Goal: Task Accomplishment & Management: Complete application form

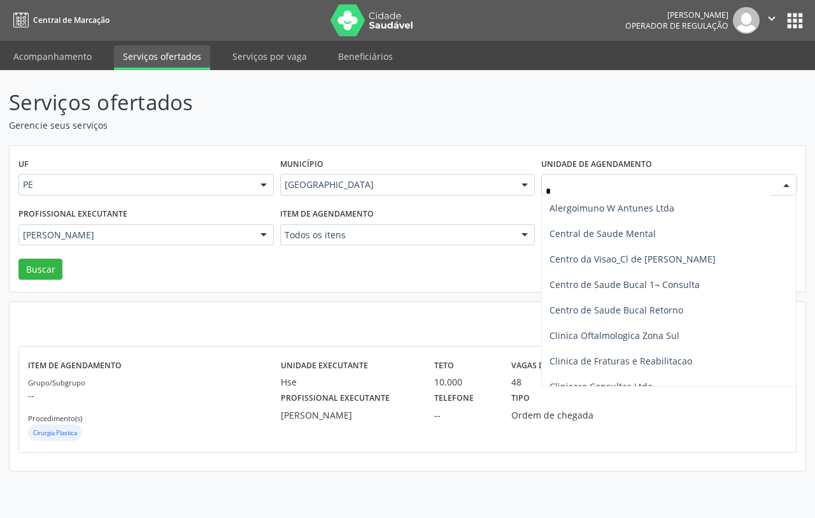
scroll to position [395, 0]
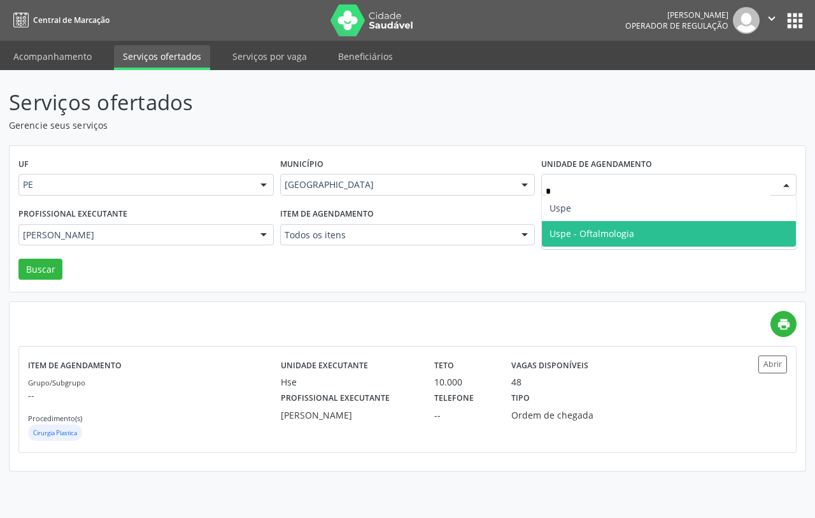
type input "**"
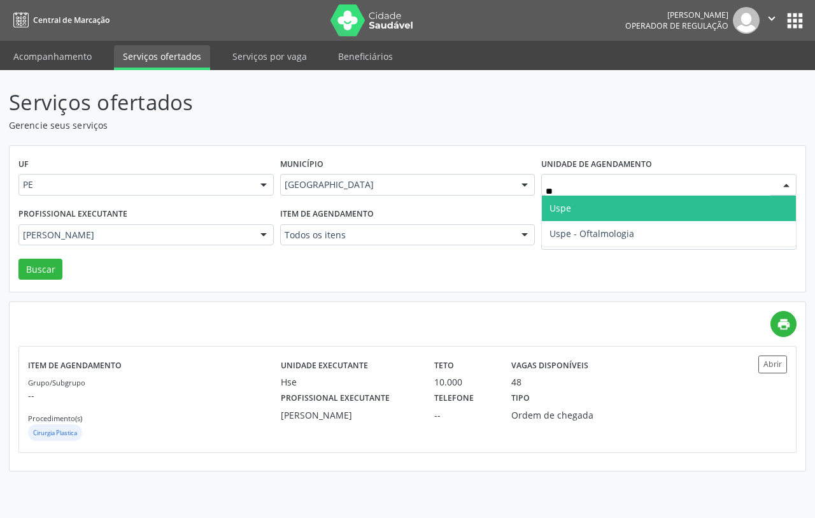
click at [588, 208] on span "Uspe" at bounding box center [669, 207] width 254 height 25
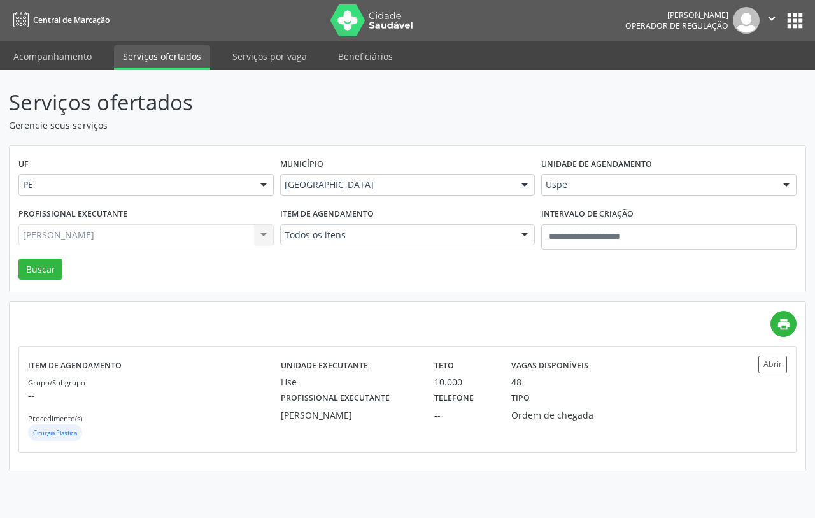
click at [172, 236] on div "Jose Julio Farias de Arruda Todos os profissionais Adalberto Aguiar Interaminen…" at bounding box center [145, 235] width 255 height 22
click at [175, 237] on div "Jose Julio Farias de Arruda Todos os profissionais Adalberto Aguiar Interaminen…" at bounding box center [145, 235] width 255 height 22
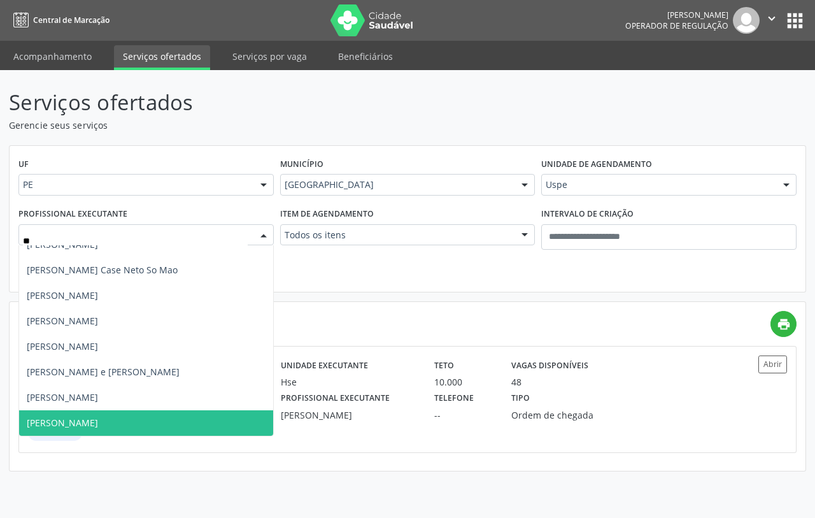
scroll to position [166, 0]
type input "***"
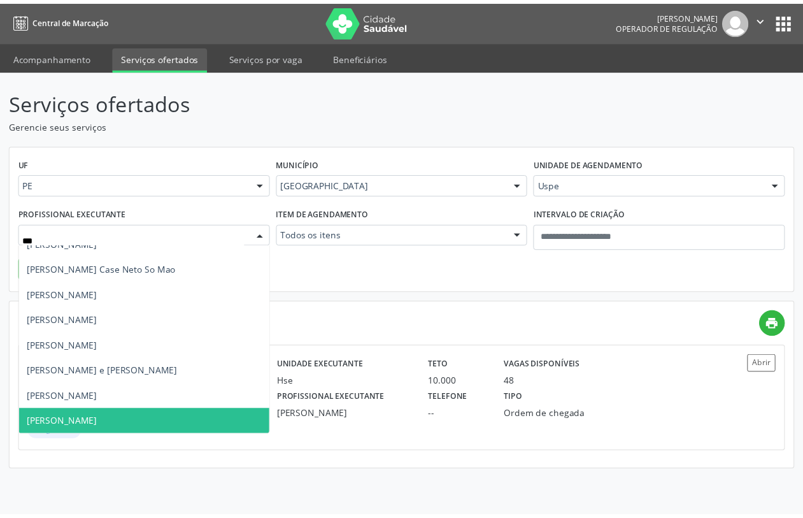
scroll to position [0, 0]
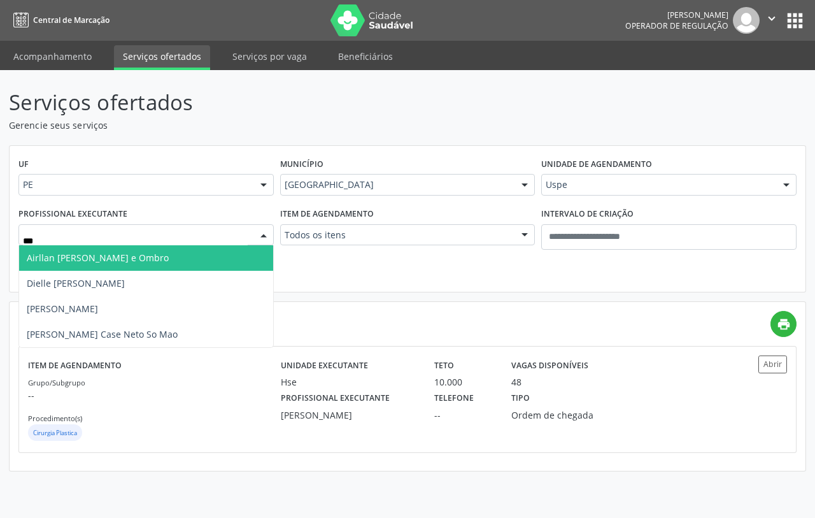
click at [145, 256] on span "Airllan Willames Matias Alves Silva - Cotovelo e Ombro" at bounding box center [98, 257] width 142 height 12
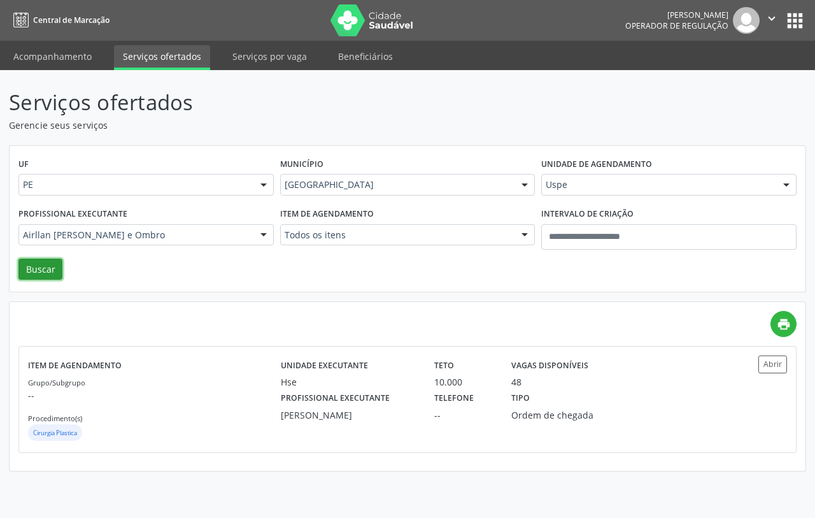
click at [39, 263] on button "Buscar" at bounding box center [40, 269] width 44 height 22
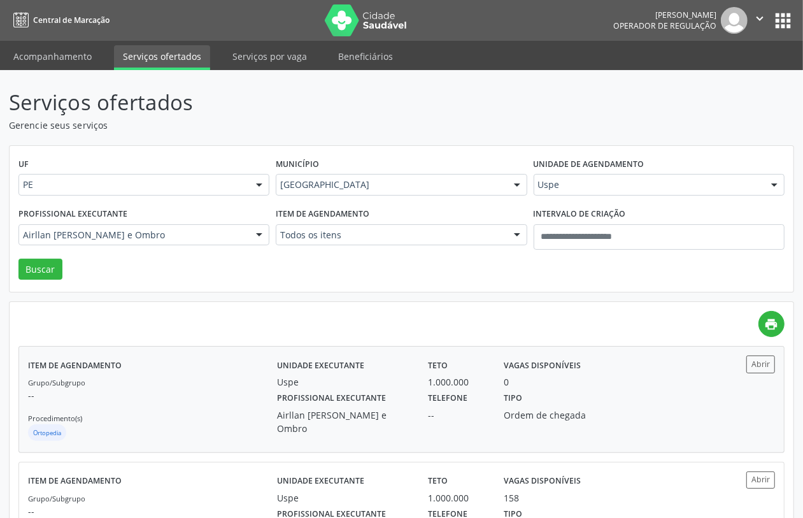
scroll to position [78, 0]
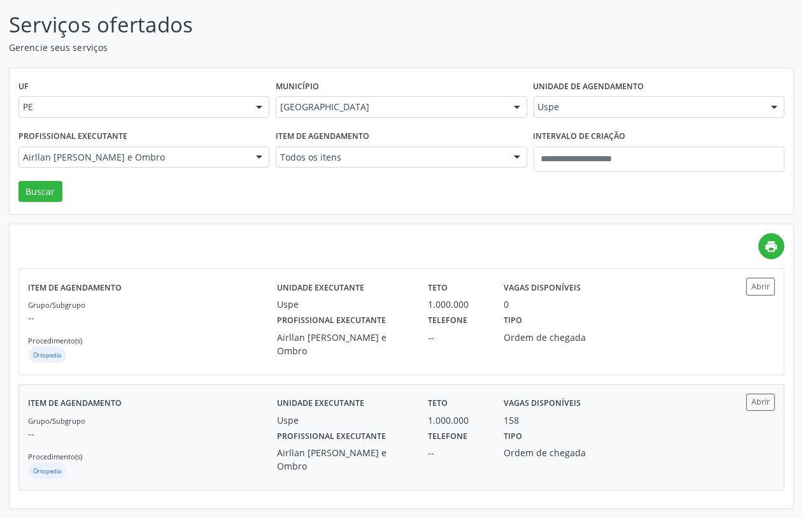
click at [192, 436] on p "--" at bounding box center [152, 432] width 249 height 13
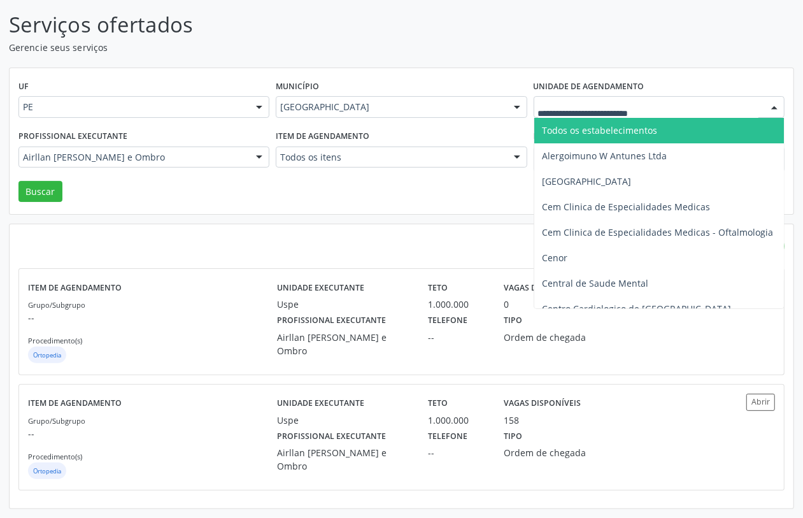
click at [558, 99] on div at bounding box center [658, 107] width 251 height 22
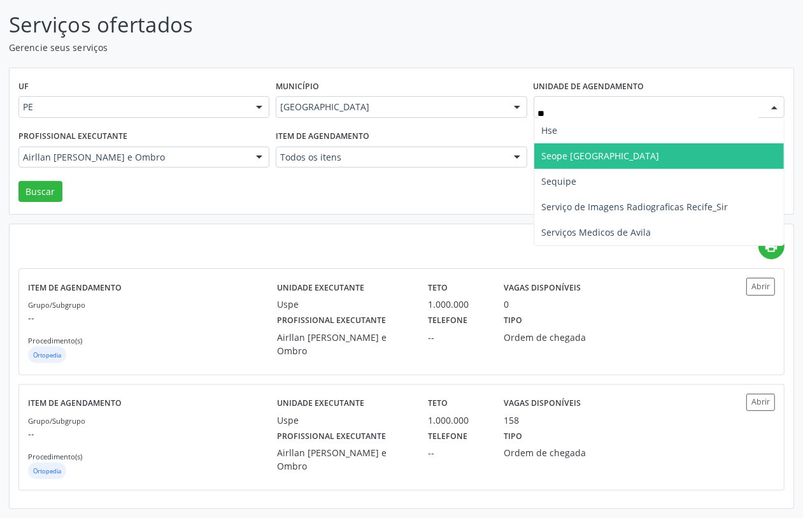
type input "***"
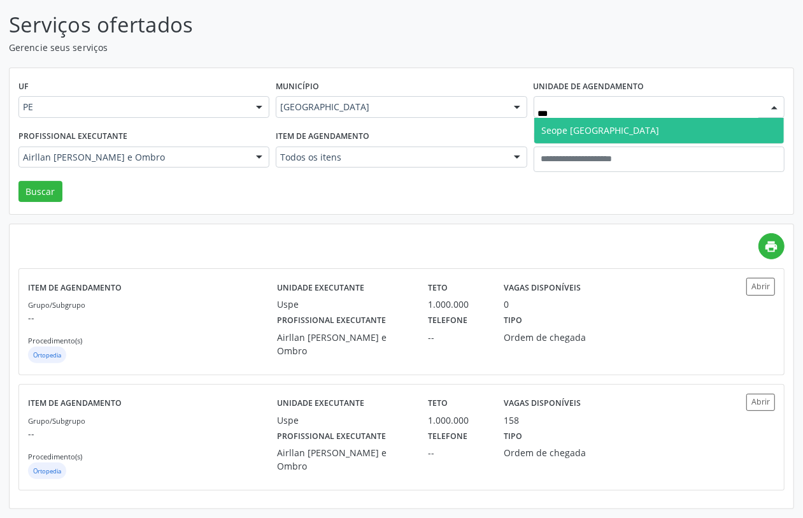
click at [565, 122] on span "Seope [GEOGRAPHIC_DATA]" at bounding box center [659, 130] width 250 height 25
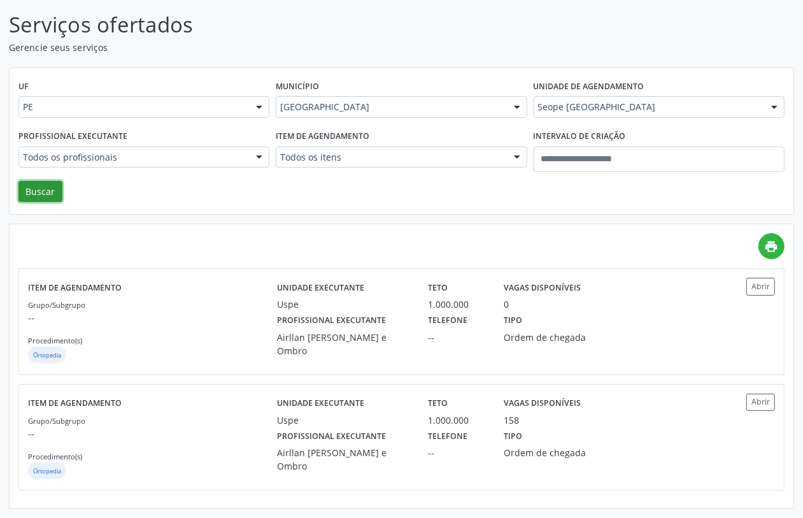
click at [34, 185] on button "Buscar" at bounding box center [40, 192] width 44 height 22
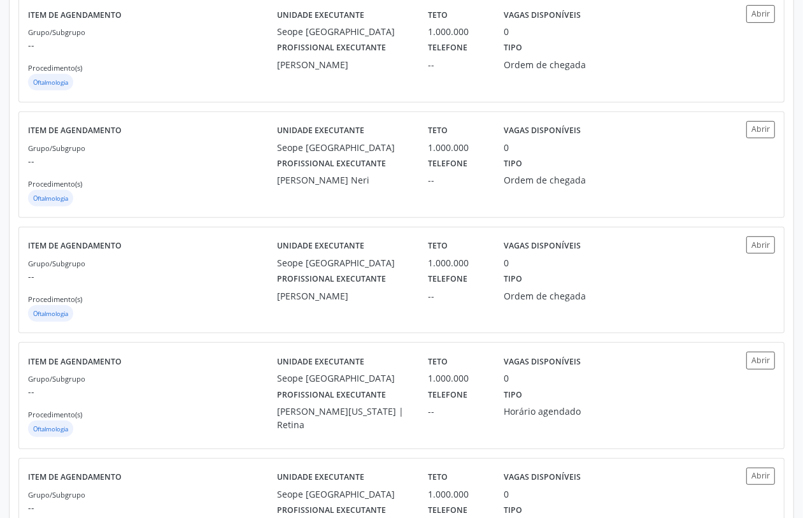
scroll to position [0, 0]
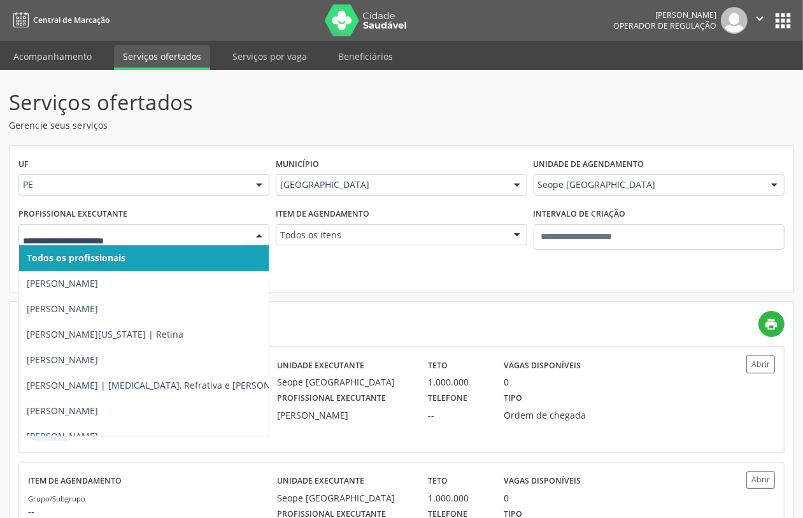
click at [326, 255] on div "Item de agendamento Todos os itens Todos os itens #0000 - Alergologia #0001 - A…" at bounding box center [400, 231] width 257 height 54
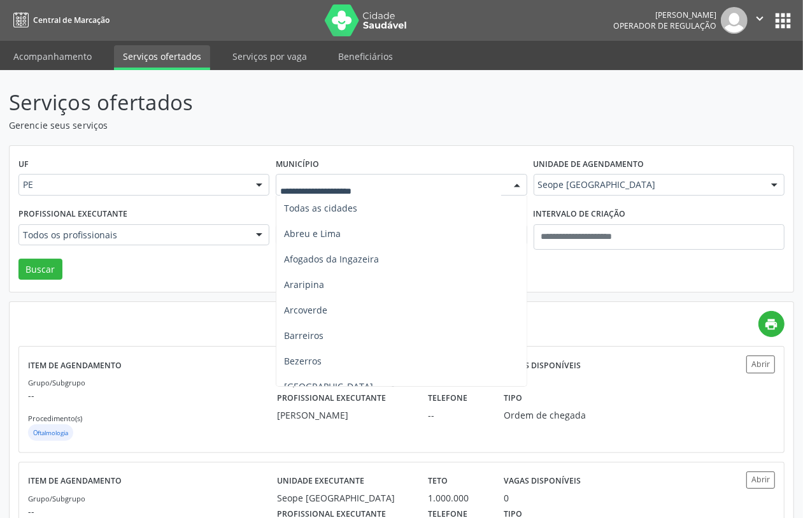
drag, startPoint x: 392, startPoint y: 185, endPoint x: 393, endPoint y: 217, distance: 31.9
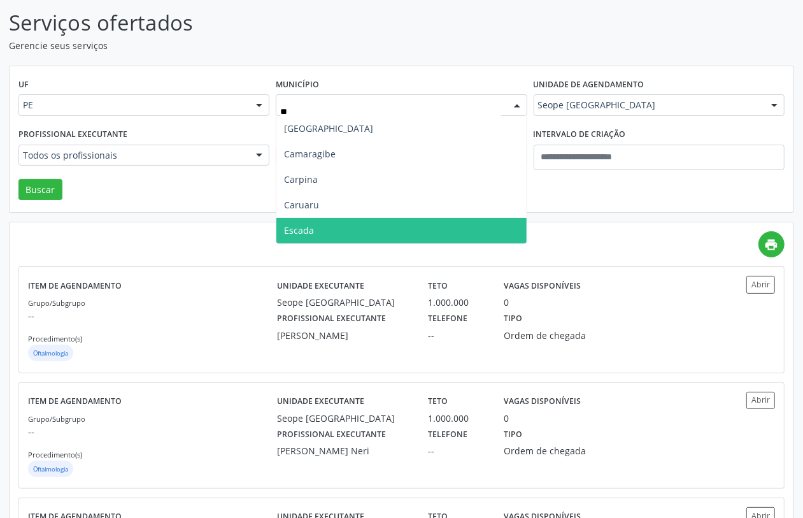
type input "***"
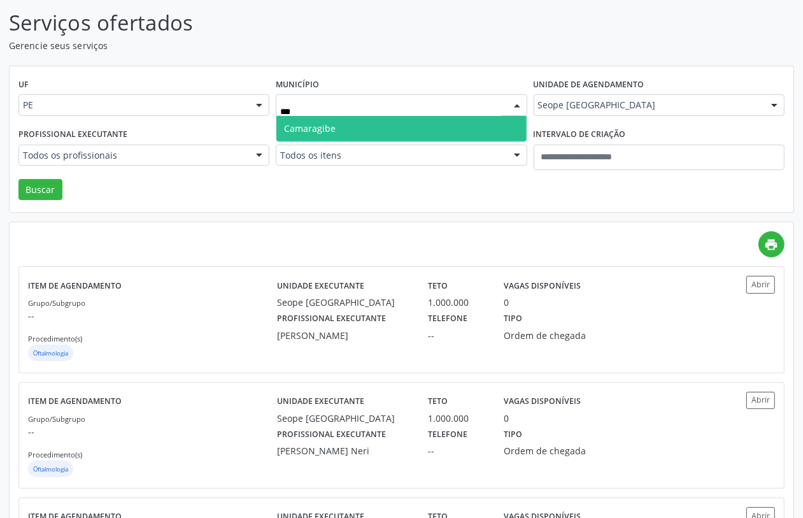
click at [320, 120] on span "Camaragibe" at bounding box center [401, 128] width 250 height 25
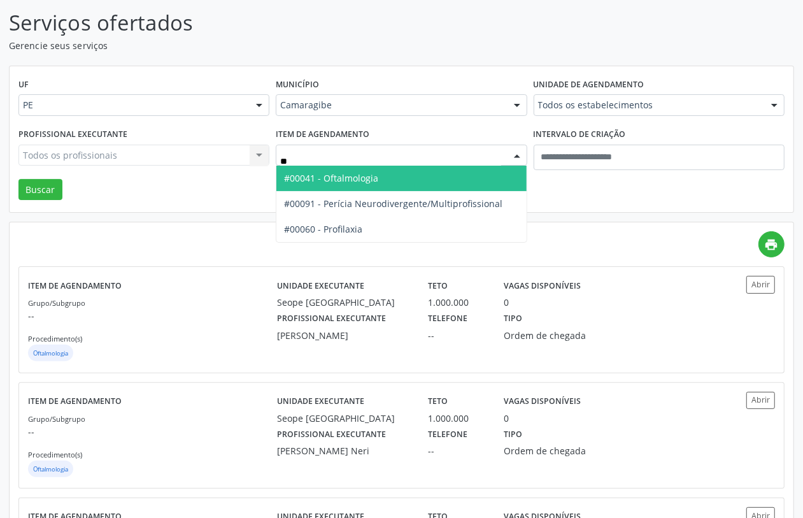
type input "***"
click at [355, 176] on span "#00041 - Oftalmologia" at bounding box center [331, 178] width 94 height 12
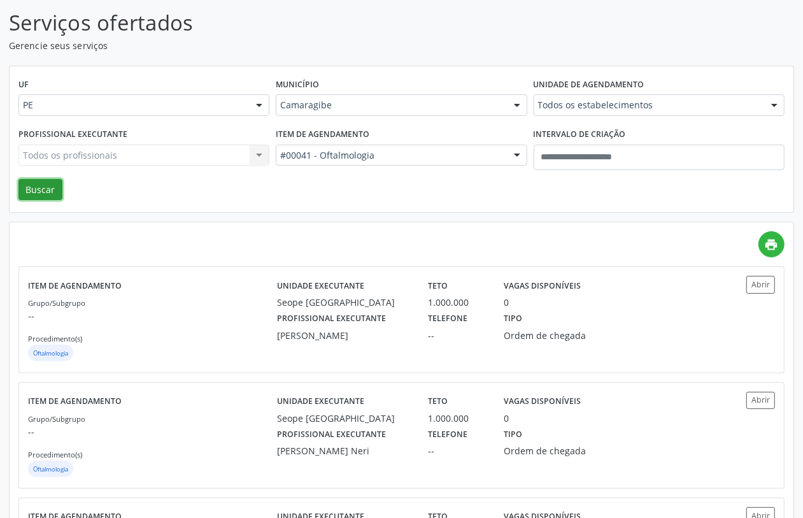
click at [35, 180] on button "Buscar" at bounding box center [40, 190] width 44 height 22
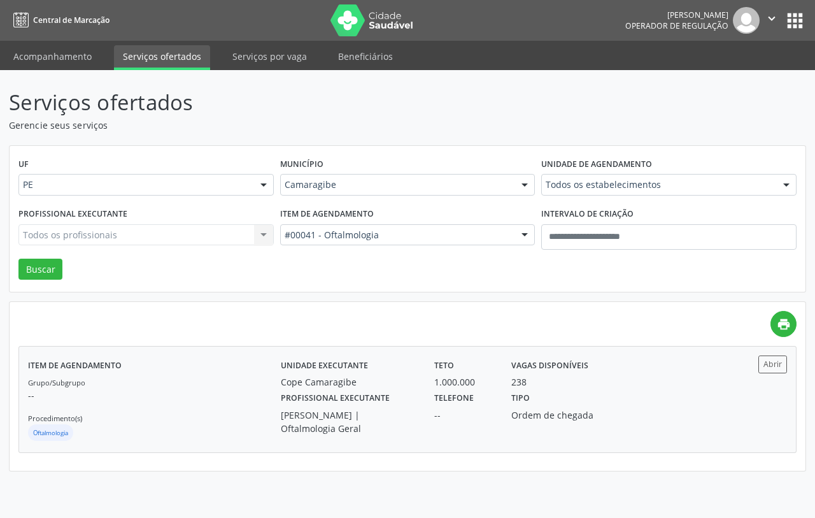
drag, startPoint x: 217, startPoint y: 395, endPoint x: 209, endPoint y: 417, distance: 23.8
click at [209, 417] on div "Grupo/Subgrupo -- Procedimento(s) Oftalmologia" at bounding box center [154, 409] width 253 height 68
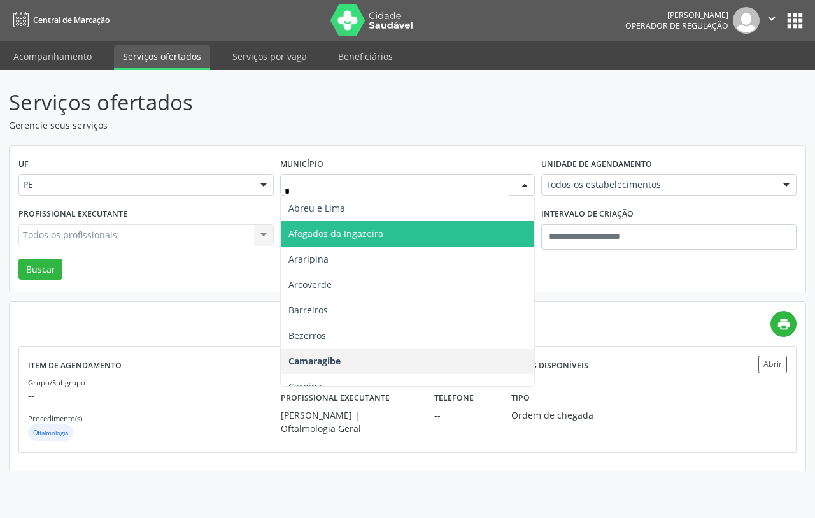
type input "**"
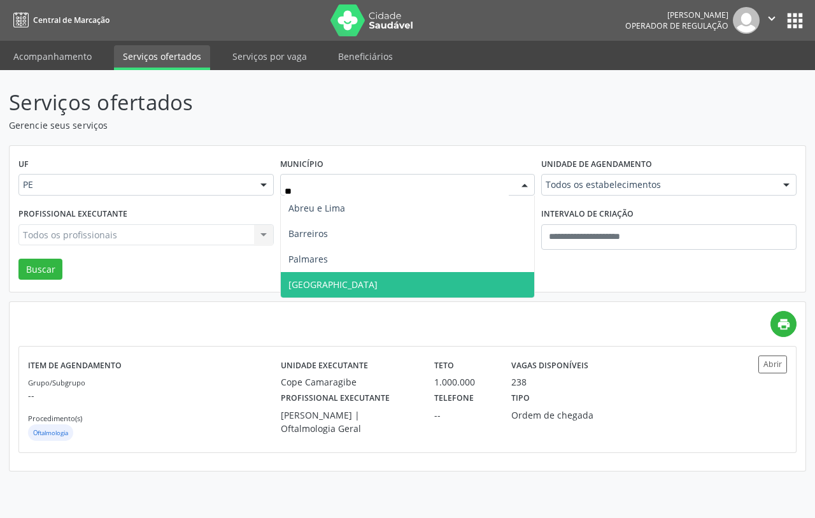
click at [299, 285] on span "Recife" at bounding box center [332, 284] width 89 height 12
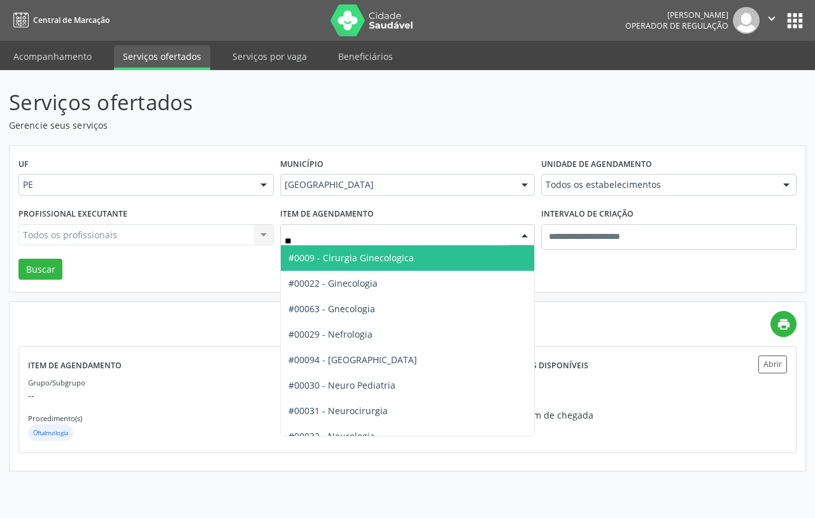
type input "***"
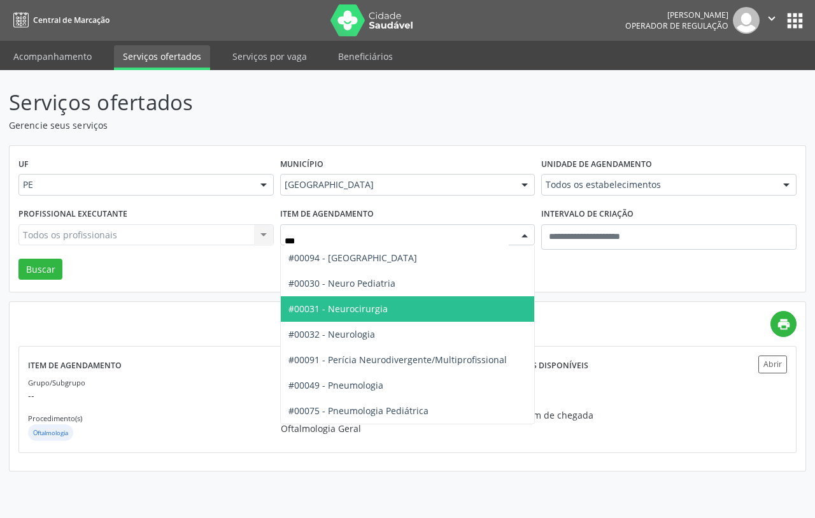
click at [406, 313] on span "#00031 - Neurocirurgia" at bounding box center [408, 308] width 254 height 25
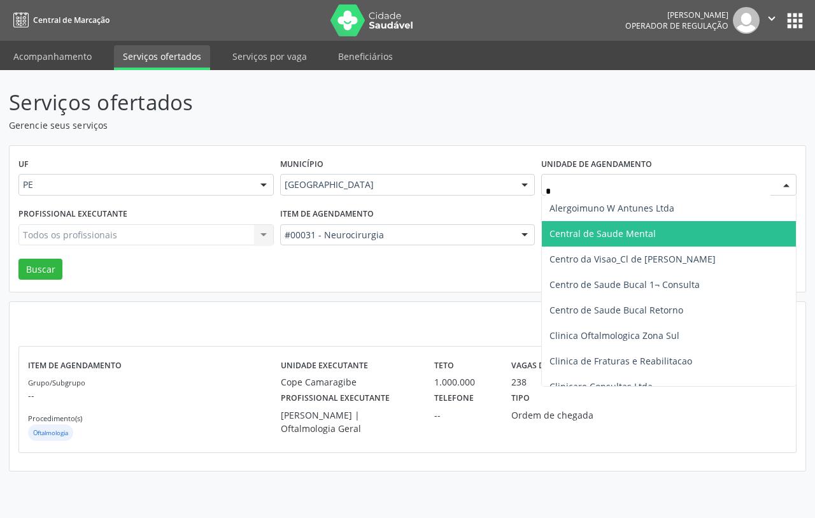
type input "**"
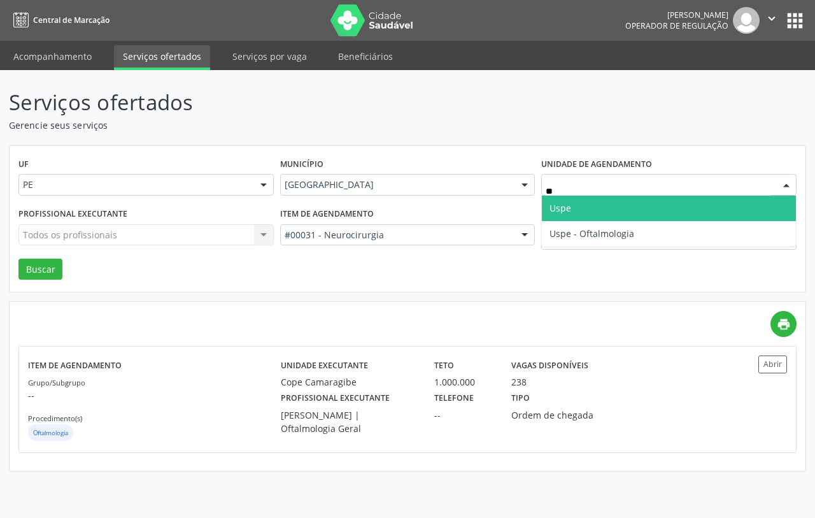
click at [573, 211] on span "Uspe" at bounding box center [669, 207] width 254 height 25
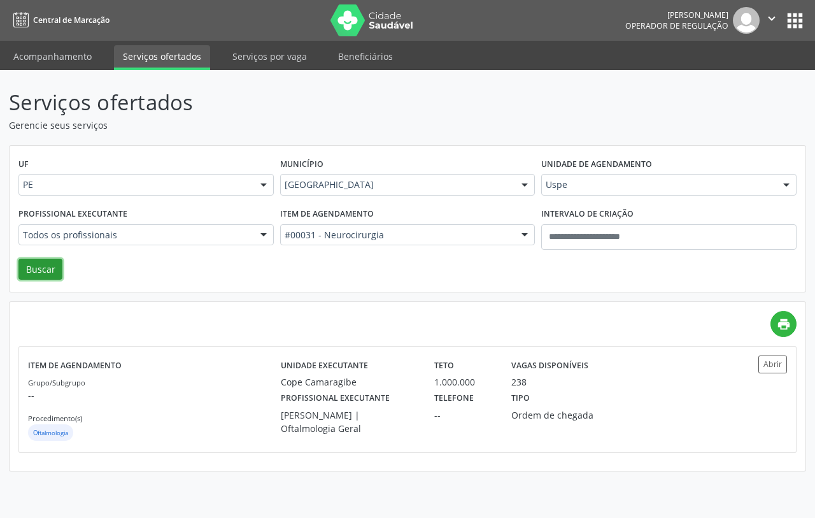
click at [40, 265] on button "Buscar" at bounding box center [40, 269] width 44 height 22
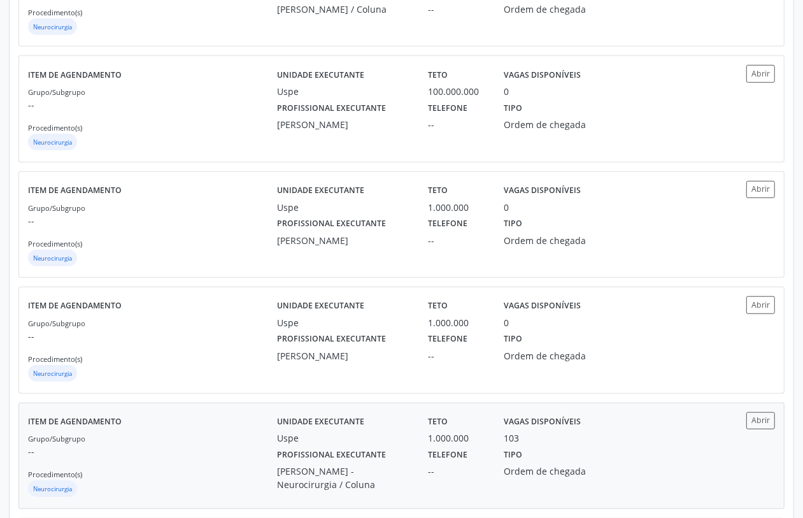
scroll to position [796, 0]
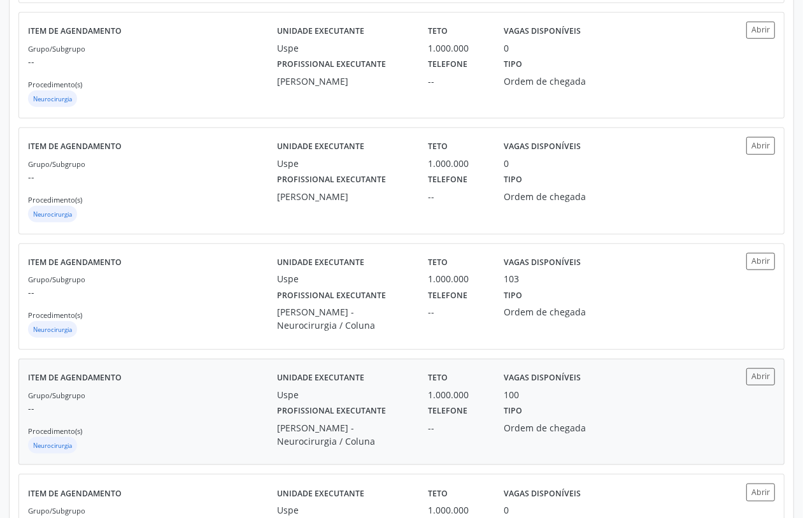
click at [250, 425] on div "Grupo/Subgrupo -- Procedimento(s) Neurocirurgia" at bounding box center [152, 422] width 249 height 68
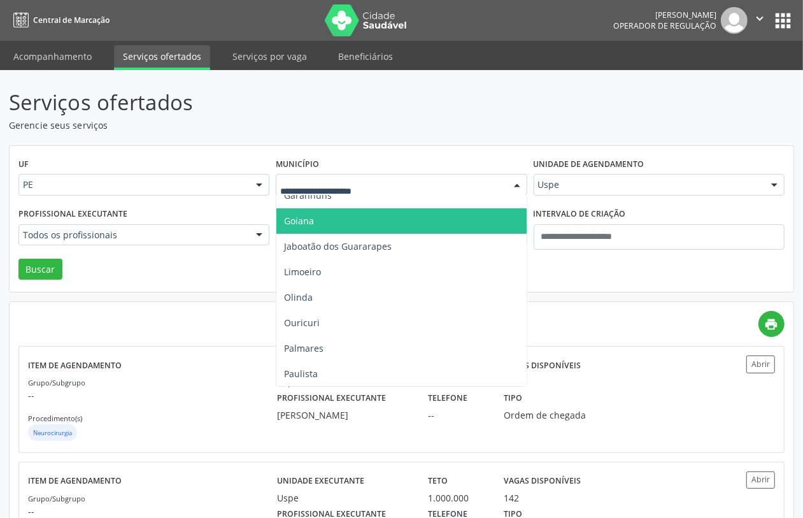
scroll to position [477, 0]
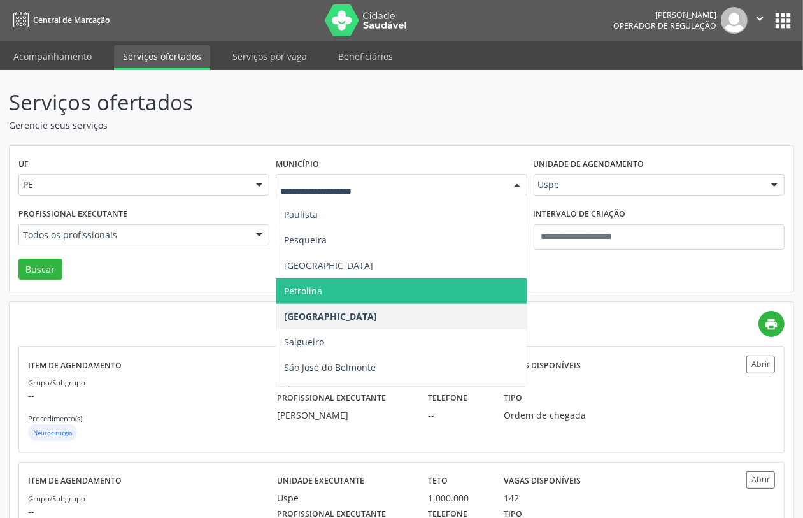
click at [331, 286] on span "Petrolina" at bounding box center [401, 290] width 250 height 25
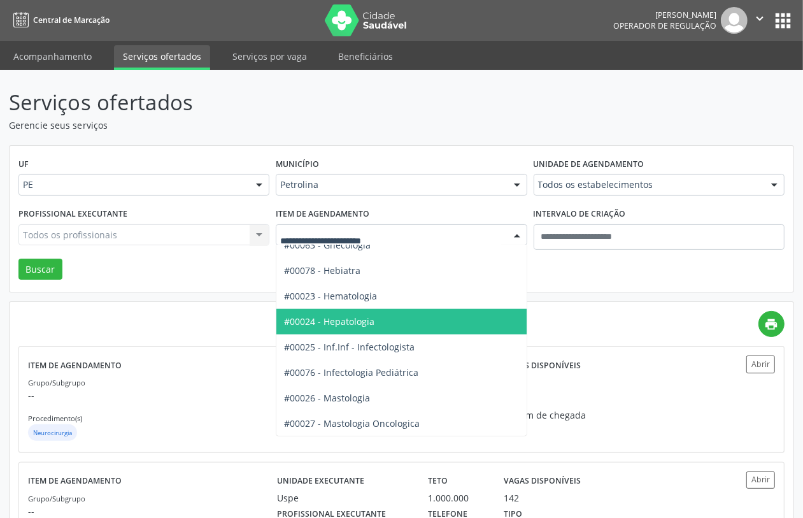
scroll to position [796, 0]
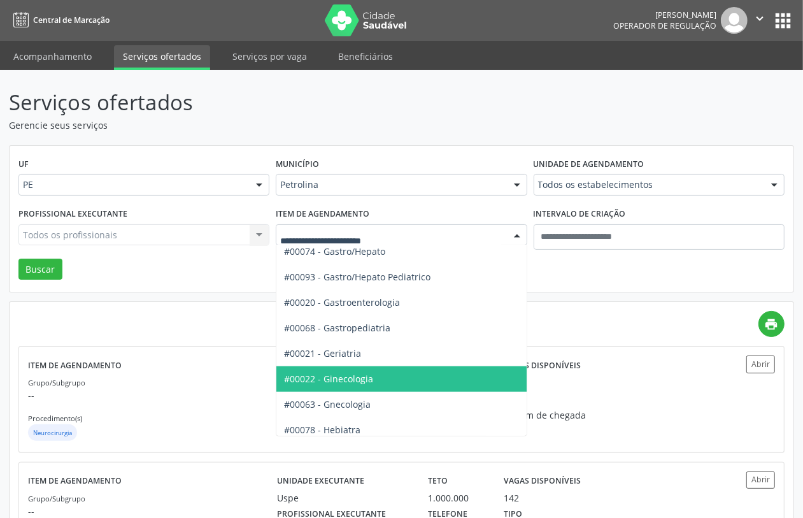
click at [371, 380] on span "#00022 - Ginecologia" at bounding box center [452, 378] width 353 height 25
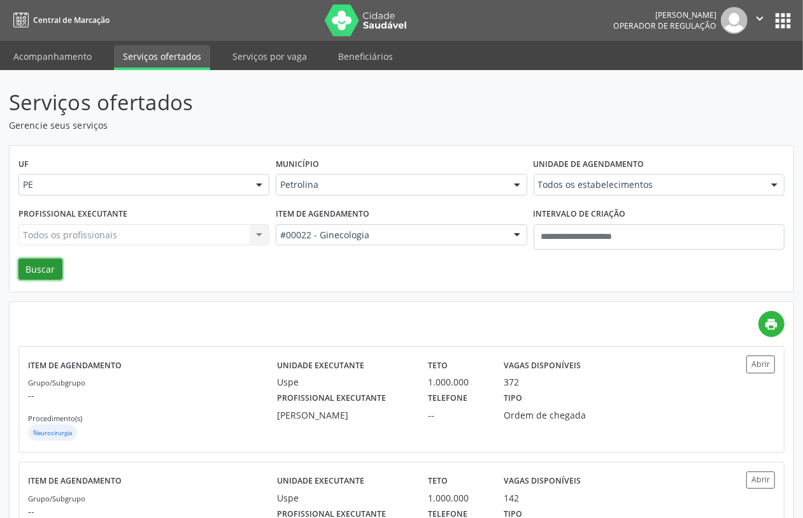
click at [27, 272] on button "Buscar" at bounding box center [40, 269] width 44 height 22
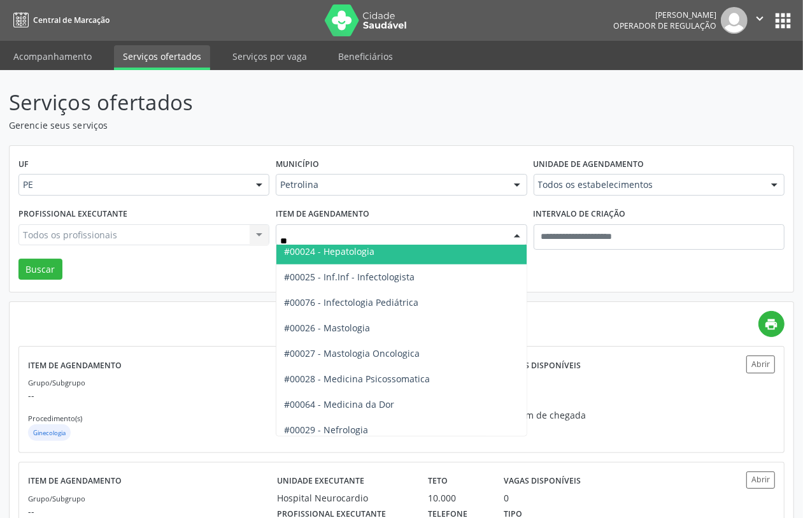
scroll to position [0, 0]
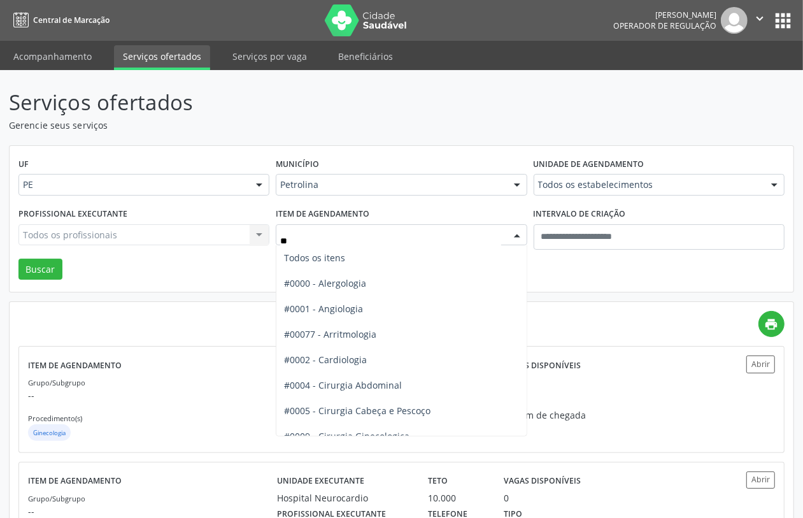
type input "***"
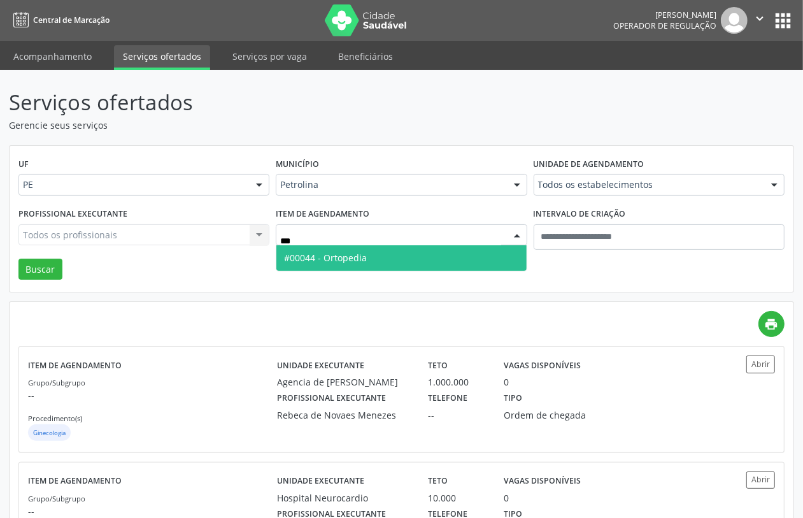
drag, startPoint x: 370, startPoint y: 252, endPoint x: 228, endPoint y: 255, distance: 142.0
click at [367, 250] on span "#00044 - Ortopedia" at bounding box center [401, 257] width 250 height 25
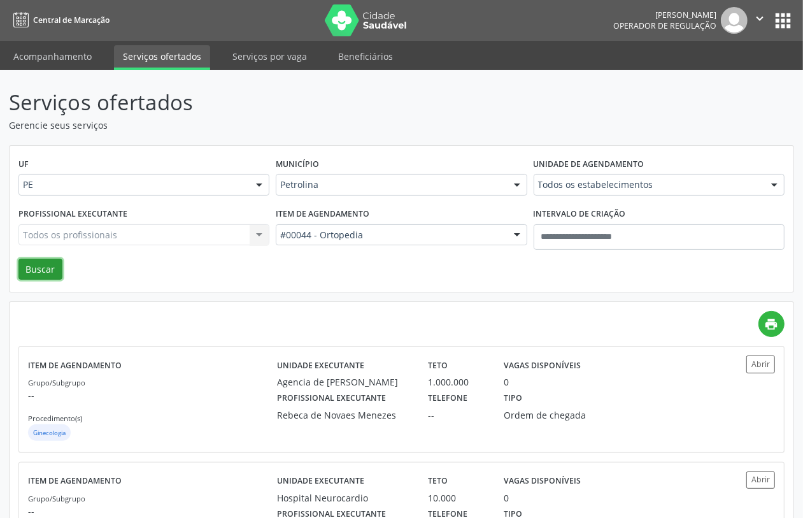
click at [50, 259] on button "Buscar" at bounding box center [40, 269] width 44 height 22
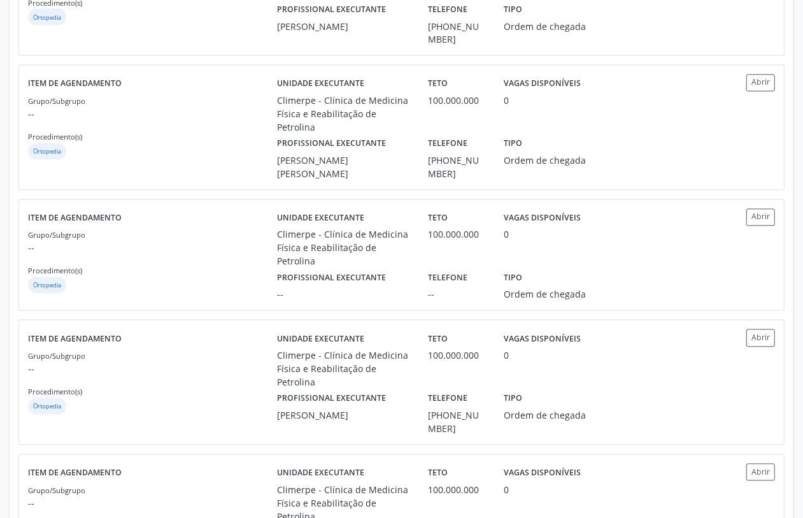
scroll to position [1808, 0]
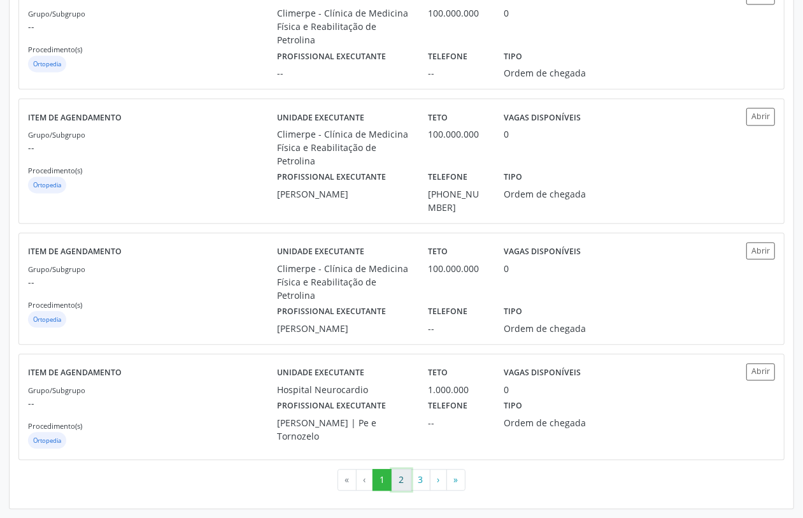
click at [404, 479] on button "2" at bounding box center [401, 480] width 20 height 22
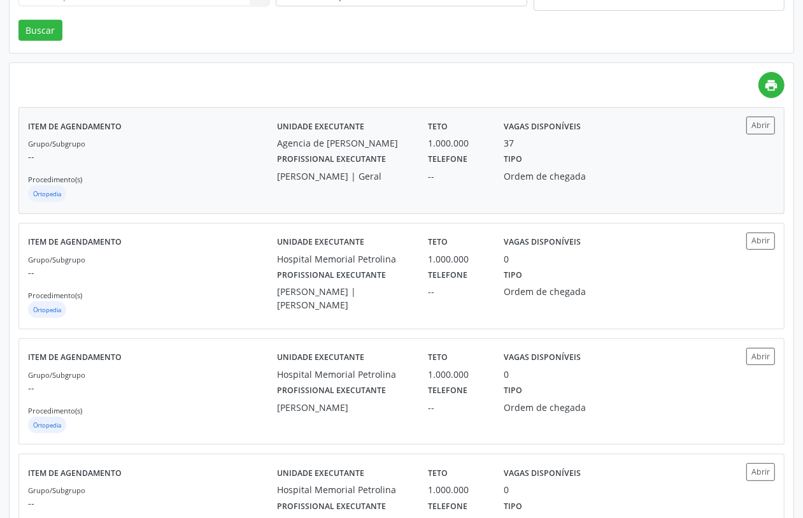
scroll to position [0, 0]
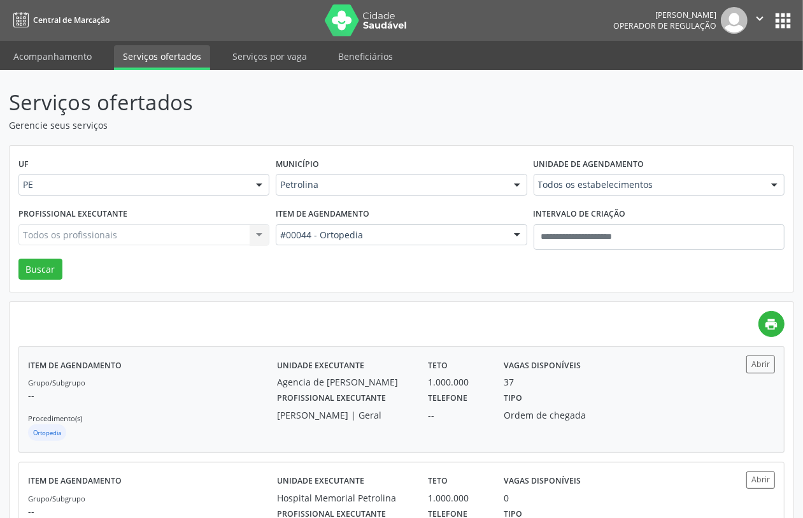
click at [318, 404] on label "Profissional executante" at bounding box center [331, 398] width 109 height 20
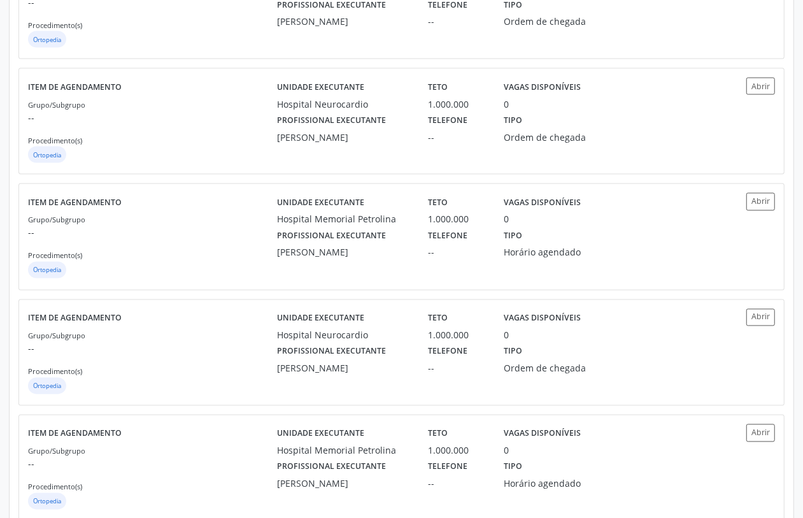
scroll to position [1612, 0]
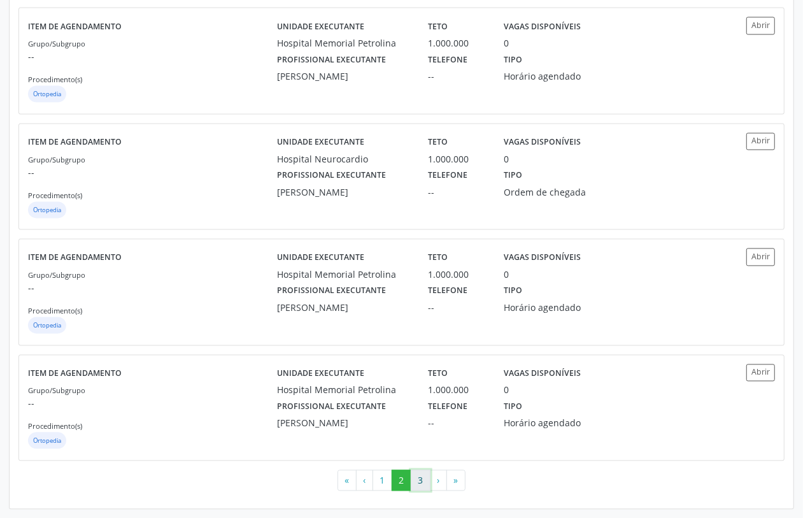
click at [412, 479] on button "3" at bounding box center [421, 480] width 20 height 22
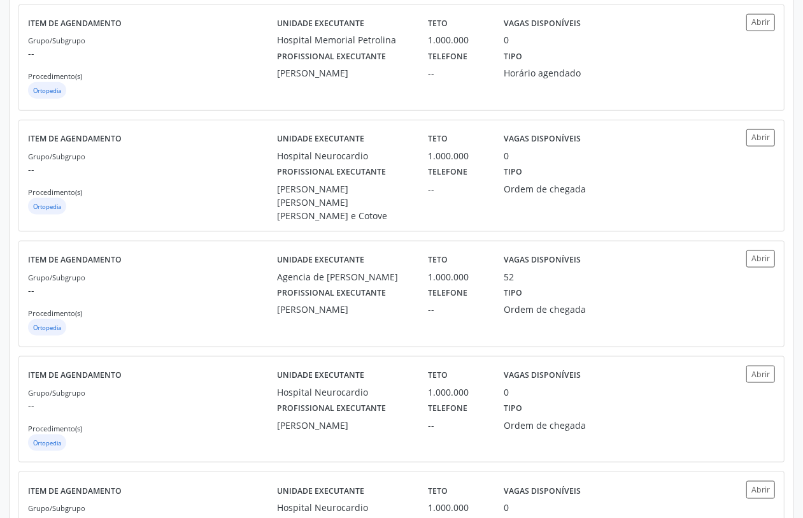
scroll to position [1114, 0]
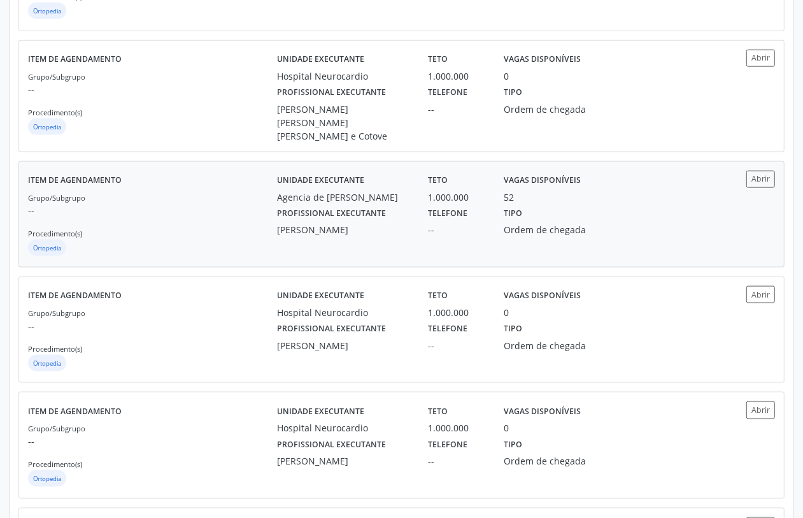
click at [180, 212] on p "--" at bounding box center [152, 210] width 249 height 13
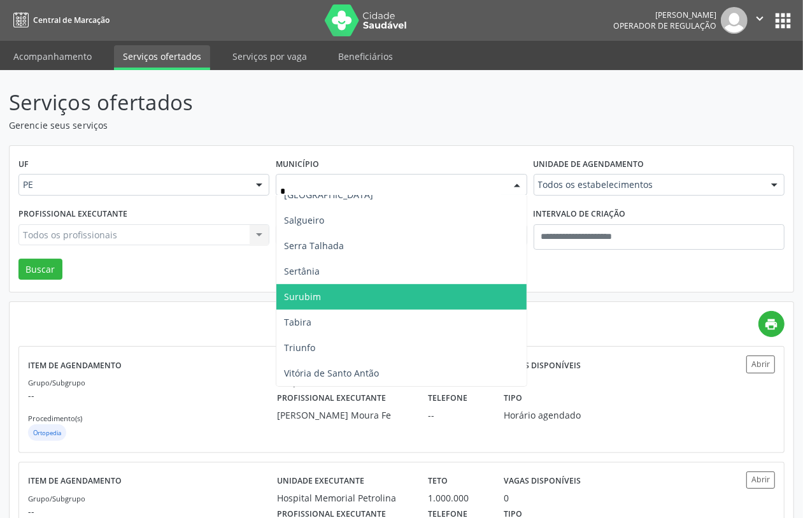
scroll to position [446, 0]
type input "**"
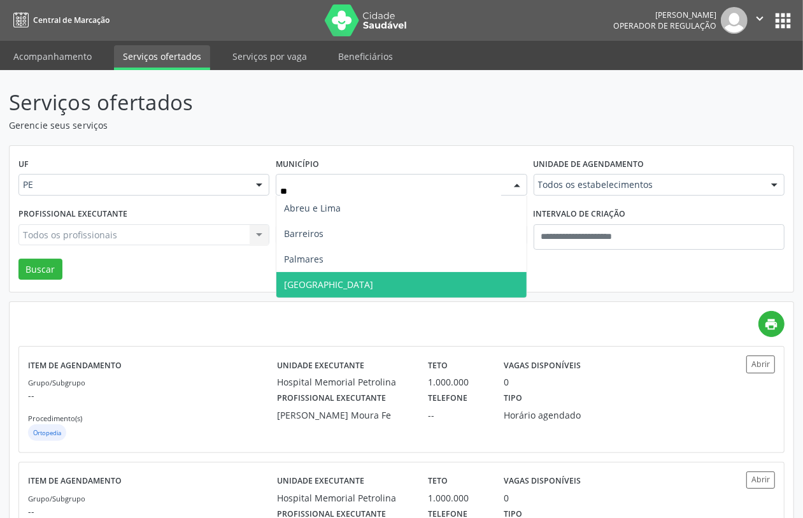
click at [303, 286] on span "Recife" at bounding box center [328, 284] width 89 height 12
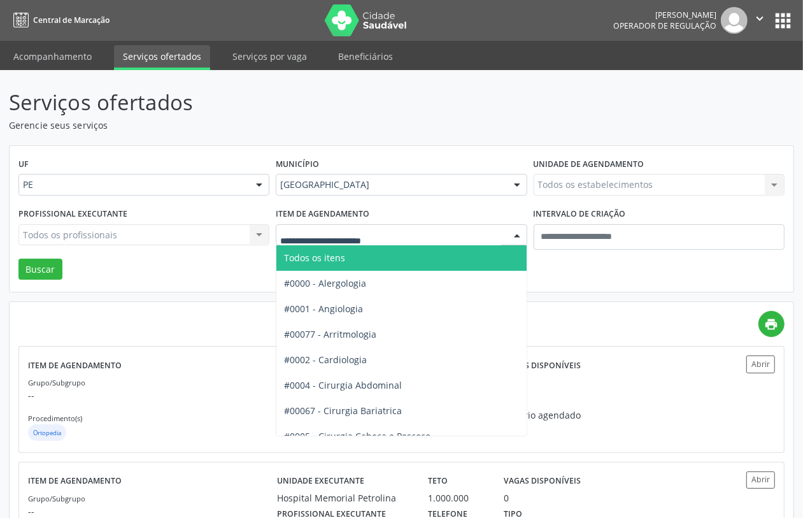
click at [386, 258] on span "Todos os itens" at bounding box center [452, 257] width 353 height 25
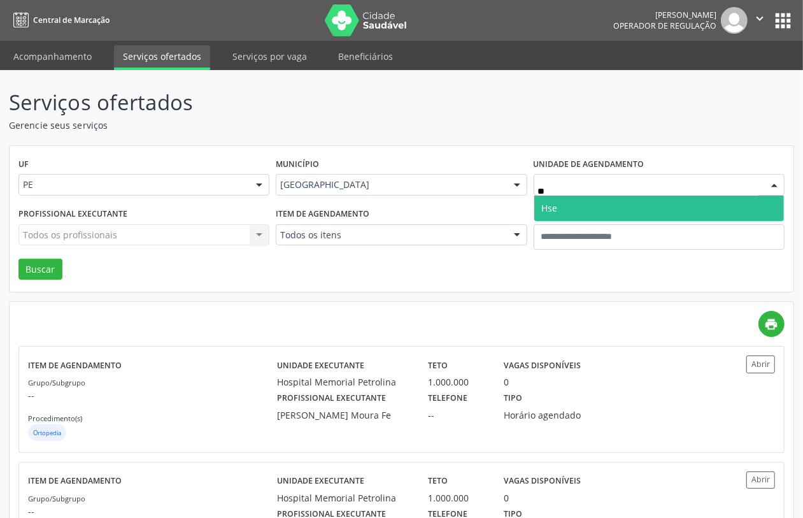
type input "***"
click at [547, 208] on span "Hse" at bounding box center [550, 208] width 16 height 12
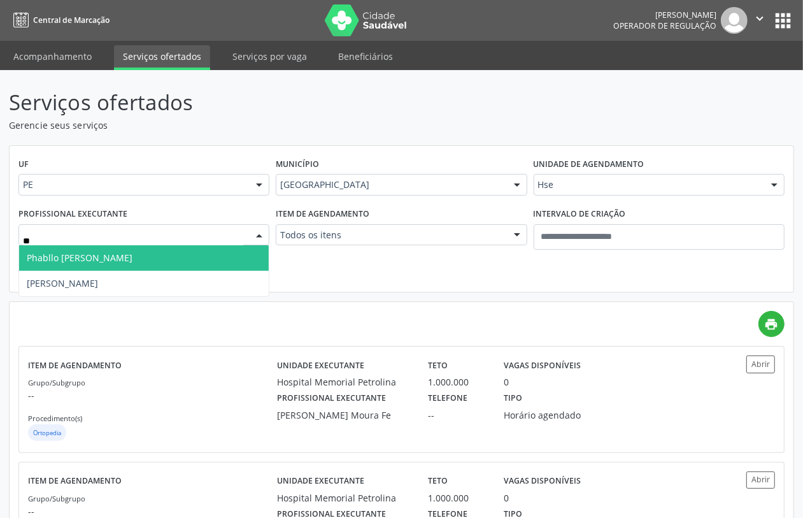
drag, startPoint x: 107, startPoint y: 249, endPoint x: 66, endPoint y: 252, distance: 41.5
click at [106, 249] on span "Phabllo Rodrigo Santos de Brito" at bounding box center [144, 257] width 250 height 25
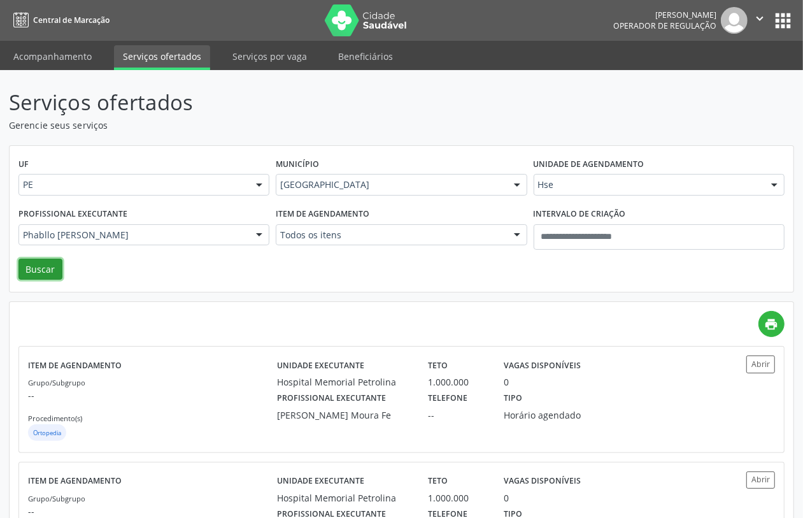
click at [36, 262] on button "Buscar" at bounding box center [40, 269] width 44 height 22
click at [210, 386] on div "Grupo/Subgrupo -- Procedimento(s) Proctologia" at bounding box center [152, 409] width 249 height 68
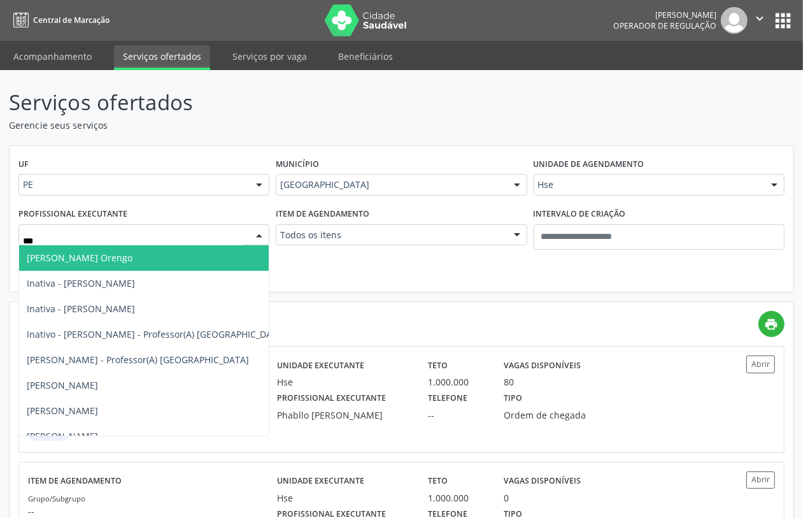
type input "****"
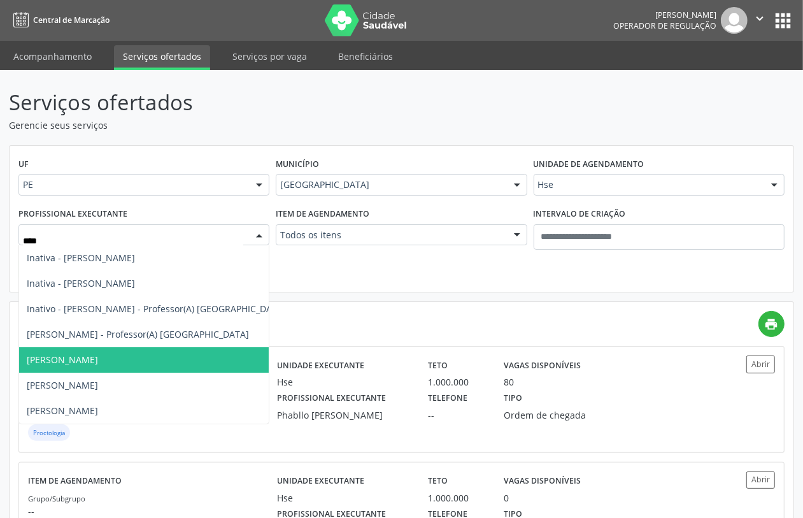
click at [75, 369] on span "Renan Eboli Lopes" at bounding box center [156, 359] width 274 height 25
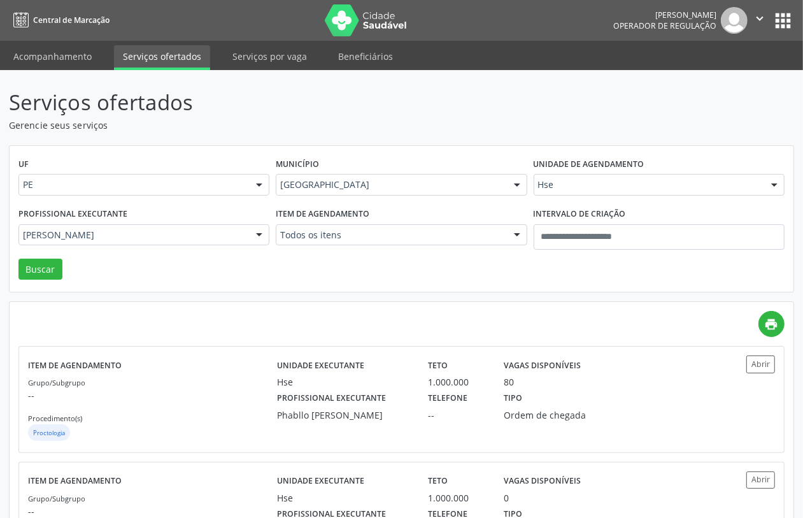
click at [42, 256] on div "Profissional executante Renan Eboli Lopes Todos os profissionais Adalberto Agui…" at bounding box center [143, 231] width 257 height 54
click at [43, 274] on button "Buscar" at bounding box center [40, 269] width 44 height 22
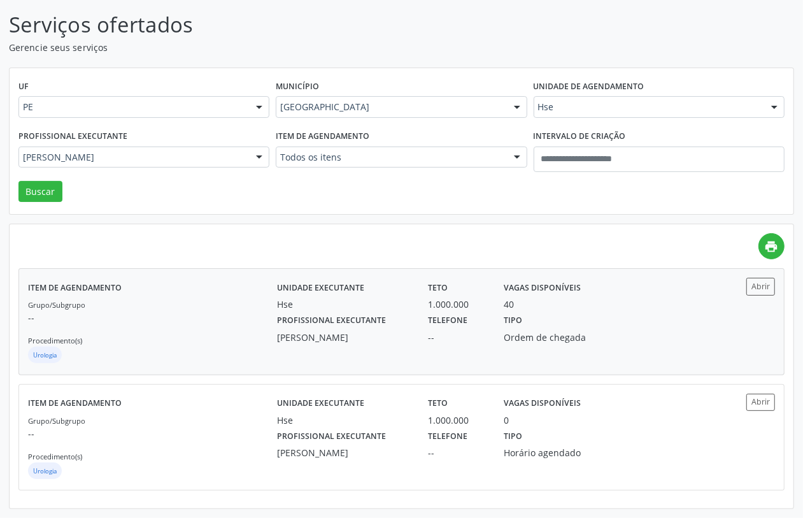
click at [156, 306] on div "Grupo/Subgrupo -- Procedimento(s) Urologia" at bounding box center [152, 331] width 249 height 68
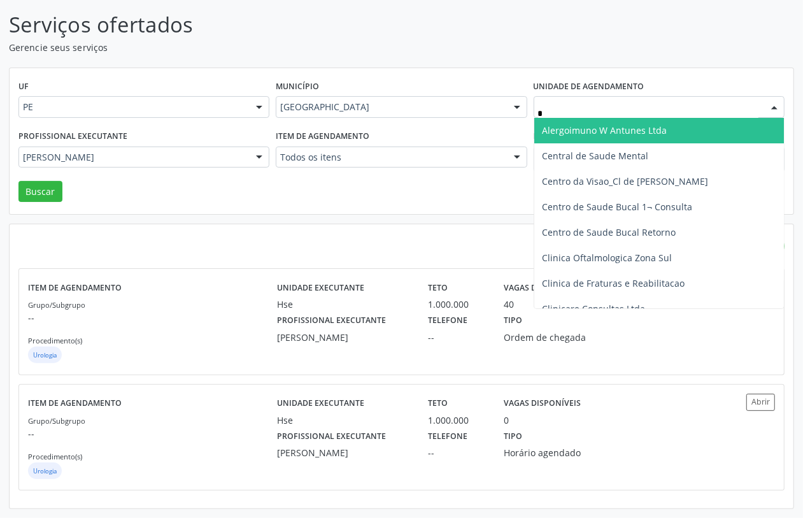
type input "**"
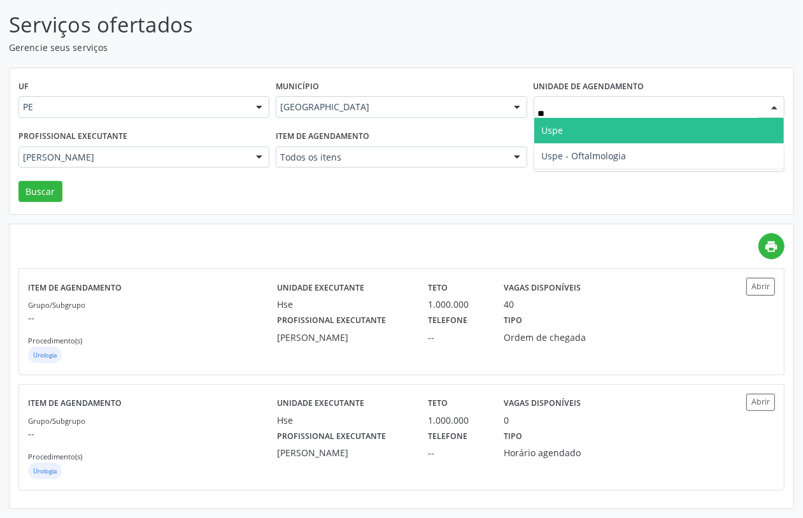
click at [567, 132] on span "Uspe" at bounding box center [659, 130] width 250 height 25
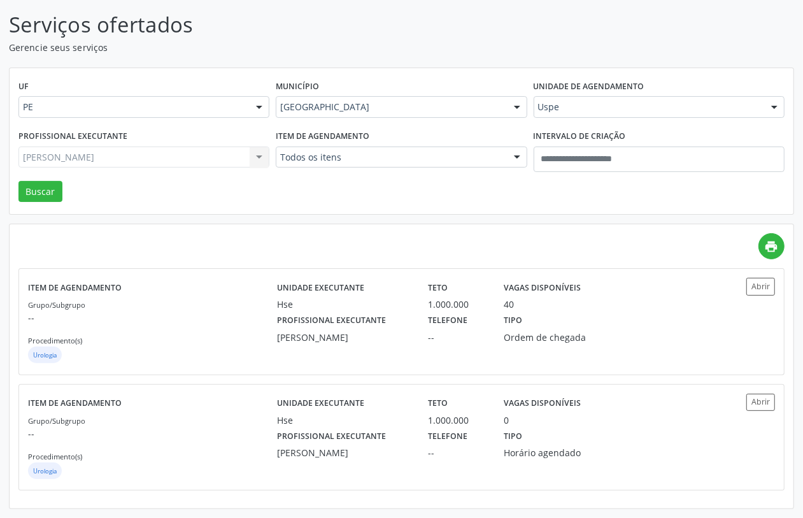
click at [213, 160] on div "Renan Eboli Lopes Todos os profissionais Adalberto Aguiar Interaminense Junior …" at bounding box center [143, 157] width 251 height 22
click at [176, 153] on div "Renan Eboli Lopes Todos os profissionais Adalberto Aguiar Interaminense Junior …" at bounding box center [143, 157] width 251 height 22
click at [176, 154] on div "Renan Eboli Lopes Todos os profissionais Adalberto Aguiar Interaminense Junior …" at bounding box center [143, 157] width 251 height 22
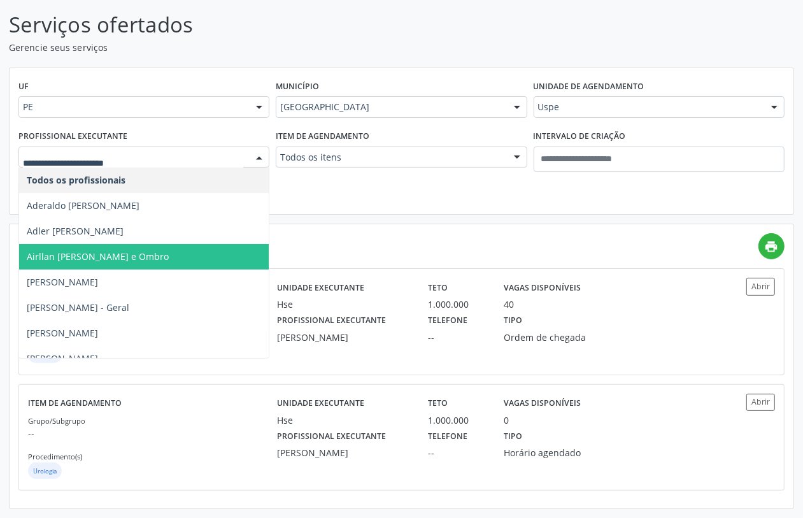
click at [177, 155] on input "text" at bounding box center [133, 163] width 220 height 25
click at [178, 155] on input "text" at bounding box center [133, 163] width 220 height 25
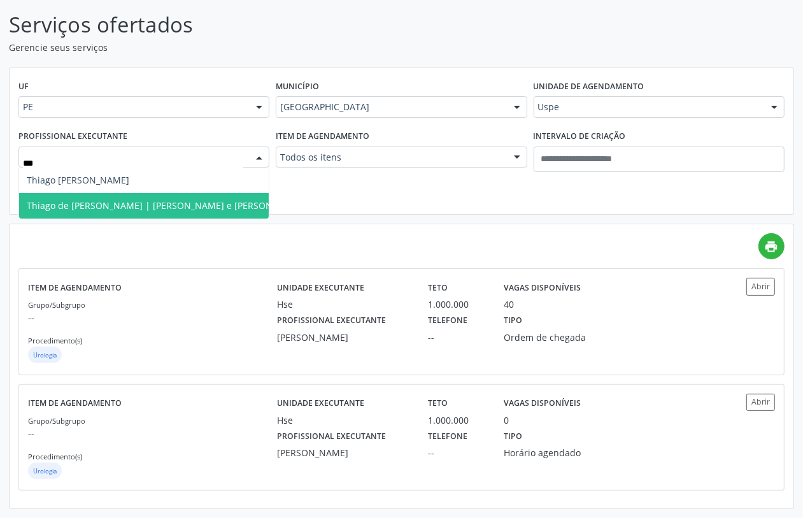
click at [232, 207] on span "Thiago de Paula Barbosa Coutinho | Ombro e Cotovelo" at bounding box center [166, 205] width 279 height 12
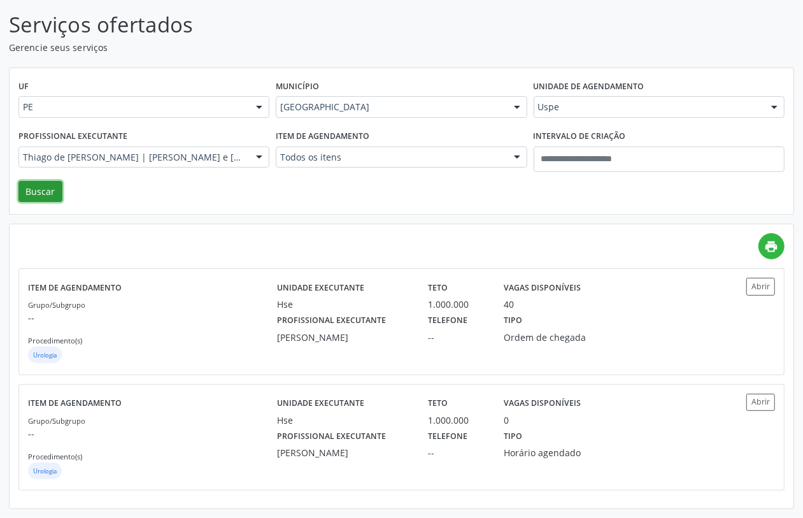
click at [49, 195] on button "Buscar" at bounding box center [40, 192] width 44 height 22
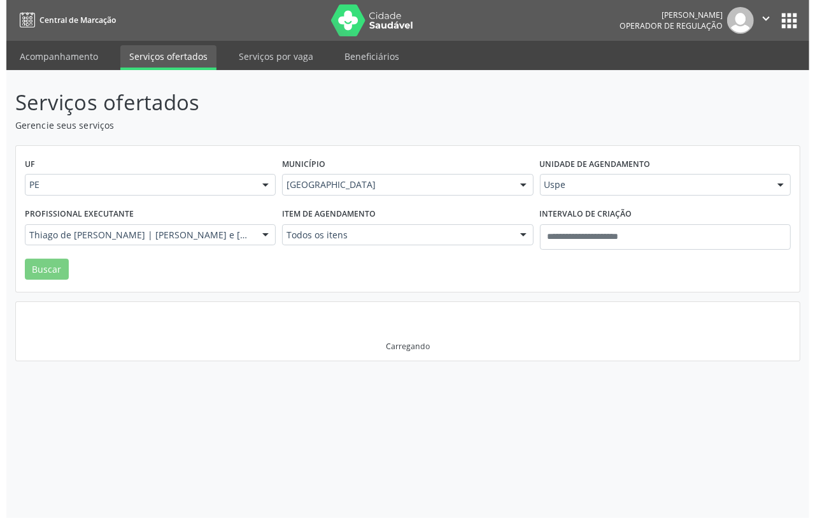
scroll to position [0, 0]
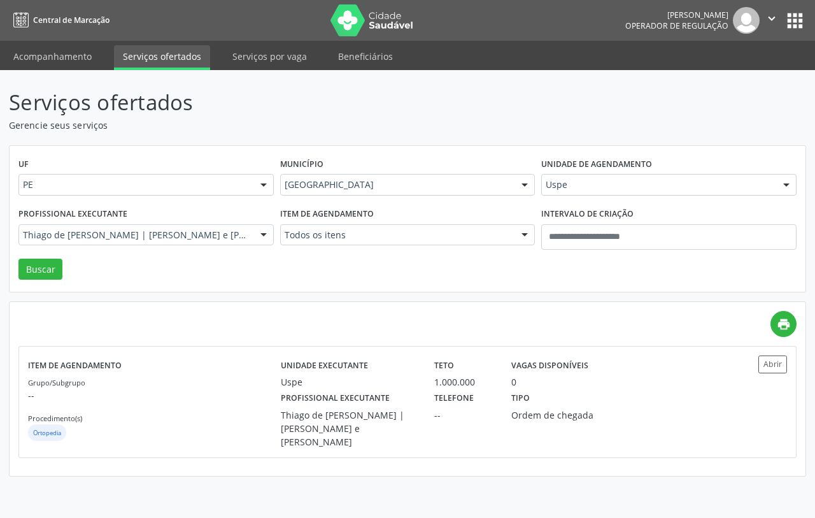
click at [290, 274] on div "UF PE PE Nenhum resultado encontrado para: " " Não há nenhuma opção para ser ex…" at bounding box center [408, 219] width 796 height 146
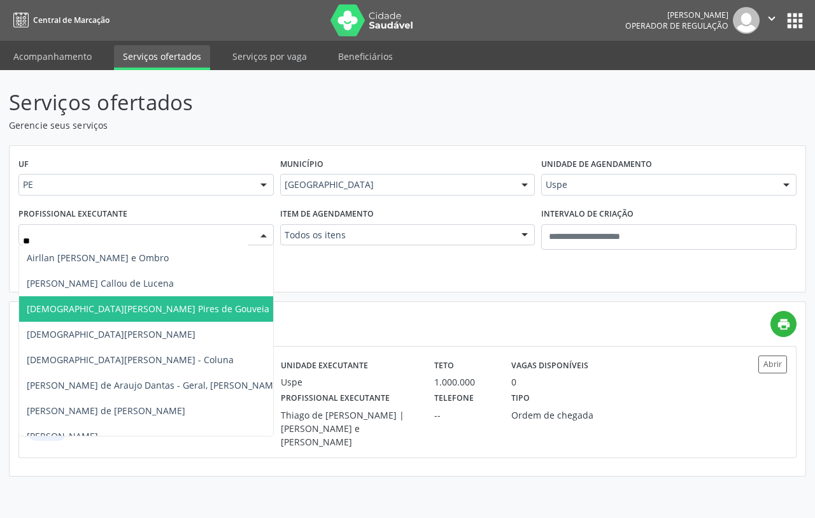
type input "***"
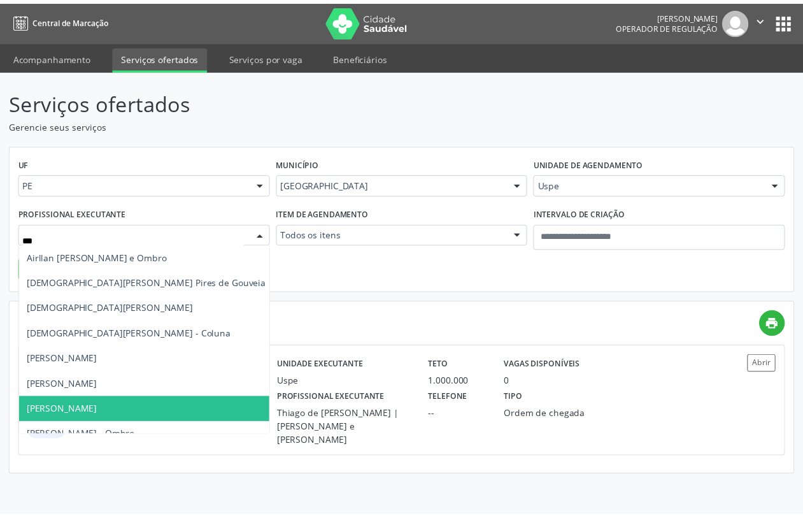
scroll to position [64, 0]
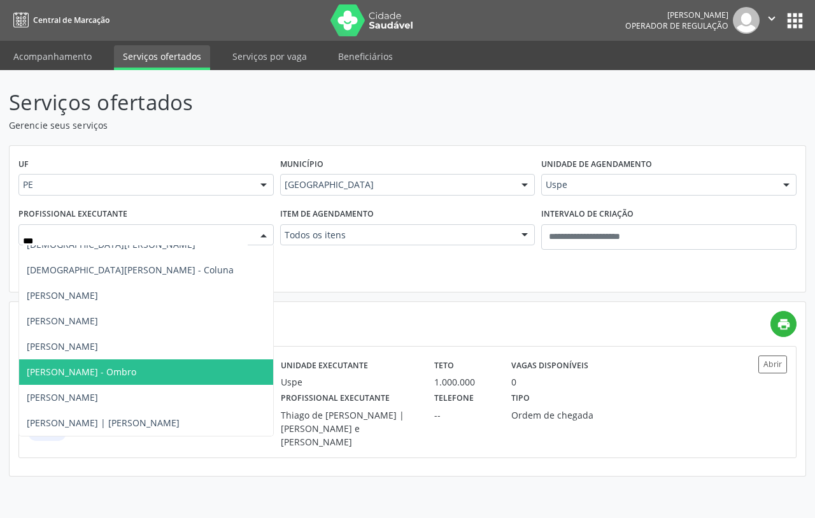
click at [102, 376] on span "Tiago Cerqueira Lima - Ombro" at bounding box center [81, 371] width 109 height 12
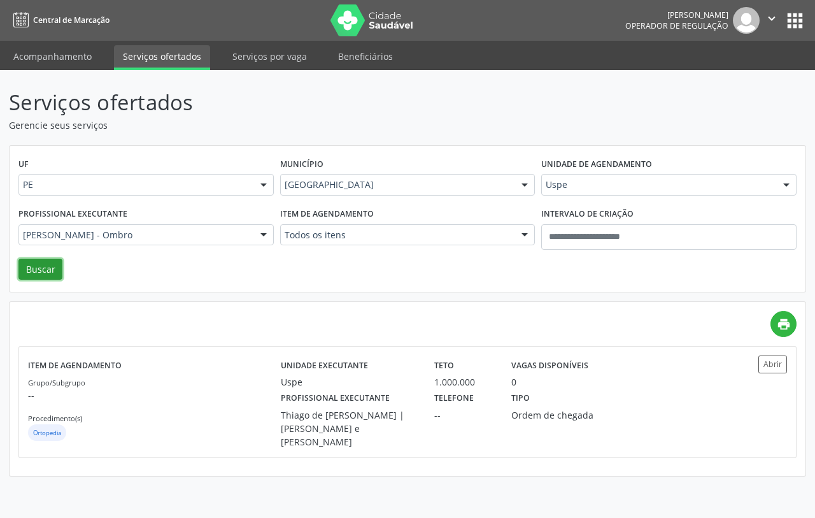
click at [48, 274] on button "Buscar" at bounding box center [40, 269] width 44 height 22
click at [213, 389] on p "--" at bounding box center [154, 394] width 253 height 13
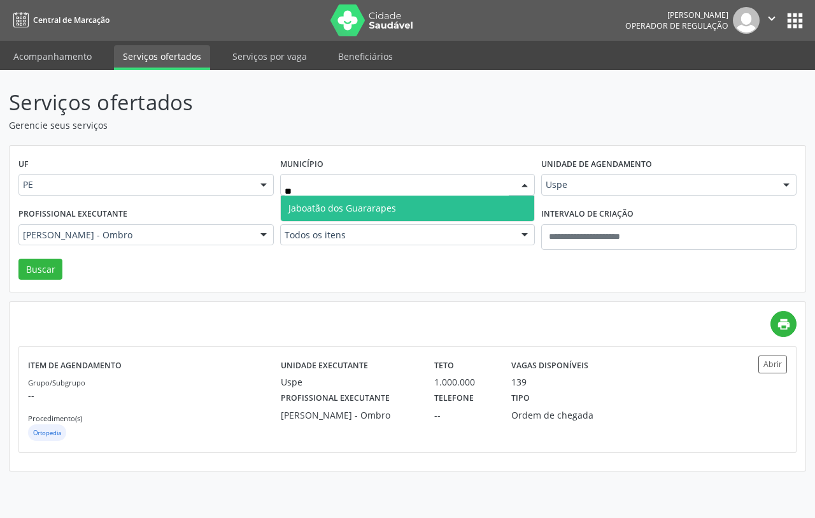
type input "***"
click at [320, 201] on span "Jaboatão dos Guararapes" at bounding box center [408, 207] width 254 height 25
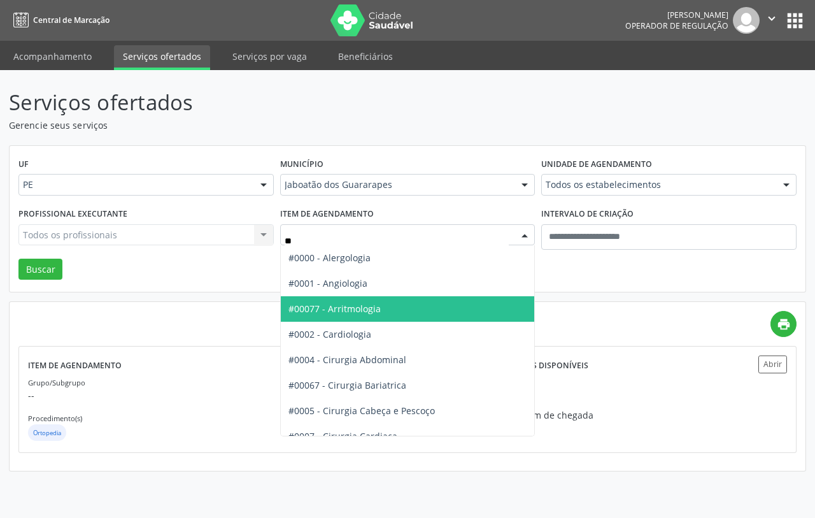
type input "***"
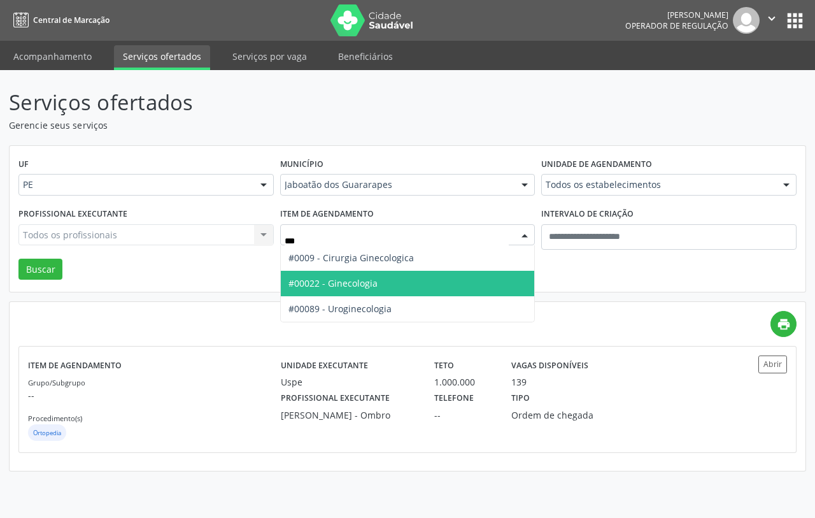
click at [337, 283] on span "#00022 - Ginecologia" at bounding box center [332, 283] width 89 height 12
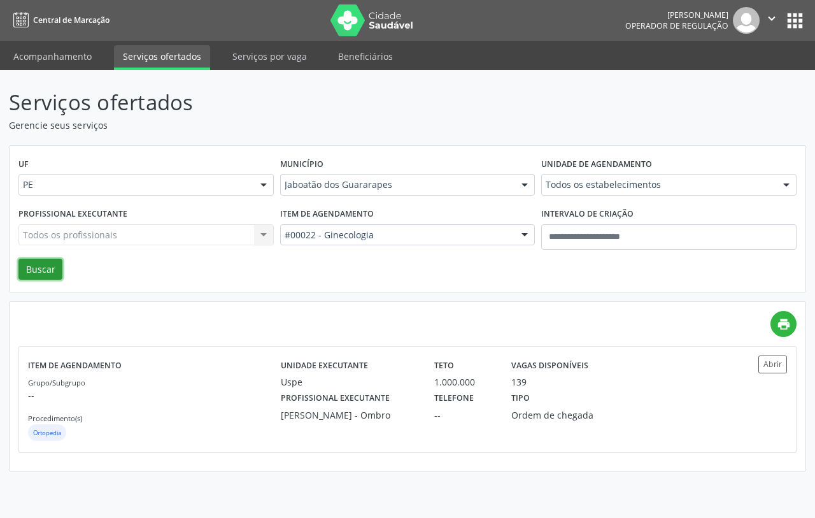
click at [50, 263] on button "Buscar" at bounding box center [40, 269] width 44 height 22
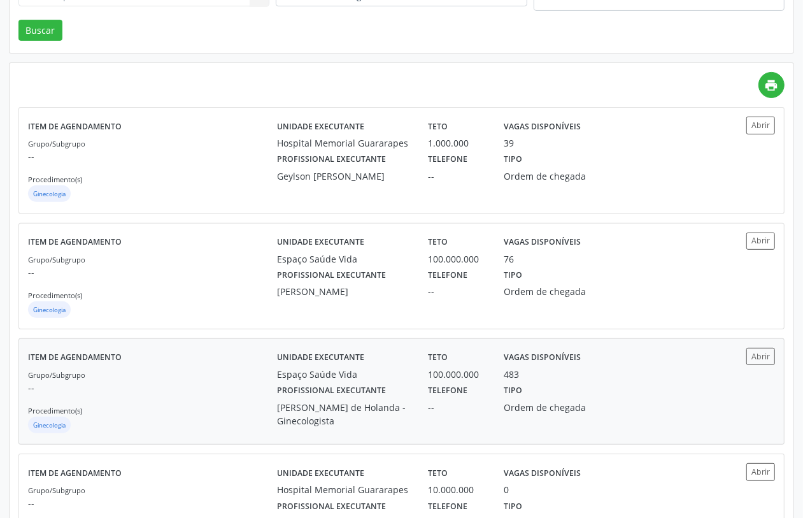
scroll to position [318, 0]
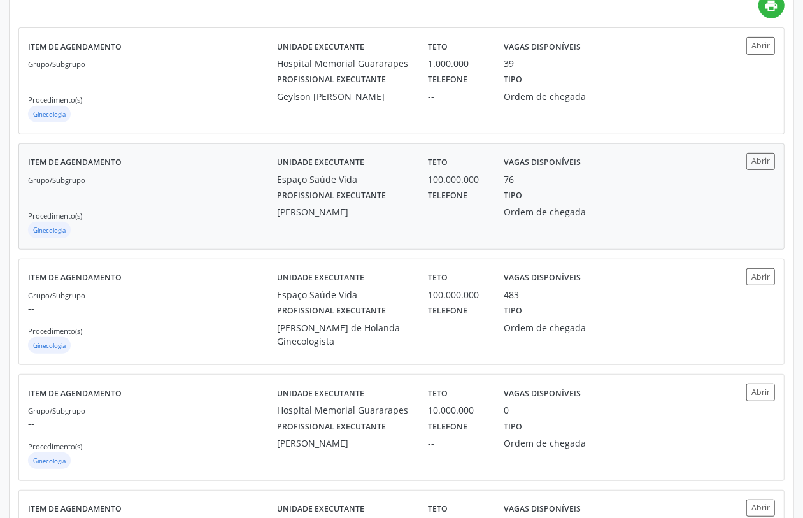
click at [199, 211] on div "Grupo/Subgrupo -- Procedimento(s) Ginecologia" at bounding box center [152, 207] width 249 height 68
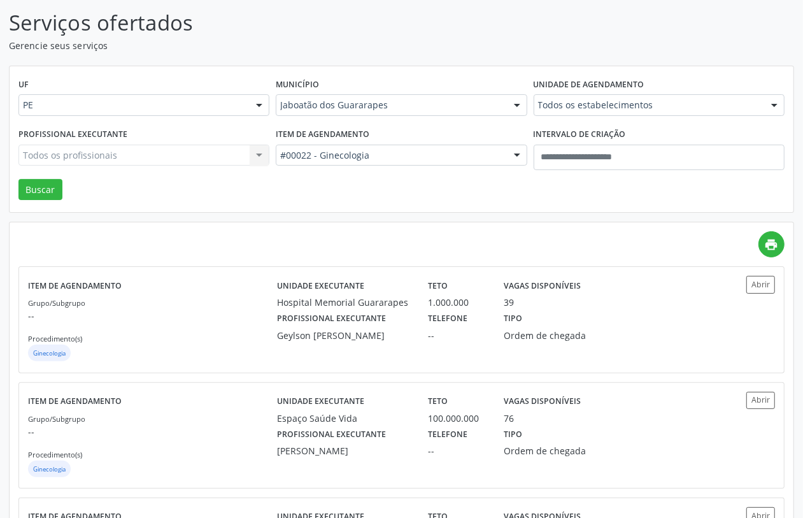
scroll to position [0, 0]
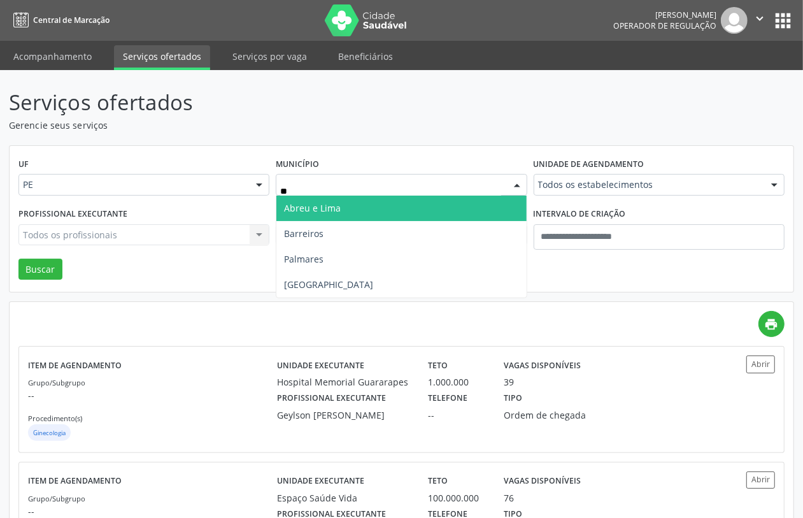
type input "***"
click at [382, 207] on span "Recife" at bounding box center [401, 207] width 250 height 25
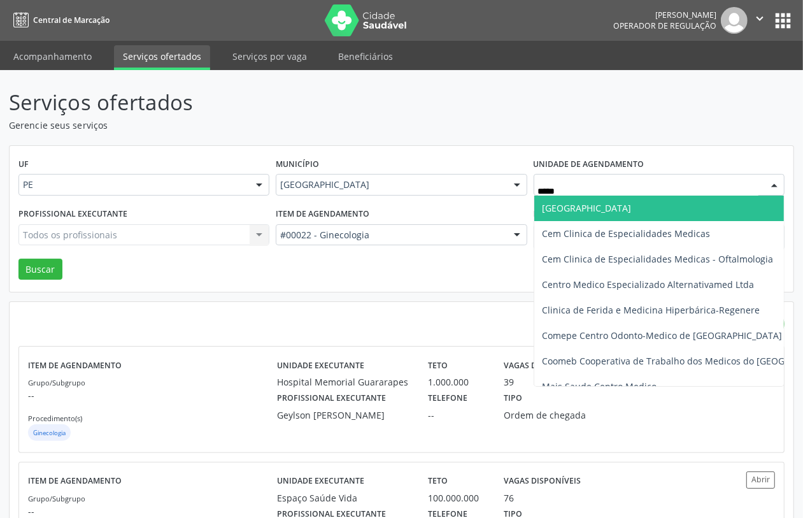
type input "******"
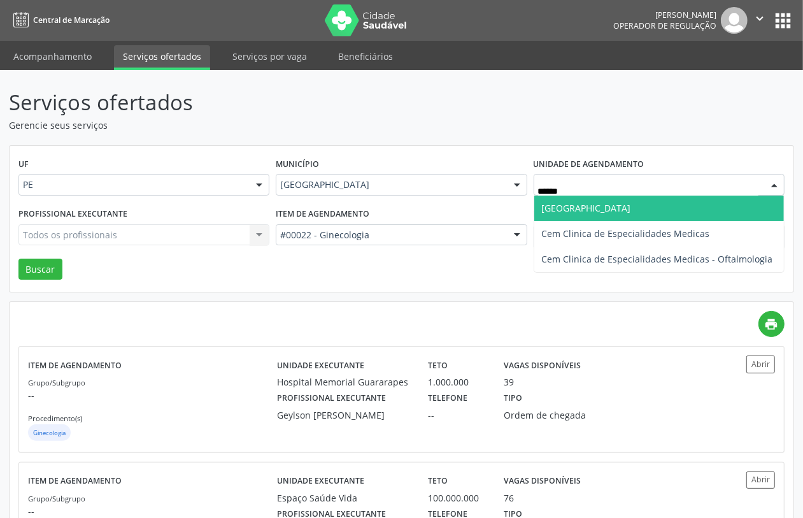
click at [568, 207] on span "Boa Vista Medical Center" at bounding box center [586, 208] width 89 height 12
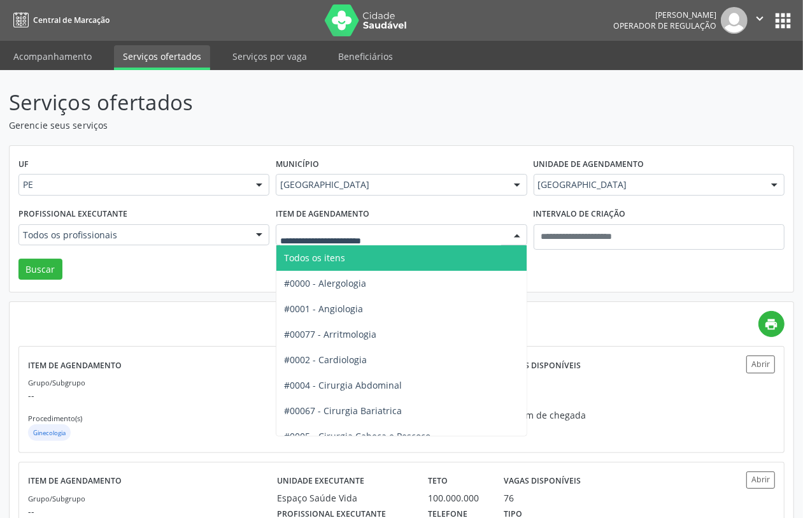
drag, startPoint x: 323, startPoint y: 253, endPoint x: 253, endPoint y: 241, distance: 71.8
click at [322, 253] on span "Todos os itens" at bounding box center [314, 257] width 61 height 12
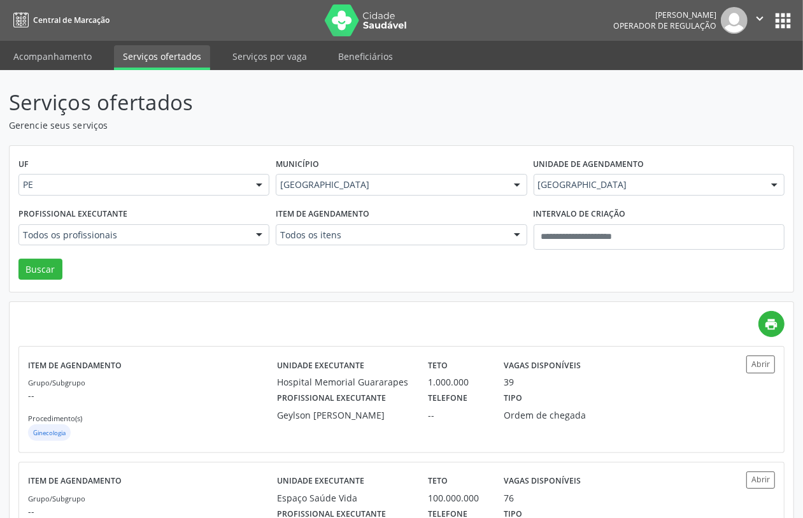
click at [252, 240] on div at bounding box center [259, 236] width 19 height 22
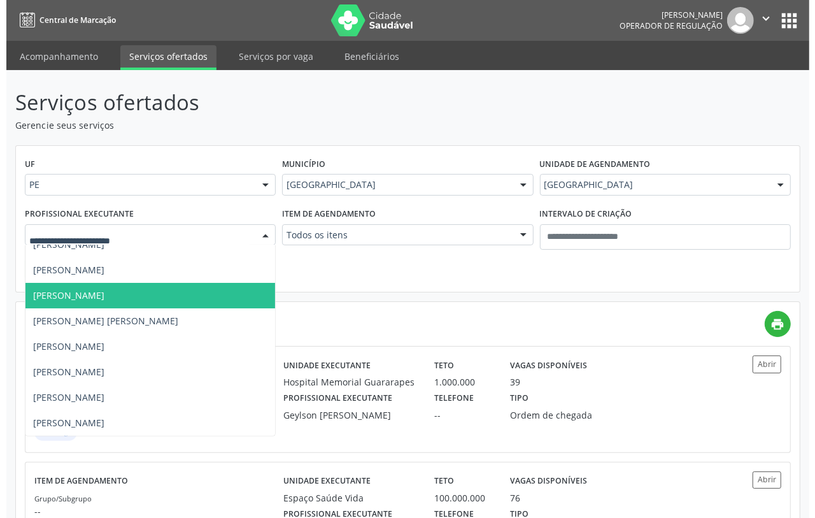
scroll to position [144, 0]
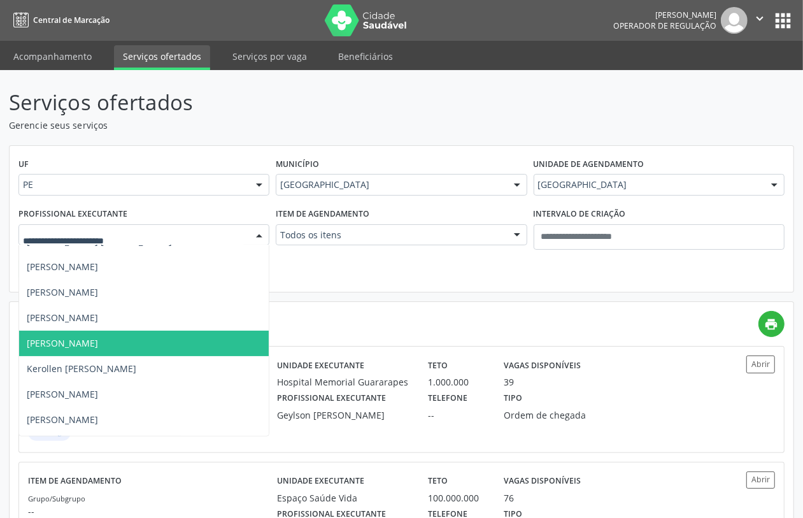
drag, startPoint x: 132, startPoint y: 338, endPoint x: 125, endPoint y: 337, distance: 6.4
click at [98, 338] on span "Juliana Paiva Ribeiro Moura" at bounding box center [62, 343] width 71 height 12
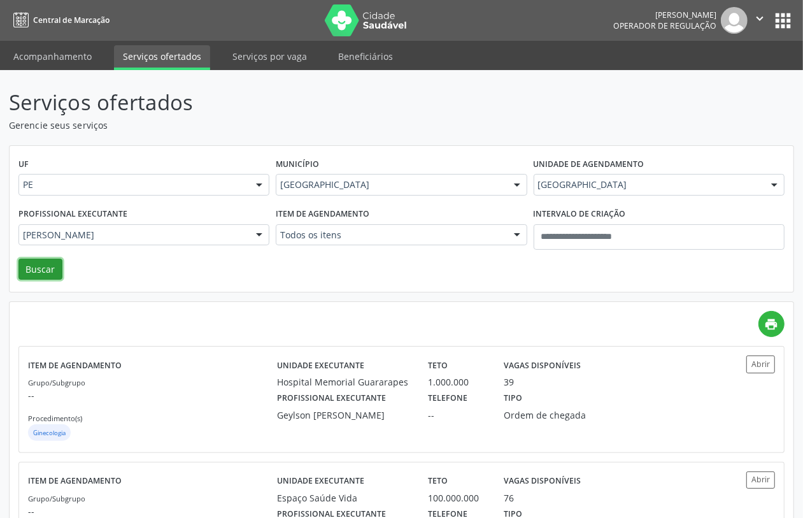
click at [45, 267] on button "Buscar" at bounding box center [40, 269] width 44 height 22
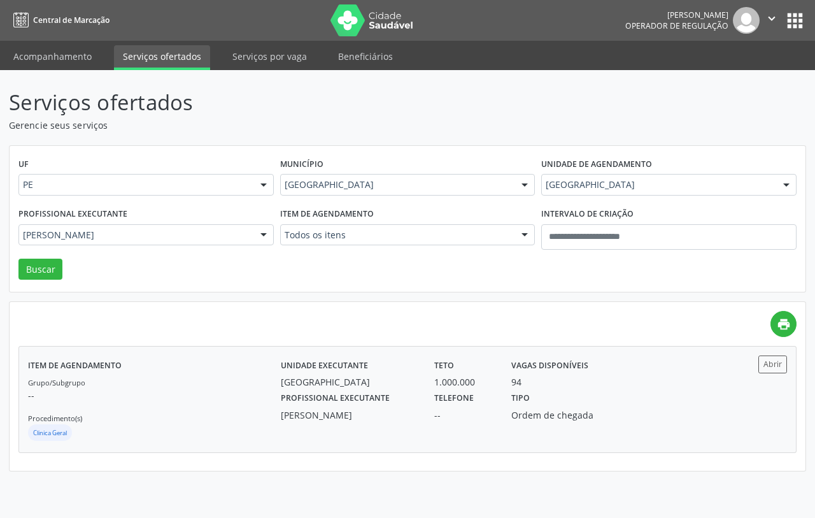
click at [182, 408] on div "Grupo/Subgrupo -- Procedimento(s) Clinica Geral" at bounding box center [154, 409] width 253 height 68
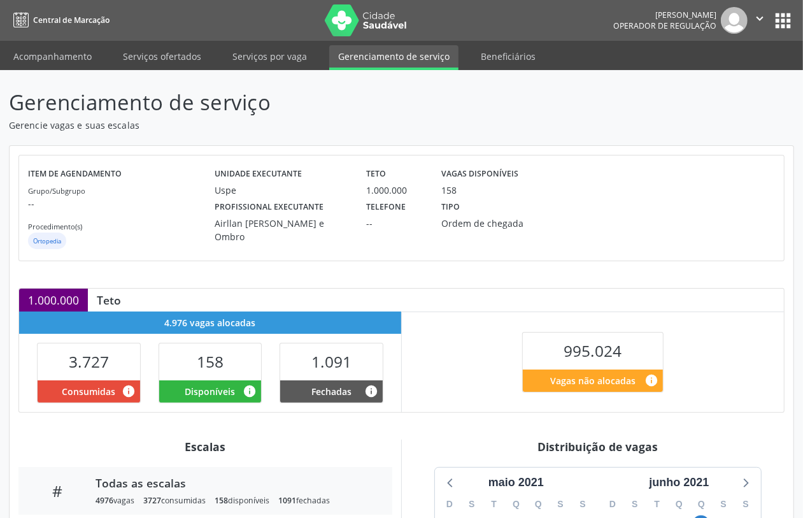
scroll to position [223, 0]
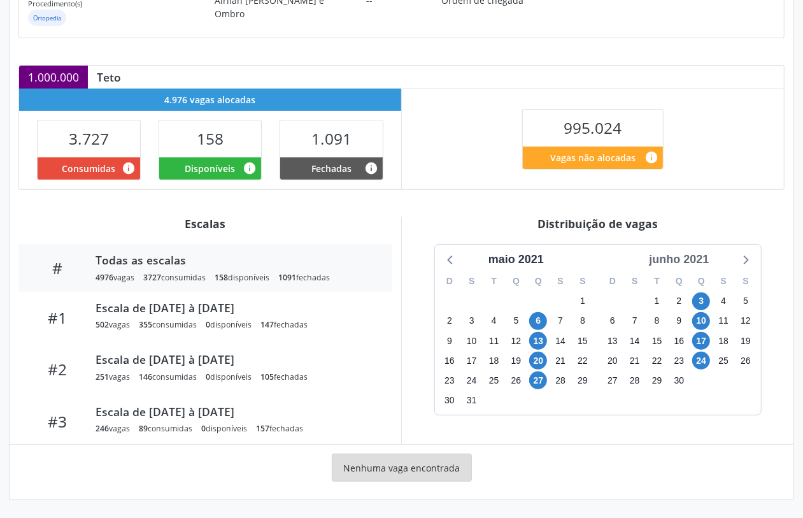
click at [694, 262] on div "junho 2021" at bounding box center [679, 259] width 70 height 17
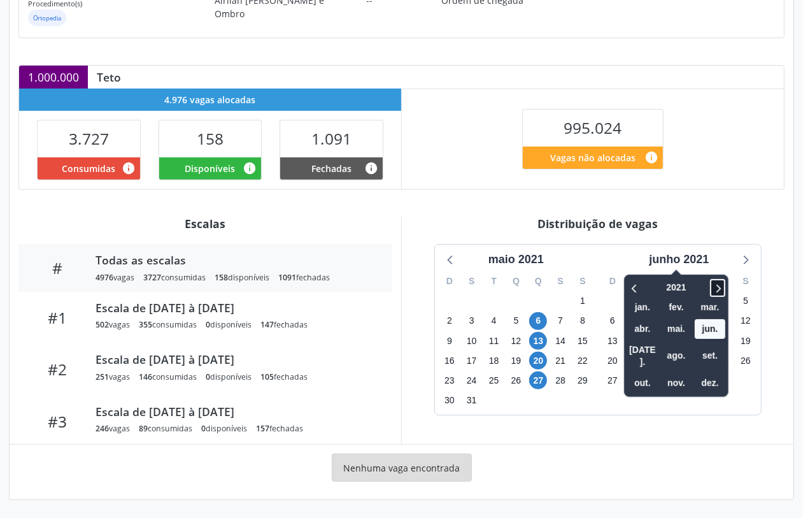
click at [717, 288] on icon at bounding box center [717, 287] width 13 height 15
click at [647, 373] on span "out." at bounding box center [642, 383] width 31 height 20
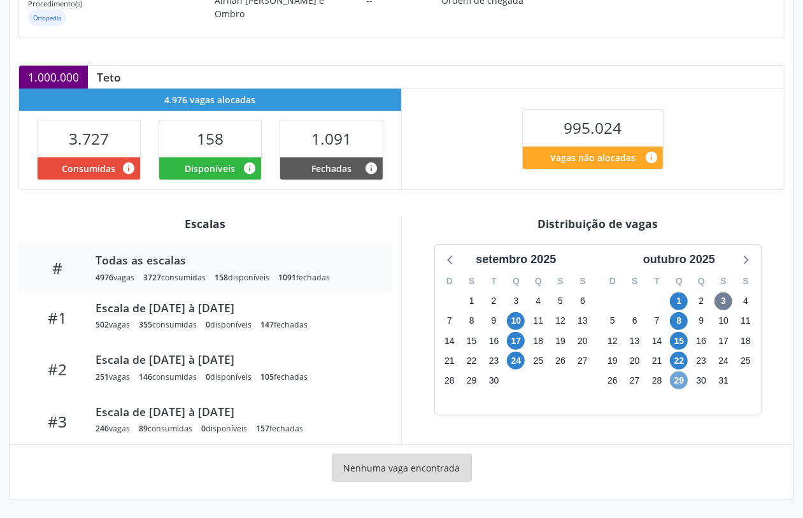
click at [675, 374] on span "29" at bounding box center [679, 380] width 18 height 18
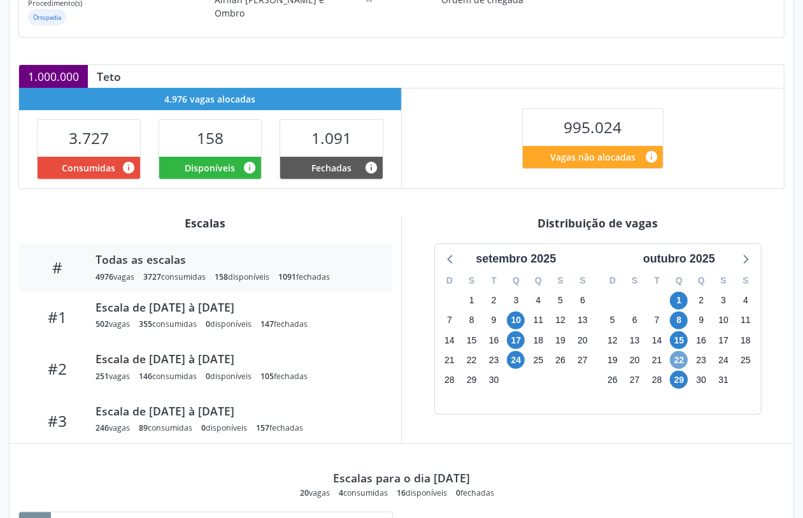
click at [673, 362] on span "22" at bounding box center [679, 360] width 18 height 18
click at [673, 361] on span "22" at bounding box center [679, 360] width 18 height 18
click at [680, 377] on span "29" at bounding box center [679, 379] width 18 height 18
click at [665, 377] on span "28" at bounding box center [657, 379] width 18 height 18
click at [683, 377] on span "29" at bounding box center [679, 379] width 18 height 18
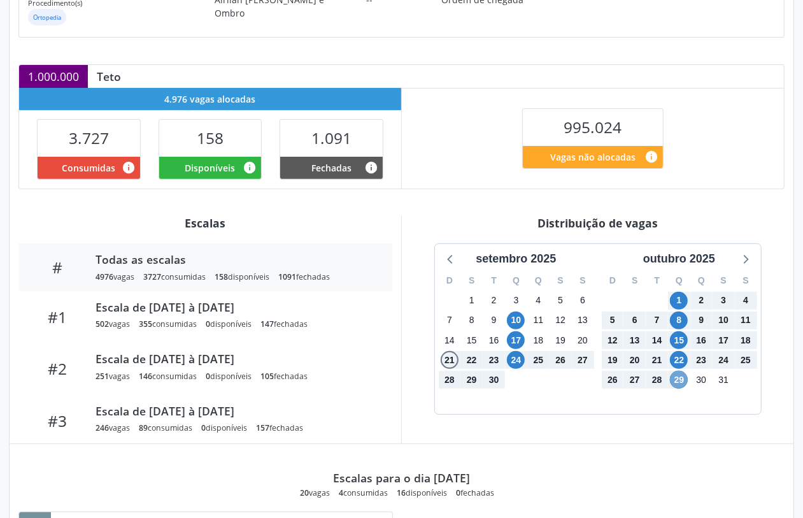
scroll to position [435, 0]
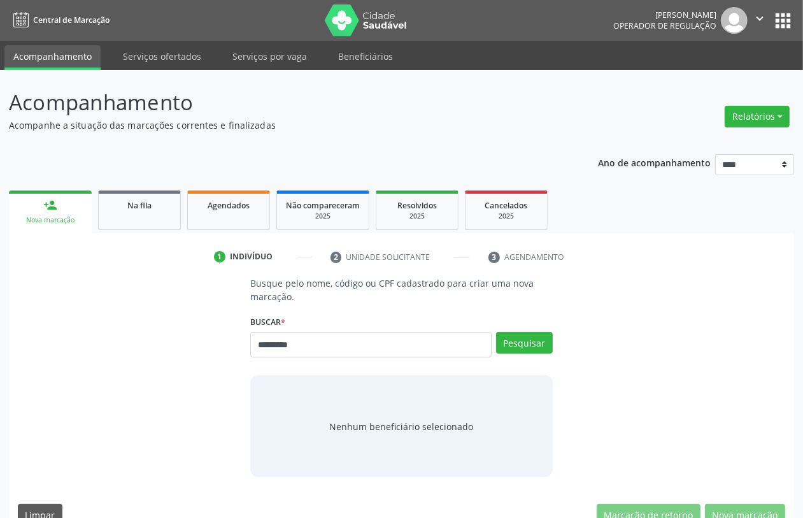
type input "*********"
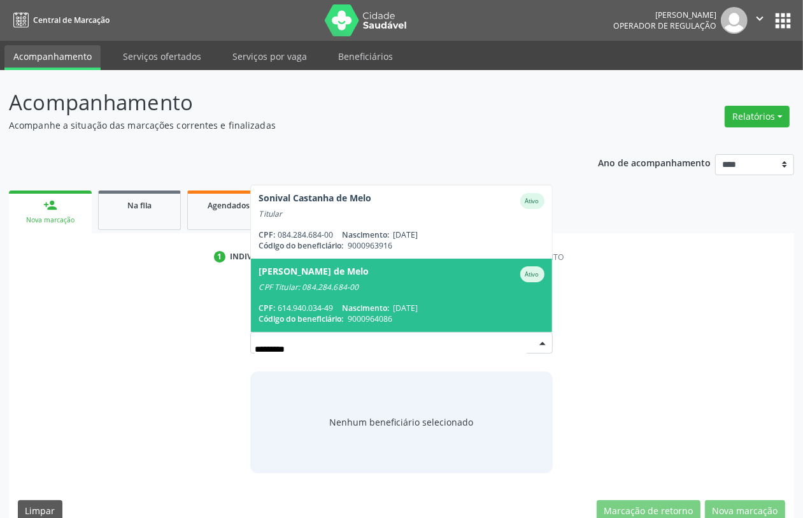
click at [368, 293] on span "Zulena Figueiroa Castanha de Melo Ativo CPF Titular: 084.284.684-00 CPF: 614.94…" at bounding box center [401, 294] width 300 height 73
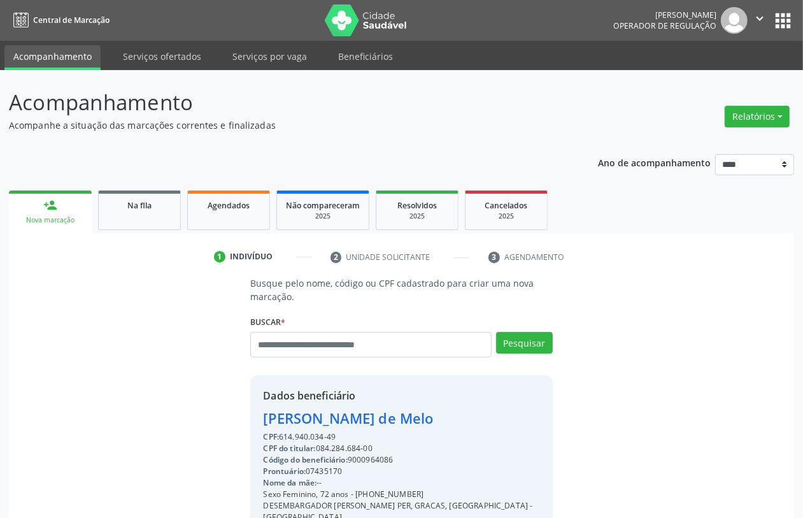
scroll to position [167, 0]
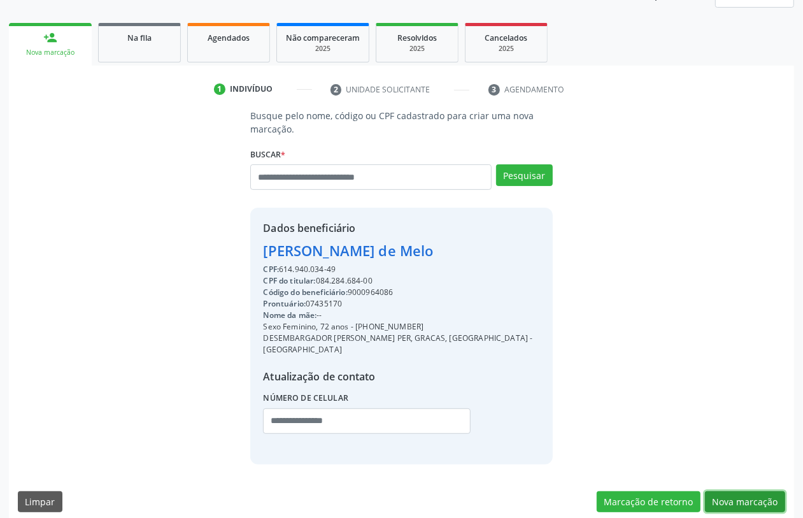
click at [754, 491] on button "Nova marcação" at bounding box center [745, 502] width 80 height 22
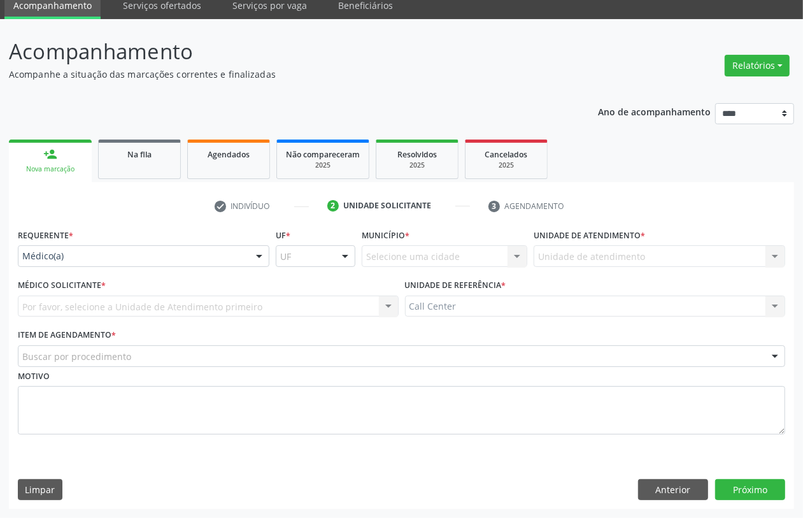
scroll to position [51, 0]
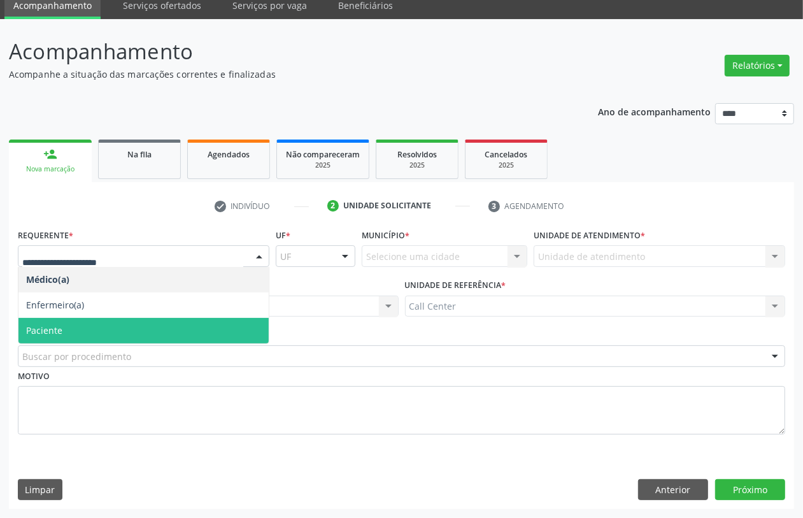
click at [90, 330] on span "Paciente" at bounding box center [143, 330] width 250 height 25
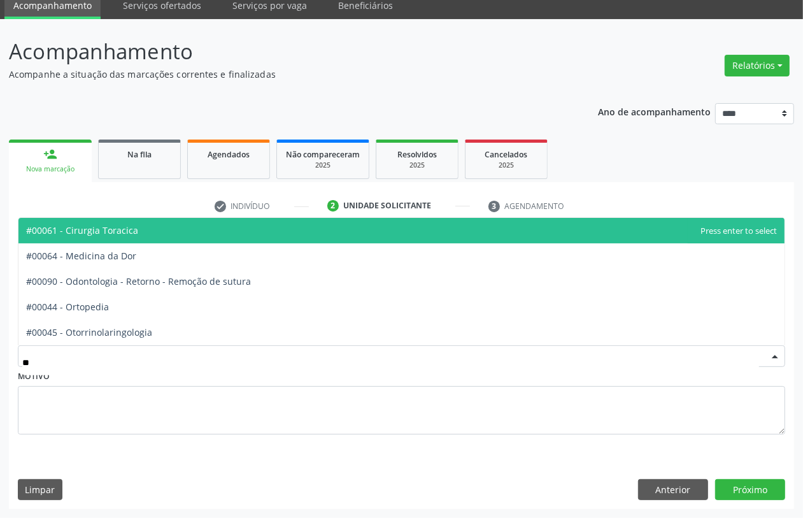
type input "***"
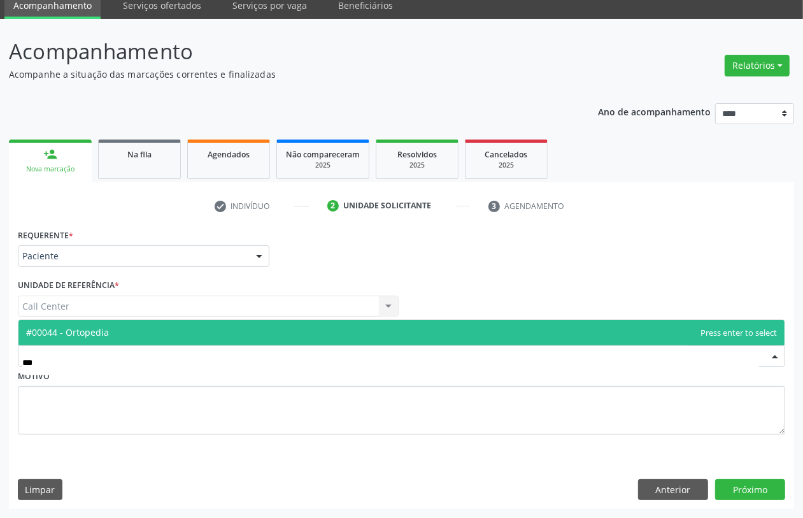
click at [121, 327] on span "#00044 - Ortopedia" at bounding box center [401, 332] width 766 height 25
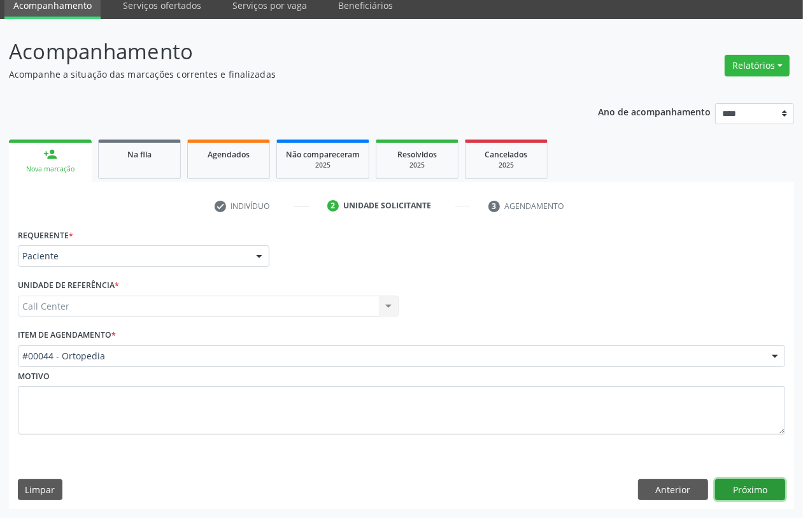
click at [756, 482] on button "Próximo" at bounding box center [750, 490] width 70 height 22
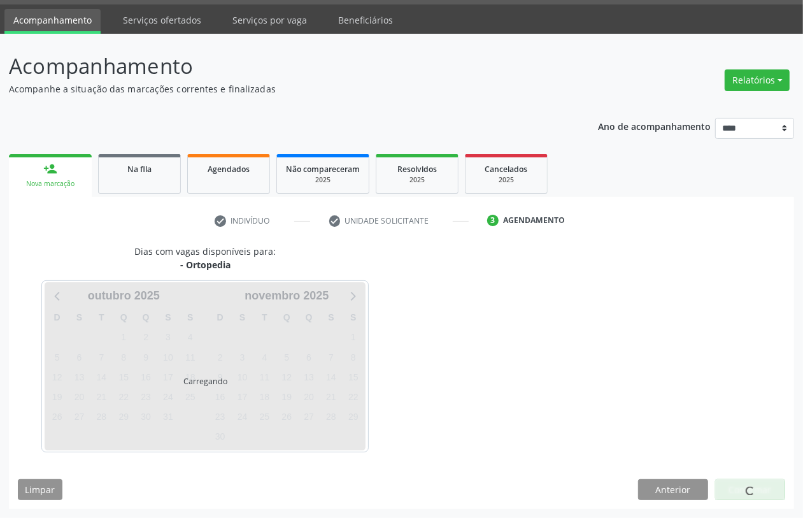
scroll to position [36, 0]
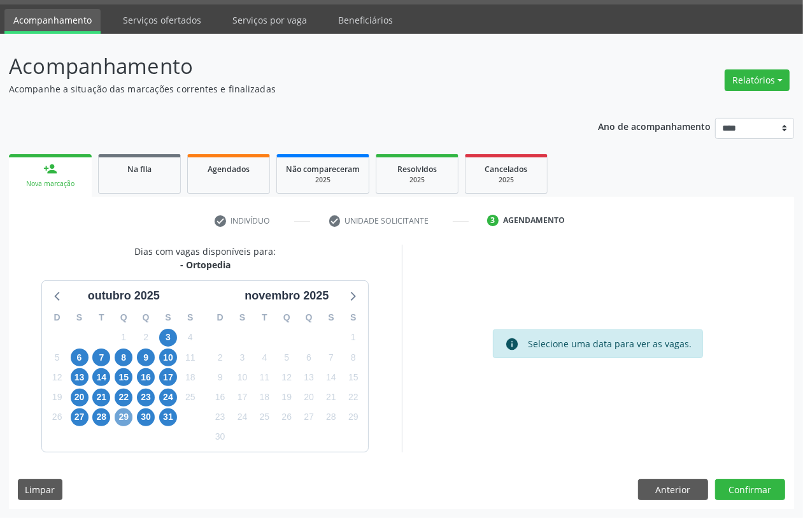
click at [125, 415] on span "29" at bounding box center [124, 417] width 18 height 18
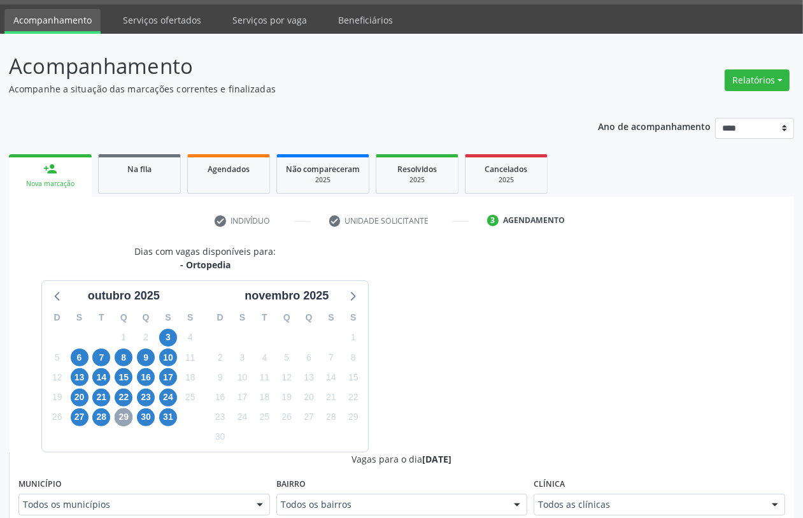
scroll to position [275, 0]
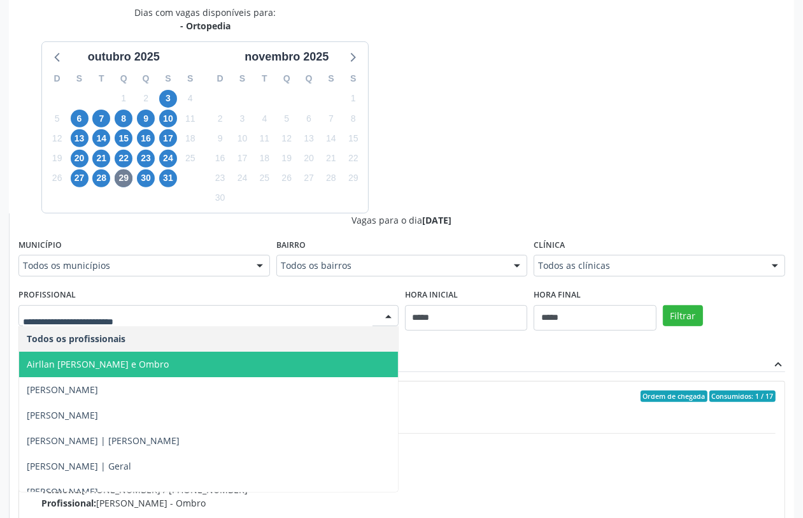
click at [169, 366] on span "Airllan [PERSON_NAME] e Ombro" at bounding box center [98, 364] width 142 height 12
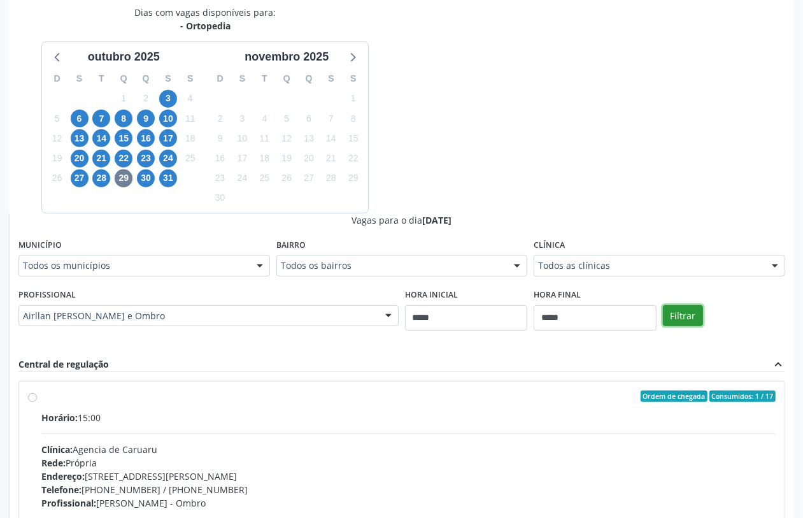
click at [686, 314] on button "Filtrar" at bounding box center [683, 316] width 40 height 22
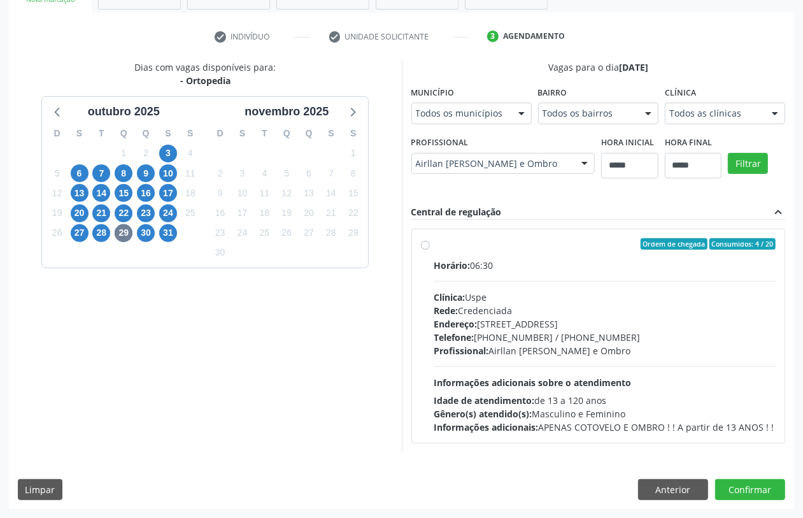
click at [537, 366] on hr at bounding box center [605, 366] width 342 height 1
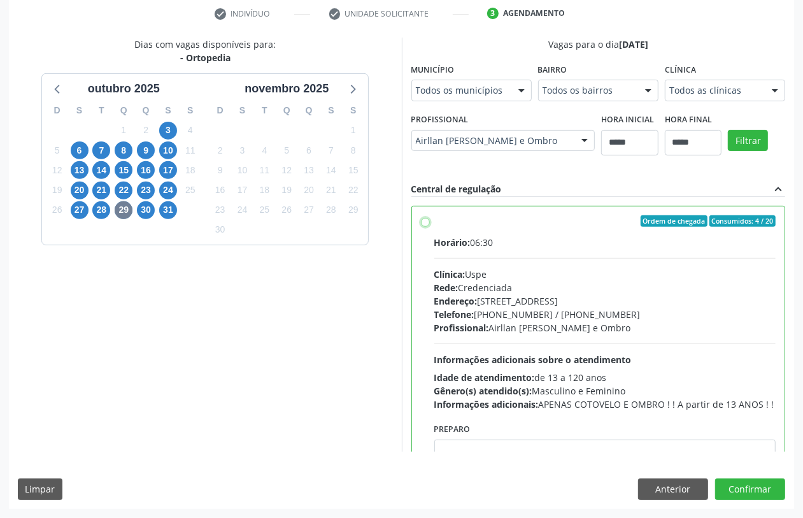
scroll to position [64, 0]
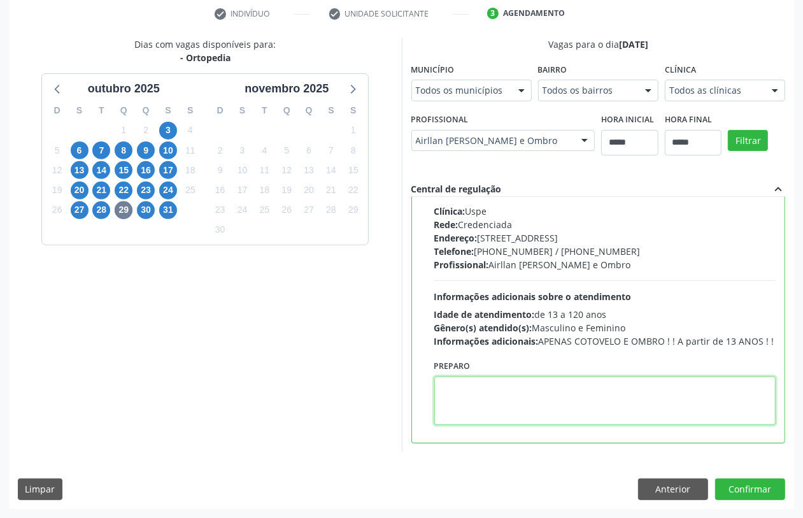
paste textarea "**********"
type textarea "**********"
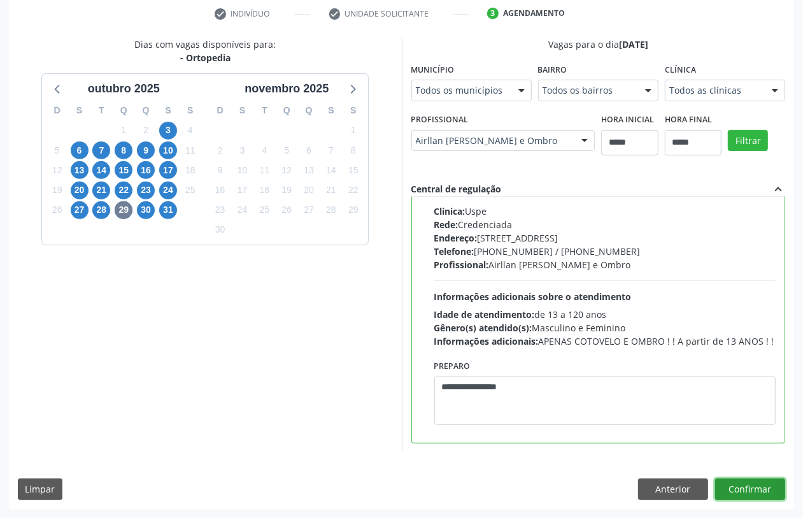
click at [756, 488] on button "Confirmar" at bounding box center [750, 489] width 70 height 22
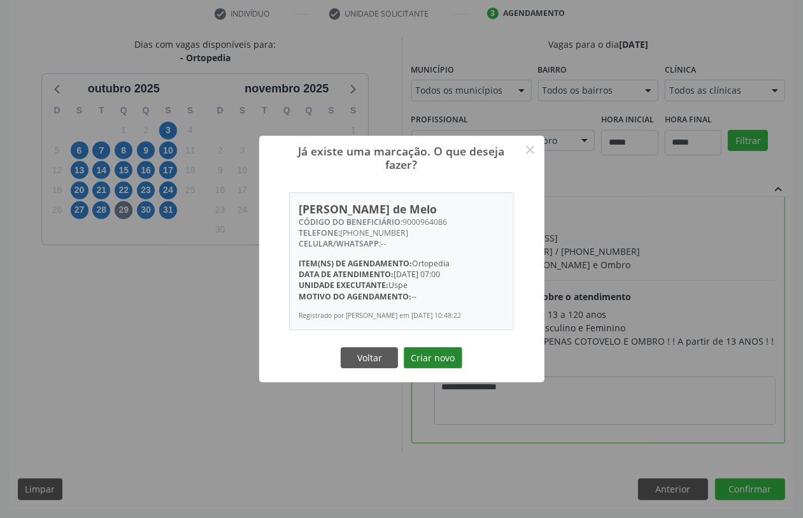
click at [432, 360] on button "Criar novo" at bounding box center [433, 358] width 59 height 22
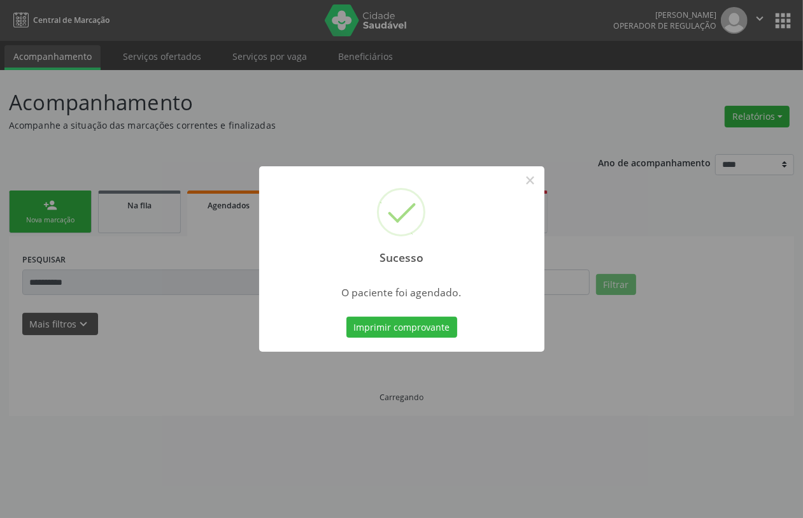
scroll to position [0, 0]
click at [431, 330] on button "Imprimir comprovante" at bounding box center [401, 327] width 111 height 22
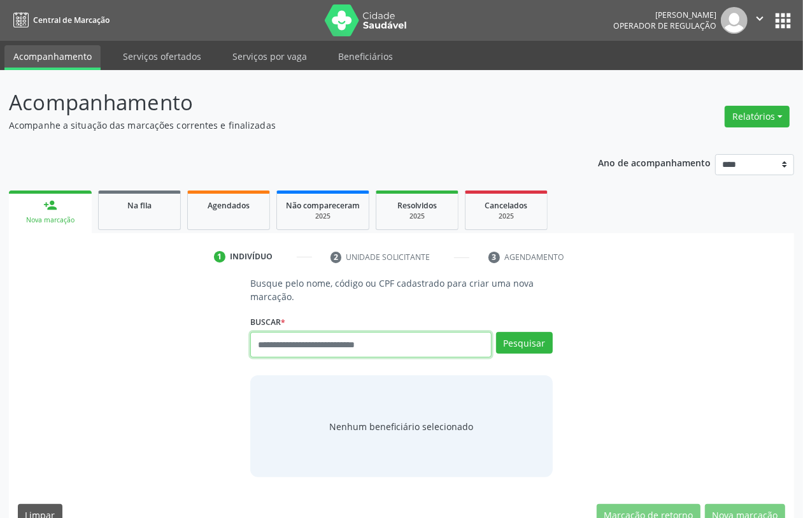
paste input "**********"
type input "**********"
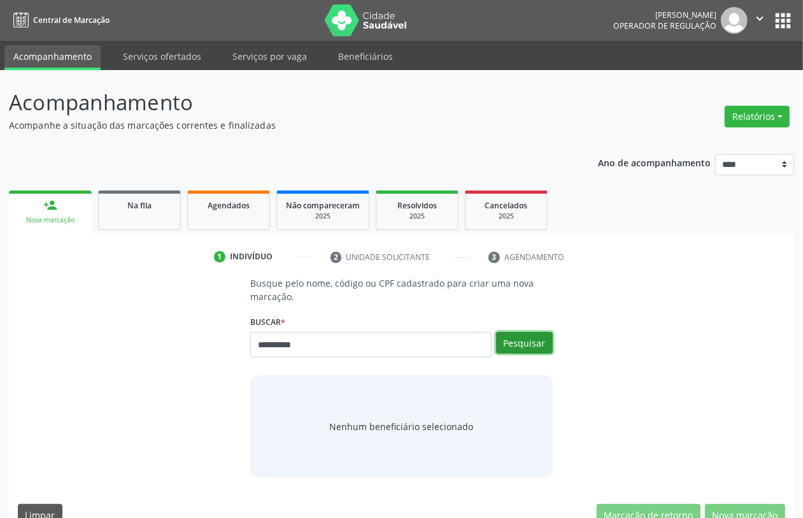
click at [528, 337] on button "Pesquisar" at bounding box center [524, 343] width 57 height 22
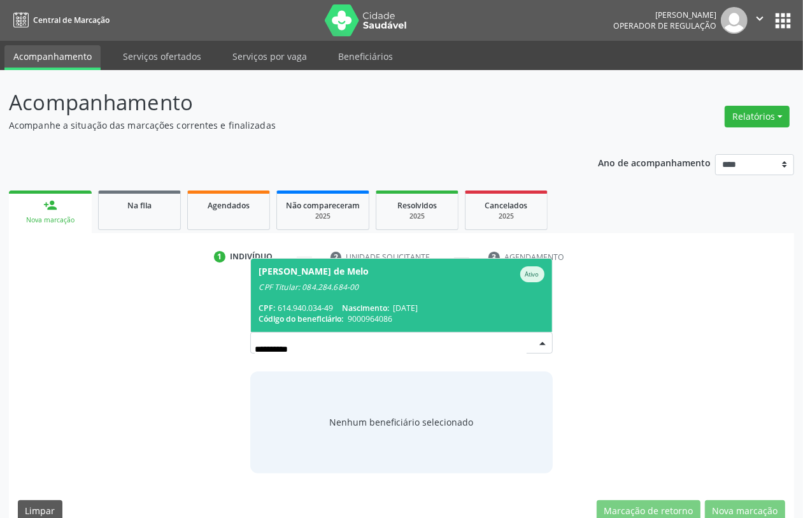
click at [326, 293] on span "Zulena Figueiroa Castanha de Melo Ativo CPF Titular: 084.284.684-00 CPF: 614.94…" at bounding box center [401, 294] width 300 height 73
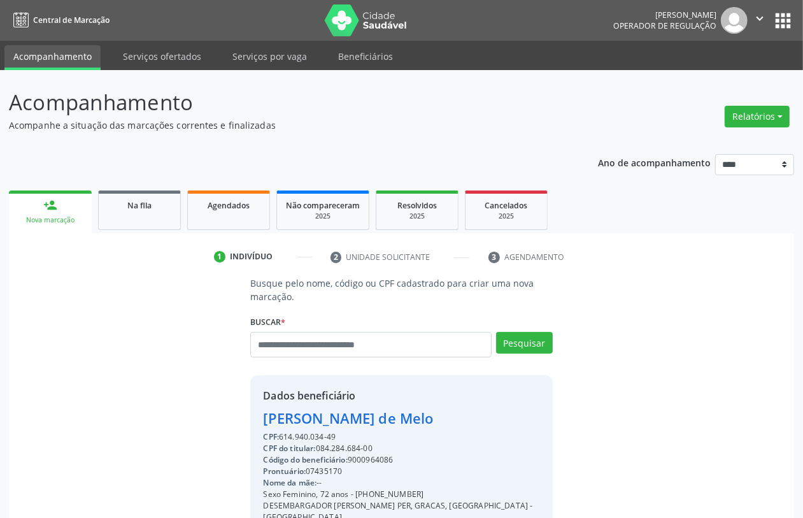
scroll to position [167, 0]
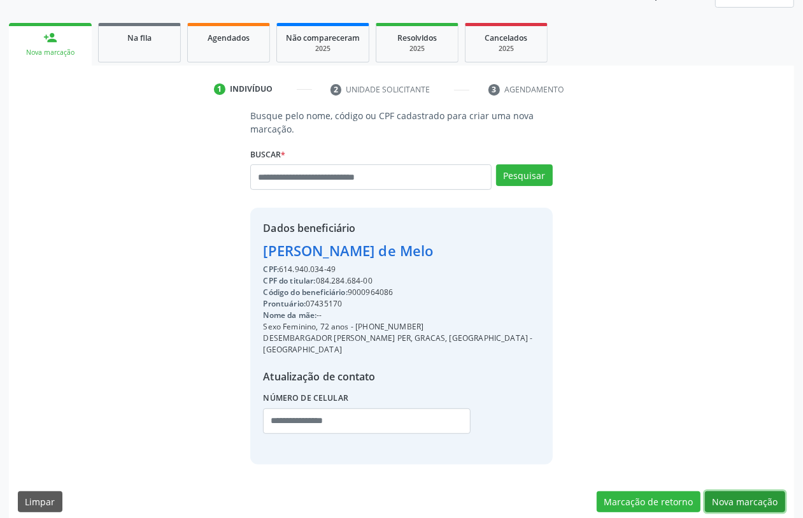
click at [734, 491] on button "Nova marcação" at bounding box center [745, 502] width 80 height 22
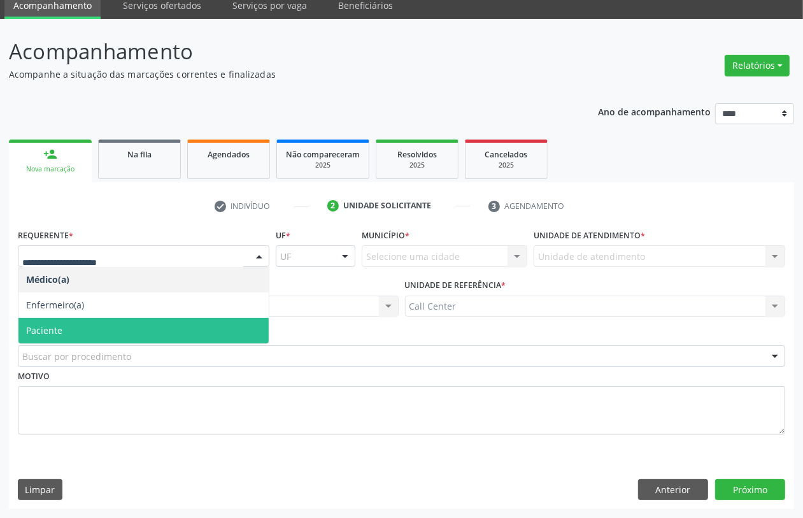
click at [40, 333] on span "Paciente" at bounding box center [44, 330] width 36 height 12
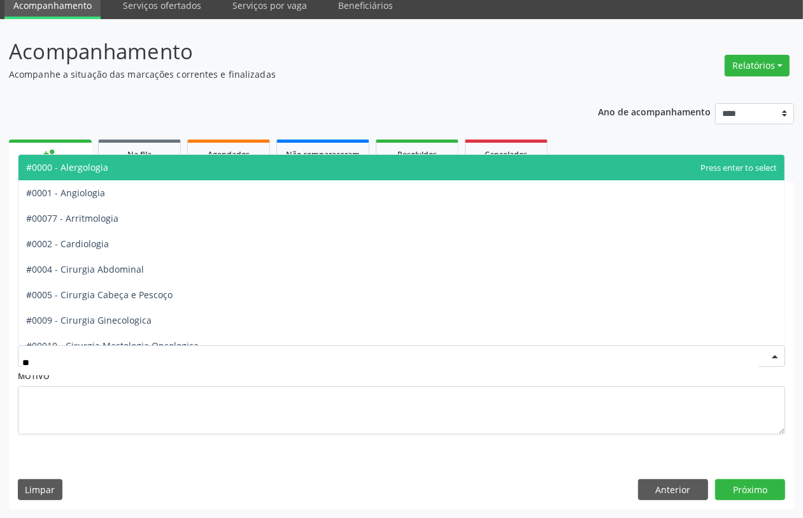
type input "***"
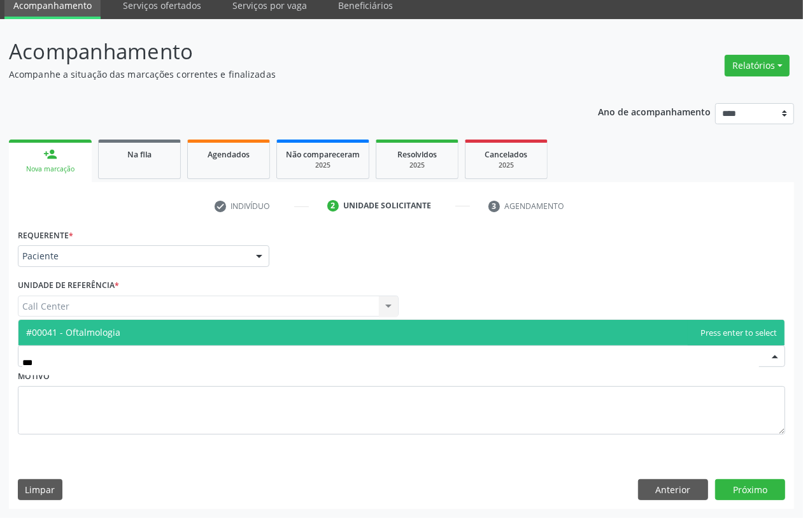
click at [81, 327] on span "#00041 - Oftalmologia" at bounding box center [73, 332] width 94 height 12
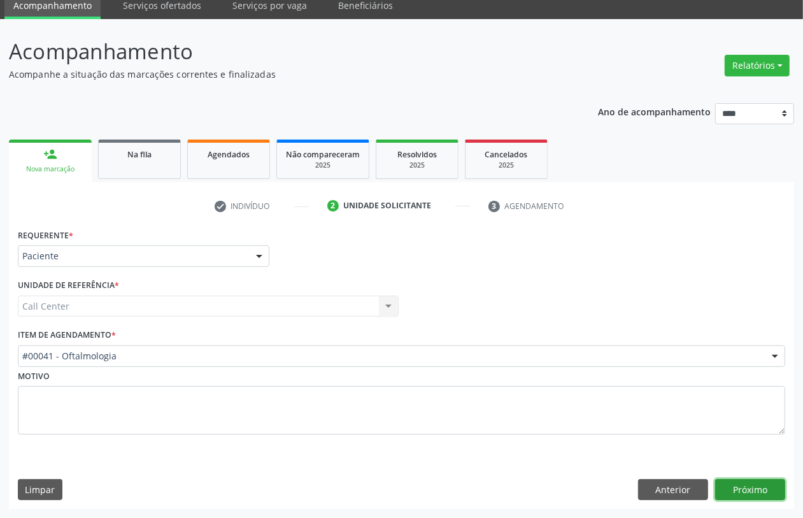
drag, startPoint x: 738, startPoint y: 488, endPoint x: 749, endPoint y: 512, distance: 26.5
click at [738, 487] on button "Próximo" at bounding box center [750, 490] width 70 height 22
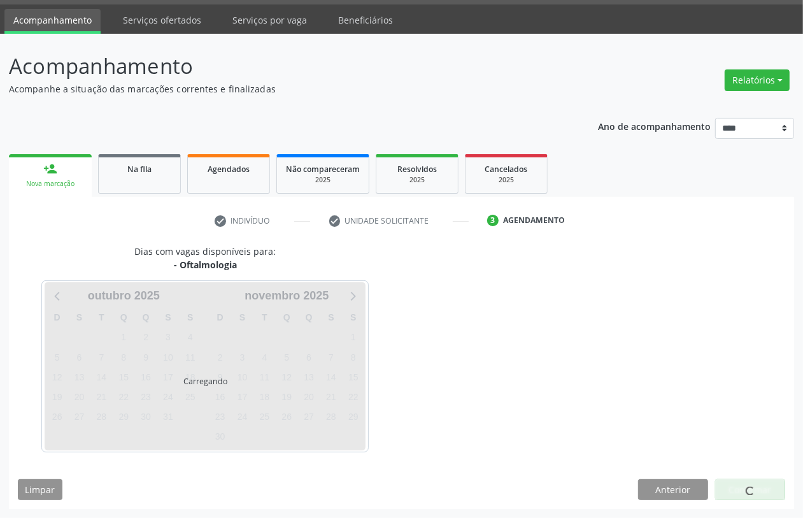
scroll to position [36, 0]
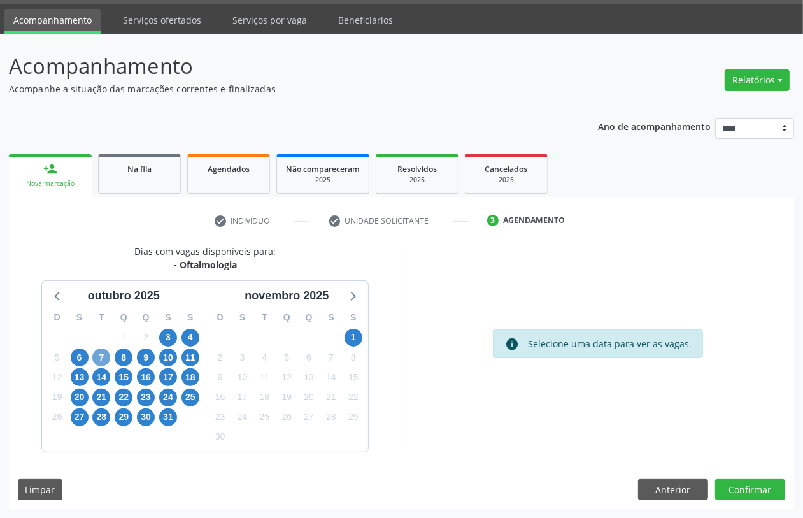
click at [105, 360] on span "7" at bounding box center [101, 357] width 18 height 18
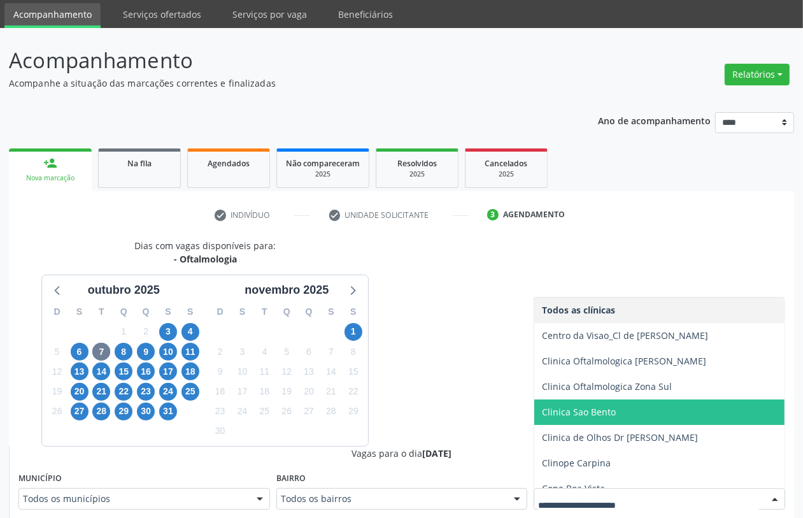
scroll to position [159, 0]
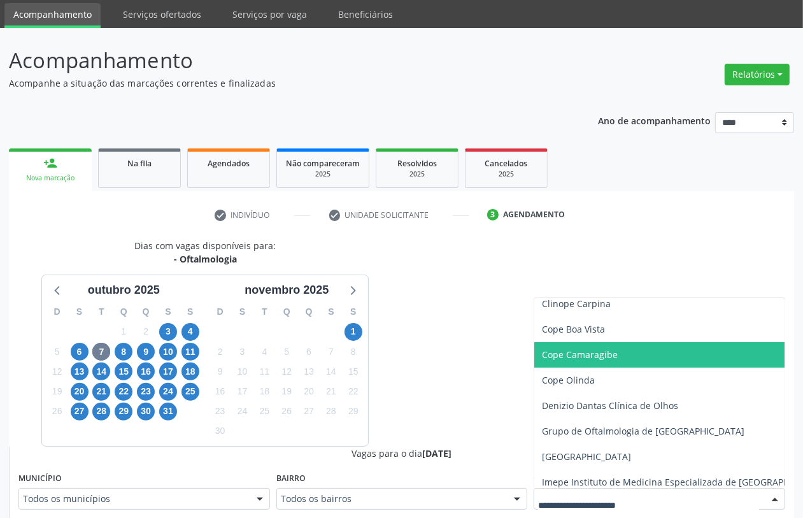
click at [571, 358] on span "Cope Camaragibe" at bounding box center [580, 354] width 76 height 12
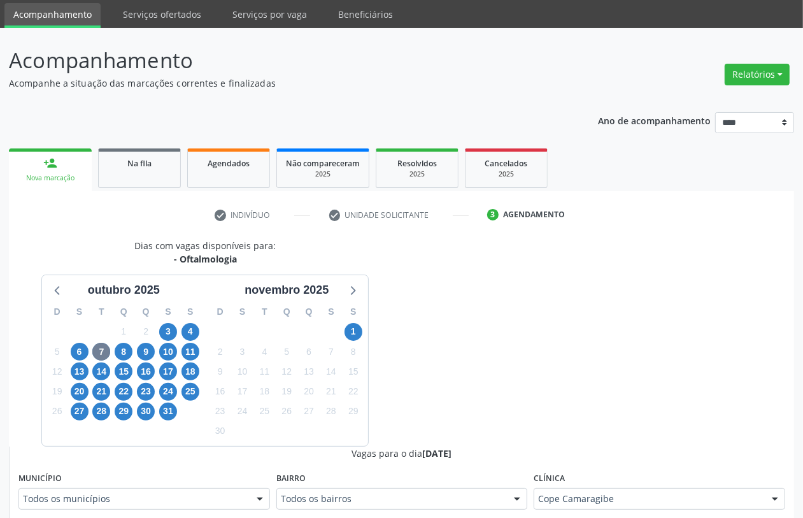
scroll to position [201, 0]
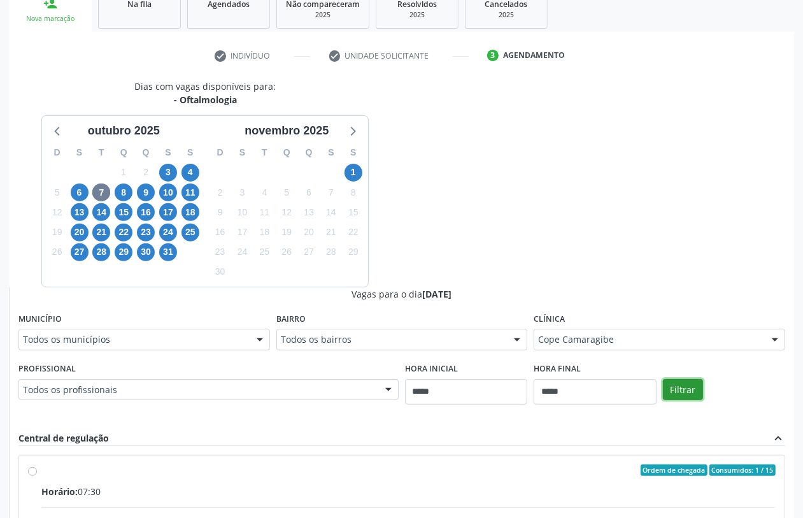
click at [683, 384] on button "Filtrar" at bounding box center [683, 390] width 40 height 22
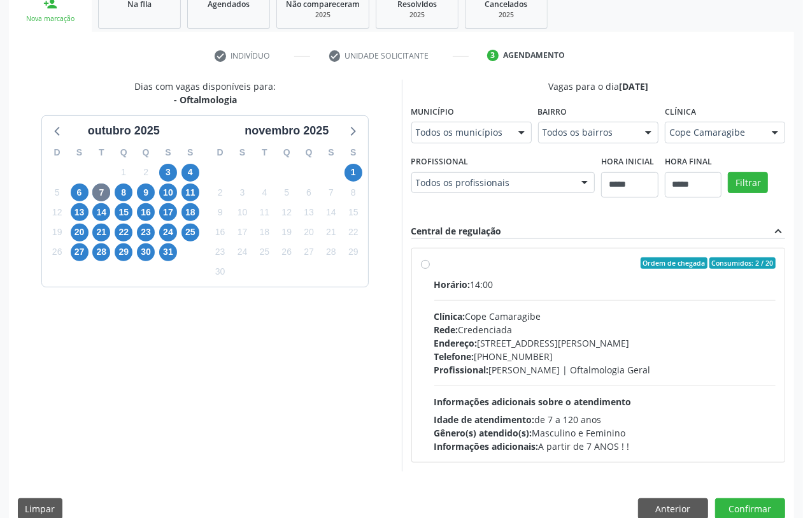
click at [465, 363] on span "Profissional:" at bounding box center [461, 369] width 55 height 12
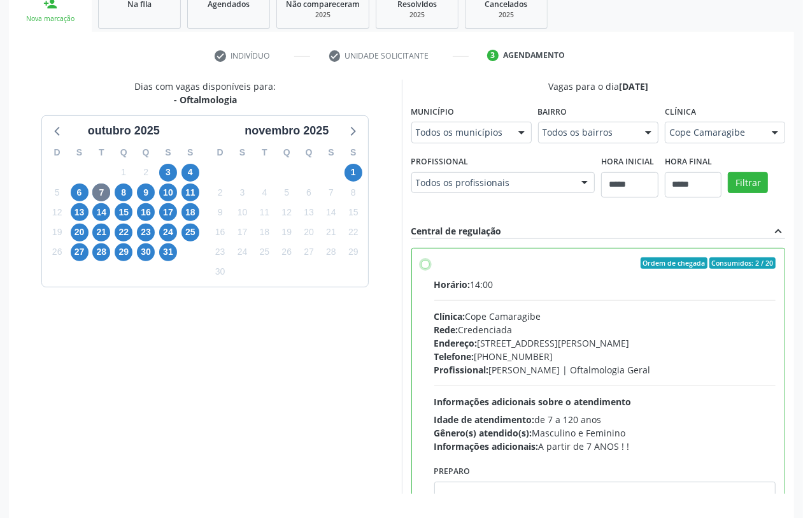
scroll to position [64, 0]
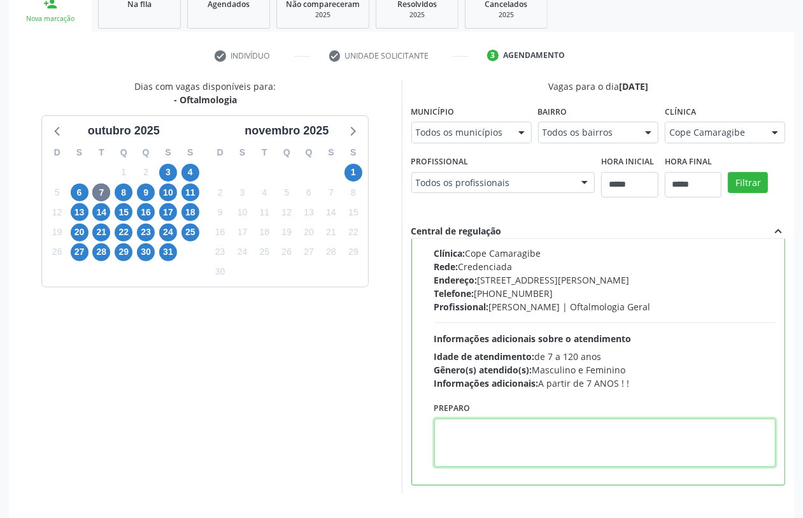
paste textarea "**********"
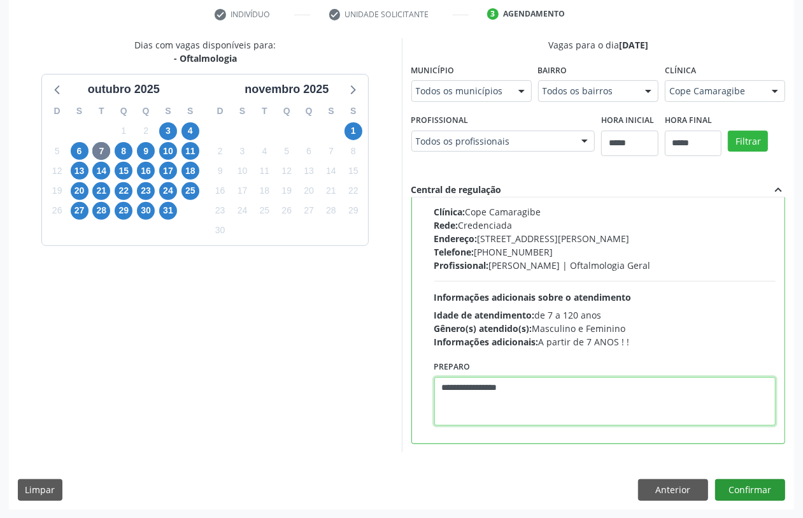
type textarea "**********"
click at [743, 488] on button "Confirmar" at bounding box center [750, 490] width 70 height 22
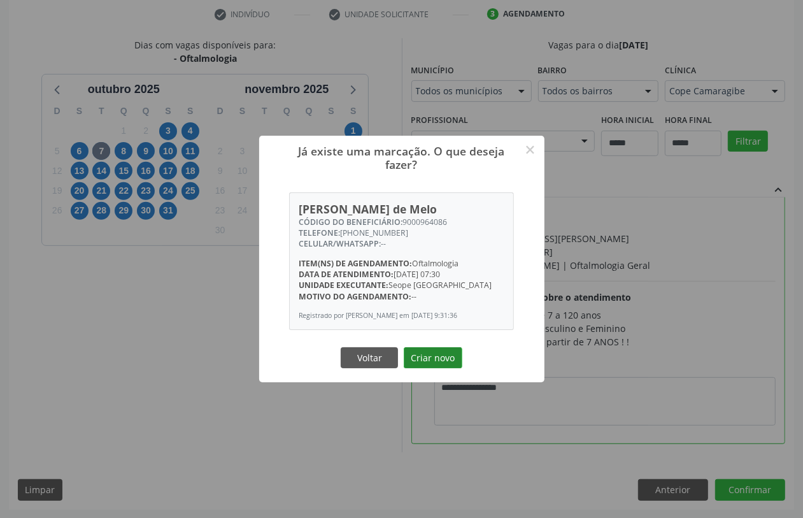
click at [441, 355] on button "Criar novo" at bounding box center [433, 358] width 59 height 22
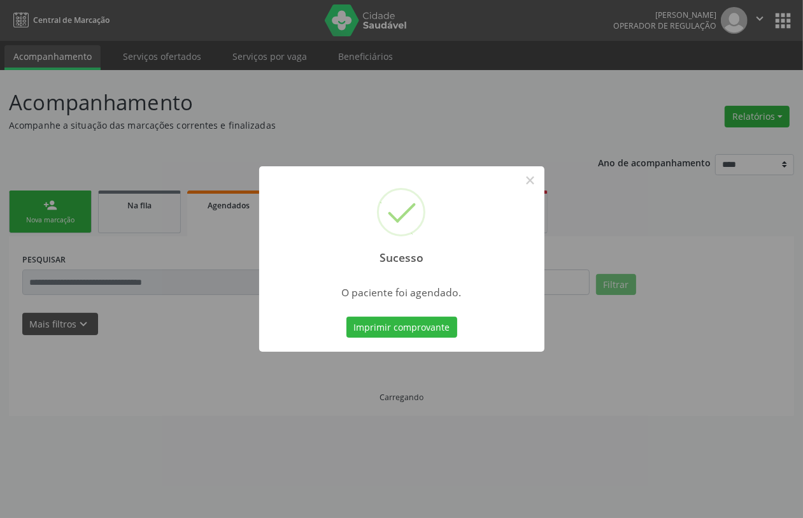
scroll to position [0, 0]
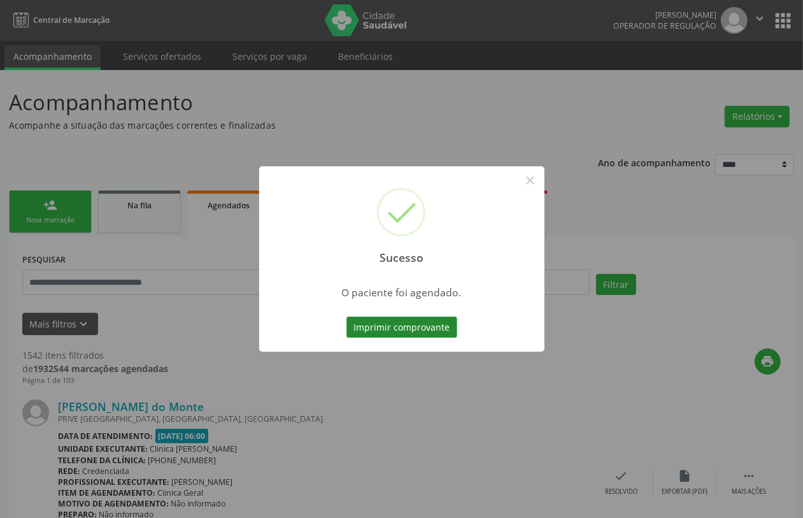
click at [418, 328] on button "Imprimir comprovante" at bounding box center [401, 327] width 111 height 22
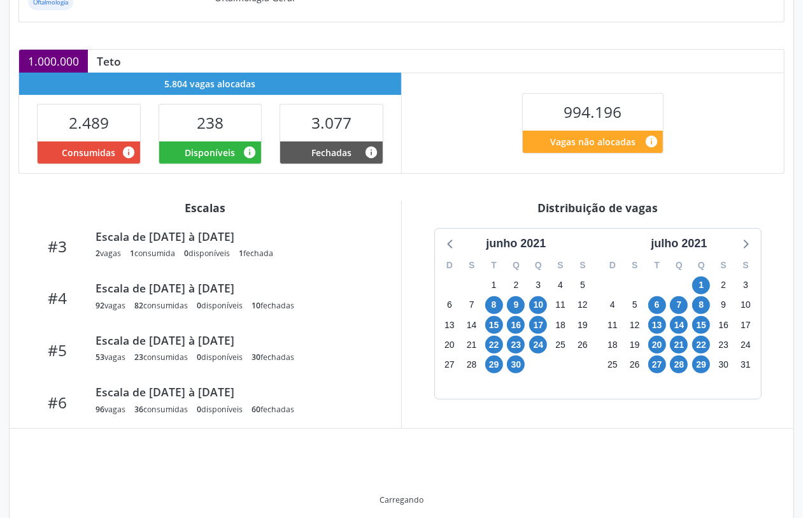
scroll to position [223, 0]
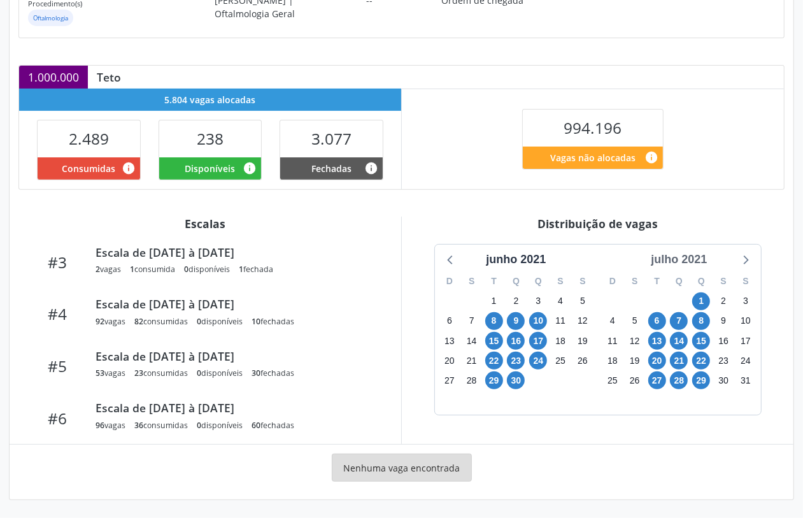
drag, startPoint x: 687, startPoint y: 257, endPoint x: 696, endPoint y: 261, distance: 9.4
click at [689, 258] on div "julho 2021" at bounding box center [678, 259] width 66 height 17
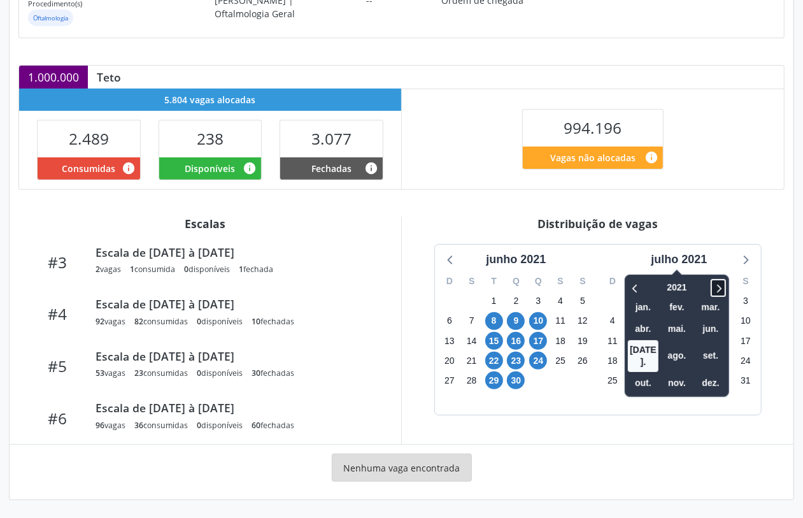
click at [724, 287] on icon at bounding box center [718, 287] width 13 height 15
click at [679, 373] on span "nov." at bounding box center [676, 383] width 31 height 20
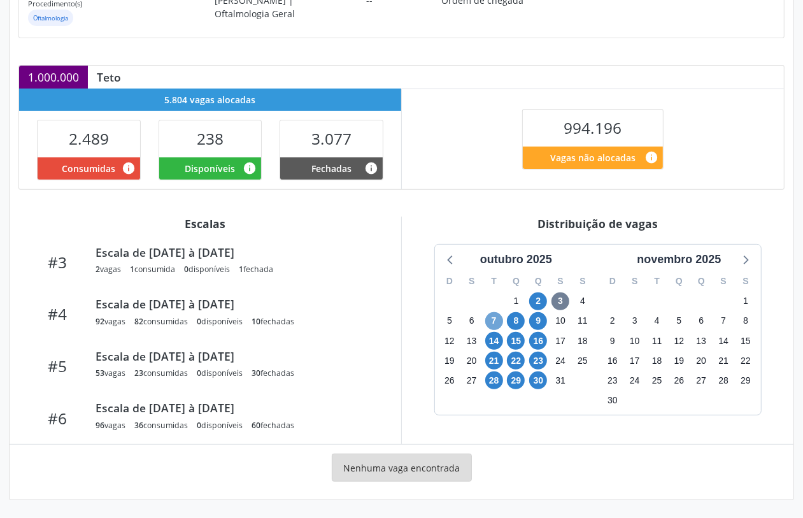
click at [491, 320] on span "7" at bounding box center [494, 321] width 18 height 18
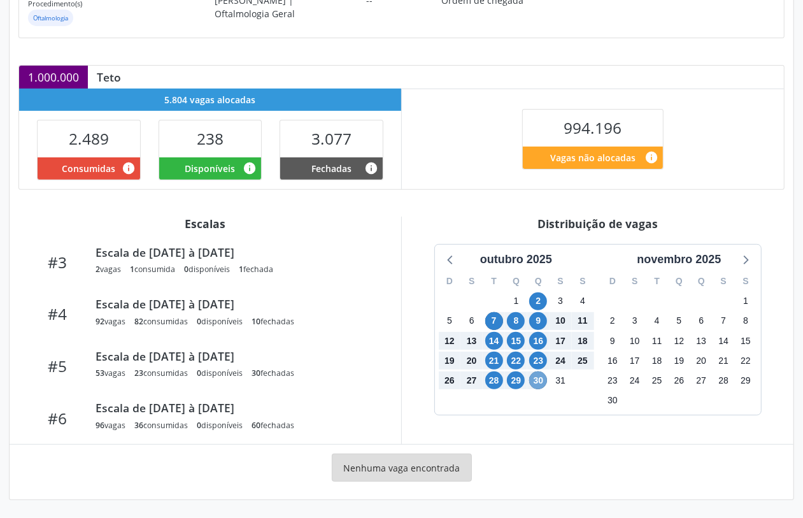
click at [539, 382] on span "30" at bounding box center [538, 380] width 18 height 18
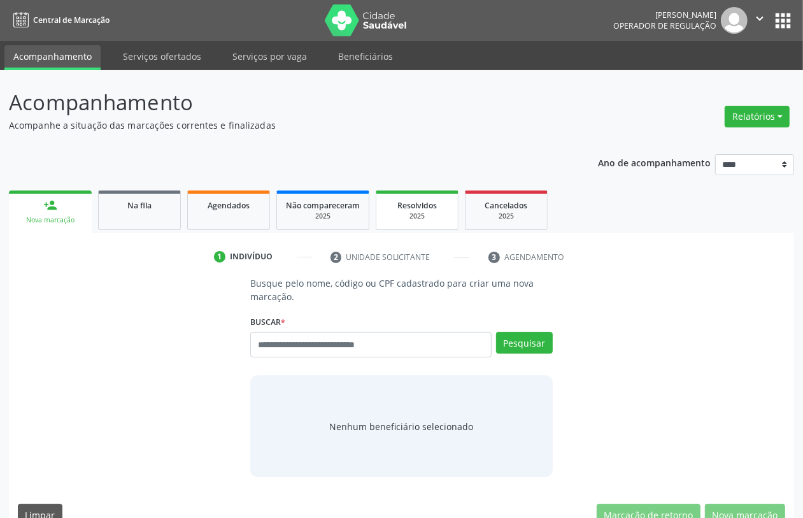
click at [422, 211] on div "2025" at bounding box center [417, 216] width 64 height 10
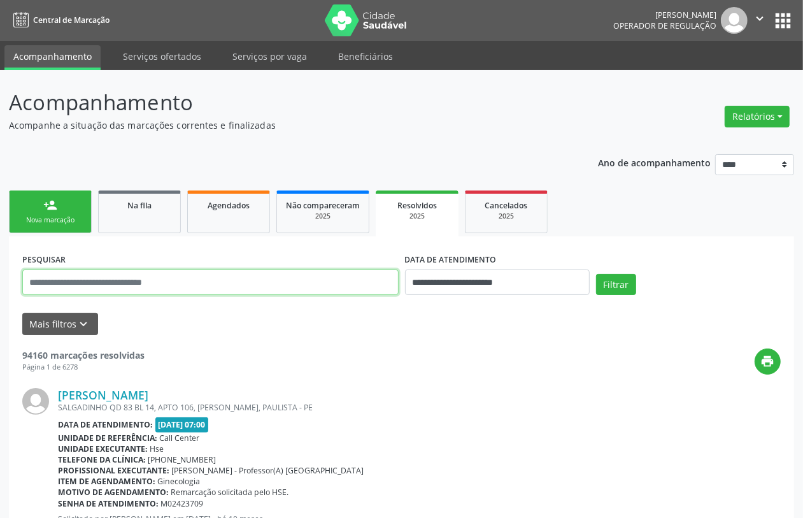
drag, startPoint x: 208, startPoint y: 280, endPoint x: 156, endPoint y: 280, distance: 51.6
click at [155, 280] on input "text" at bounding box center [210, 281] width 376 height 25
paste input "**********"
type input "**********"
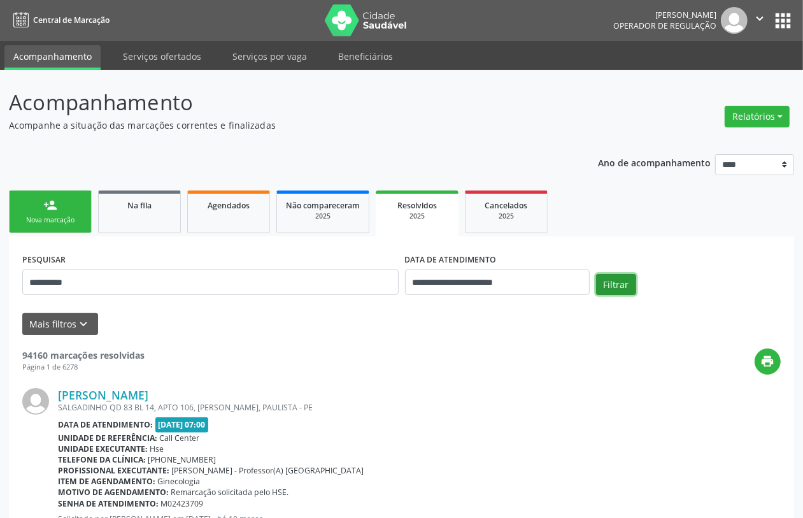
click at [617, 281] on button "Filtrar" at bounding box center [616, 285] width 40 height 22
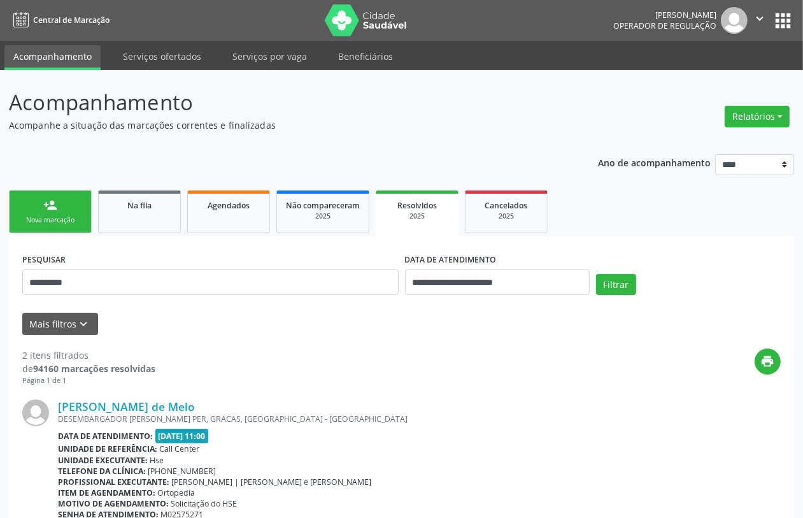
click at [52, 221] on div "Nova marcação" at bounding box center [50, 220] width 64 height 10
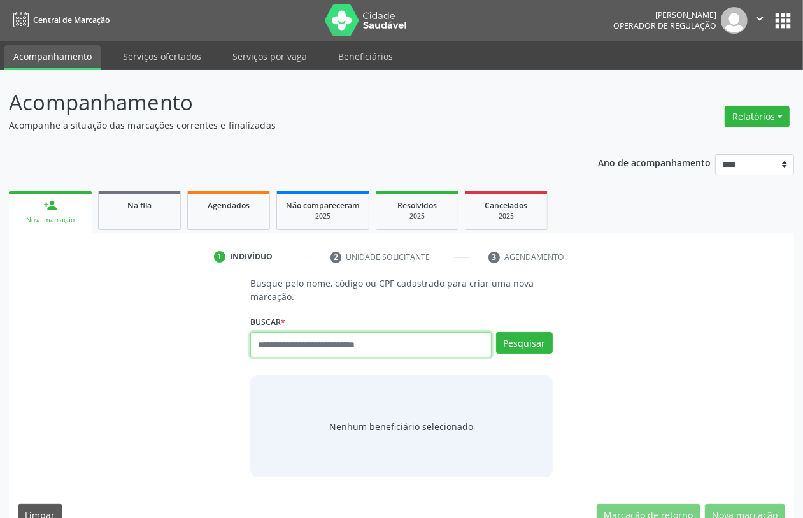
click at [370, 346] on input "text" at bounding box center [370, 344] width 241 height 25
type input "*********"
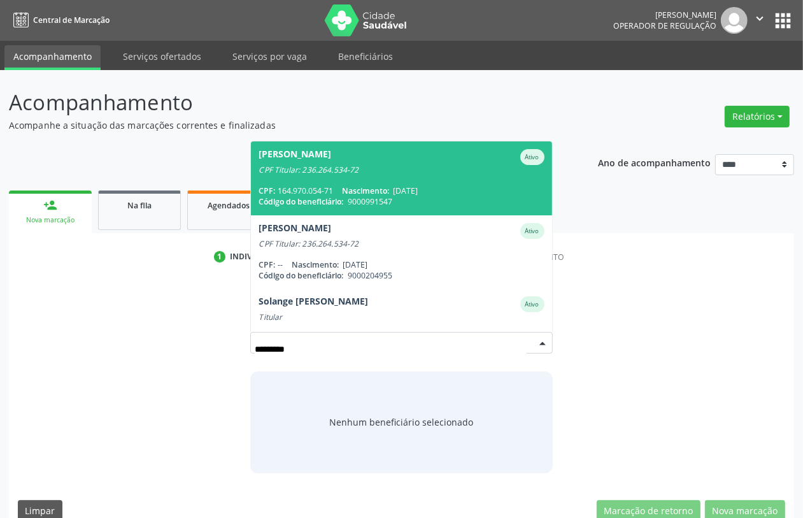
click at [331, 154] on div "[PERSON_NAME]" at bounding box center [294, 157] width 73 height 16
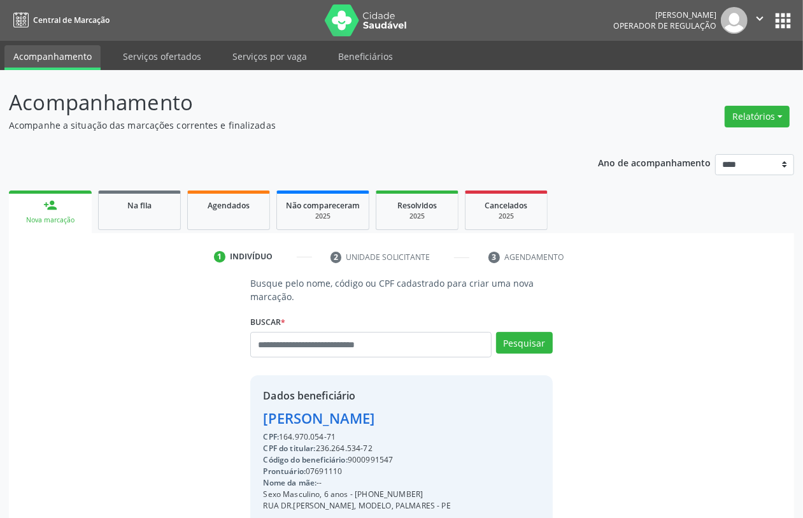
scroll to position [167, 0]
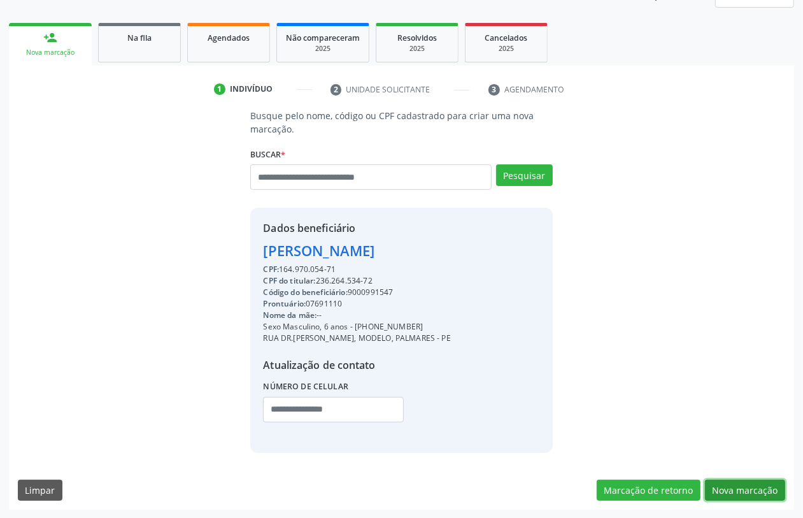
click at [740, 490] on button "Nova marcação" at bounding box center [745, 490] width 80 height 22
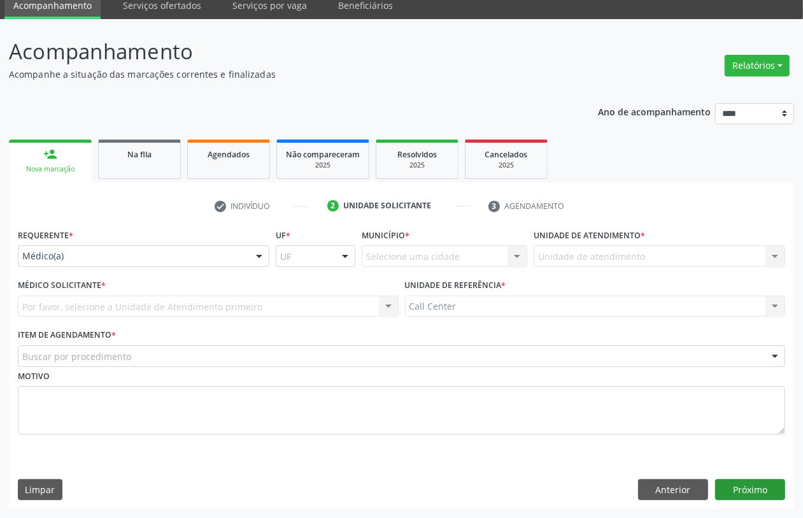
scroll to position [51, 0]
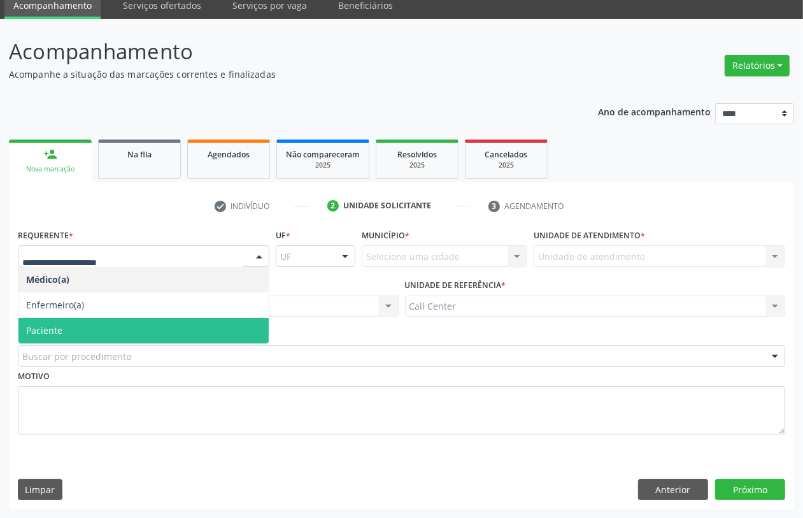
click at [58, 330] on span "Paciente" at bounding box center [44, 330] width 36 height 12
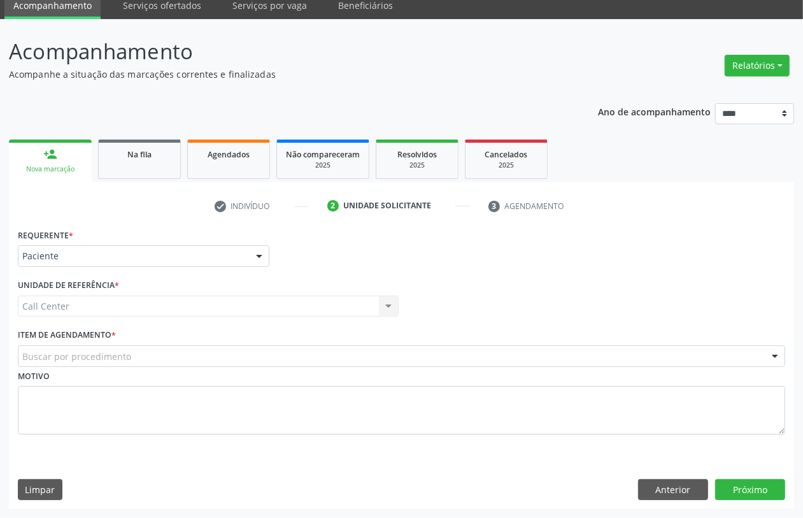
drag, startPoint x: 68, startPoint y: 355, endPoint x: 72, endPoint y: 348, distance: 8.0
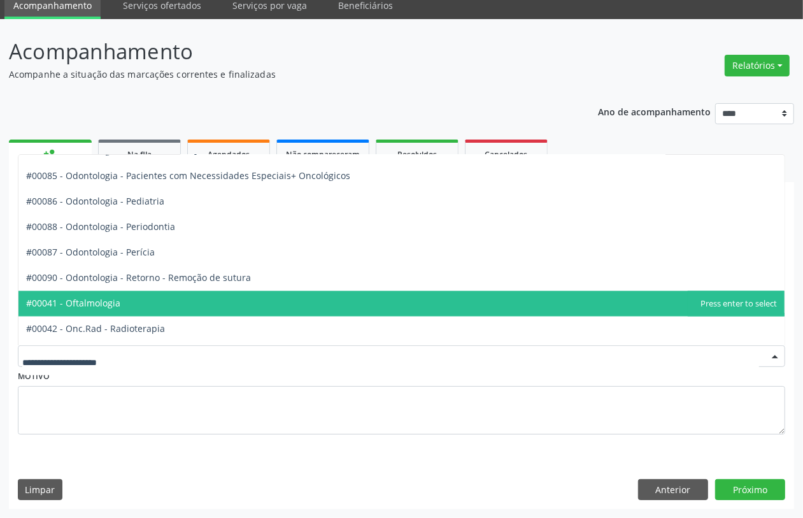
scroll to position [1780, 0]
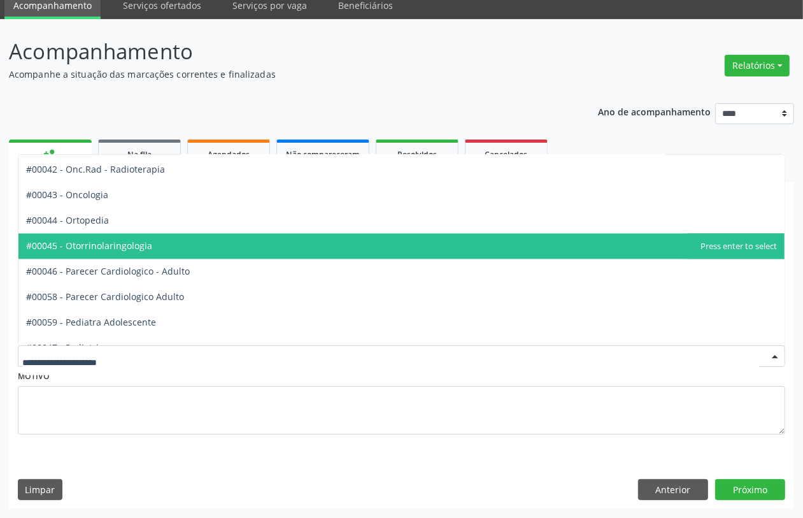
click at [113, 243] on span "#00045 - Otorrinolaringologia" at bounding box center [89, 246] width 126 height 12
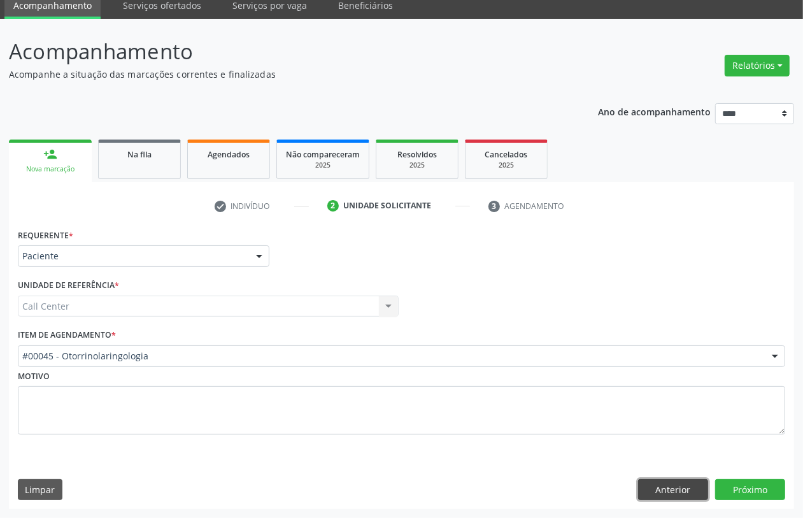
click at [685, 486] on button "Anterior" at bounding box center [673, 490] width 70 height 22
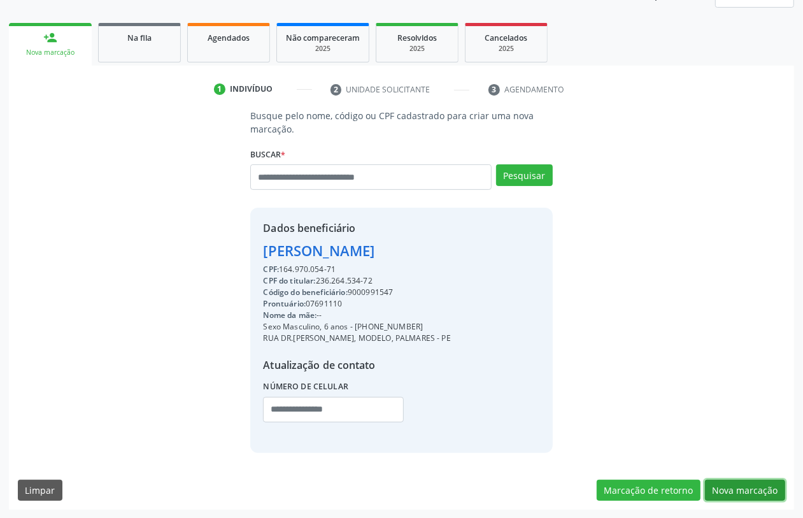
click at [750, 487] on button "Nova marcação" at bounding box center [745, 490] width 80 height 22
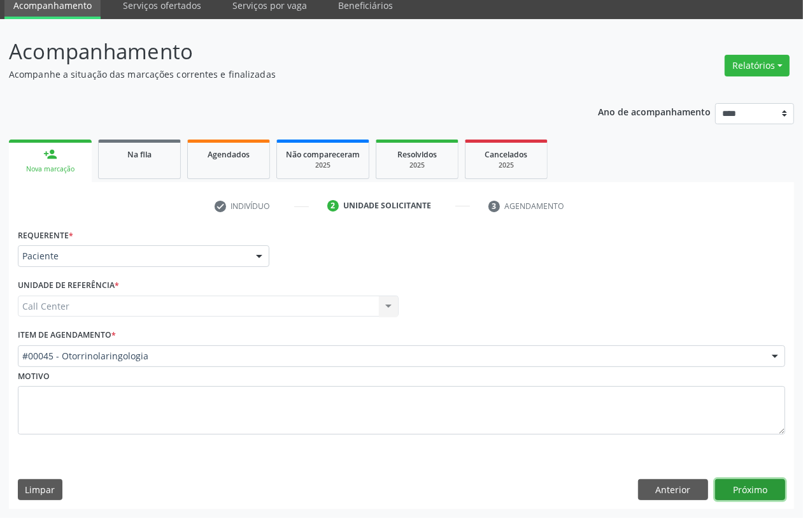
click at [743, 485] on button "Próximo" at bounding box center [750, 490] width 70 height 22
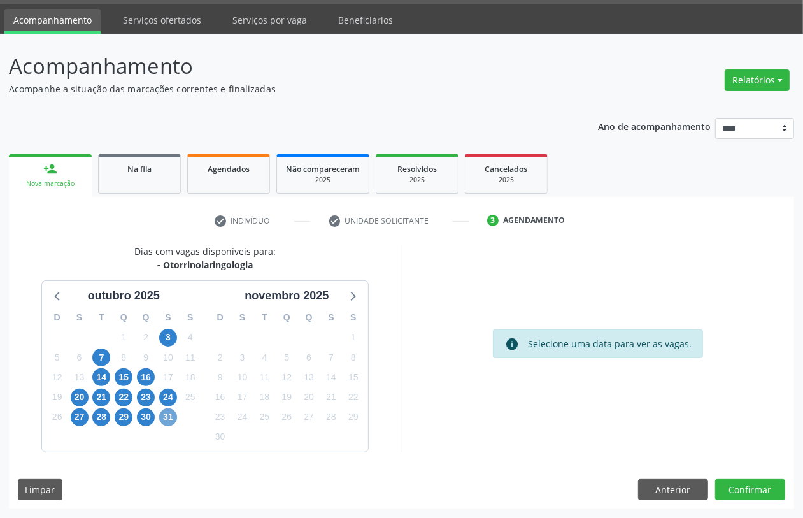
click at [167, 418] on span "31" at bounding box center [168, 417] width 18 height 18
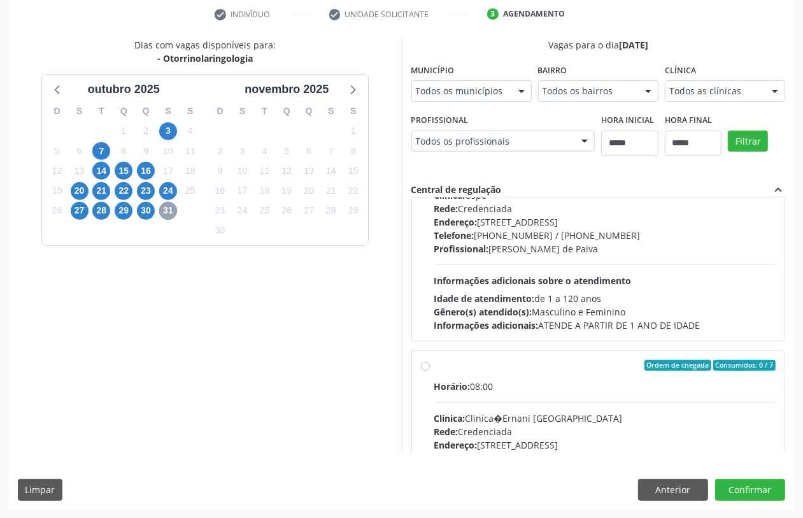
scroll to position [0, 0]
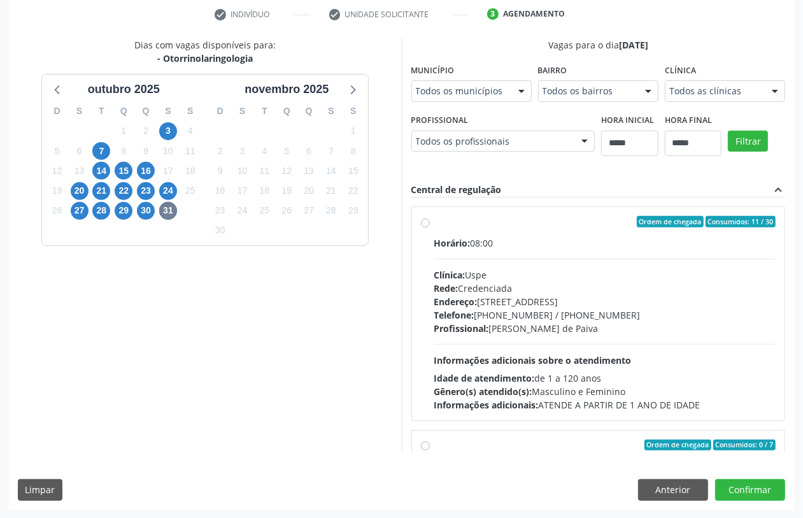
click at [478, 341] on div "Horário: 08:00 Clínica: Uspe Rede: Credenciada Endereço: Rua do Espinheiro, nº …" at bounding box center [605, 323] width 342 height 175
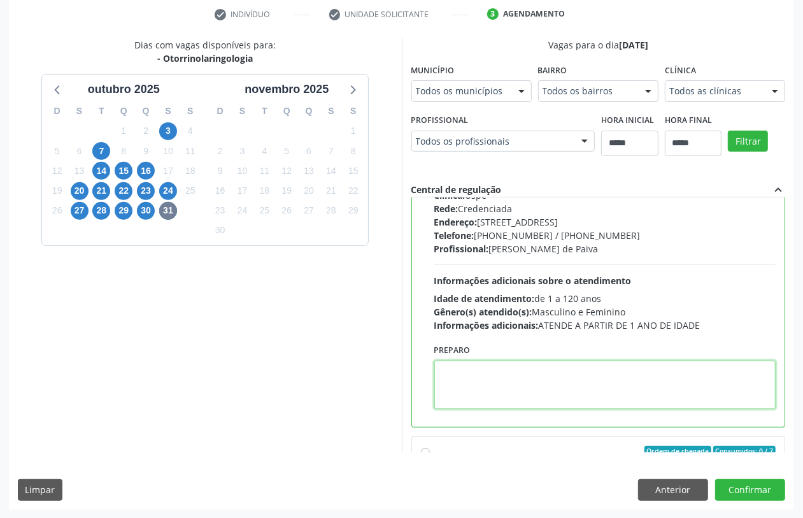
paste textarea "**********"
type textarea "**********"
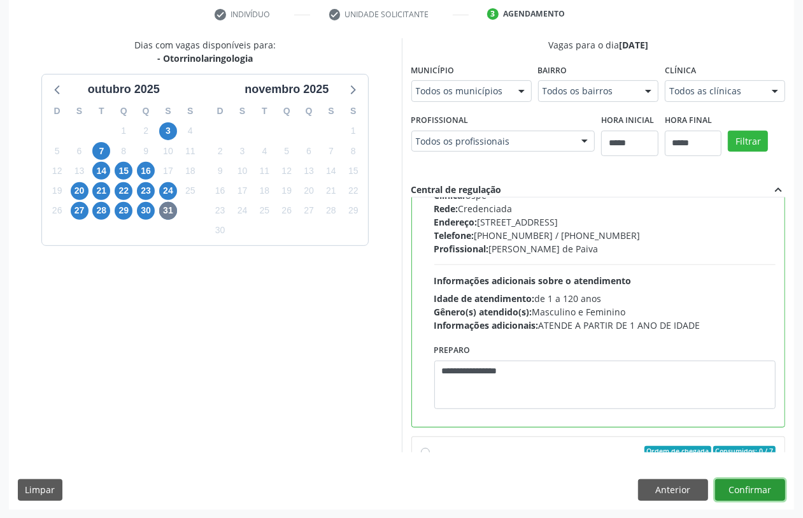
click at [752, 490] on button "Confirmar" at bounding box center [750, 490] width 70 height 22
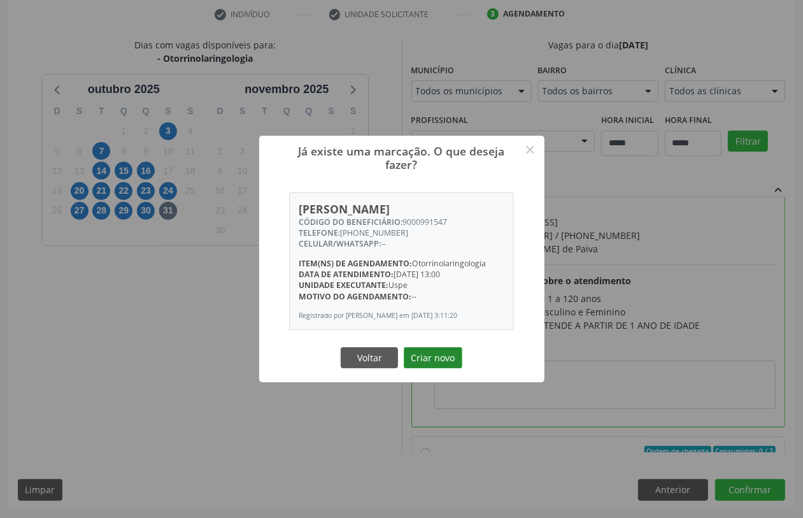
click at [439, 355] on button "Criar novo" at bounding box center [433, 358] width 59 height 22
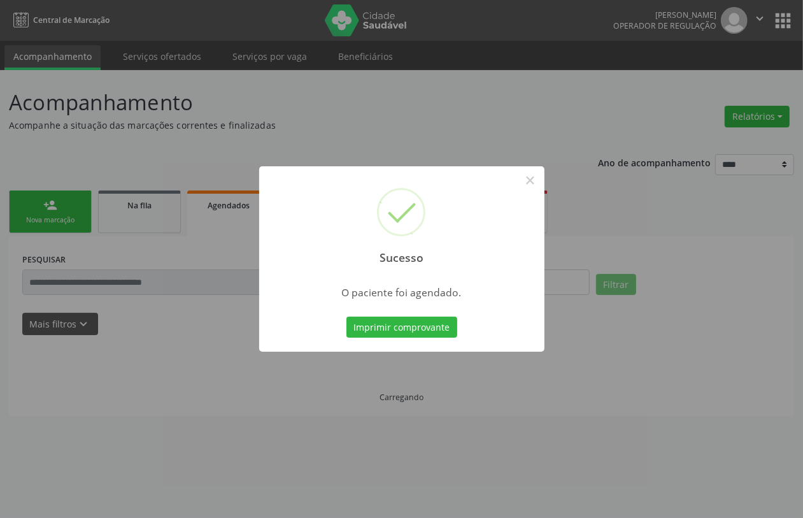
scroll to position [0, 0]
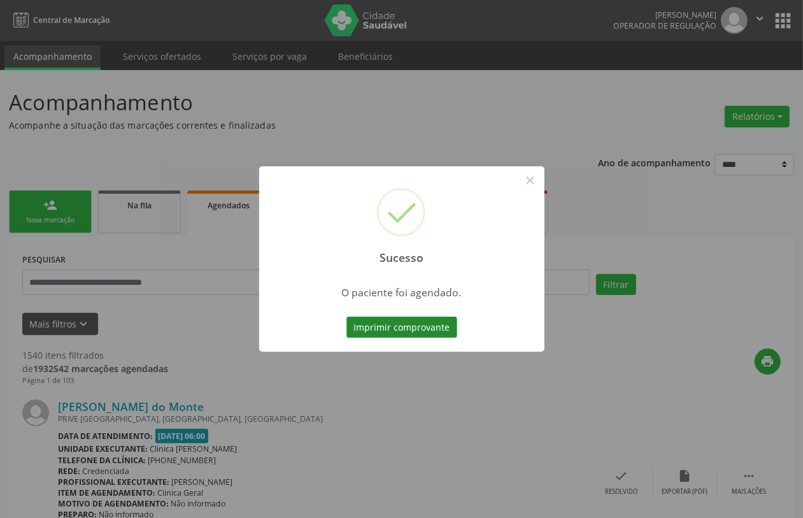
click at [414, 320] on button "Imprimir comprovante" at bounding box center [401, 327] width 111 height 22
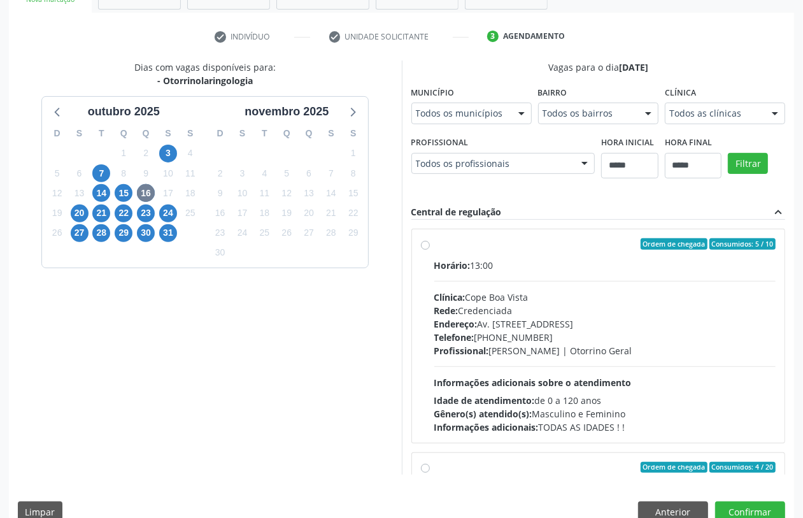
scroll to position [201, 0]
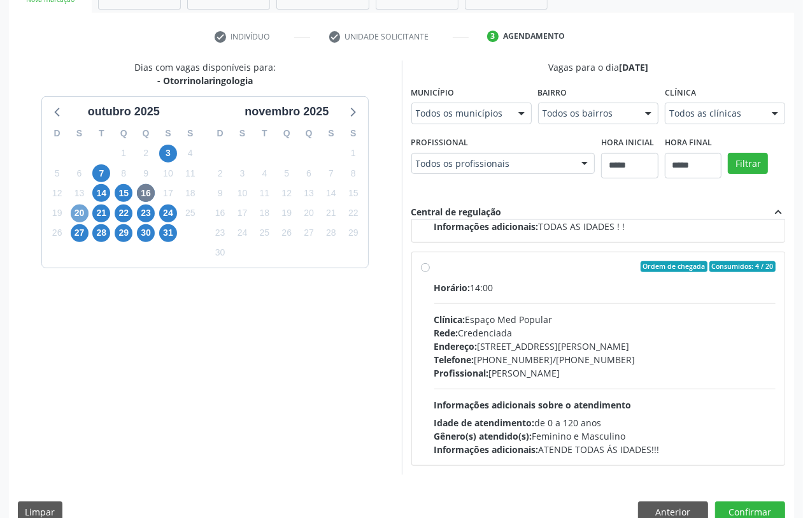
click at [84, 212] on span "20" at bounding box center [80, 213] width 18 height 18
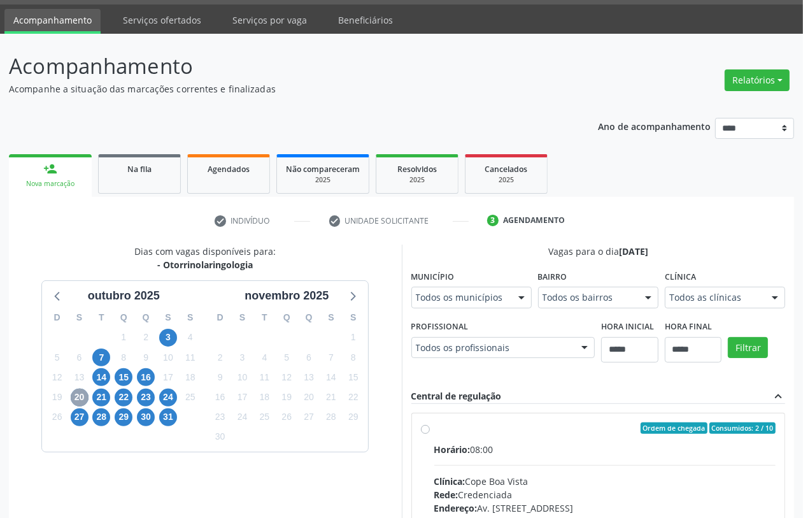
scroll to position [220, 0]
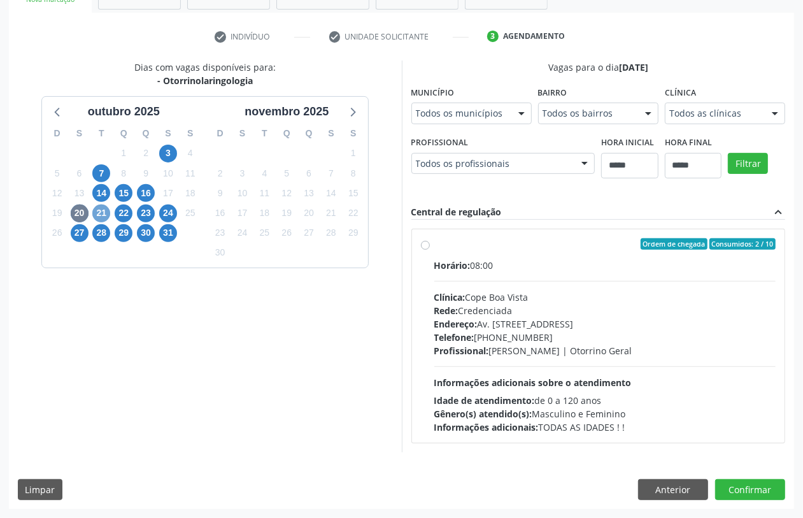
click at [102, 213] on span "21" at bounding box center [101, 213] width 18 height 18
click at [127, 213] on span "22" at bounding box center [124, 213] width 18 height 18
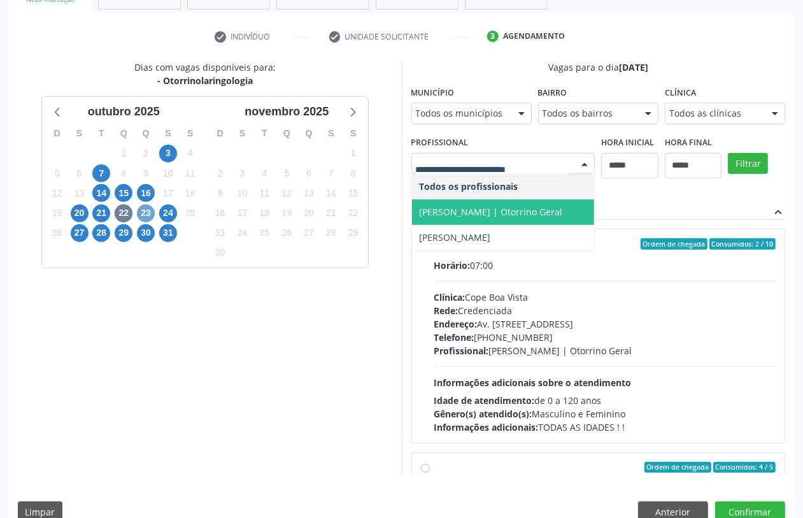
click at [153, 213] on span "23" at bounding box center [146, 213] width 18 height 18
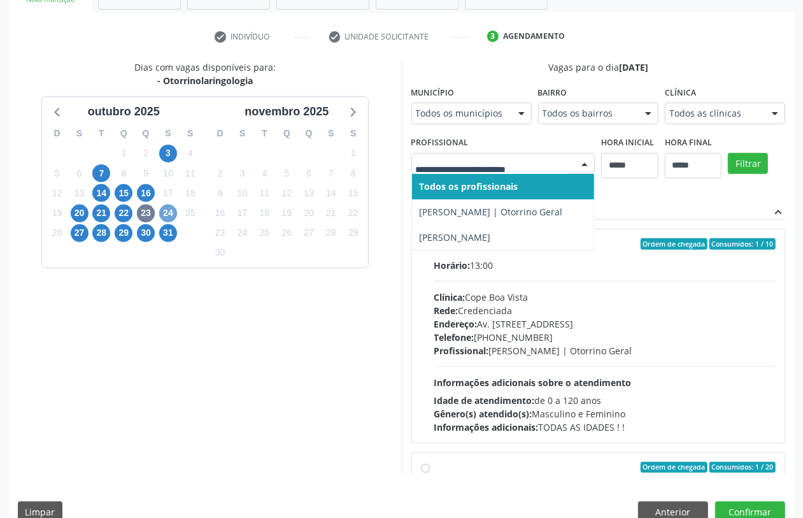
click at [163, 215] on span "24" at bounding box center [168, 213] width 18 height 18
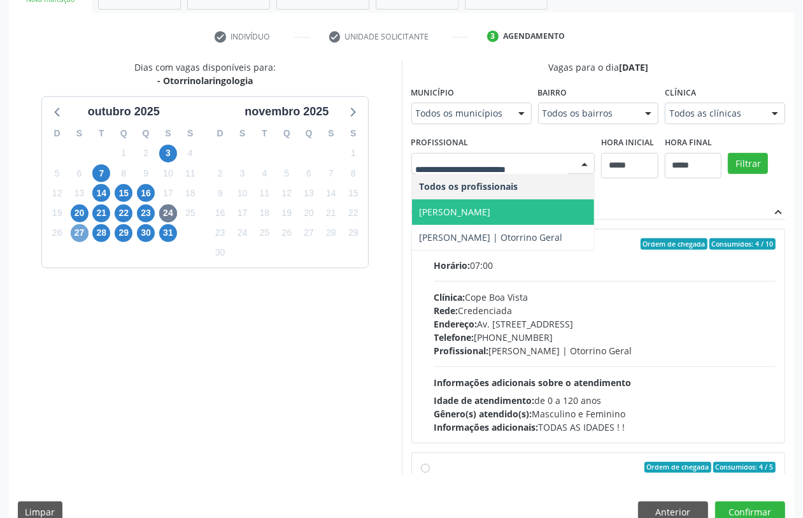
click at [78, 230] on span "27" at bounding box center [80, 233] width 18 height 18
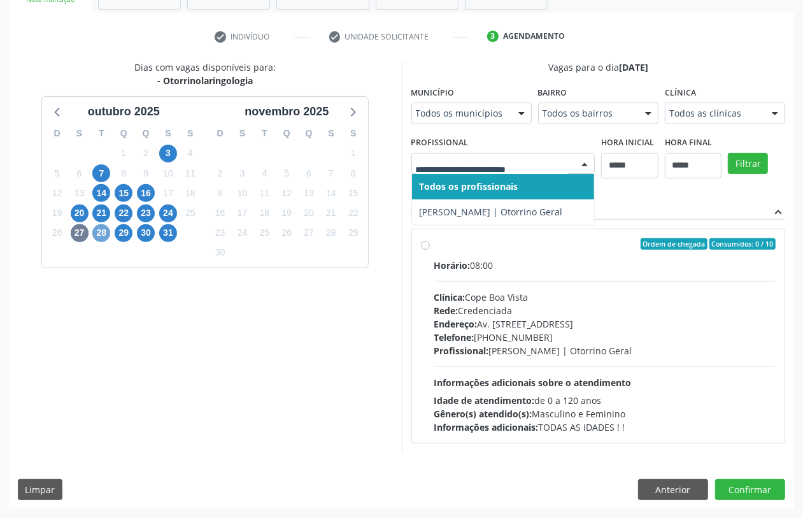
click at [99, 232] on span "28" at bounding box center [101, 233] width 18 height 18
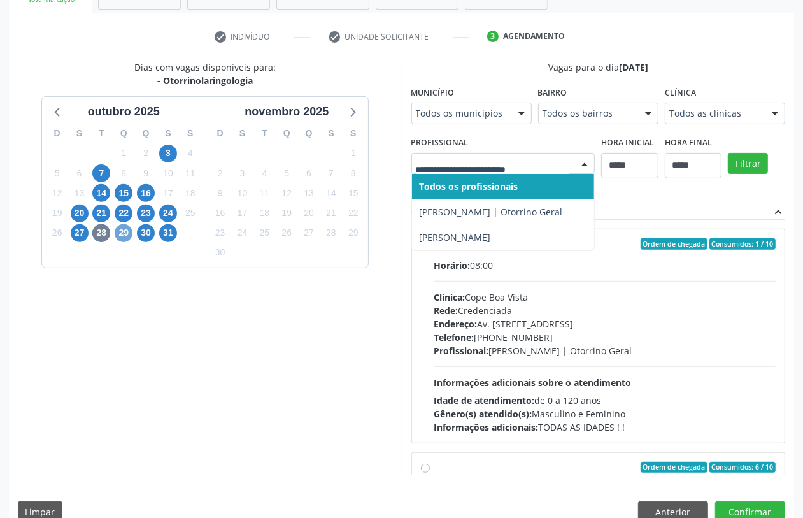
click at [122, 236] on span "29" at bounding box center [124, 233] width 18 height 18
click at [153, 230] on span "30" at bounding box center [146, 233] width 18 height 18
click at [174, 234] on span "31" at bounding box center [168, 233] width 18 height 18
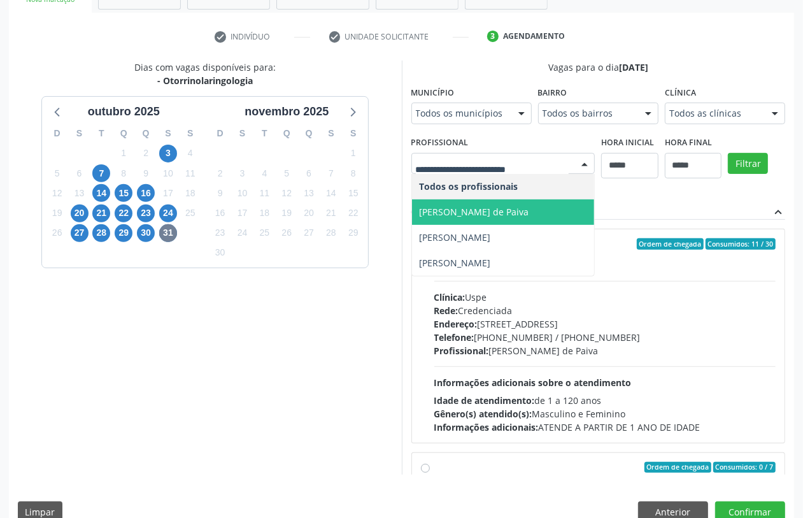
click at [456, 206] on span "Carlos Augusto Guedes de Paiva" at bounding box center [473, 212] width 109 height 12
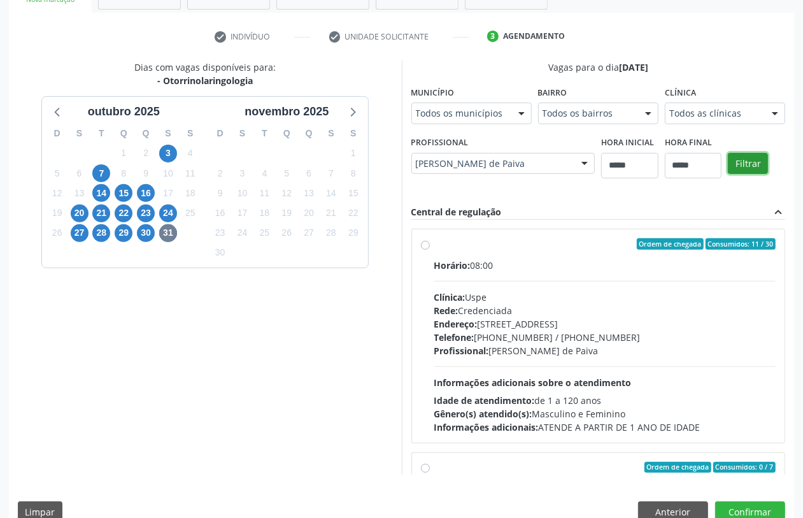
click at [738, 162] on button "Filtrar" at bounding box center [748, 164] width 40 height 22
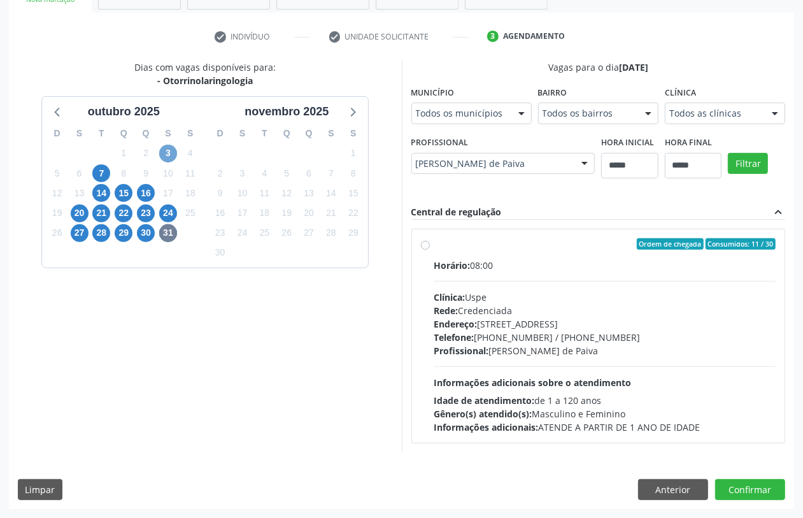
click at [167, 154] on span "3" at bounding box center [168, 153] width 18 height 18
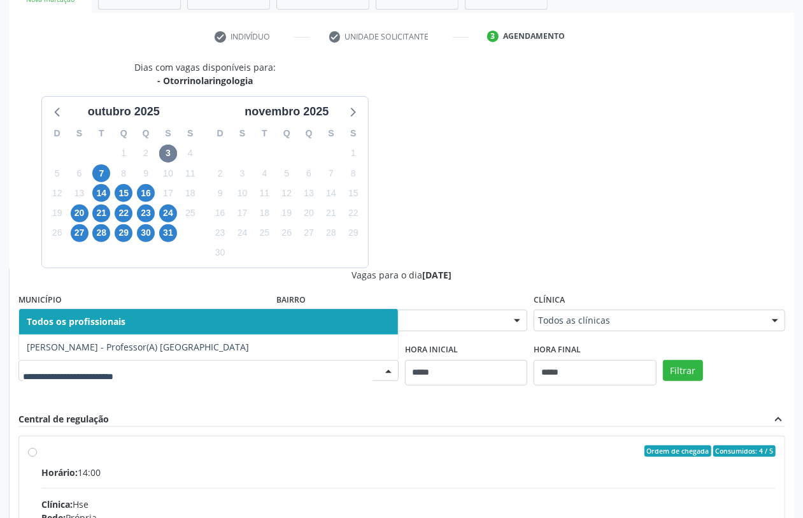
click at [476, 215] on div "Dias com vagas disponíveis para: - Otorrinolaringologia outubro 2025 D S T Q Q …" at bounding box center [401, 359] width 785 height 598
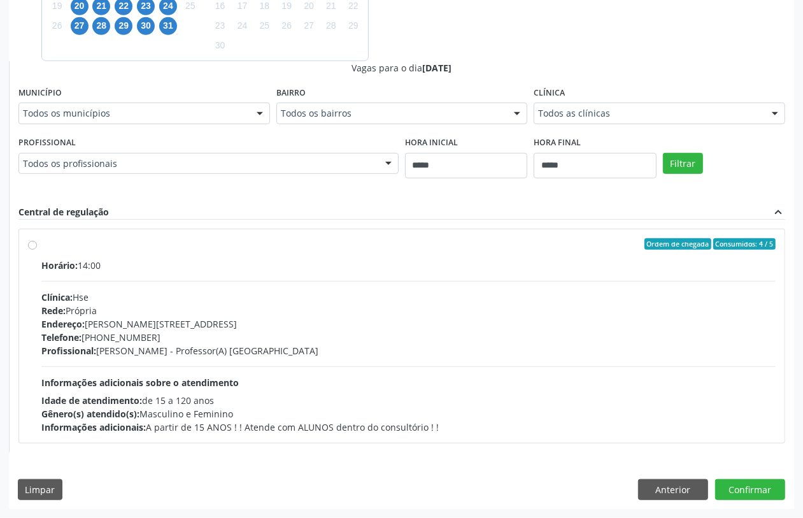
scroll to position [269, 0]
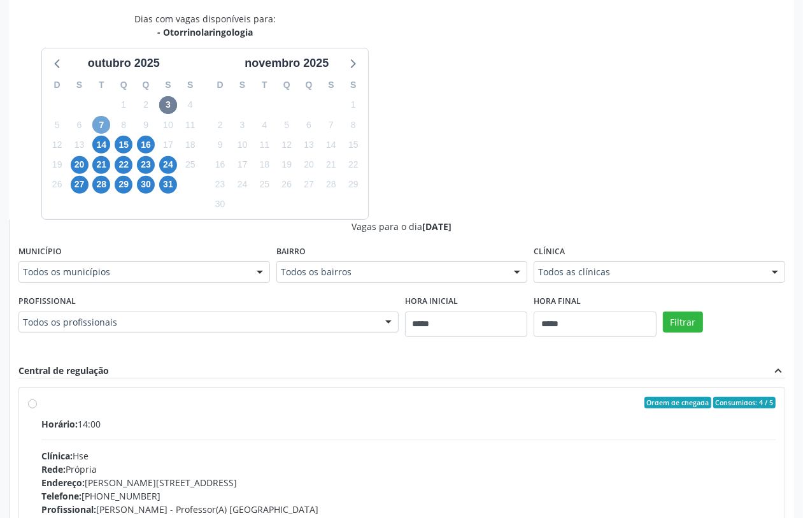
click at [100, 121] on span "7" at bounding box center [101, 125] width 18 height 18
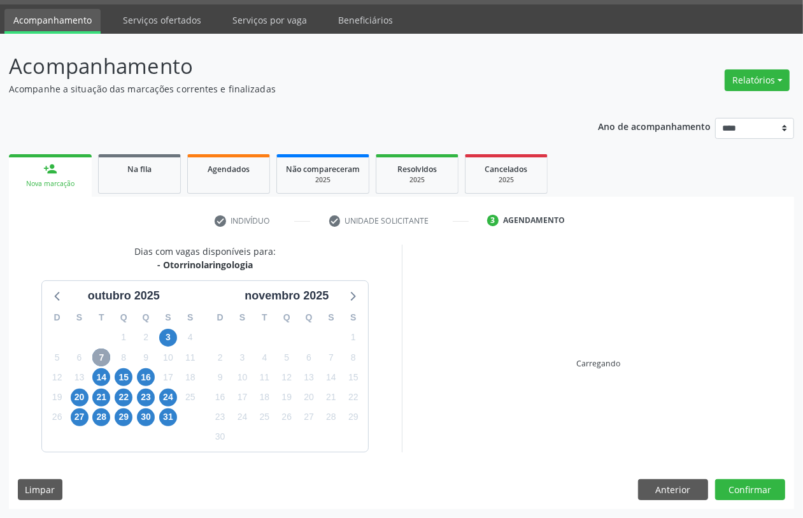
scroll to position [220, 0]
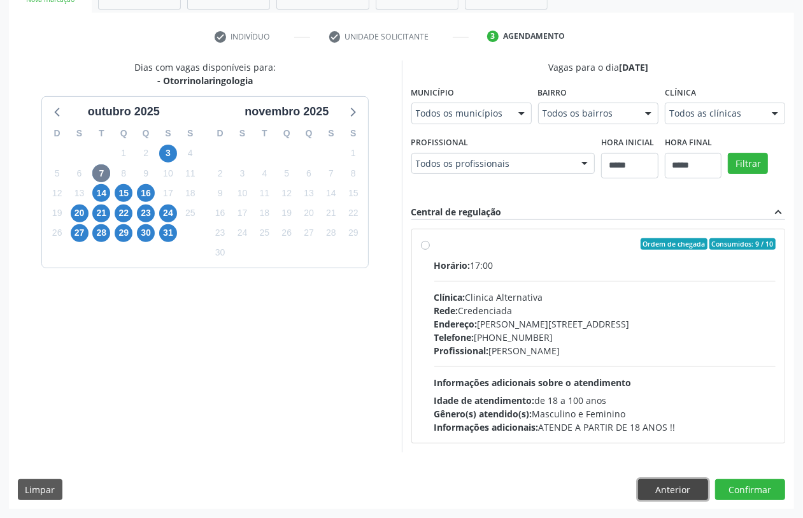
click at [675, 488] on button "Anterior" at bounding box center [673, 490] width 70 height 22
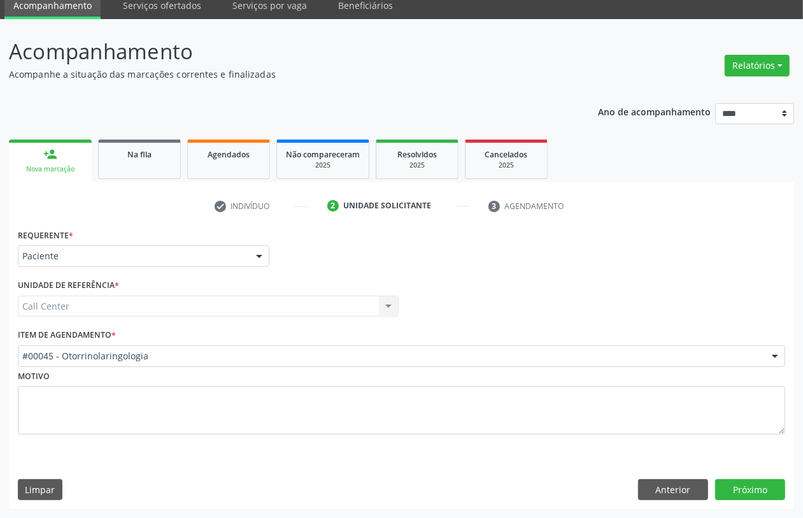
scroll to position [51, 0]
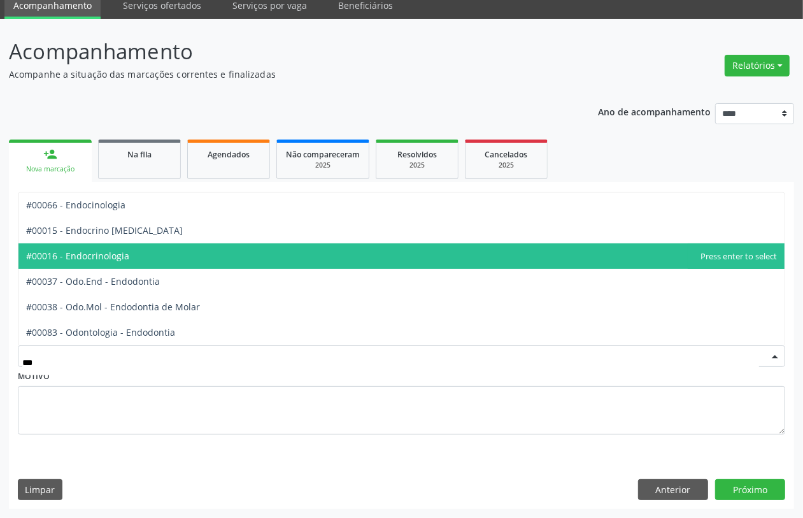
click at [150, 259] on span "#00016 - Endocrinologia" at bounding box center [401, 255] width 766 height 25
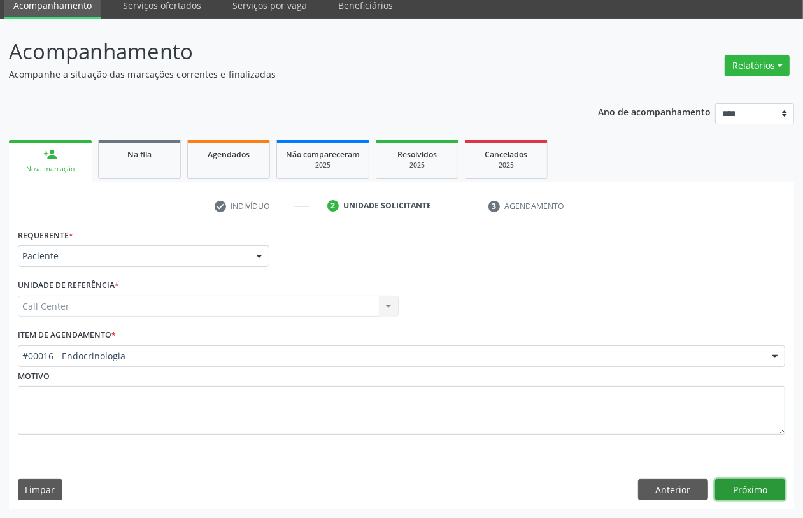
click at [768, 489] on button "Próximo" at bounding box center [750, 490] width 70 height 22
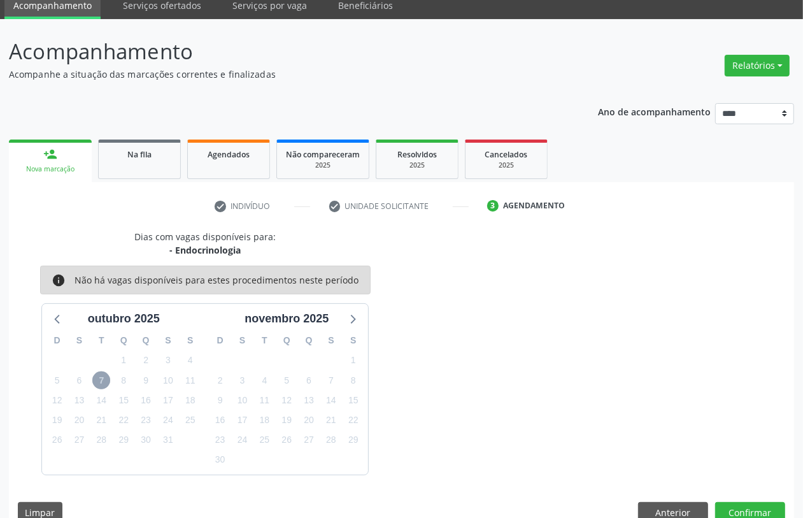
click at [102, 381] on span "7" at bounding box center [101, 380] width 18 height 18
click at [675, 507] on button "Anterior" at bounding box center [673, 513] width 70 height 22
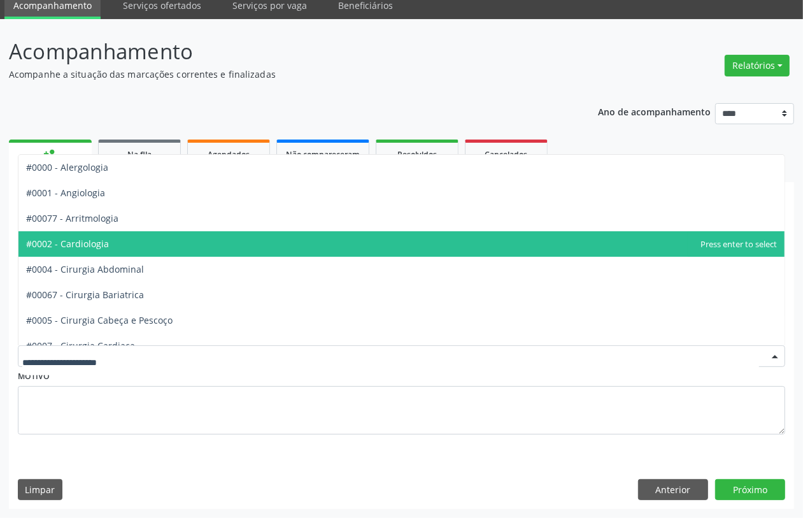
click at [116, 243] on span "#0002 - Cardiologia" at bounding box center [401, 243] width 766 height 25
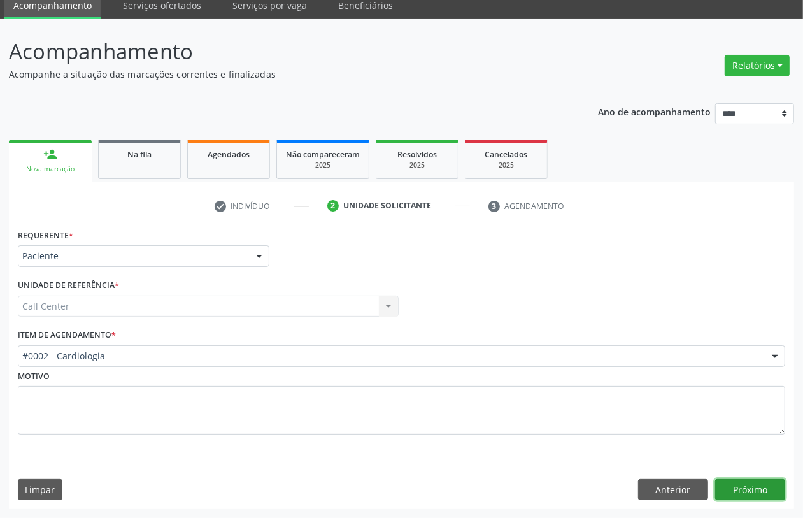
click at [743, 488] on button "Próximo" at bounding box center [750, 490] width 70 height 22
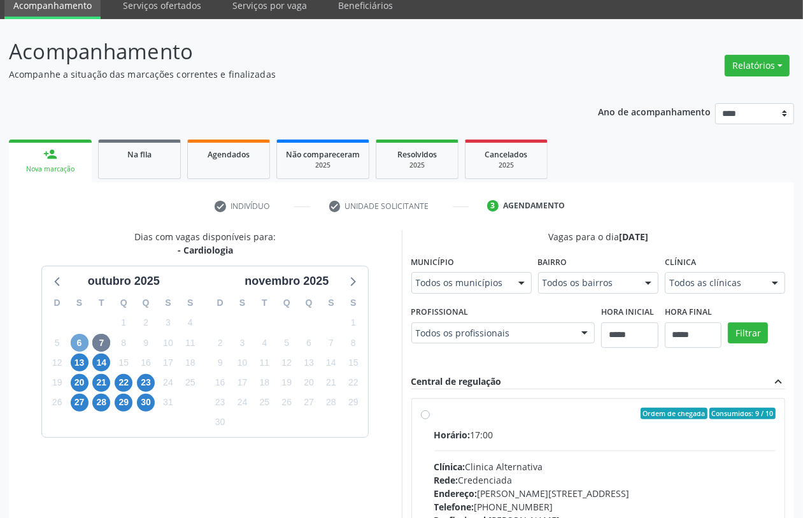
click at [74, 341] on span "6" at bounding box center [80, 343] width 18 height 18
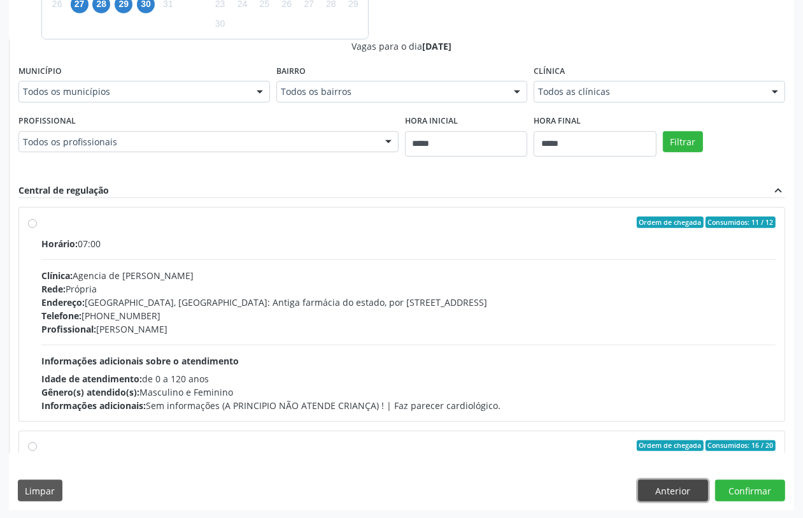
click at [673, 486] on button "Anterior" at bounding box center [673, 490] width 70 height 22
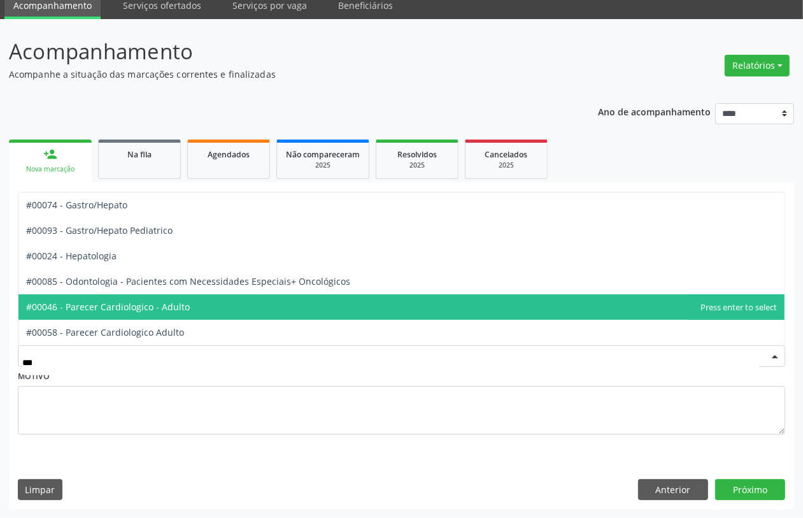
type input "****"
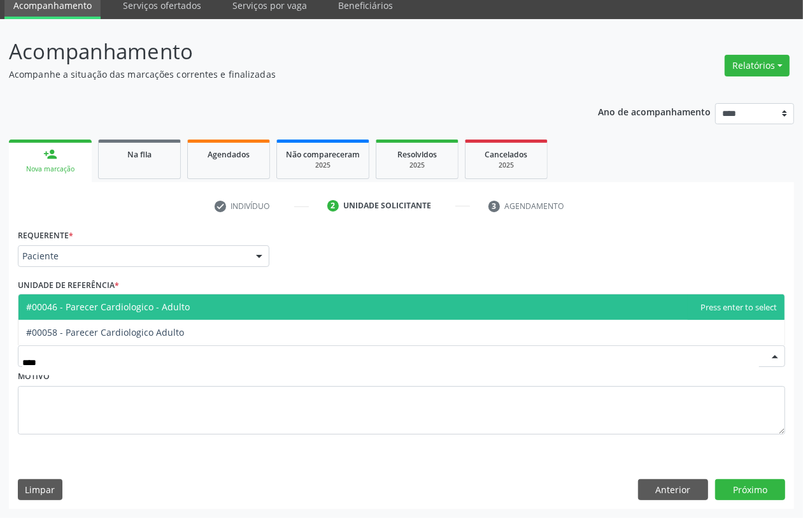
click at [172, 313] on span "#00046 - Parecer Cardiologico - Adulto" at bounding box center [401, 306] width 766 height 25
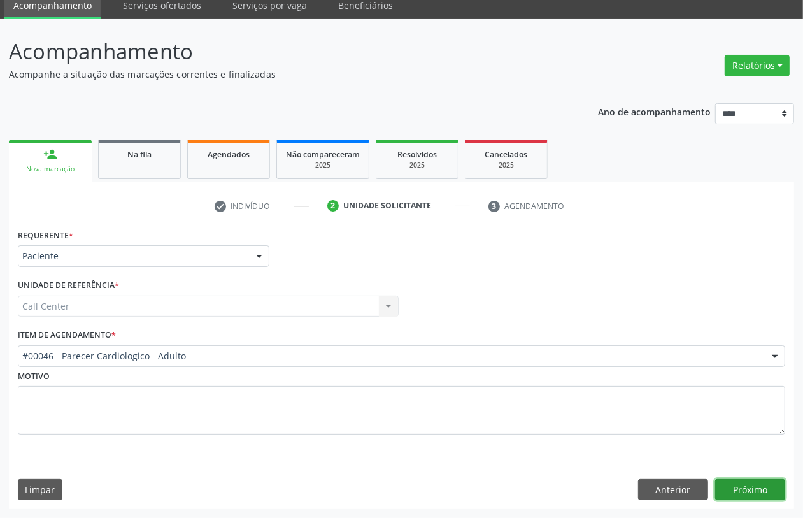
click at [736, 492] on button "Próximo" at bounding box center [750, 490] width 70 height 22
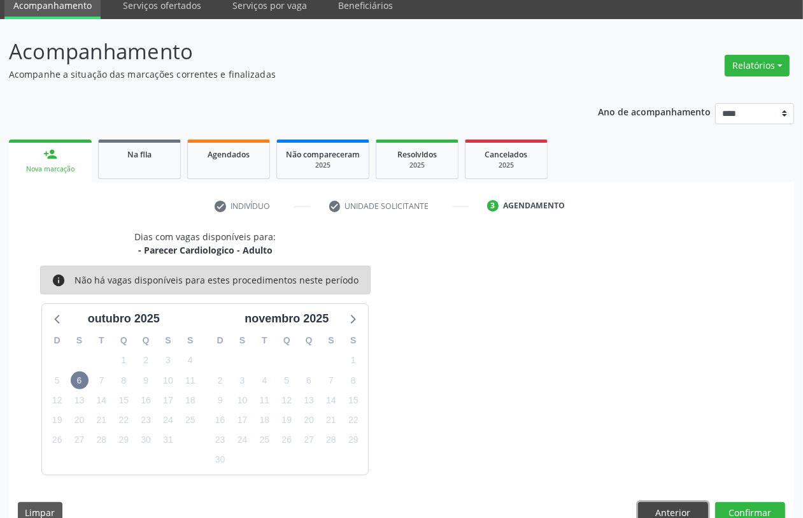
click at [662, 504] on button "Anterior" at bounding box center [673, 513] width 70 height 22
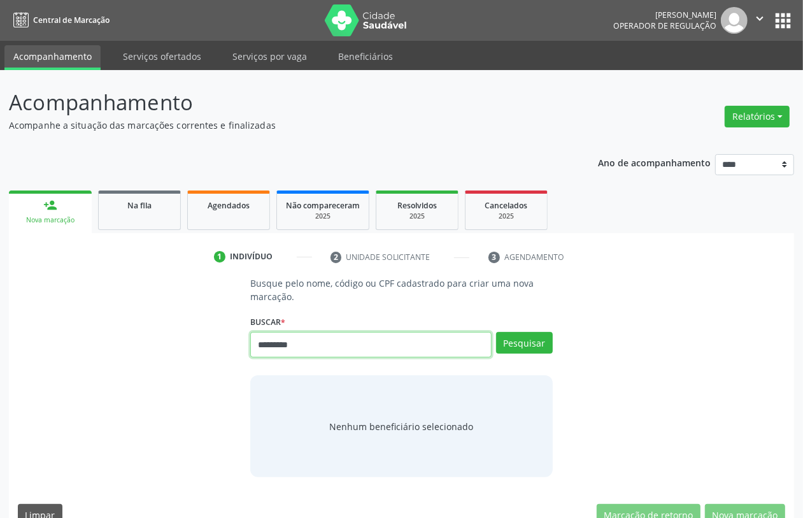
type input "*********"
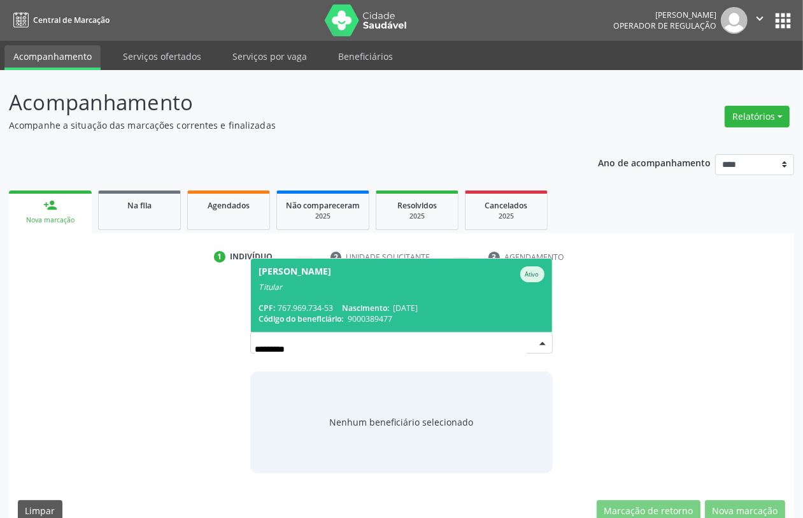
click at [381, 297] on span "[PERSON_NAME] Ativo Titular CPF: 767.969.734-53 Nascimento: [DATE] Código do be…" at bounding box center [401, 294] width 300 height 73
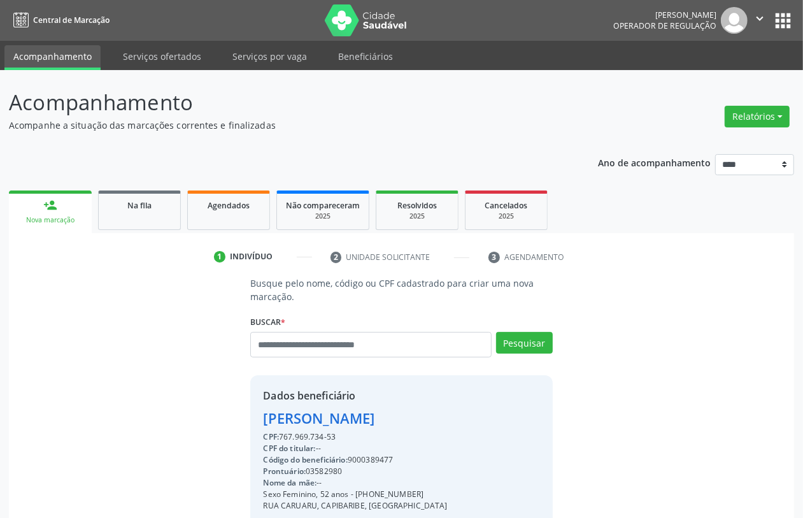
scroll to position [167, 0]
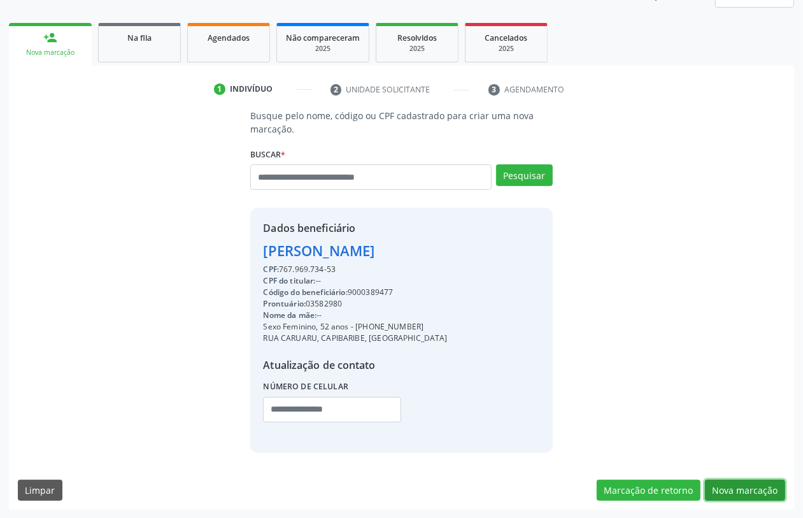
click at [740, 484] on button "Nova marcação" at bounding box center [745, 490] width 80 height 22
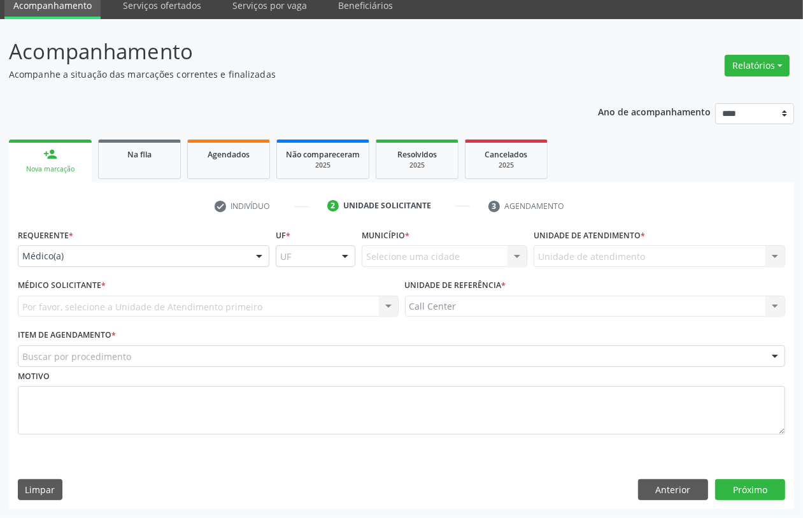
scroll to position [51, 0]
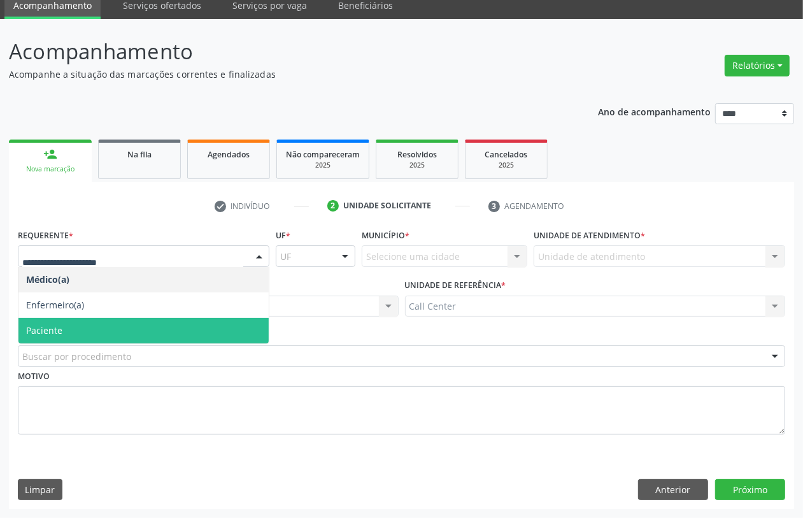
click at [58, 332] on span "Paciente" at bounding box center [44, 330] width 36 height 12
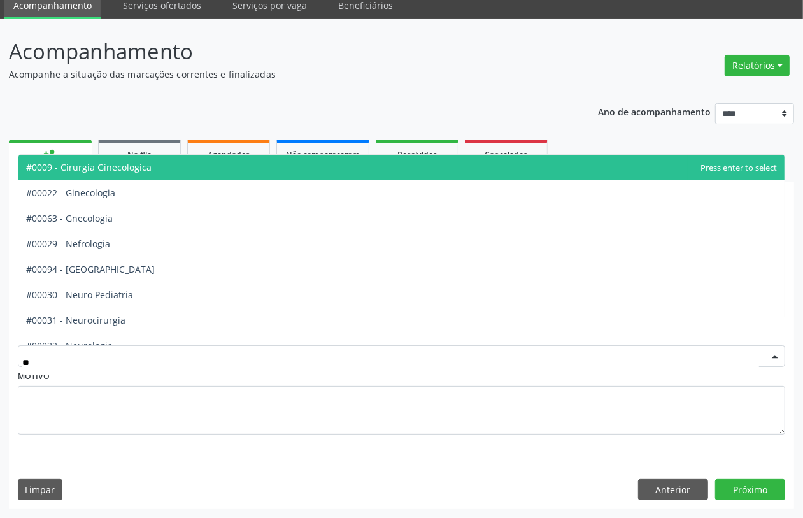
type input "***"
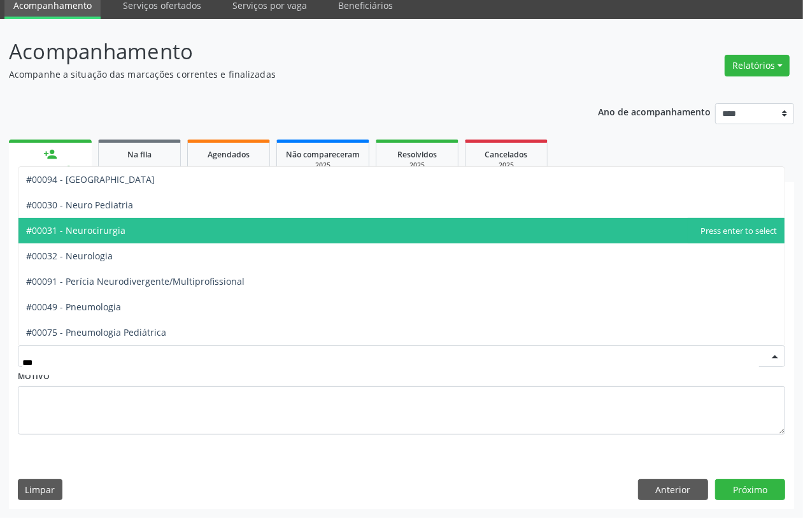
click at [124, 234] on span "#00031 - Neurocirurgia" at bounding box center [401, 230] width 766 height 25
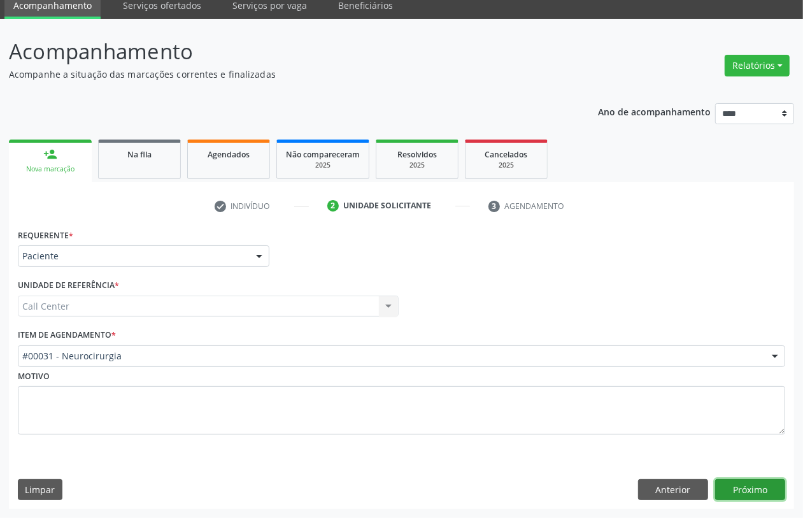
click at [752, 487] on button "Próximo" at bounding box center [750, 490] width 70 height 22
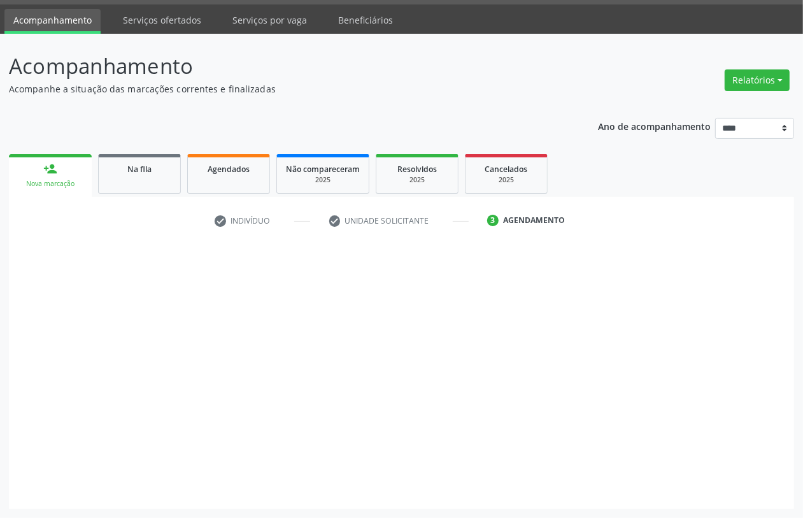
scroll to position [36, 0]
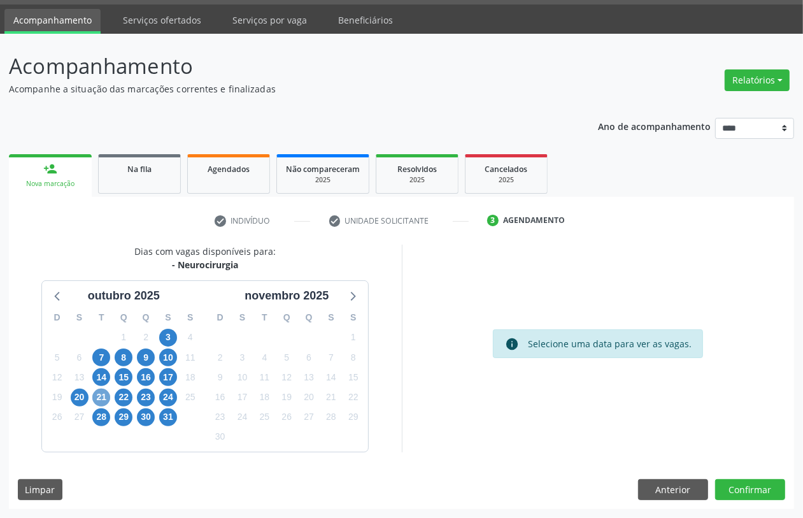
click at [94, 395] on span "21" at bounding box center [101, 397] width 18 height 18
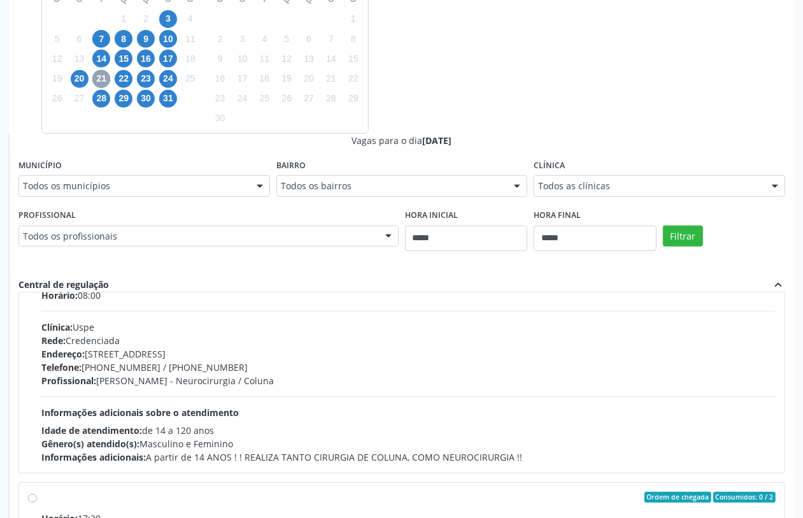
scroll to position [0, 0]
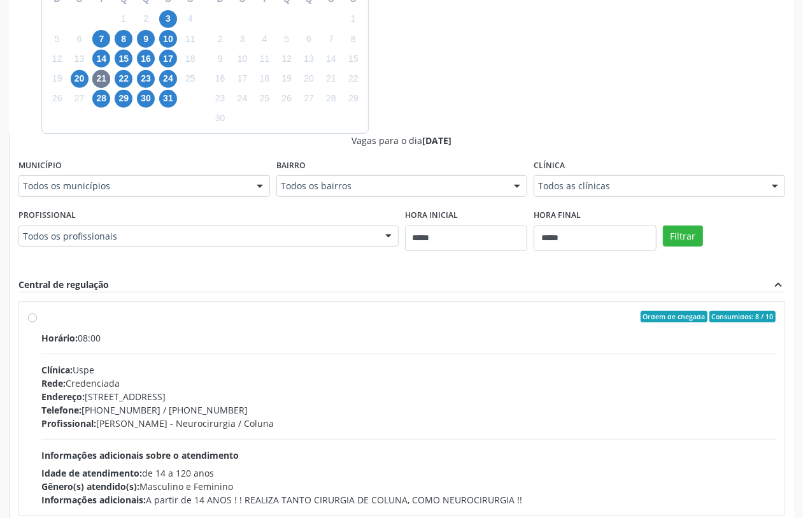
click at [125, 370] on div "Clínica: Uspe" at bounding box center [408, 369] width 734 height 13
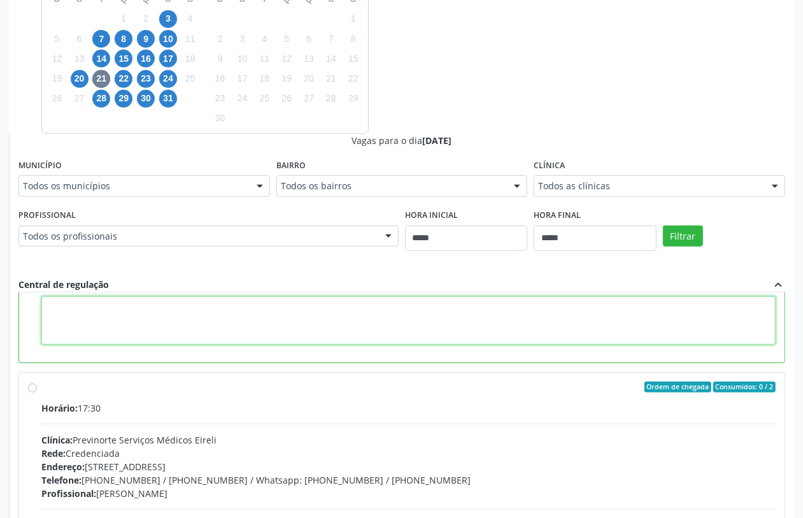
paste textarea "**********"
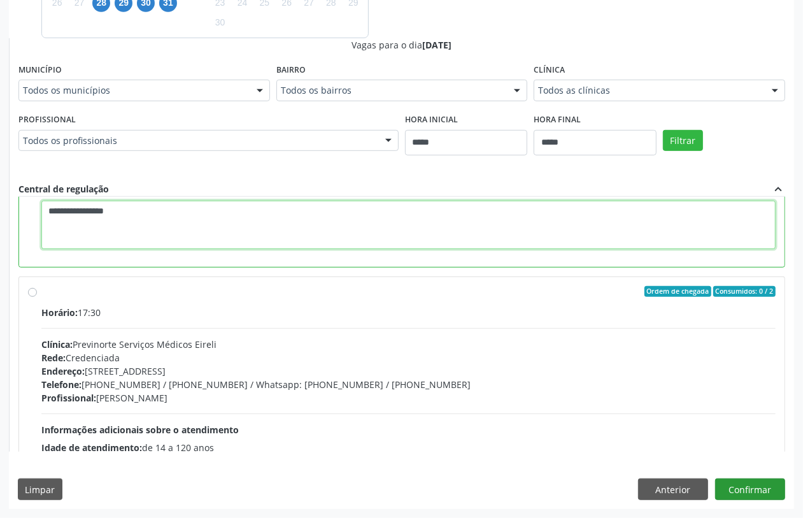
type textarea "**********"
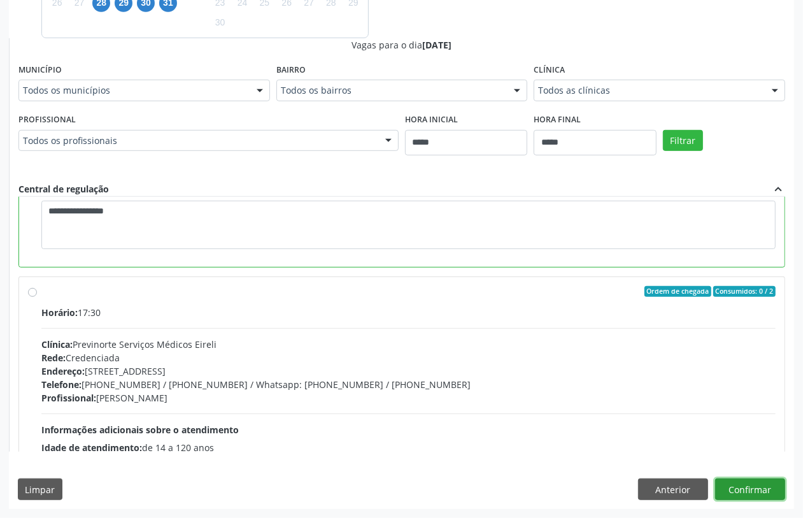
click at [754, 485] on button "Confirmar" at bounding box center [750, 489] width 70 height 22
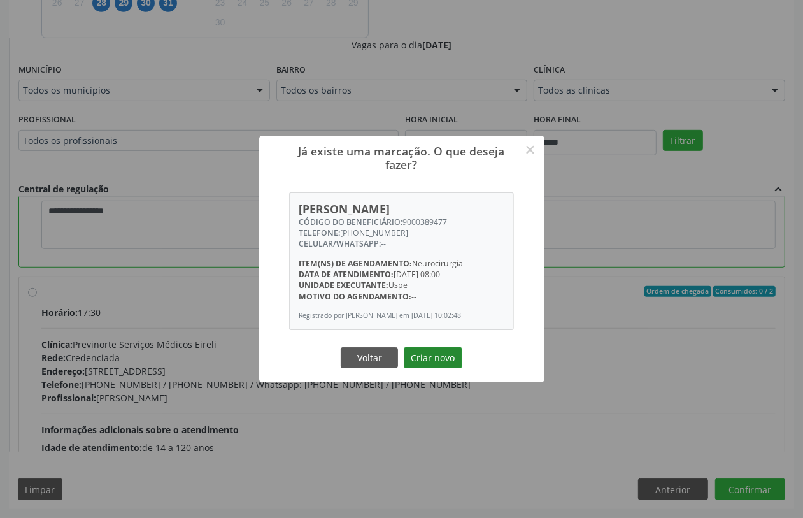
click at [421, 362] on button "Criar novo" at bounding box center [433, 358] width 59 height 22
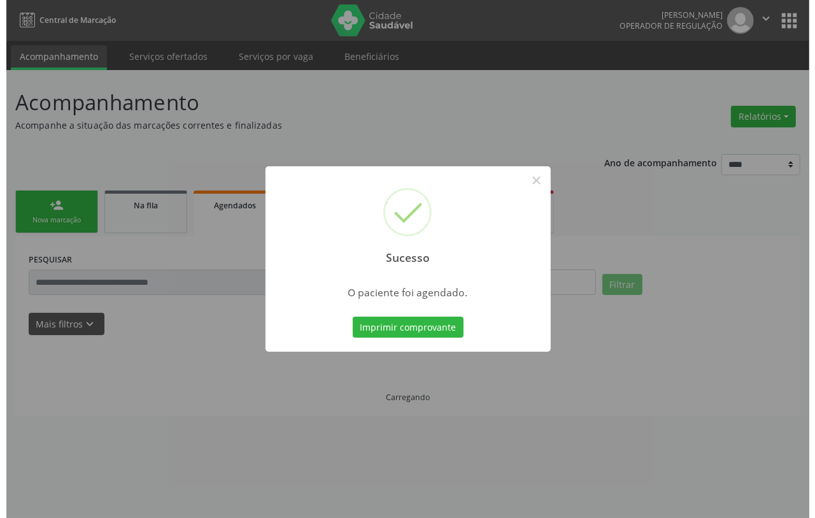
scroll to position [0, 0]
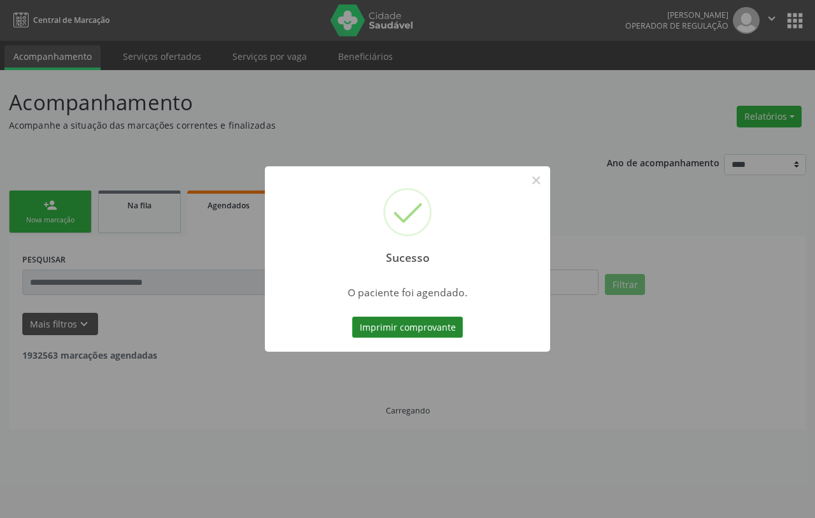
click at [416, 328] on button "Imprimir comprovante" at bounding box center [407, 327] width 111 height 22
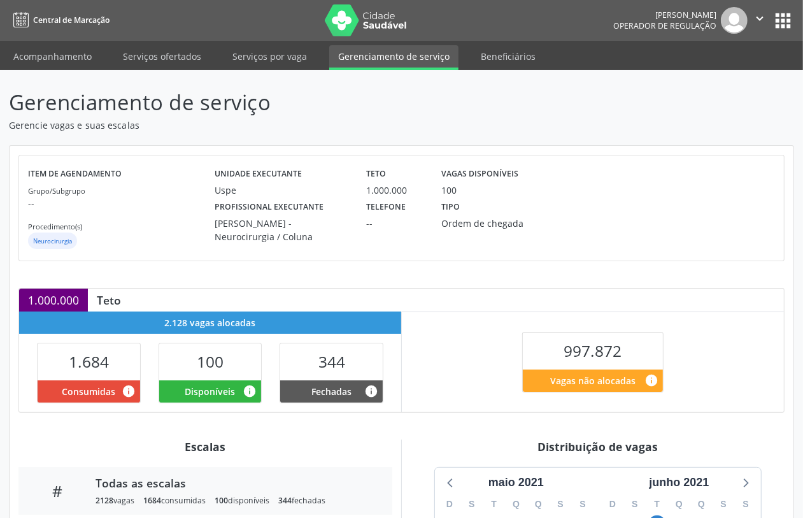
scroll to position [159, 0]
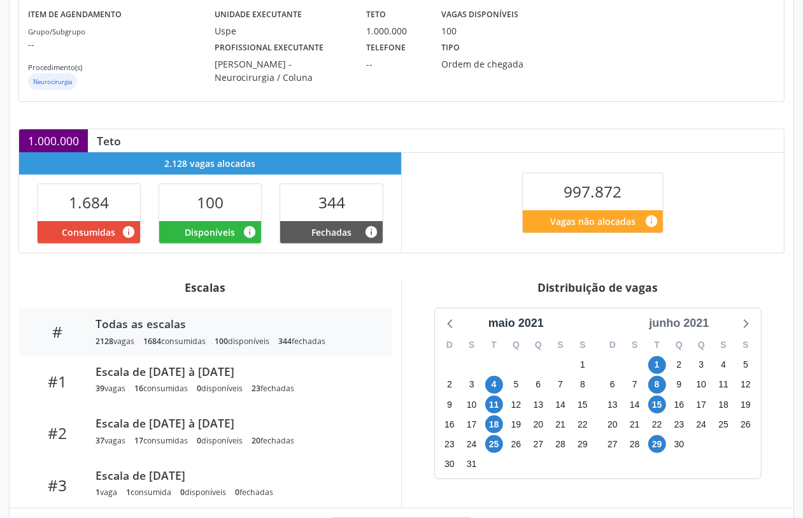
click at [684, 323] on div "junho 2021" at bounding box center [679, 322] width 70 height 17
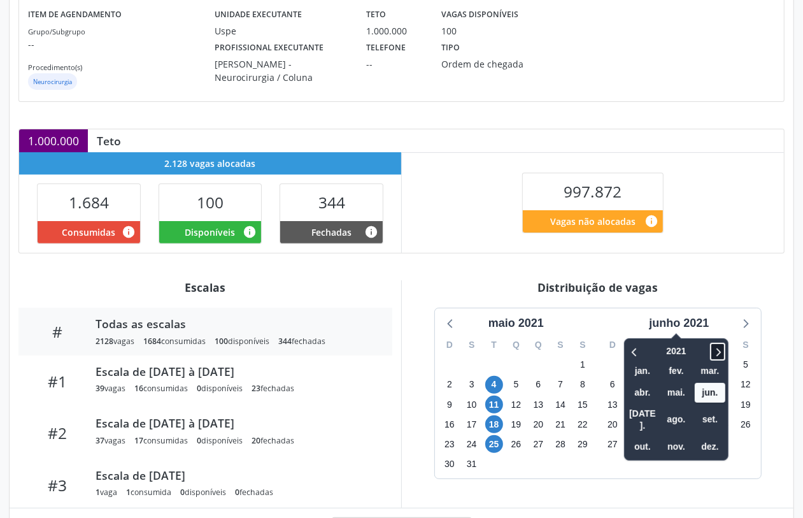
click at [721, 352] on icon at bounding box center [717, 351] width 13 height 15
click at [634, 437] on span "out." at bounding box center [642, 447] width 31 height 20
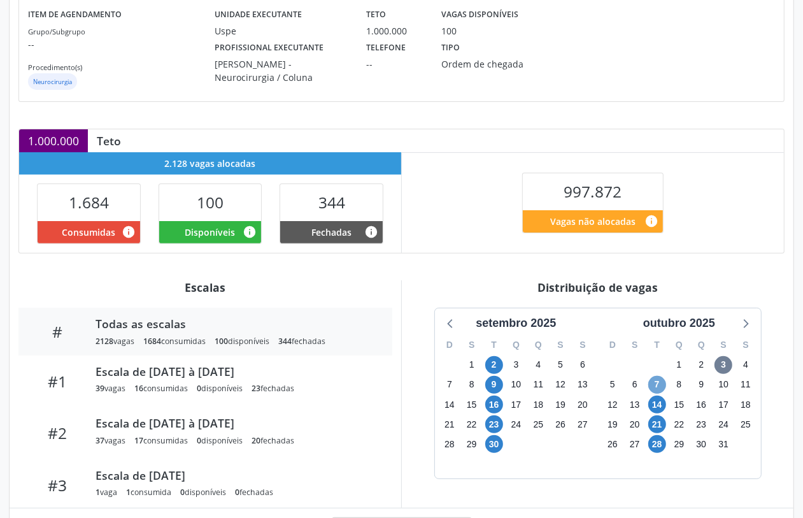
click at [654, 386] on span "7" at bounding box center [657, 385] width 18 height 18
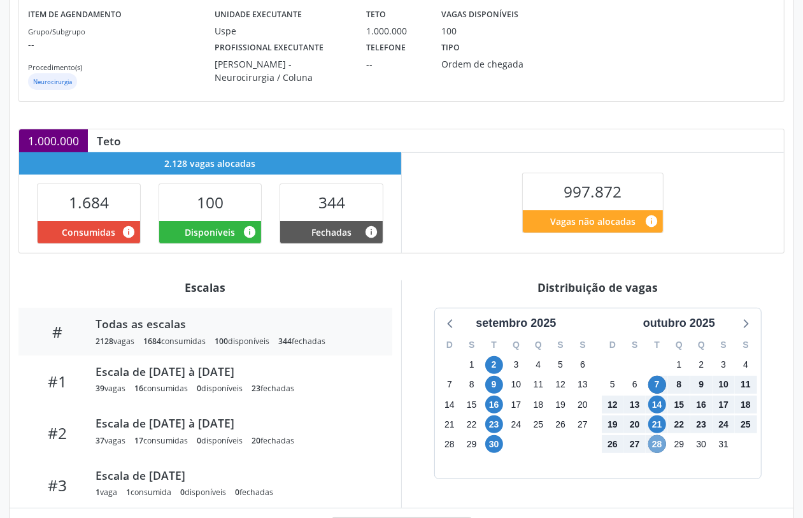
click at [657, 439] on span "28" at bounding box center [657, 444] width 18 height 18
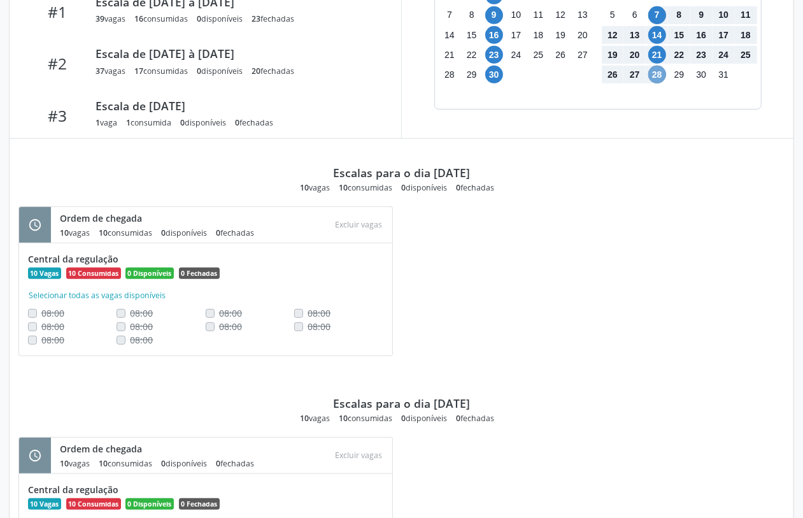
scroll to position [847, 0]
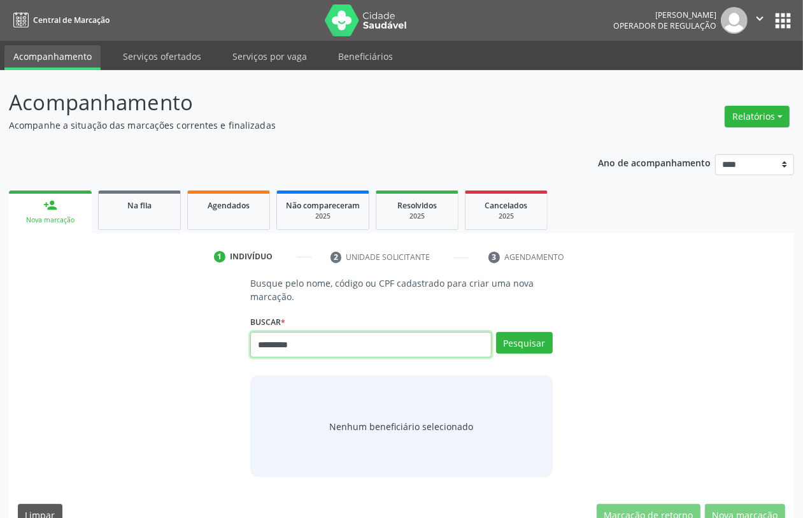
type input "*********"
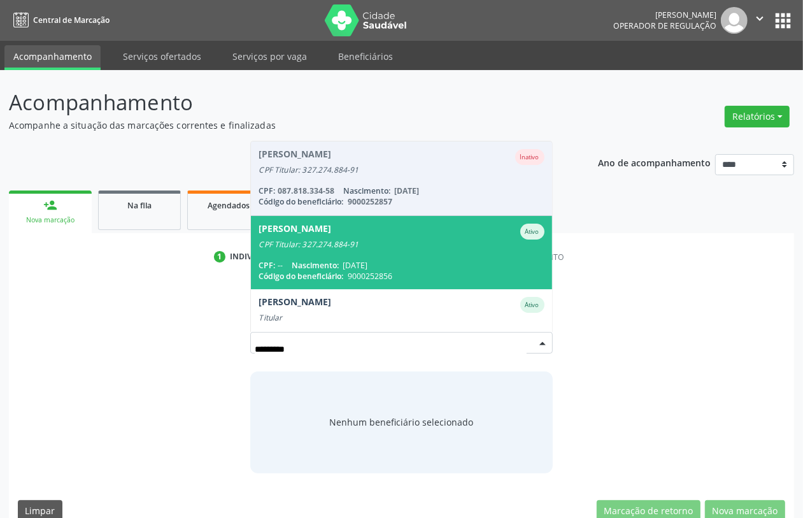
scroll to position [29, 0]
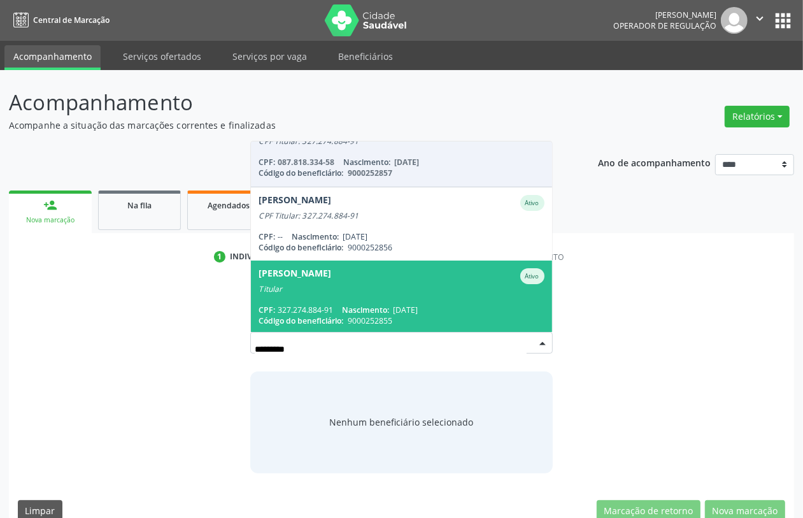
drag, startPoint x: 252, startPoint y: 350, endPoint x: 86, endPoint y: 352, distance: 166.2
click at [86, 352] on div "Busque pelo nome, código ou CPF cadastrado para criar uma nova marcação. [GEOGR…" at bounding box center [401, 374] width 767 height 196
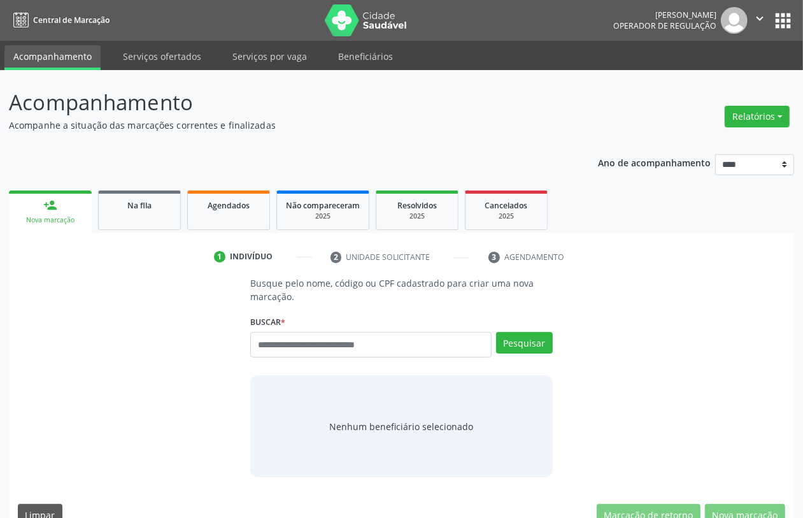
drag, startPoint x: 632, startPoint y: 405, endPoint x: 624, endPoint y: 393, distance: 14.8
click at [630, 402] on div "Busque pelo nome, código ou CPF cadastrado para criar uma nova marcação. [GEOGR…" at bounding box center [401, 376] width 767 height 201
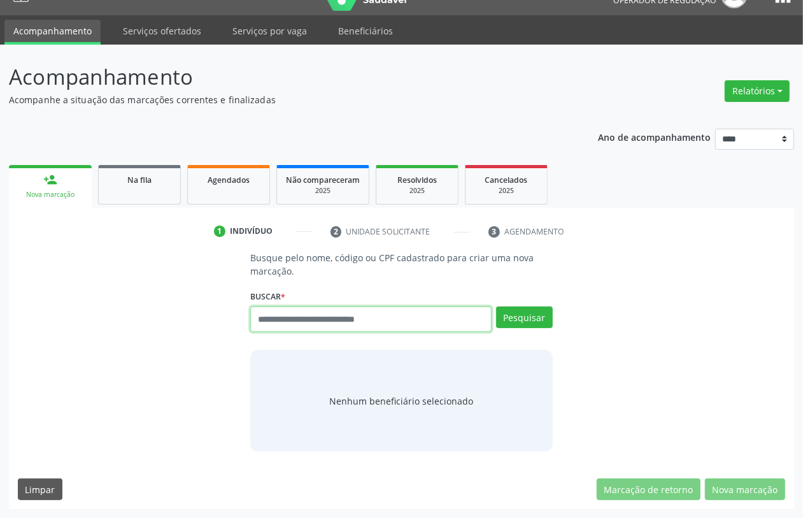
click at [292, 321] on input "text" at bounding box center [370, 318] width 241 height 25
paste input "**********"
type input "**********"
drag, startPoint x: 395, startPoint y: 325, endPoint x: 61, endPoint y: 325, distance: 333.6
click at [68, 332] on div "**********" at bounding box center [401, 351] width 767 height 201
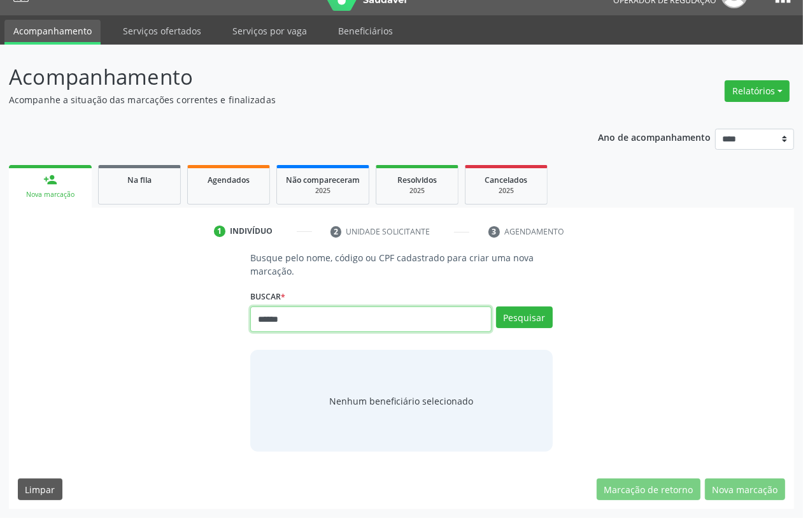
type input "******"
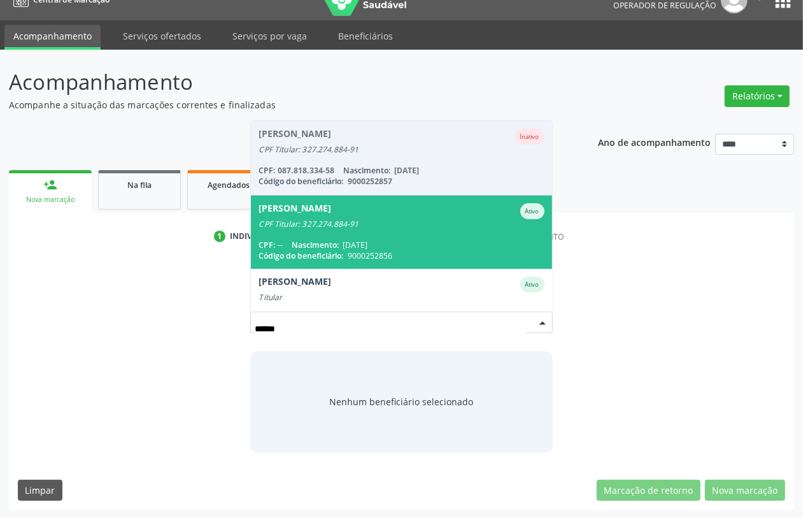
scroll to position [29, 0]
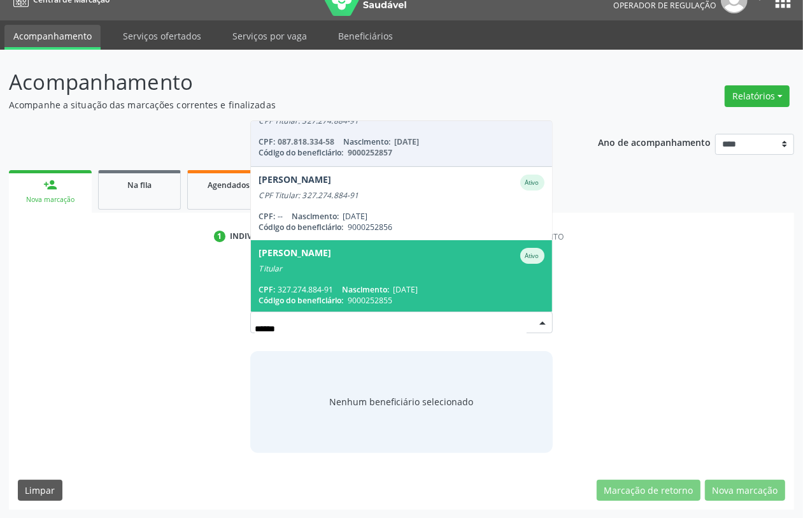
drag, startPoint x: 320, startPoint y: 326, endPoint x: 105, endPoint y: 313, distance: 214.9
click at [112, 322] on div "Busque pelo nome, código ou CPF cadastrado para criar uma nova marcação. [GEOGR…" at bounding box center [401, 354] width 767 height 196
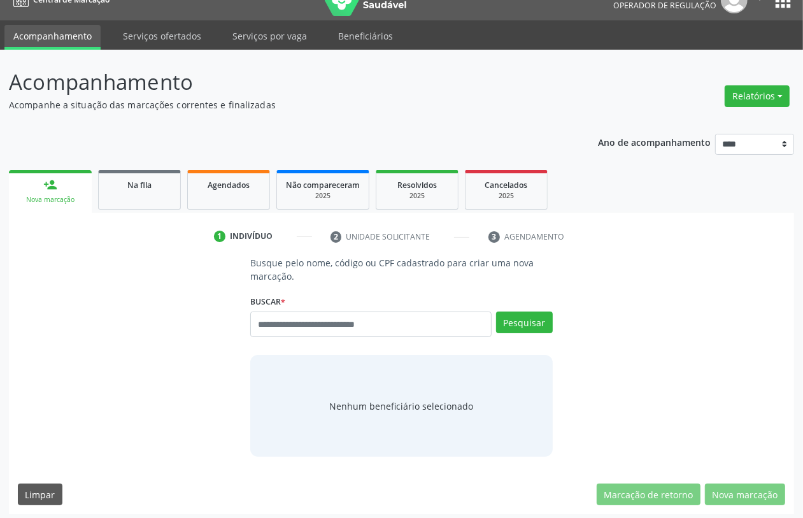
click at [161, 356] on div "Busque pelo nome, código ou CPF cadastrado para criar uma nova marcação. [GEOGR…" at bounding box center [401, 356] width 767 height 201
click at [275, 320] on input "text" at bounding box center [370, 323] width 241 height 25
type input "*********"
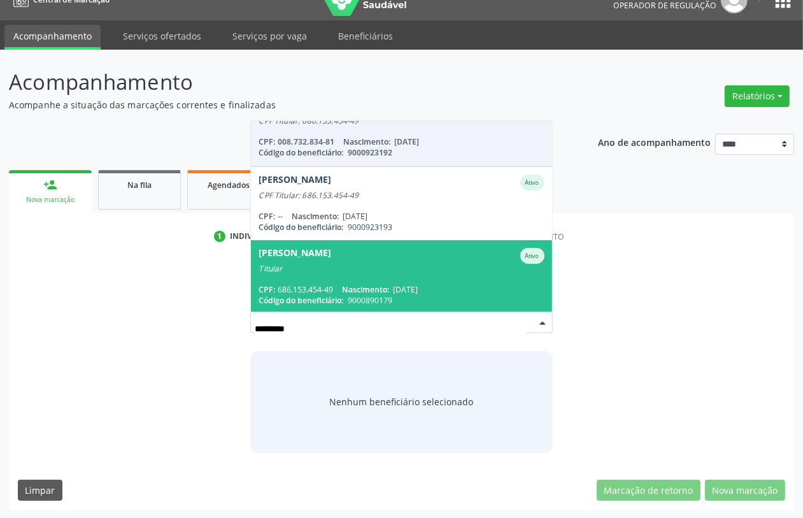
click at [402, 268] on div "Titular" at bounding box center [400, 269] width 285 height 10
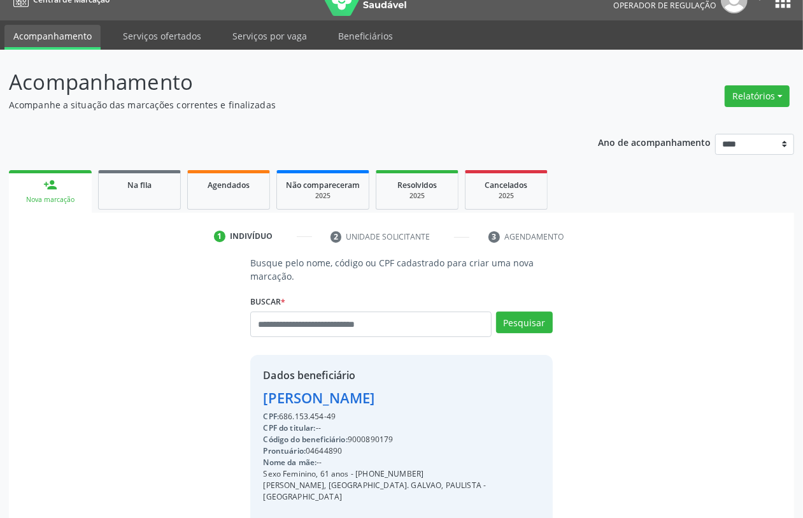
scroll to position [167, 0]
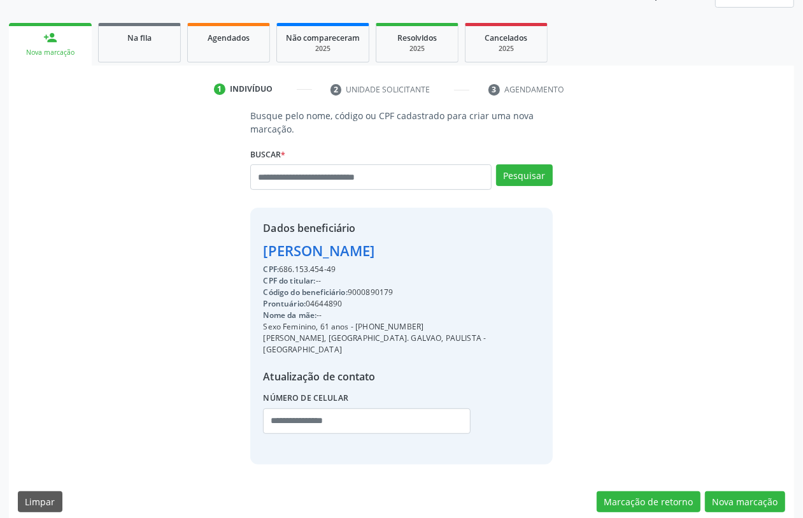
click at [381, 293] on div "Código do beneficiário: 9000890179" at bounding box center [401, 291] width 276 height 11
copy div "Código do beneficiário: 9000890179"
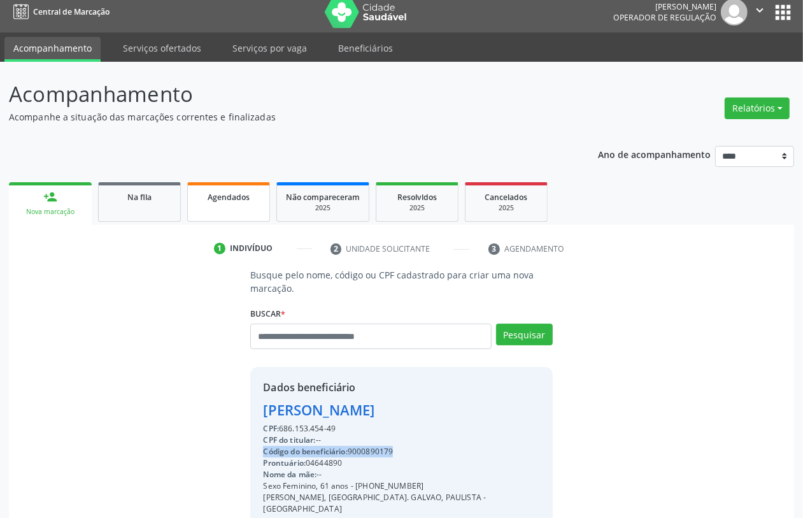
click at [233, 197] on span "Agendados" at bounding box center [229, 197] width 42 height 11
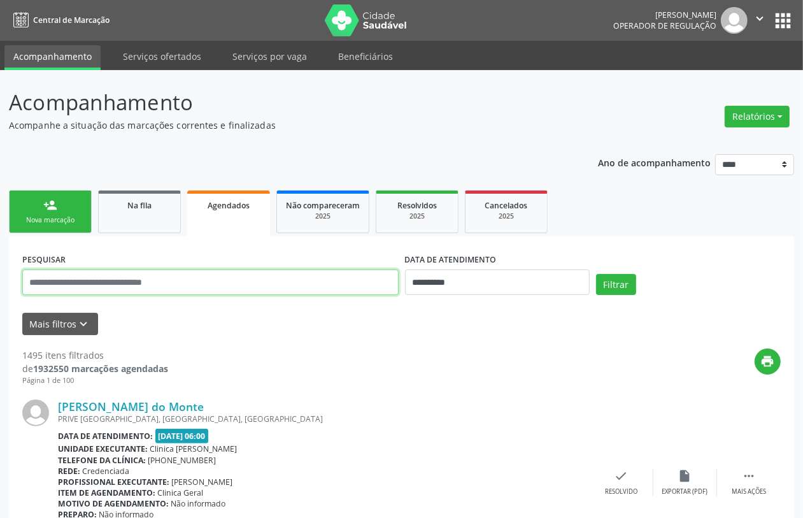
click at [360, 281] on input "text" at bounding box center [210, 281] width 376 height 25
paste input "**********"
type input "**********"
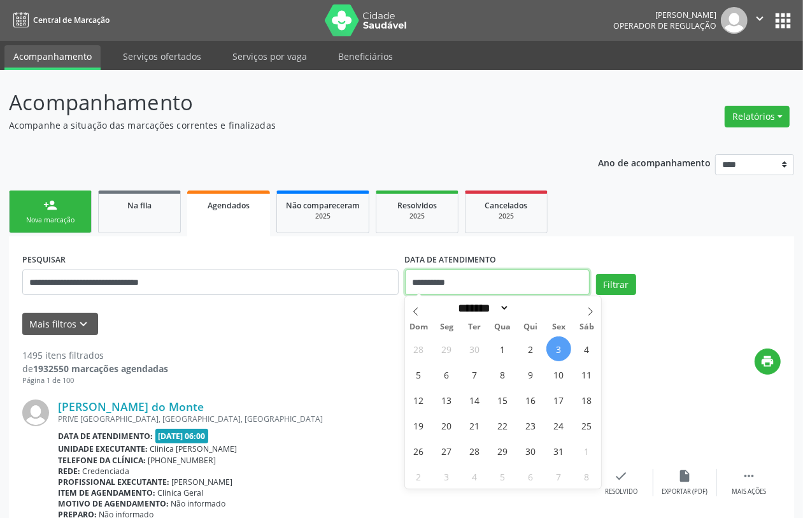
click at [486, 278] on input "**********" at bounding box center [497, 281] width 185 height 25
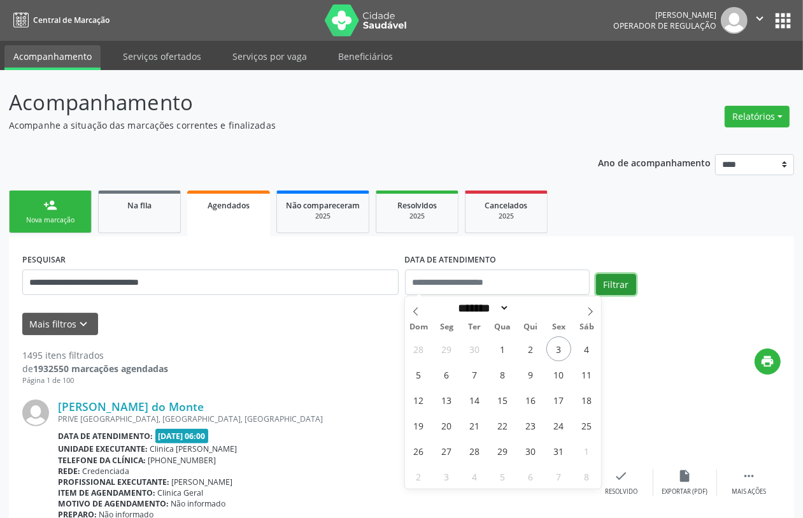
click at [602, 293] on button "Filtrar" at bounding box center [616, 285] width 40 height 22
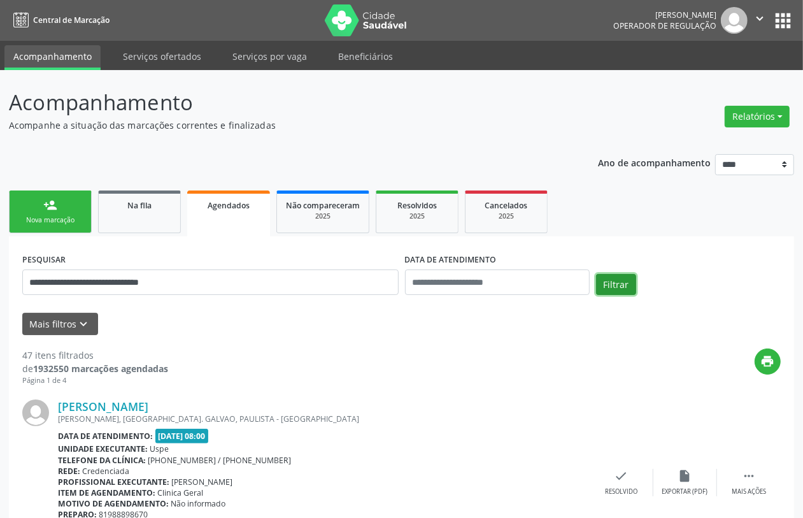
click at [617, 281] on button "Filtrar" at bounding box center [616, 285] width 40 height 22
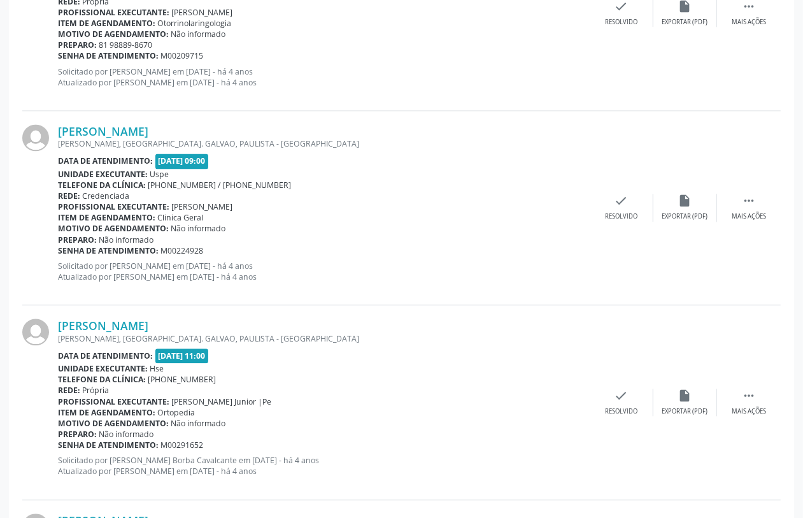
scroll to position [2843, 0]
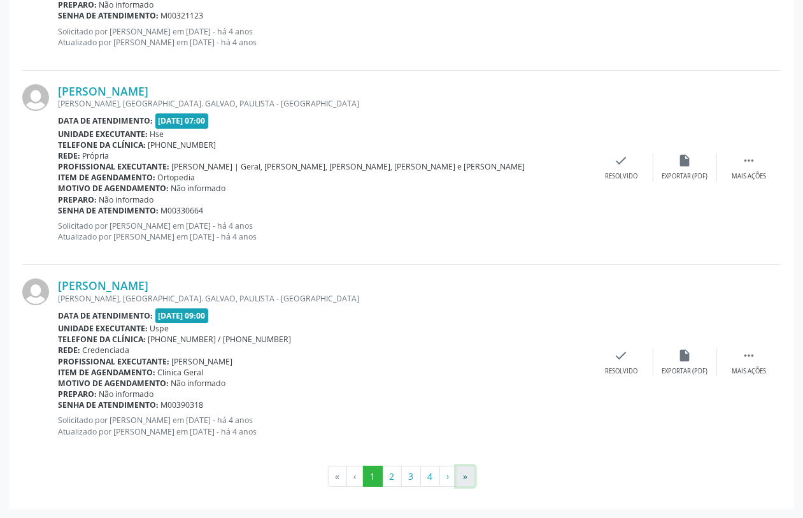
click at [462, 477] on button "»" at bounding box center [465, 476] width 19 height 22
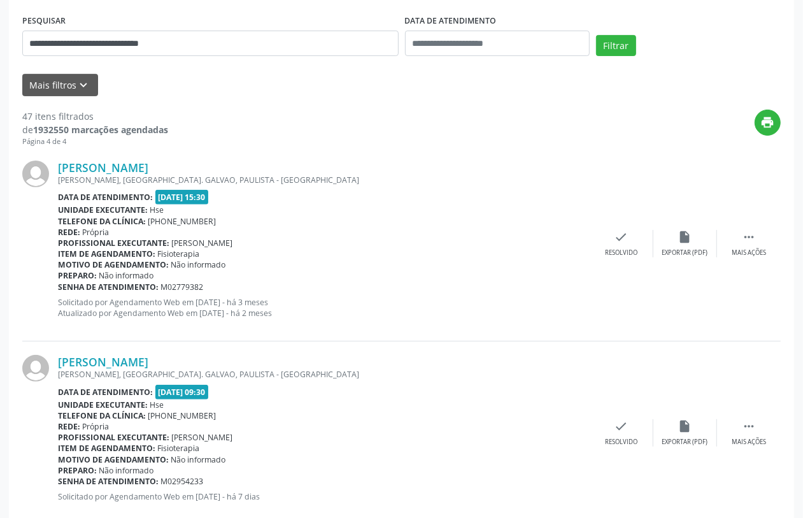
scroll to position [304, 0]
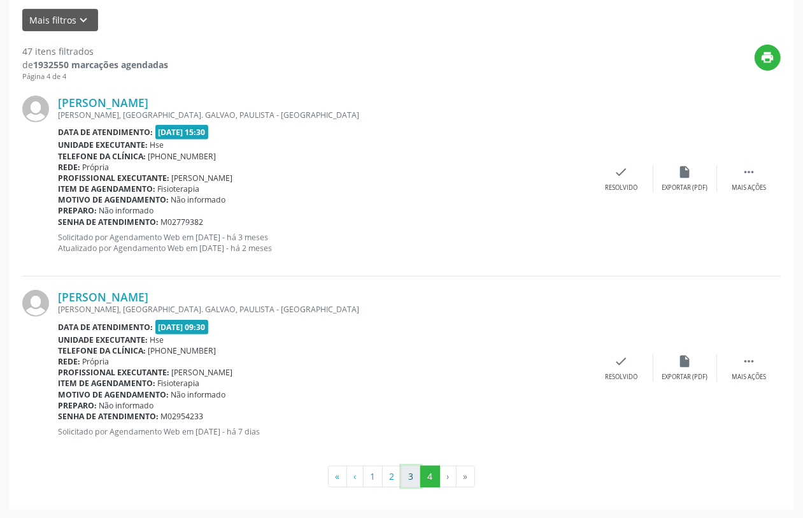
click at [408, 477] on button "3" at bounding box center [411, 476] width 20 height 22
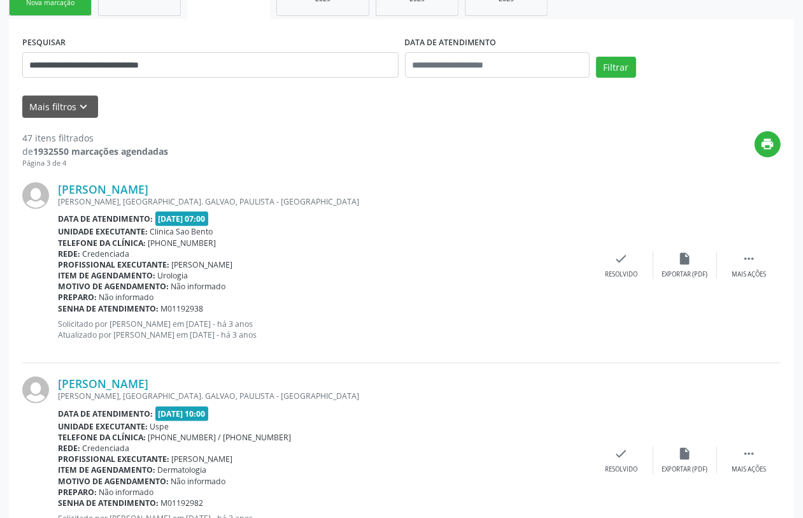
scroll to position [0, 0]
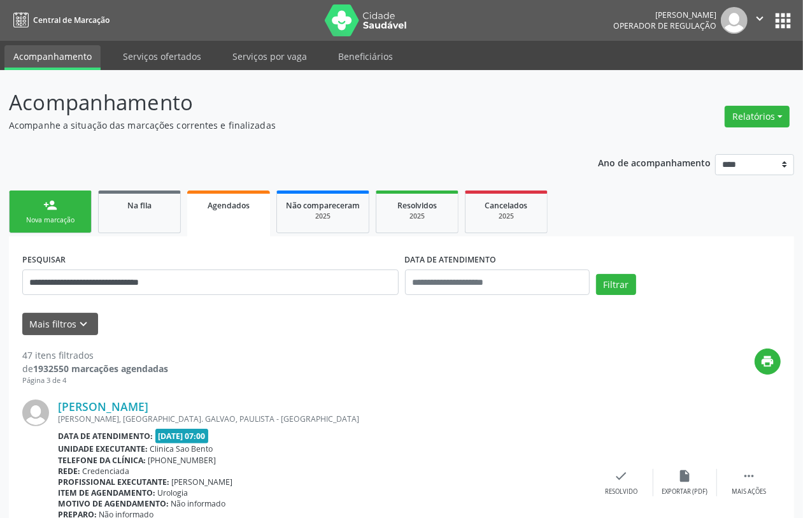
click at [66, 213] on link "person_add Nova marcação" at bounding box center [50, 211] width 83 height 43
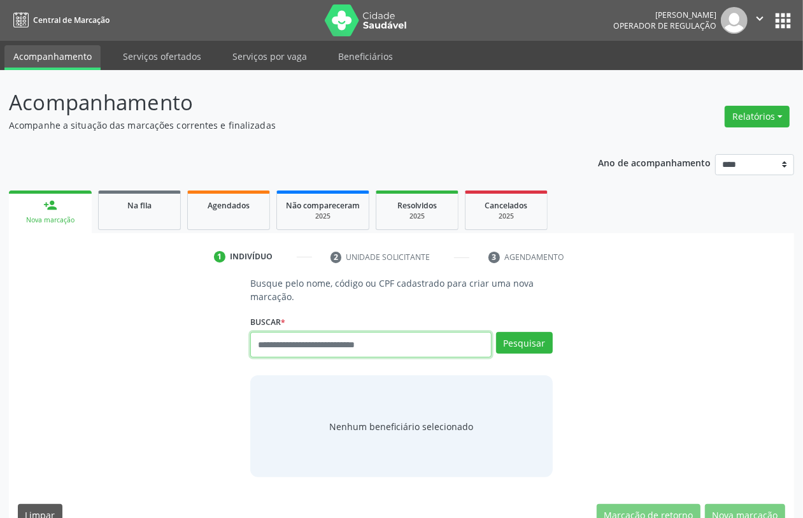
click at [339, 344] on input "text" at bounding box center [370, 344] width 241 height 25
paste input "**********"
type input "**********"
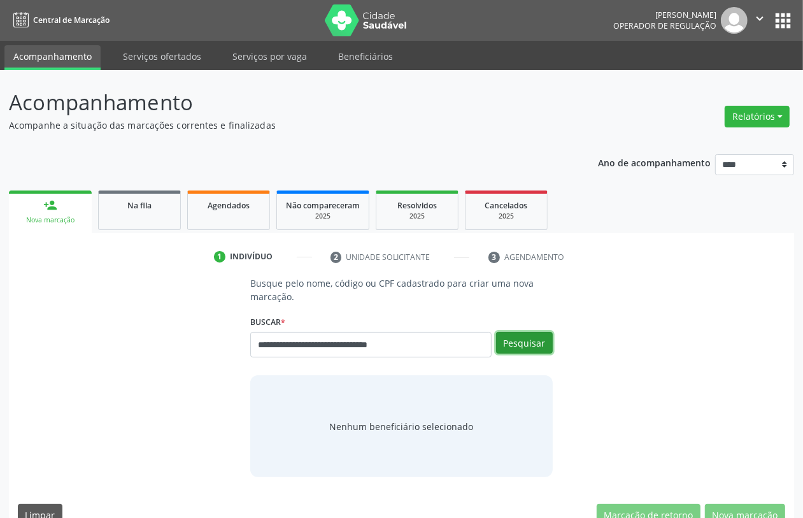
click at [530, 342] on button "Pesquisar" at bounding box center [524, 343] width 57 height 22
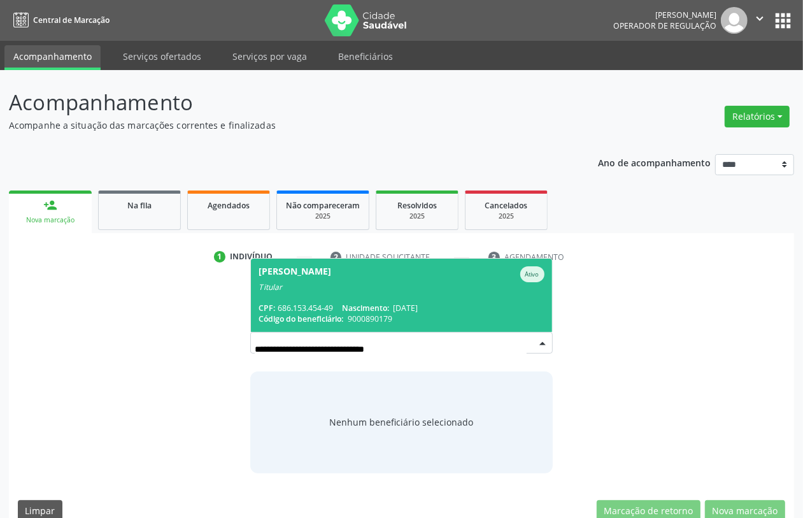
click at [355, 304] on span "Nascimento:" at bounding box center [365, 307] width 47 height 11
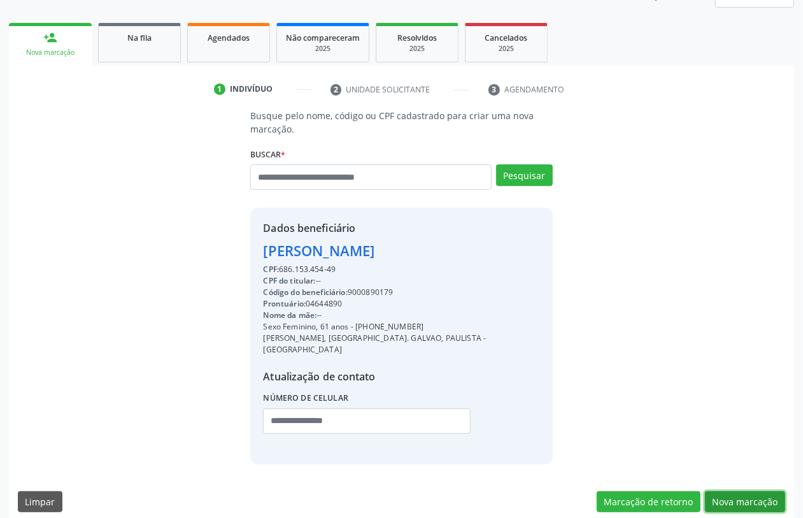
click at [742, 497] on button "Nova marcação" at bounding box center [745, 502] width 80 height 22
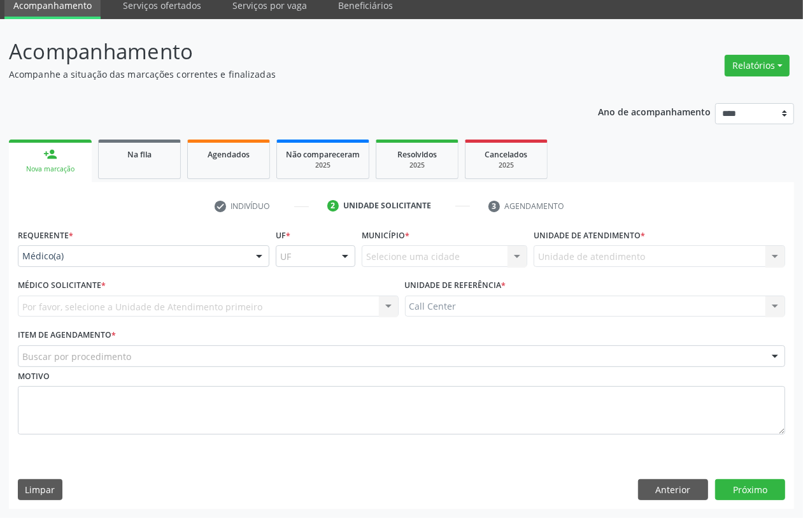
scroll to position [51, 0]
click at [109, 247] on div at bounding box center [143, 256] width 251 height 22
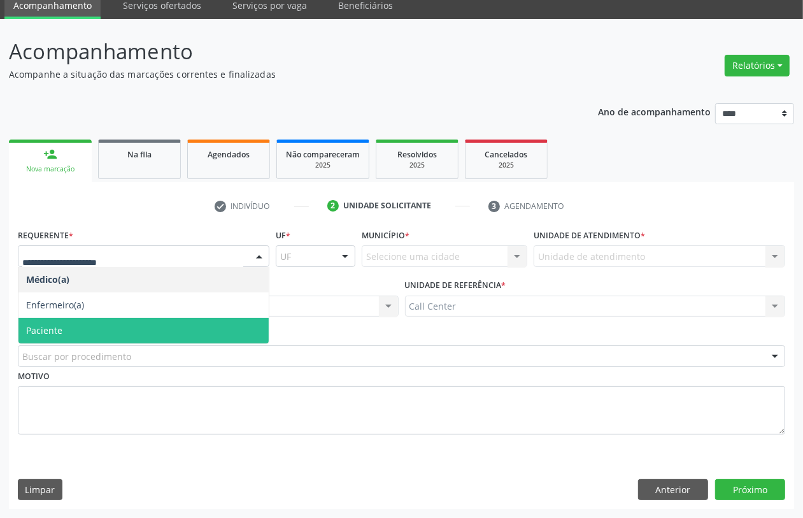
click at [96, 328] on span "Paciente" at bounding box center [143, 330] width 250 height 25
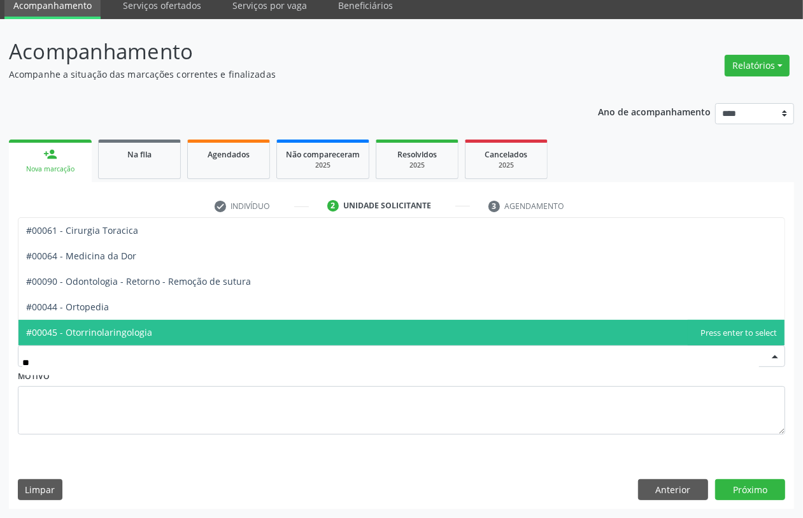
type input "***"
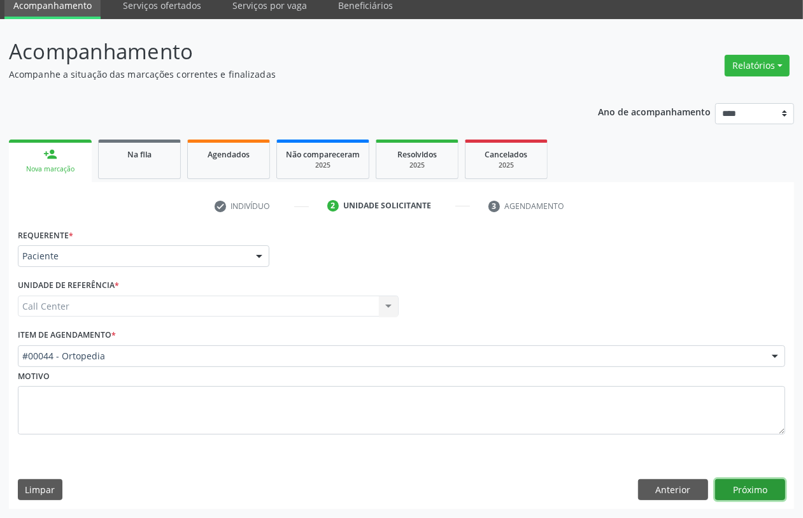
click at [735, 485] on button "Próximo" at bounding box center [750, 490] width 70 height 22
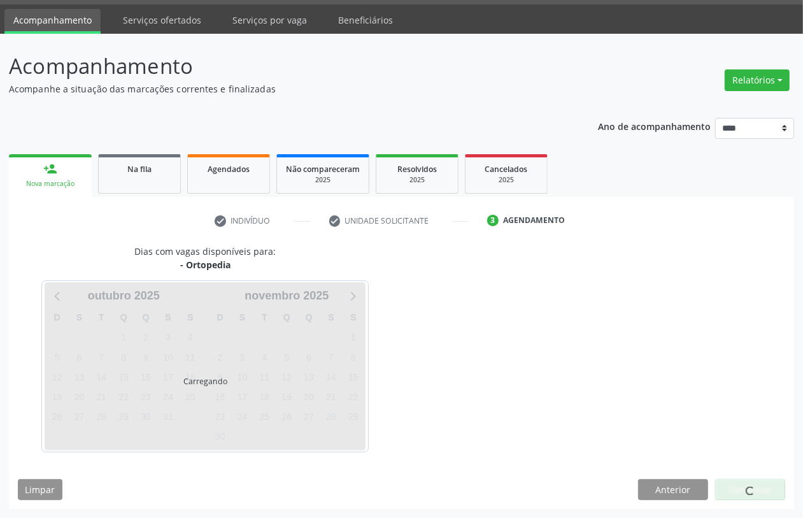
scroll to position [36, 0]
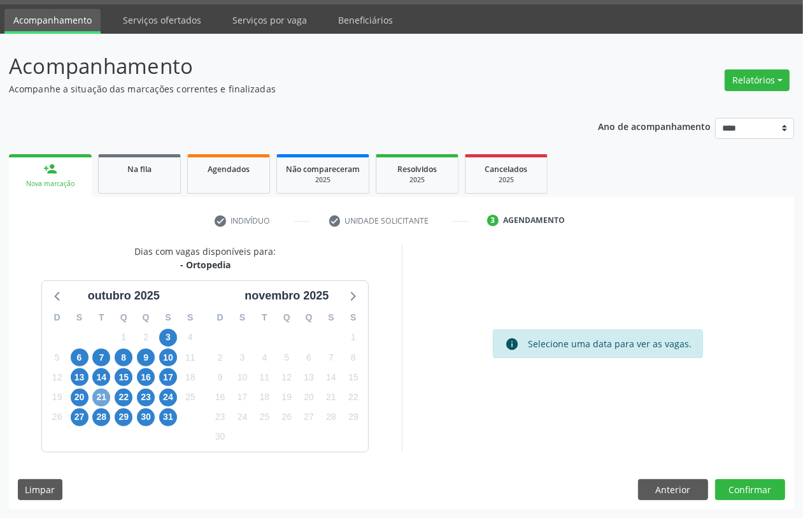
click at [99, 393] on span "21" at bounding box center [101, 397] width 18 height 18
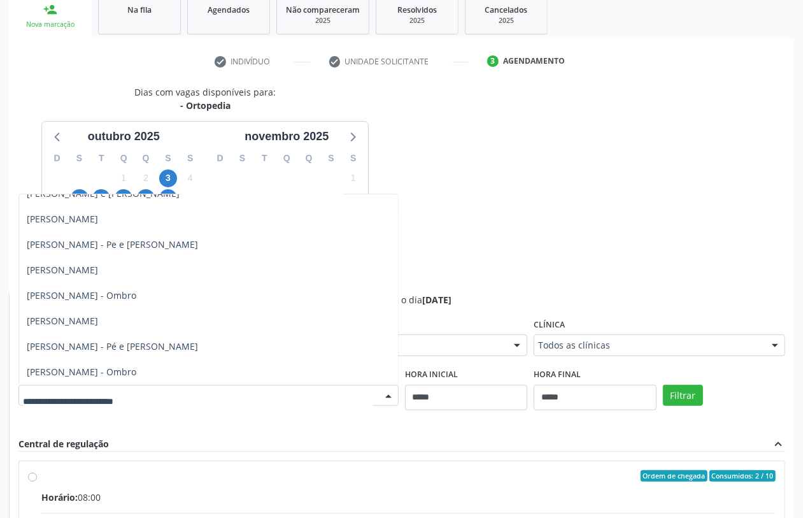
scroll to position [275, 0]
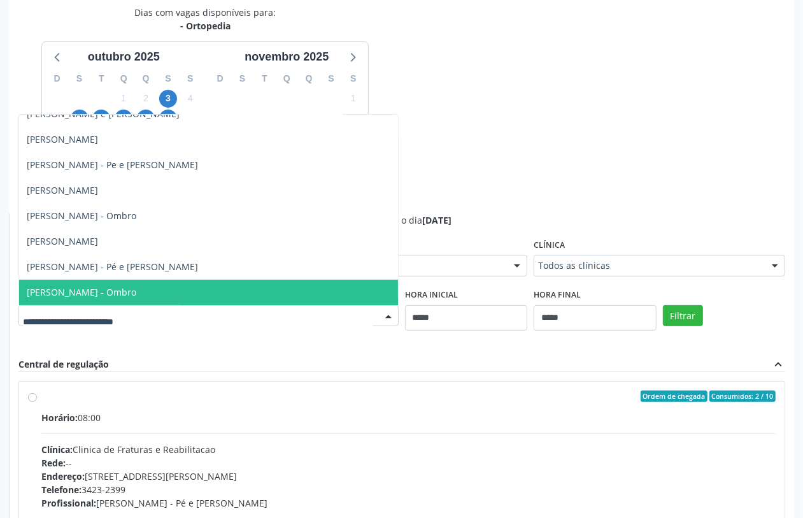
click at [167, 281] on span "[PERSON_NAME] - Ombro" at bounding box center [208, 291] width 379 height 25
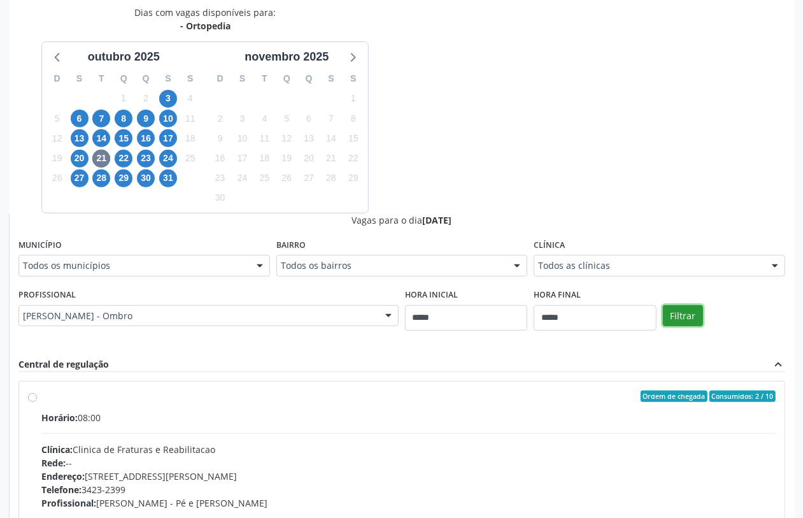
click at [682, 318] on button "Filtrar" at bounding box center [683, 316] width 40 height 22
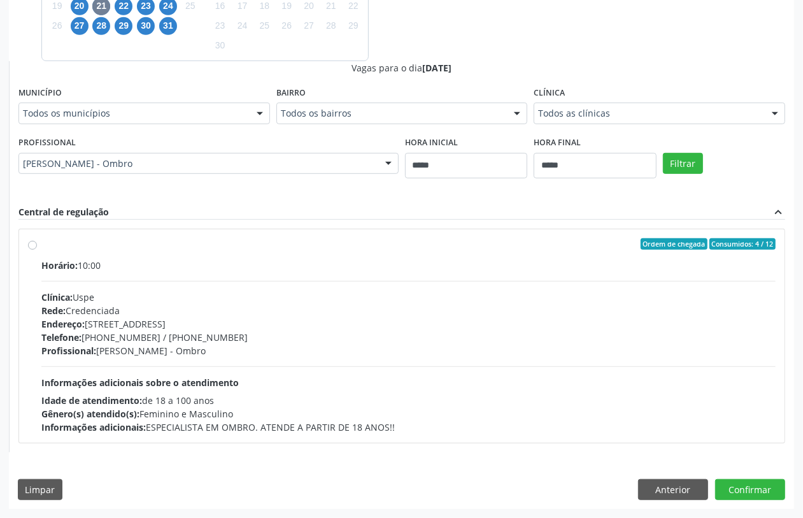
click at [173, 377] on span "Informações adicionais sobre o atendimento" at bounding box center [139, 382] width 197 height 12
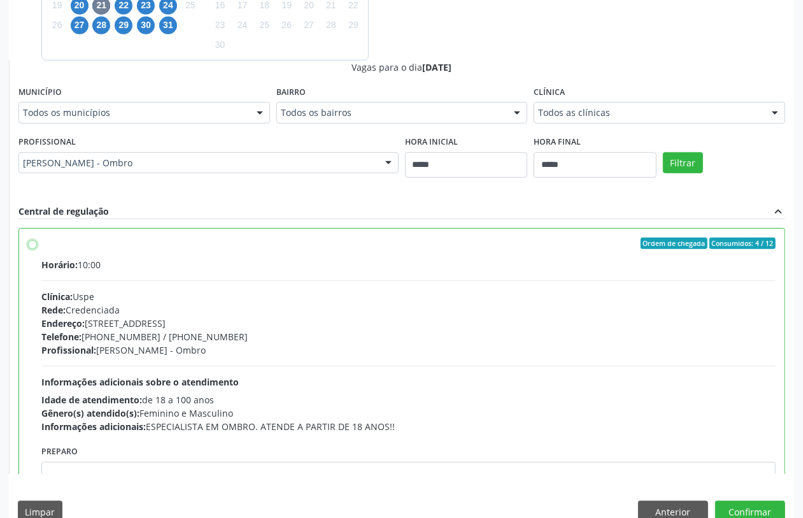
scroll to position [64, 0]
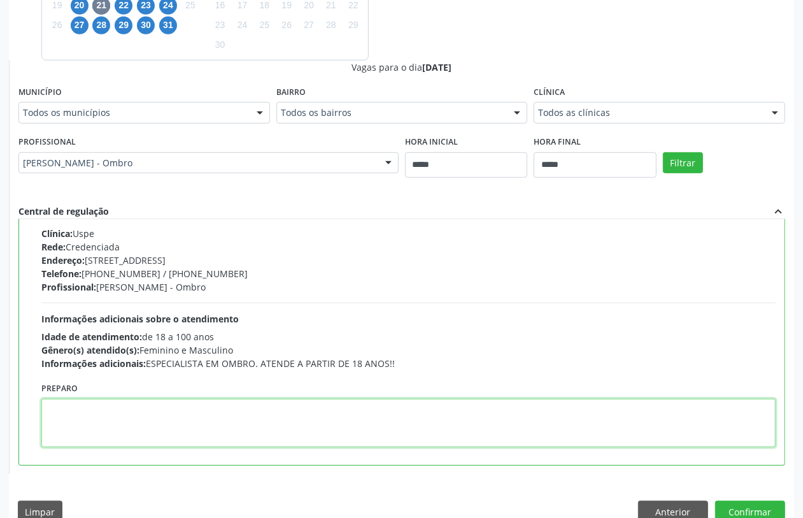
paste textarea "**********"
type textarea "**********"
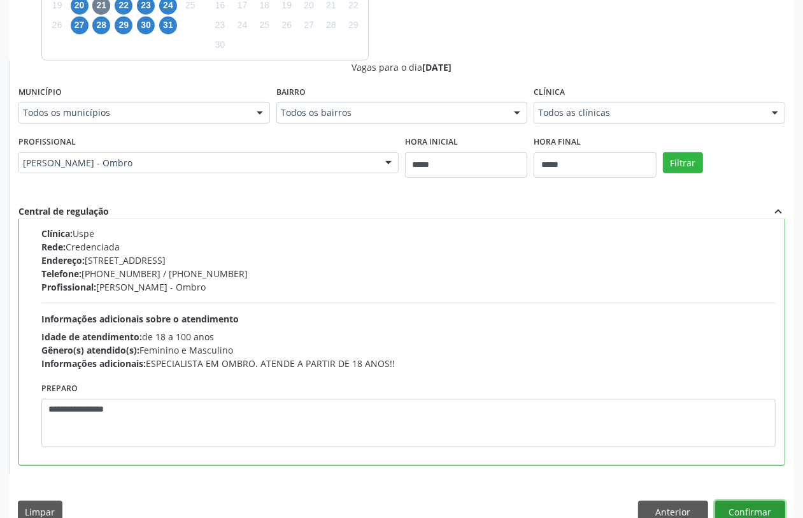
click at [737, 504] on button "Confirmar" at bounding box center [750, 511] width 70 height 22
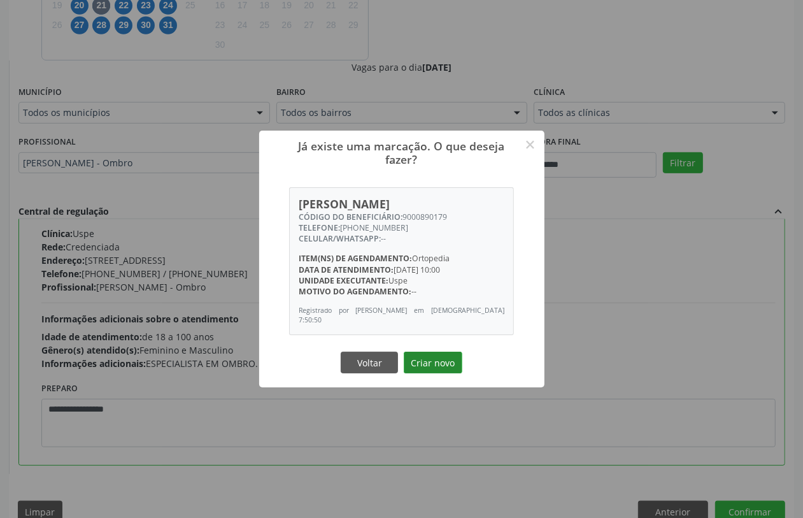
click at [446, 363] on button "Criar novo" at bounding box center [433, 362] width 59 height 22
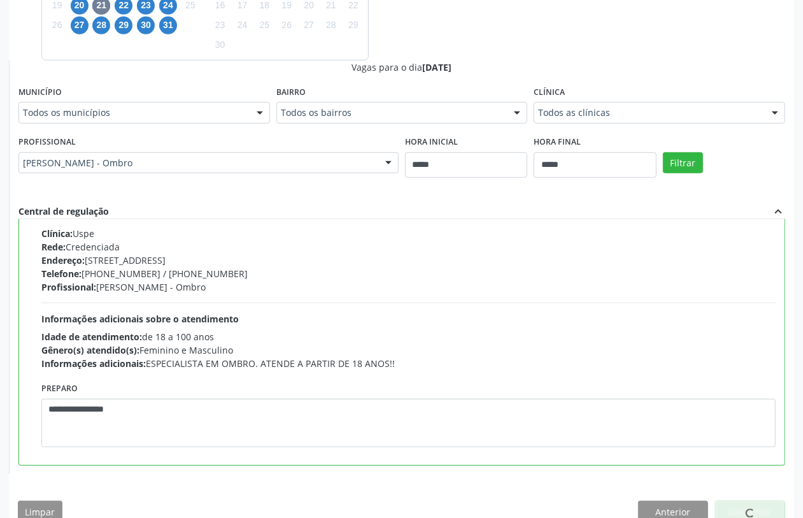
scroll to position [0, 0]
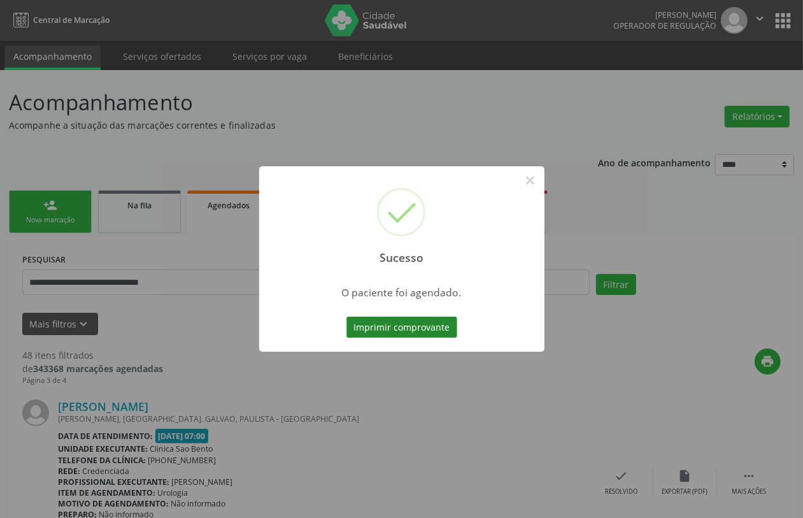
click at [390, 325] on button "Imprimir comprovante" at bounding box center [401, 327] width 111 height 22
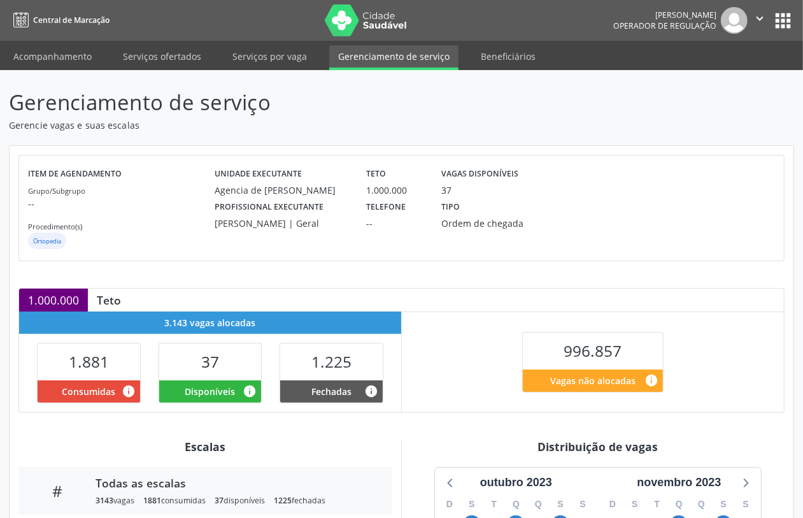
scroll to position [223, 0]
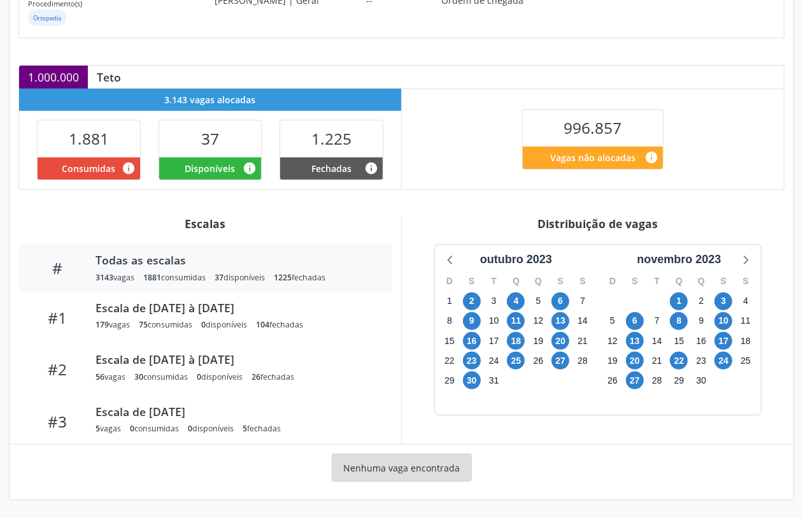
click at [708, 262] on div "novembro 2023" at bounding box center [678, 259] width 94 height 17
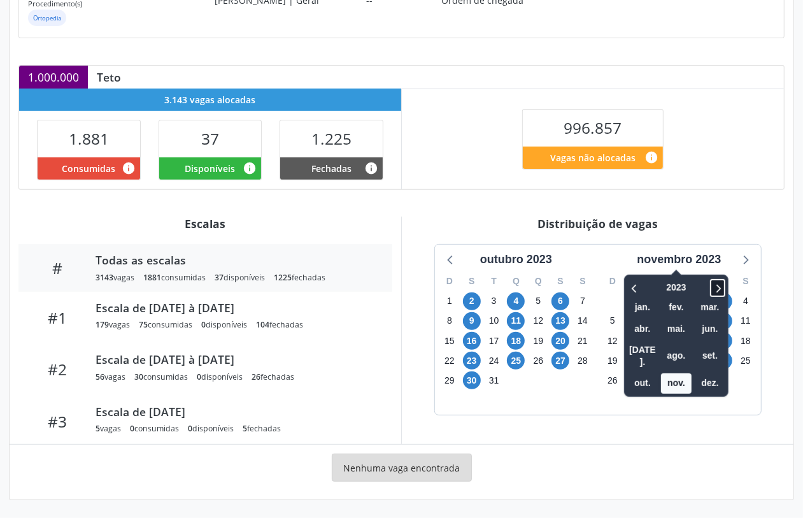
click at [721, 286] on icon at bounding box center [718, 288] width 4 height 8
click at [719, 285] on icon at bounding box center [717, 287] width 13 height 15
click at [647, 373] on span "out." at bounding box center [642, 383] width 31 height 20
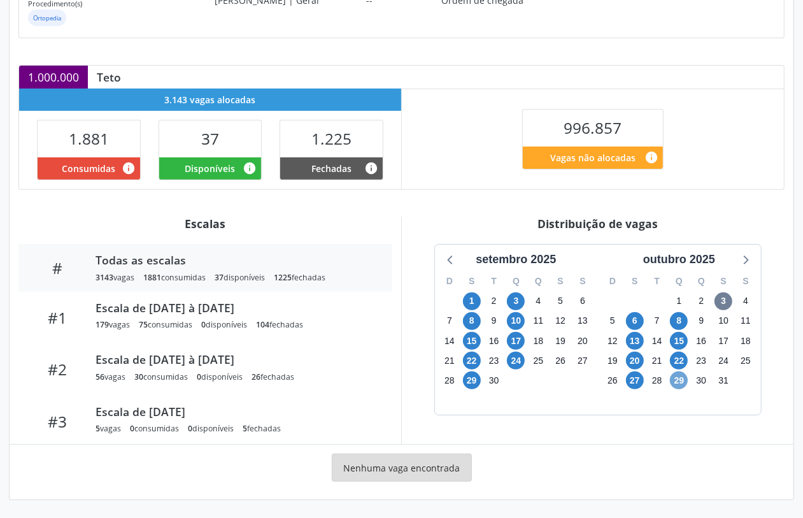
click at [682, 381] on span "29" at bounding box center [679, 380] width 18 height 18
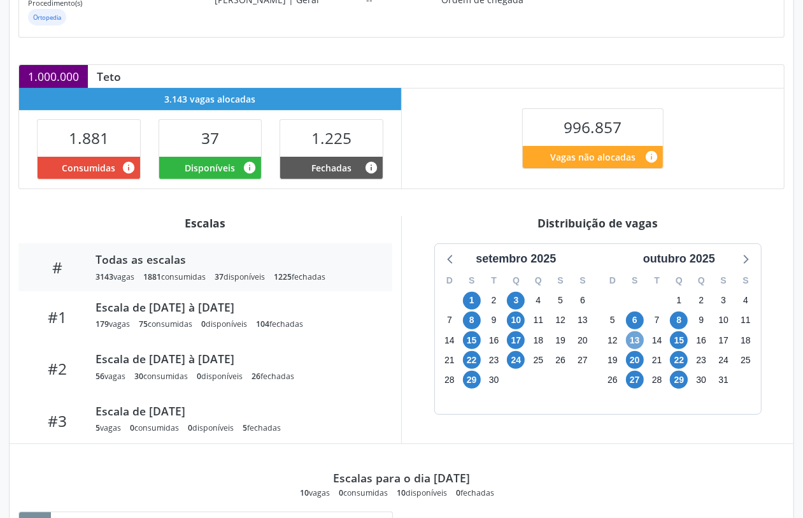
click at [632, 341] on span "13" at bounding box center [635, 340] width 18 height 18
click at [675, 383] on span "29" at bounding box center [679, 379] width 18 height 18
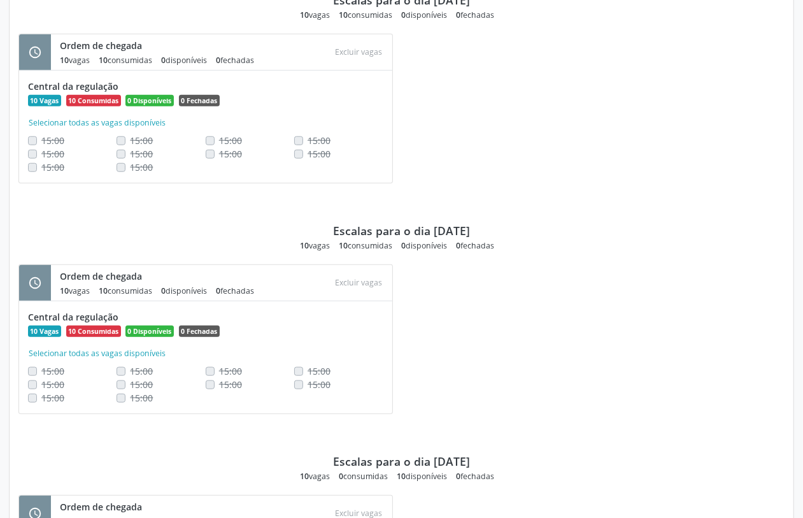
scroll to position [780, 0]
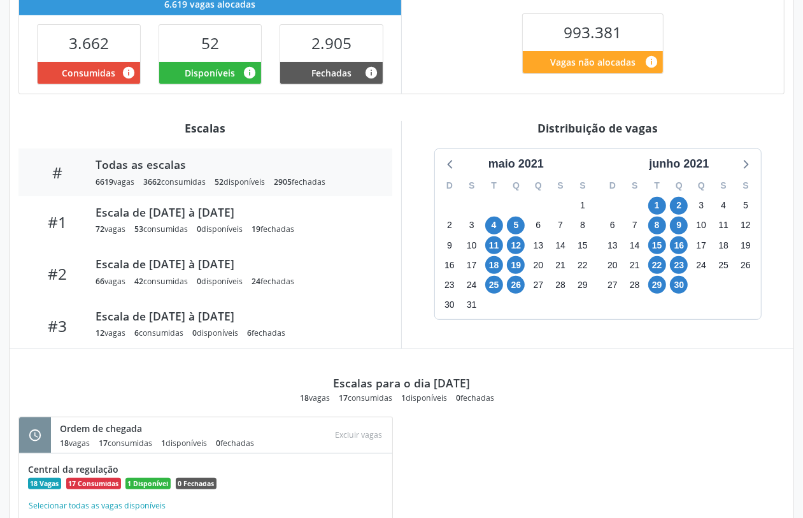
scroll to position [435, 0]
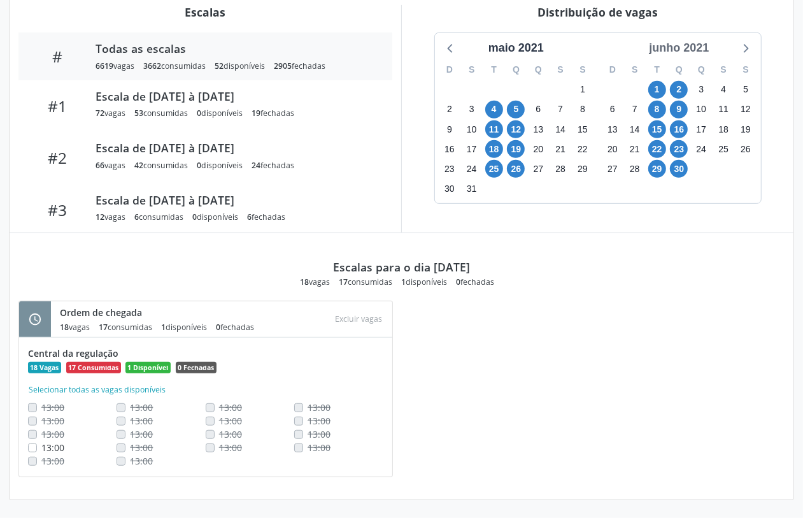
click at [681, 45] on div "junho 2021" at bounding box center [679, 47] width 70 height 17
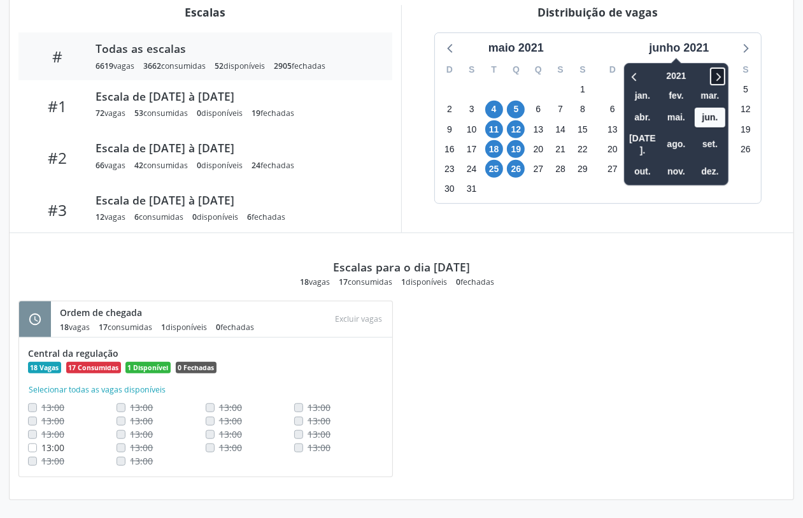
click at [717, 75] on icon at bounding box center [717, 76] width 13 height 15
click at [642, 162] on span "out." at bounding box center [642, 172] width 31 height 20
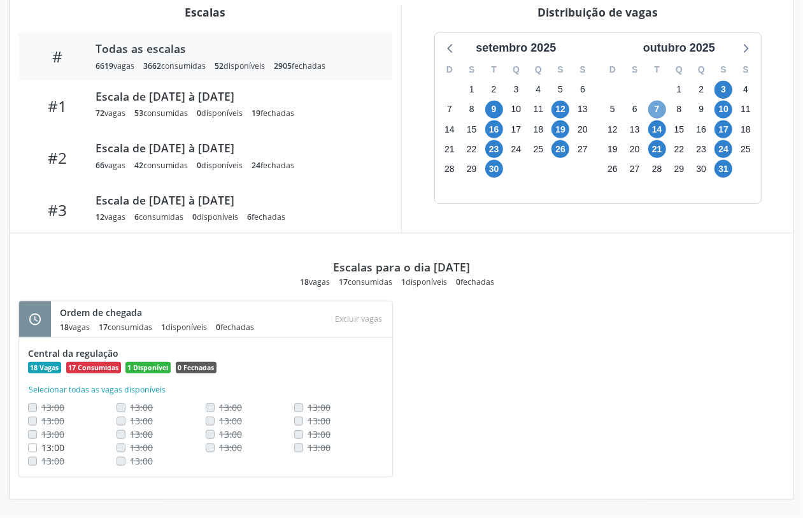
click at [657, 110] on span "7" at bounding box center [657, 110] width 18 height 18
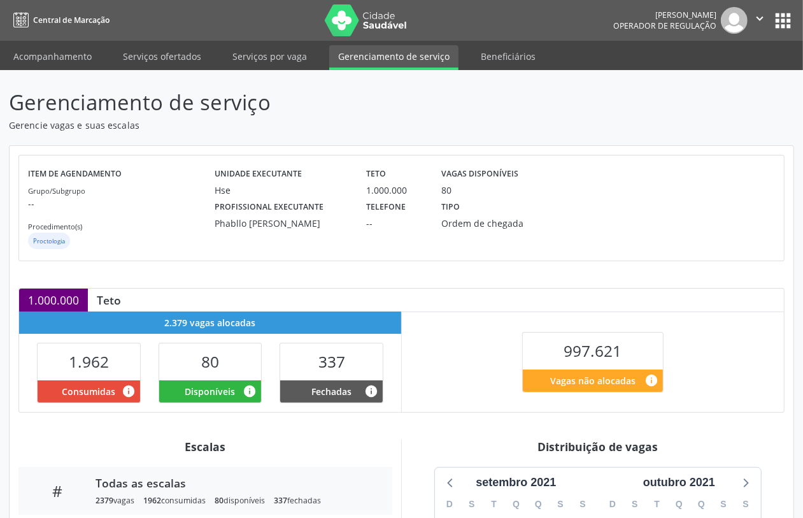
scroll to position [239, 0]
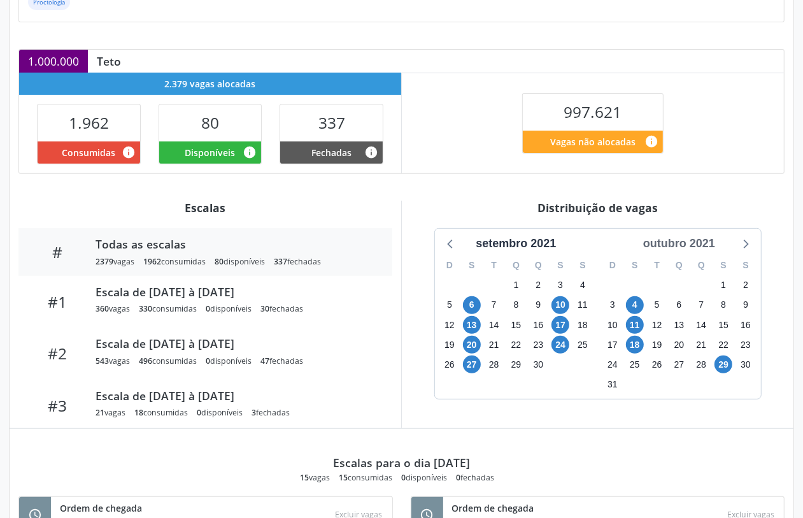
click at [698, 240] on div "outubro 2021" at bounding box center [679, 243] width 82 height 17
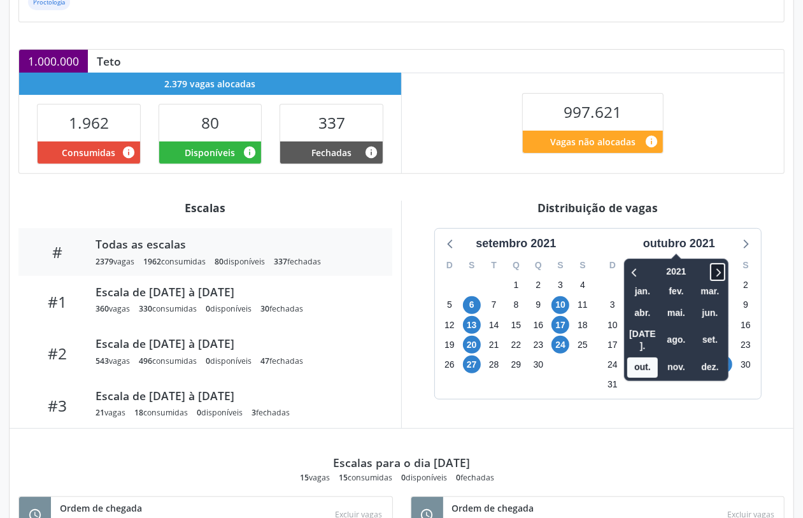
click at [722, 269] on icon at bounding box center [717, 271] width 13 height 15
click at [644, 357] on span "out." at bounding box center [642, 367] width 31 height 20
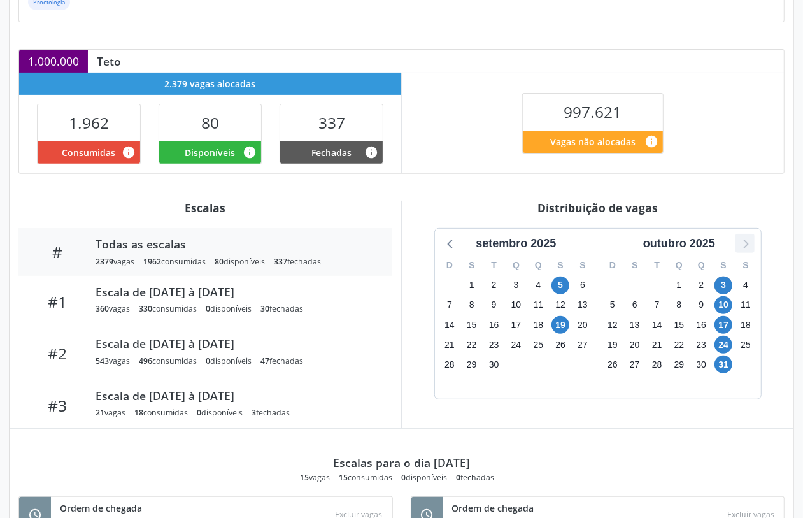
click at [743, 239] on icon at bounding box center [744, 243] width 17 height 17
click at [554, 304] on span "7" at bounding box center [560, 305] width 18 height 18
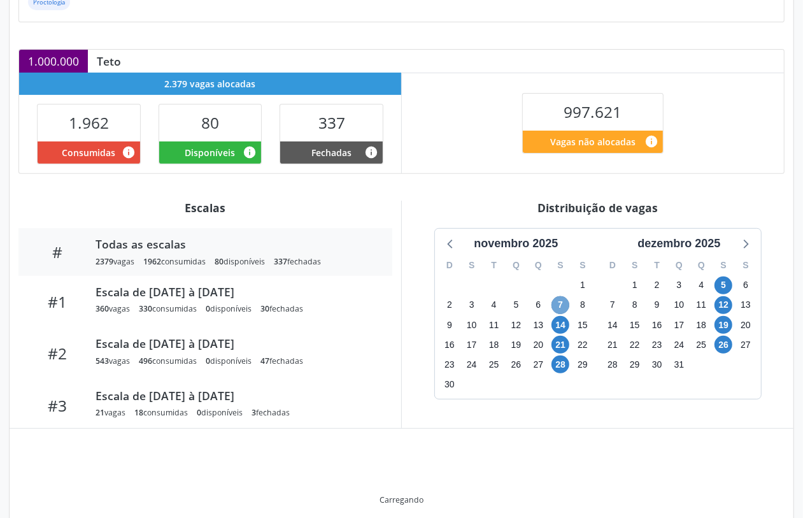
click at [554, 304] on span "7" at bounding box center [560, 305] width 18 height 18
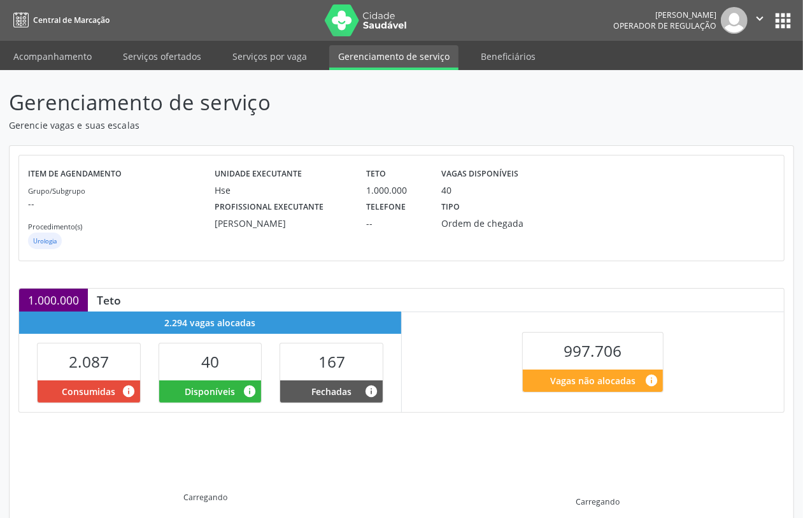
scroll to position [157, 0]
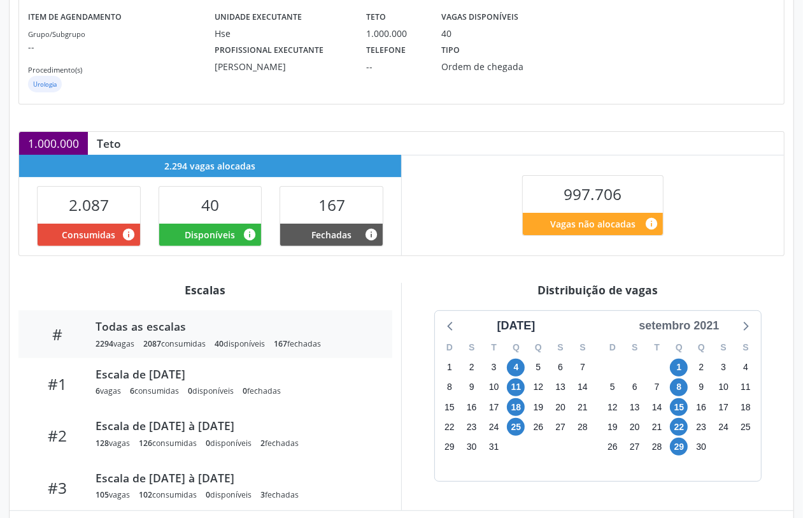
click at [686, 326] on div "setembro 2021" at bounding box center [678, 325] width 90 height 17
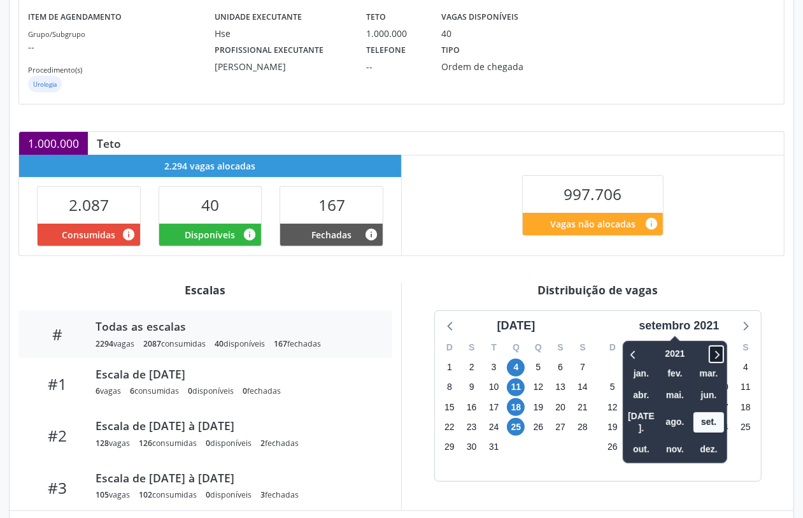
click at [721, 351] on icon at bounding box center [716, 353] width 13 height 15
click at [649, 439] on span "out." at bounding box center [641, 449] width 31 height 20
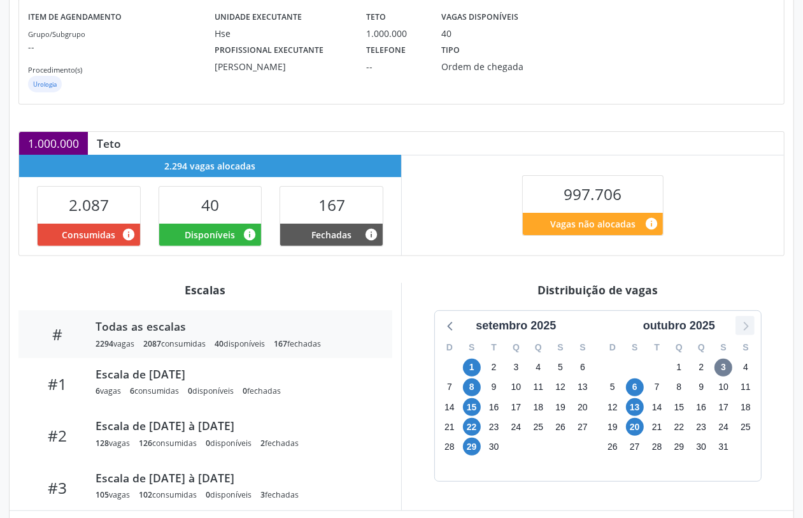
click at [742, 326] on icon at bounding box center [744, 325] width 17 height 17
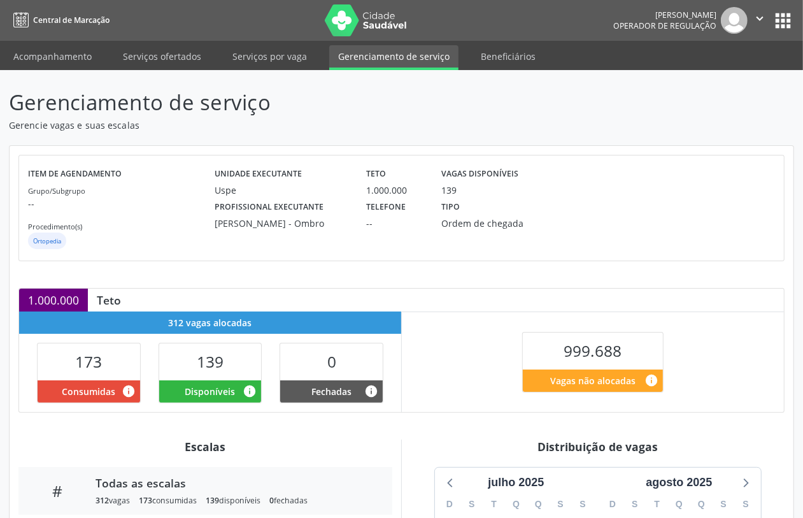
scroll to position [204, 0]
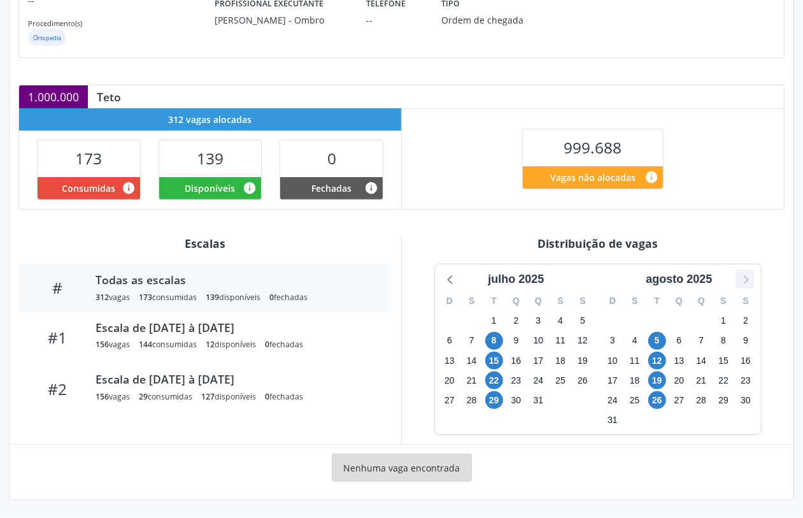
click at [747, 276] on icon at bounding box center [744, 279] width 17 height 17
drag, startPoint x: 652, startPoint y: 337, endPoint x: 672, endPoint y: 363, distance: 32.7
click at [657, 344] on span "7" at bounding box center [657, 341] width 18 height 18
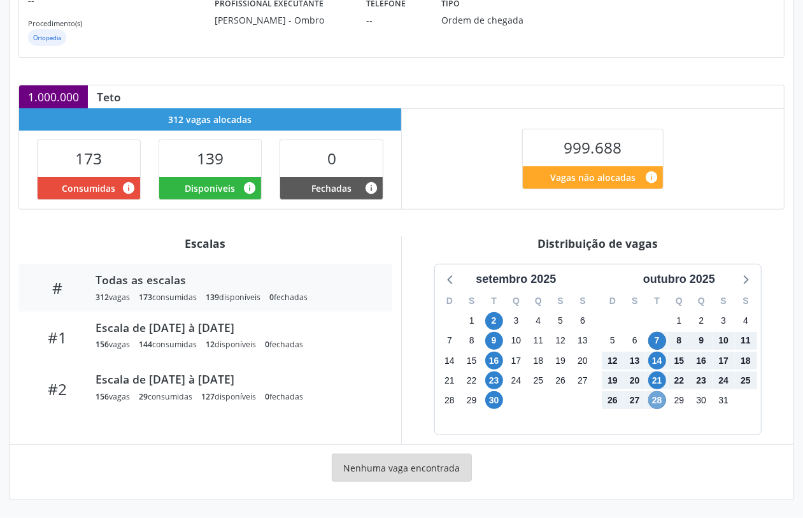
click at [659, 396] on span "28" at bounding box center [657, 400] width 18 height 18
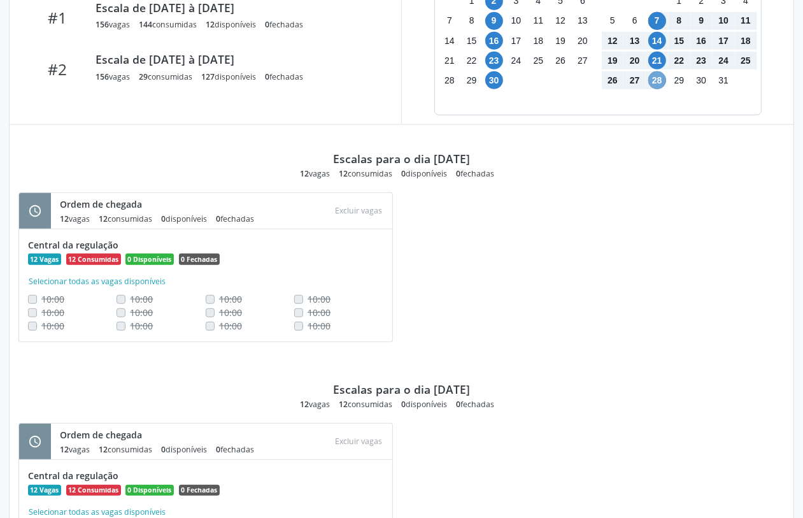
scroll to position [682, 0]
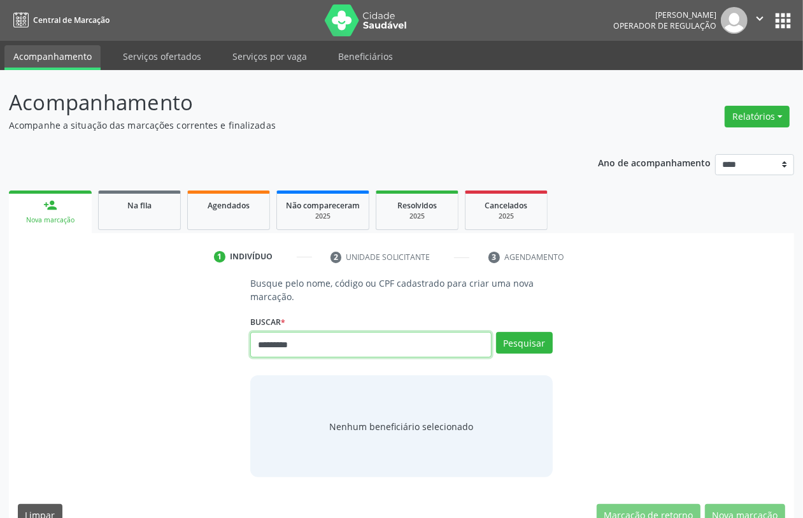
type input "*********"
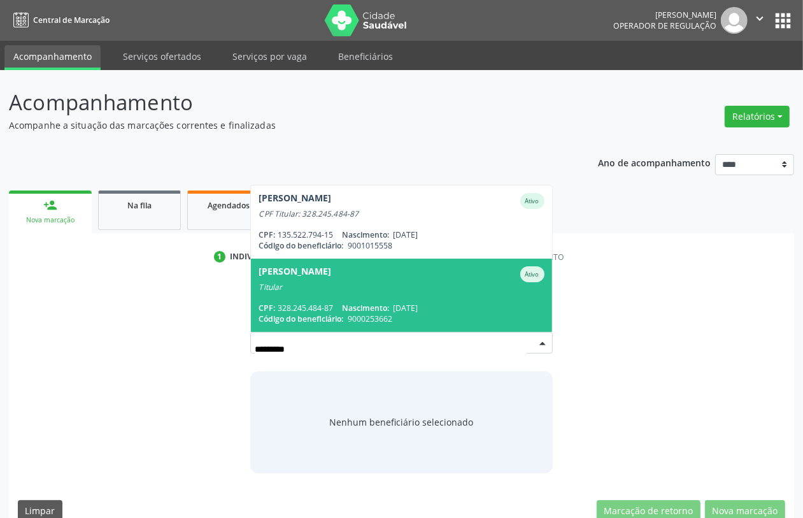
click at [296, 269] on div "[PERSON_NAME]" at bounding box center [294, 274] width 73 height 16
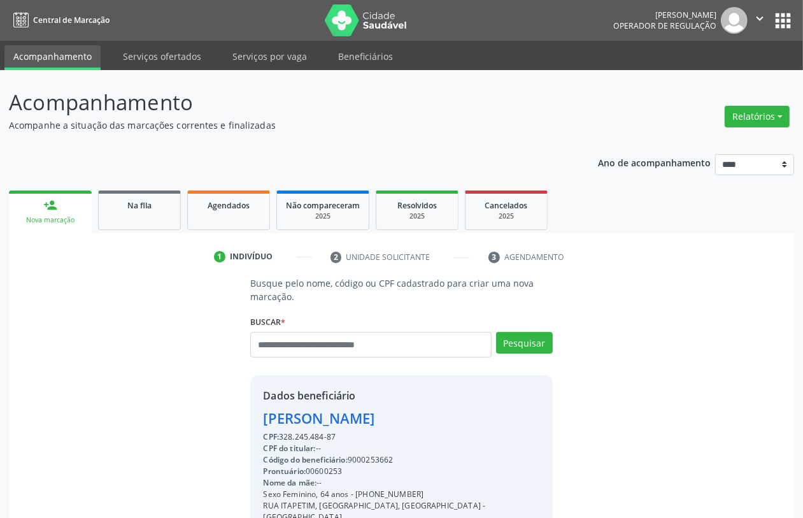
scroll to position [167, 0]
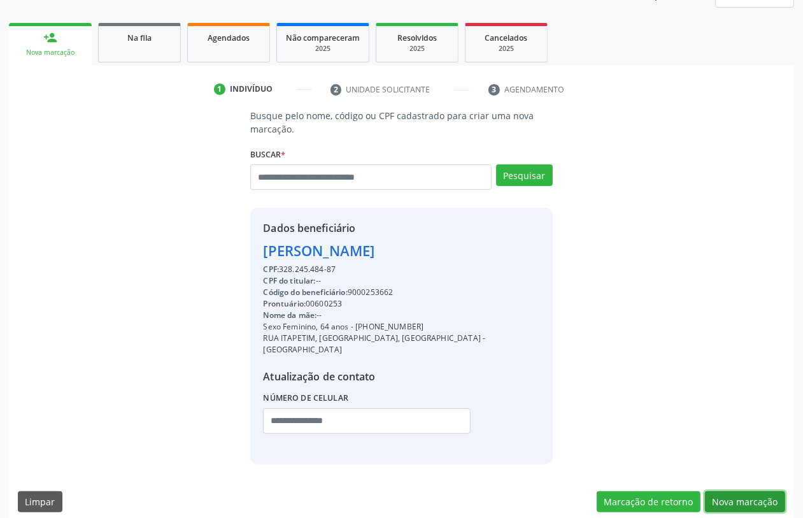
click at [765, 491] on button "Nova marcação" at bounding box center [745, 502] width 80 height 22
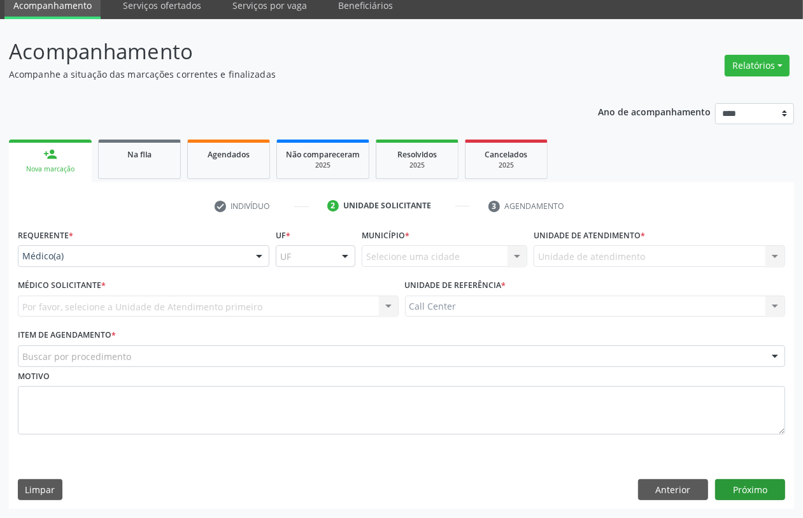
scroll to position [51, 0]
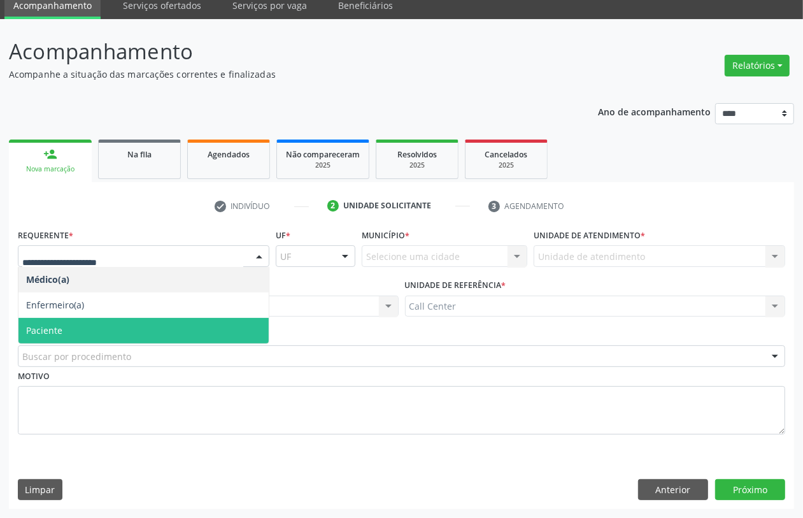
click at [87, 328] on span "Paciente" at bounding box center [143, 330] width 250 height 25
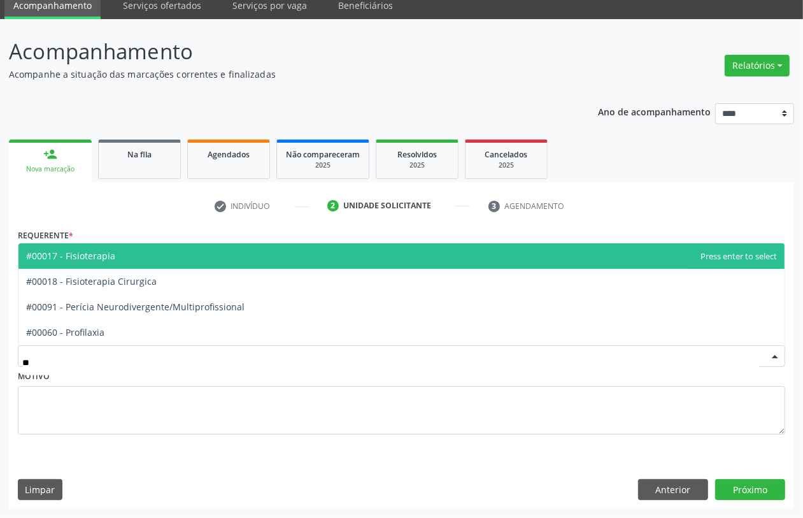
type input "***"
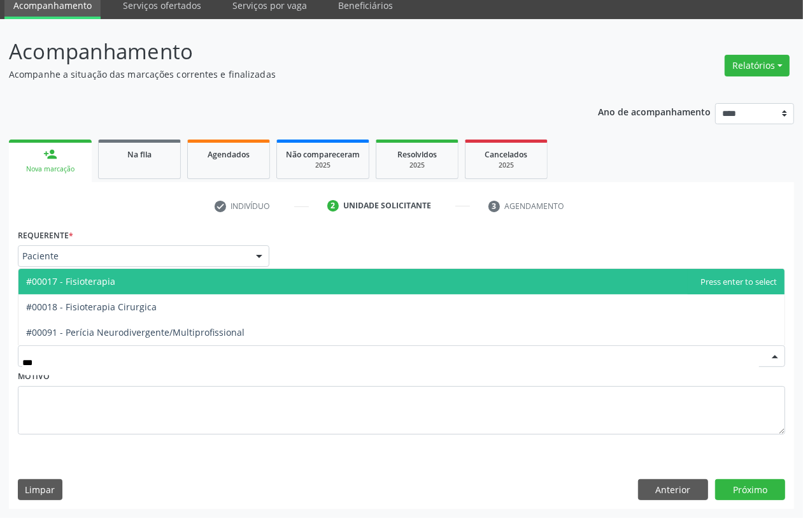
click at [106, 278] on span "#00017 - Fisioterapia" at bounding box center [70, 281] width 89 height 12
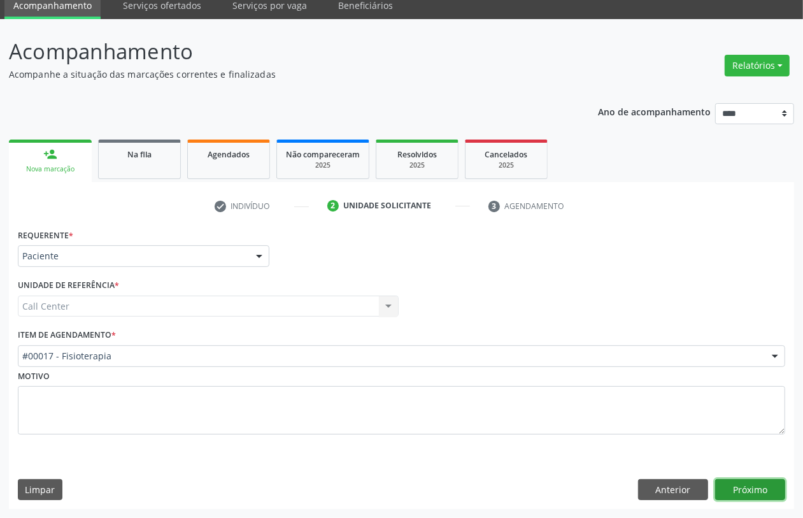
click at [748, 494] on button "Próximo" at bounding box center [750, 490] width 70 height 22
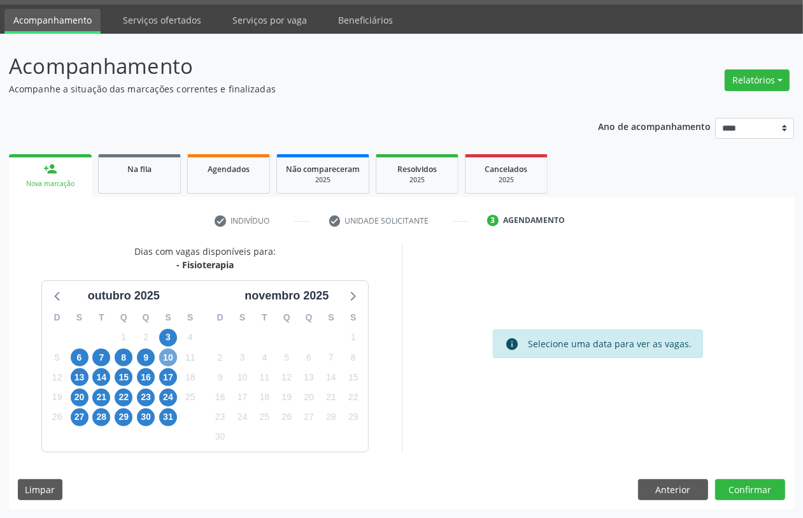
click at [173, 356] on span "10" at bounding box center [168, 357] width 18 height 18
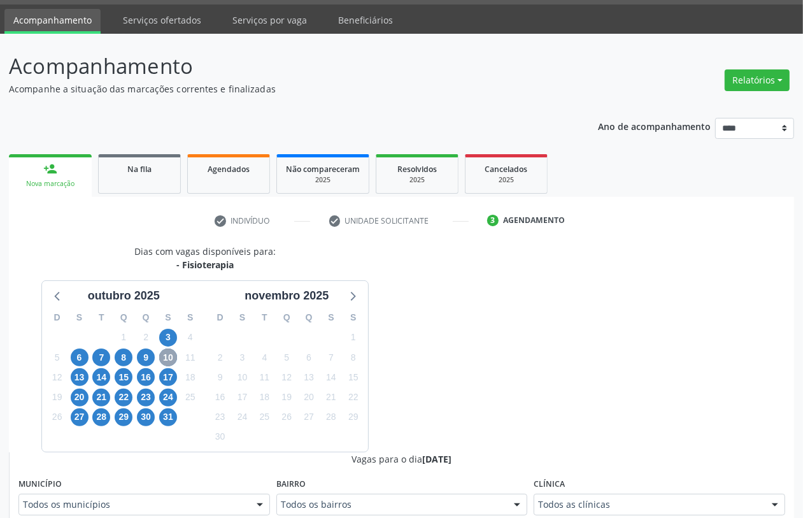
scroll to position [275, 0]
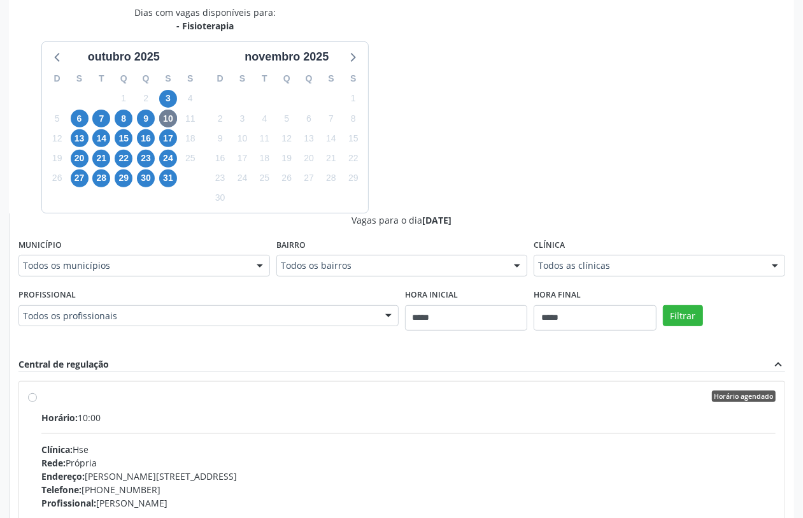
click at [218, 439] on div "Horário: 10:00 Clínica: Hse Rede: [PERSON_NAME]: [PERSON_NAME][STREET_ADDRESS] …" at bounding box center [408, 498] width 734 height 175
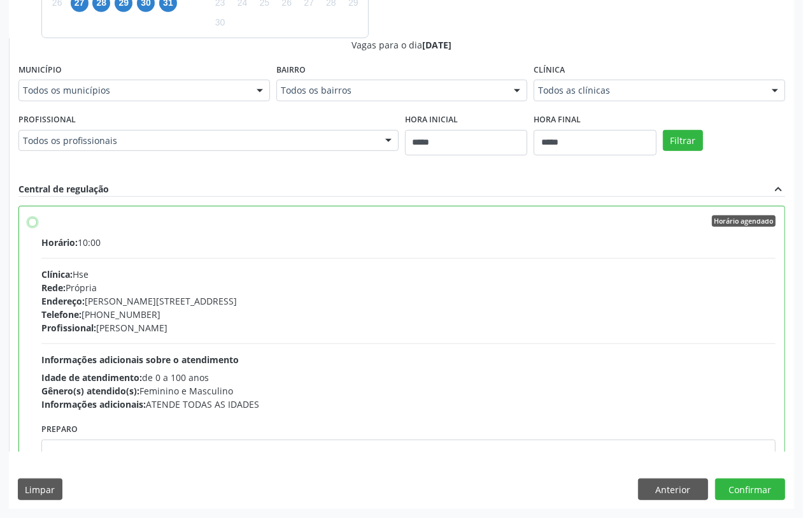
scroll to position [80, 0]
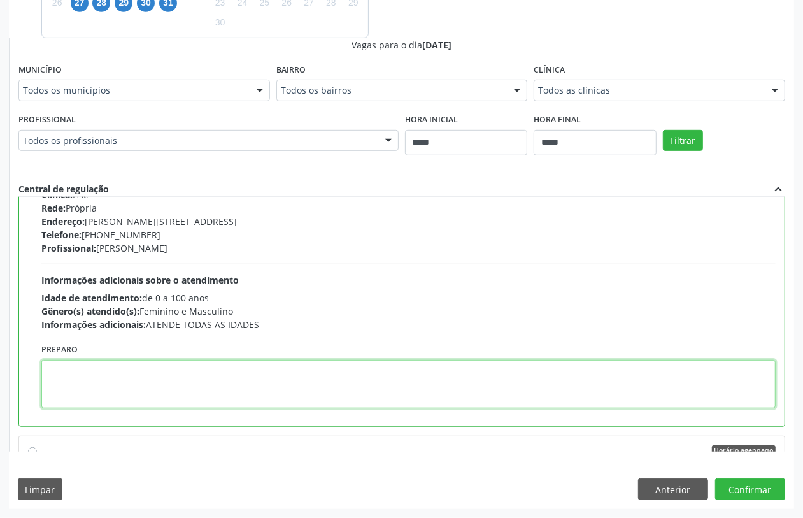
paste textarea "**********"
type textarea "**********"
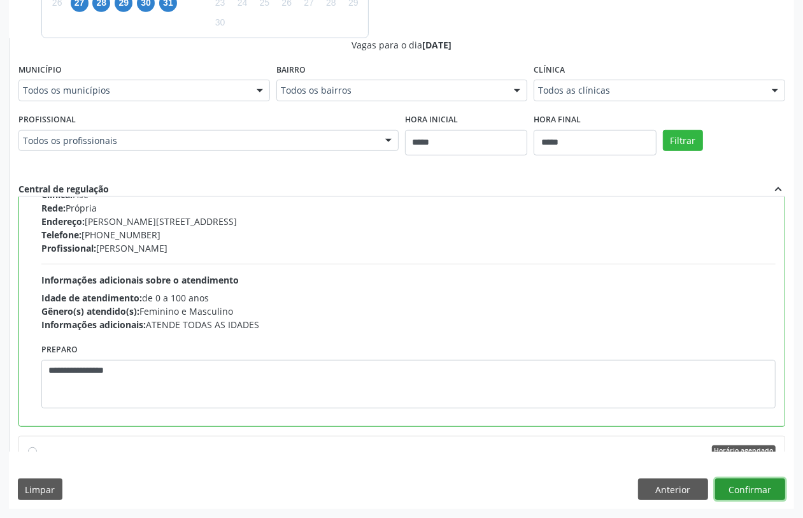
click at [738, 485] on button "Confirmar" at bounding box center [750, 489] width 70 height 22
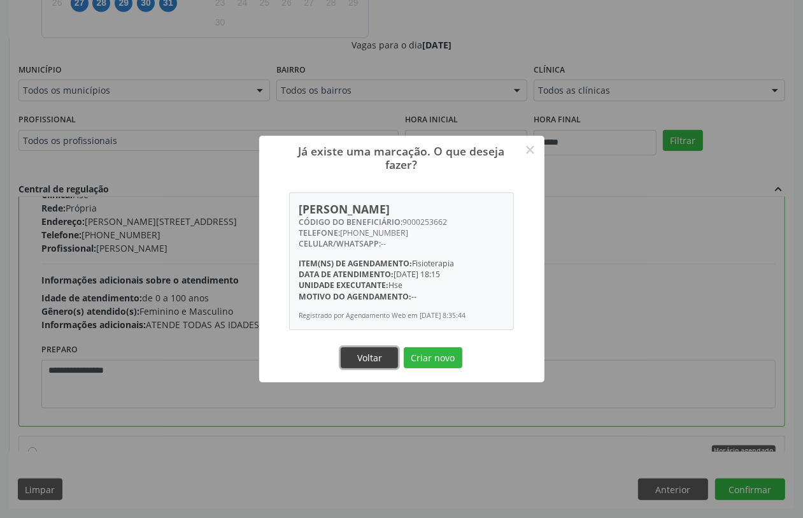
click at [380, 356] on button "Voltar" at bounding box center [369, 358] width 57 height 22
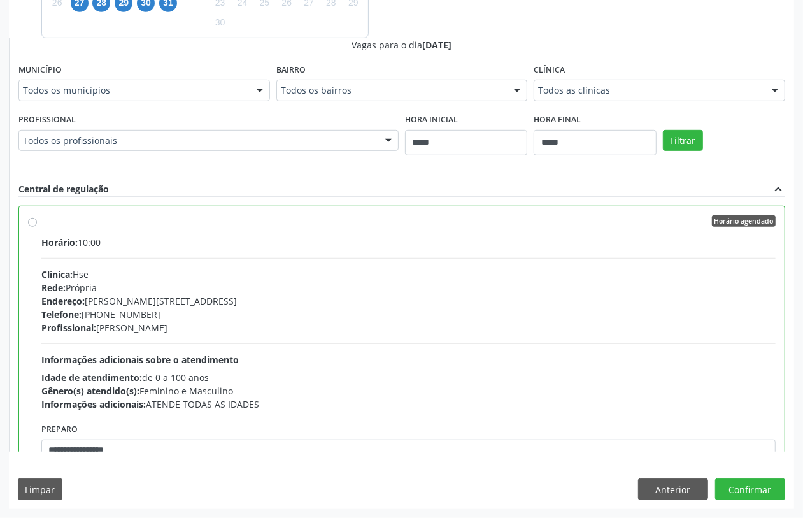
scroll to position [291, 0]
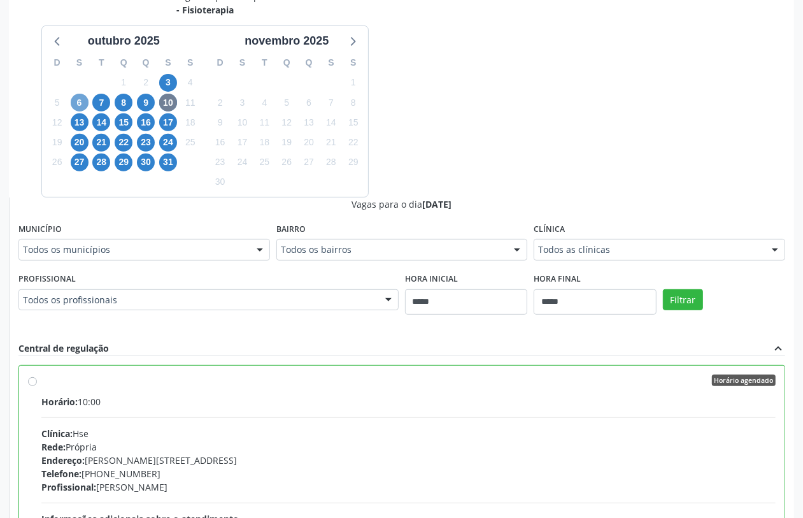
click at [83, 101] on span "6" at bounding box center [80, 103] width 18 height 18
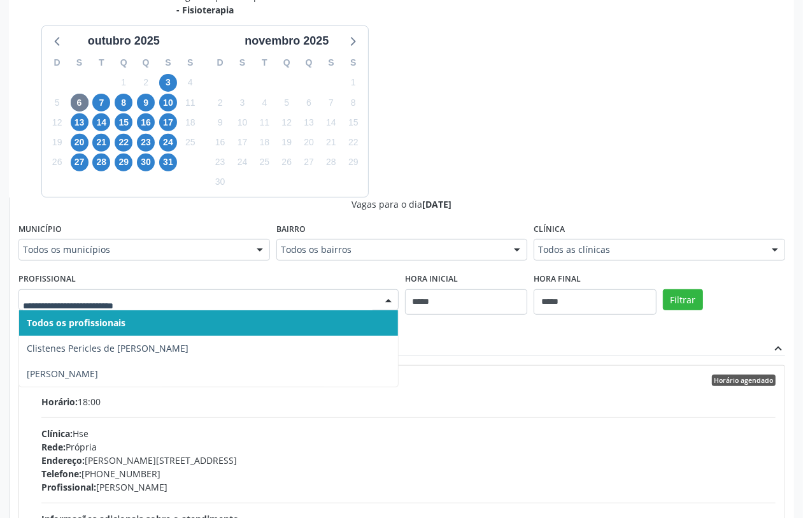
click at [554, 339] on div "Vagas para o dia [DATE] Município Todos os municípios Todos os municípios [GEOG…" at bounding box center [401, 404] width 766 height 414
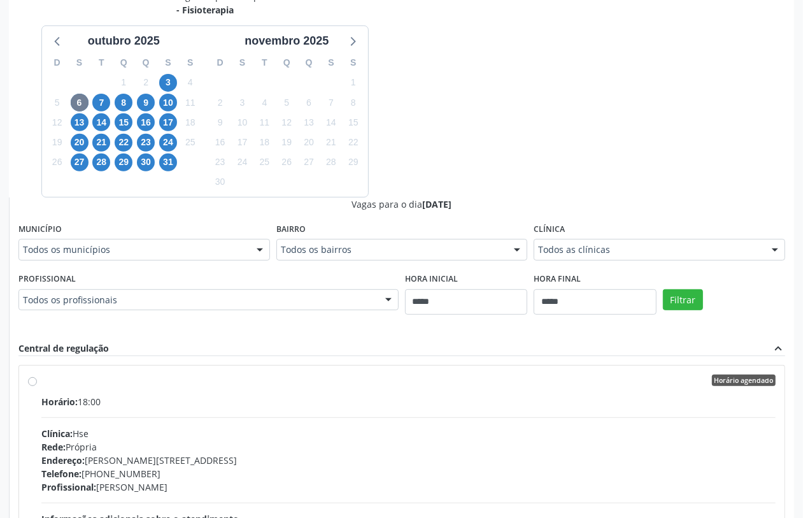
scroll to position [450, 0]
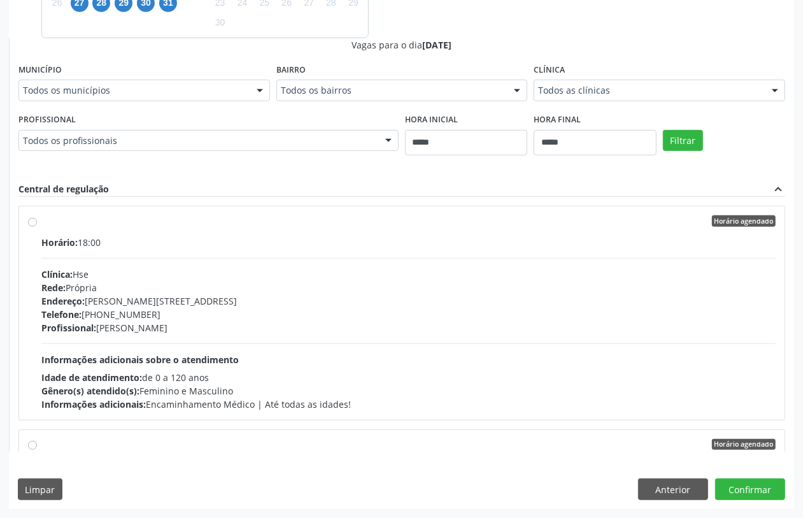
click at [107, 346] on div "Horário: 18:00 Clínica: Hse Rede: [PERSON_NAME]: [PERSON_NAME][STREET_ADDRESS] …" at bounding box center [408, 323] width 734 height 175
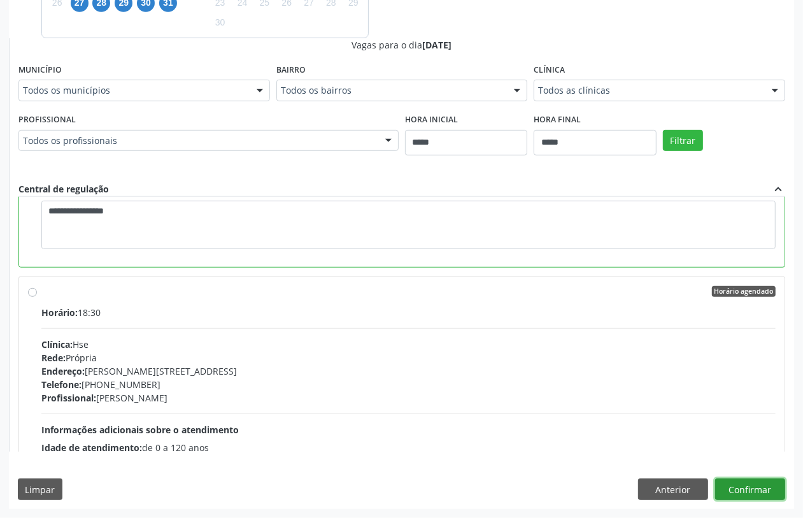
click at [751, 484] on button "Confirmar" at bounding box center [750, 489] width 70 height 22
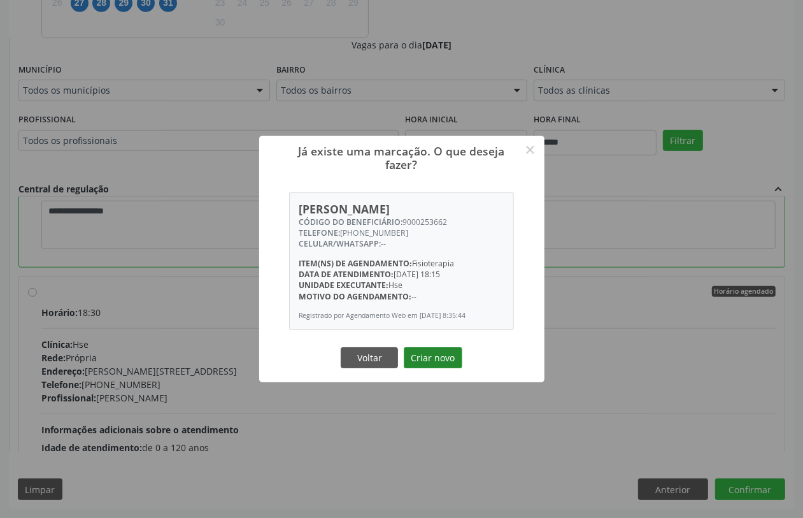
click at [428, 354] on button "Criar novo" at bounding box center [433, 358] width 59 height 22
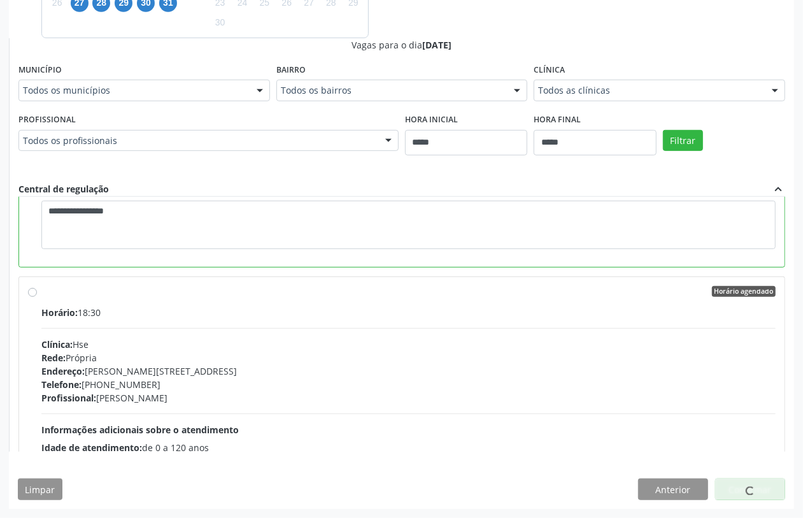
scroll to position [0, 0]
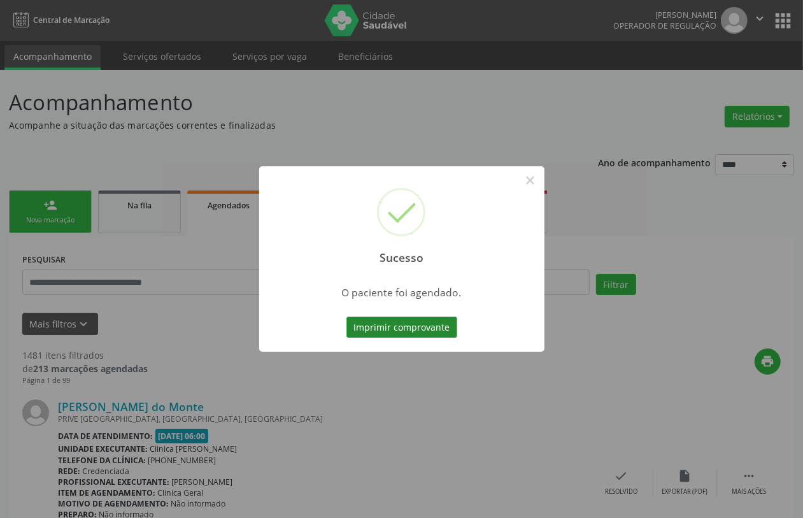
click at [399, 326] on button "Imprimir comprovante" at bounding box center [401, 327] width 111 height 22
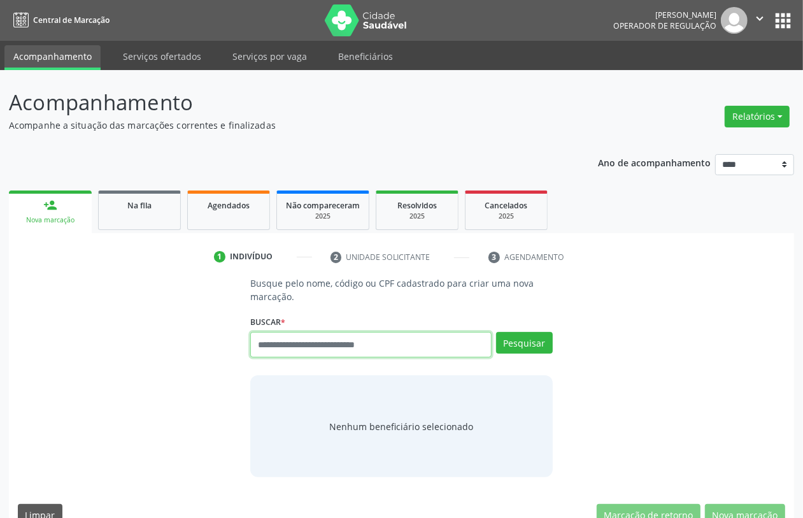
paste input "**********"
type input "**********"
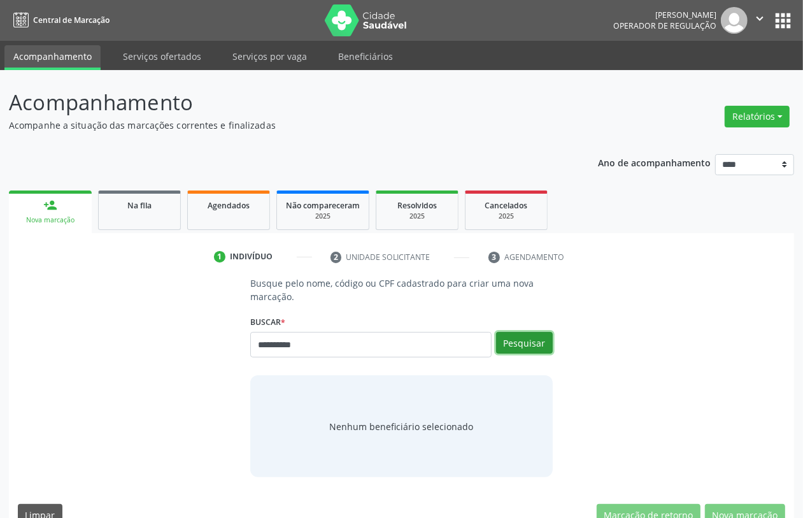
click at [530, 348] on button "Pesquisar" at bounding box center [524, 343] width 57 height 22
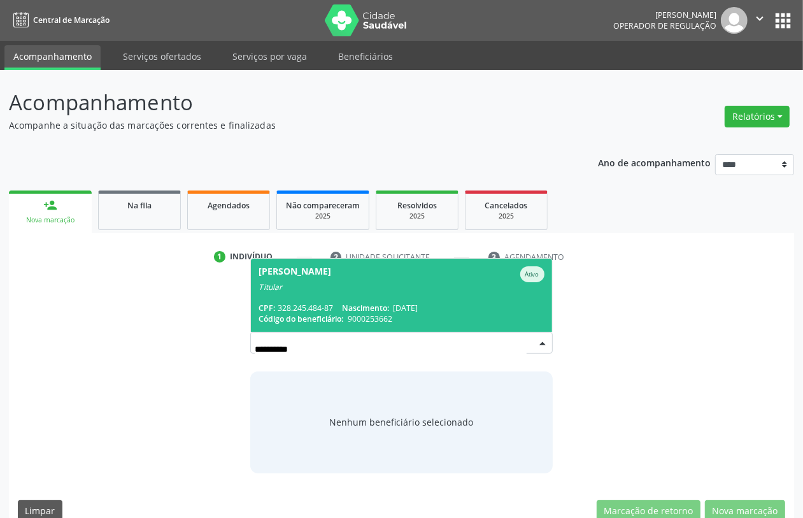
click at [431, 314] on div "Código do beneficiário: 9000253662" at bounding box center [400, 318] width 285 height 11
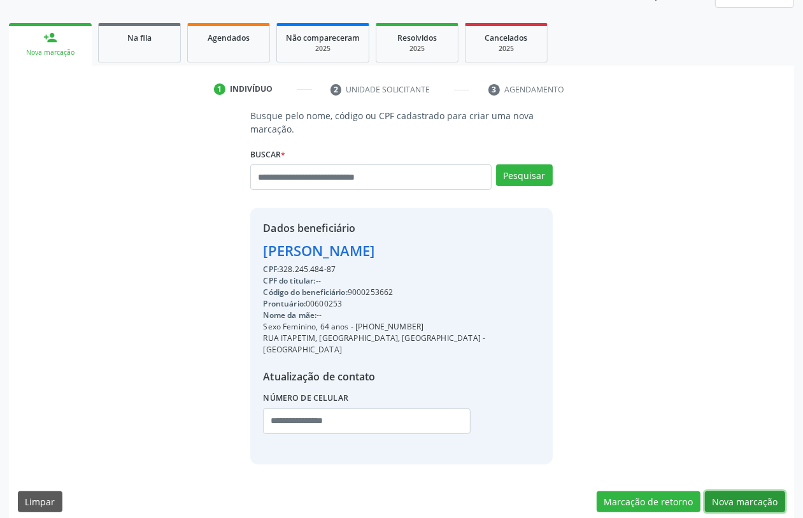
click at [748, 491] on button "Nova marcação" at bounding box center [745, 502] width 80 height 22
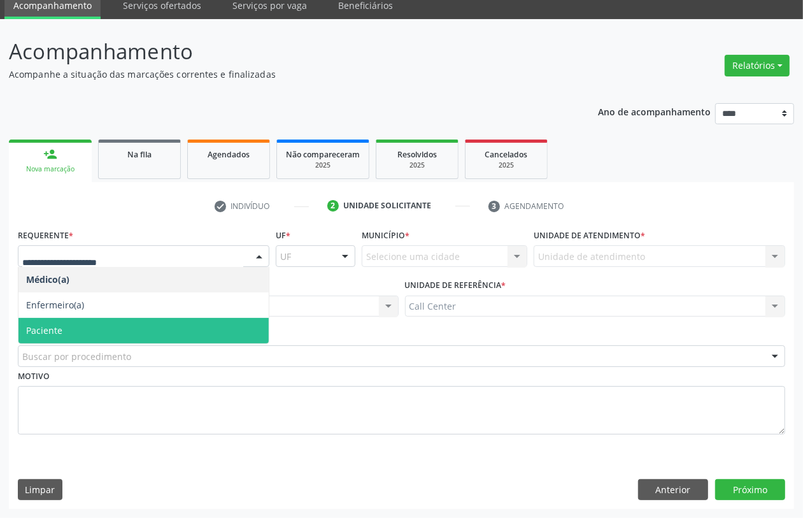
click at [81, 333] on span "Paciente" at bounding box center [143, 330] width 250 height 25
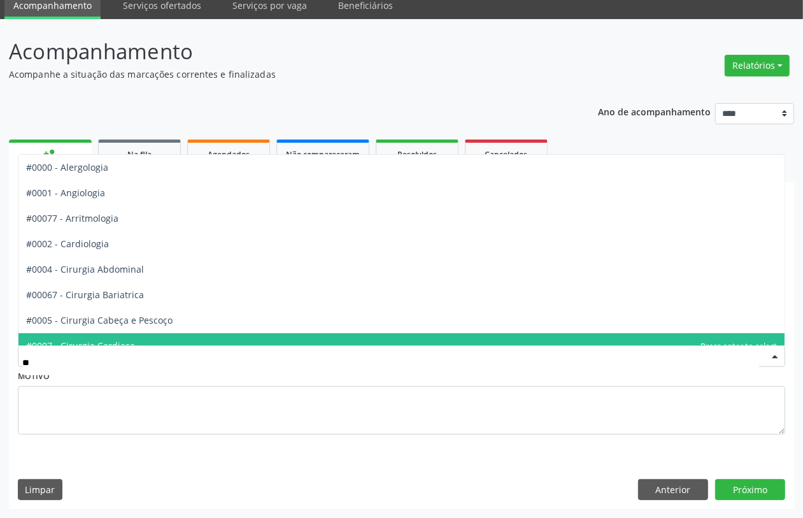
type input "***"
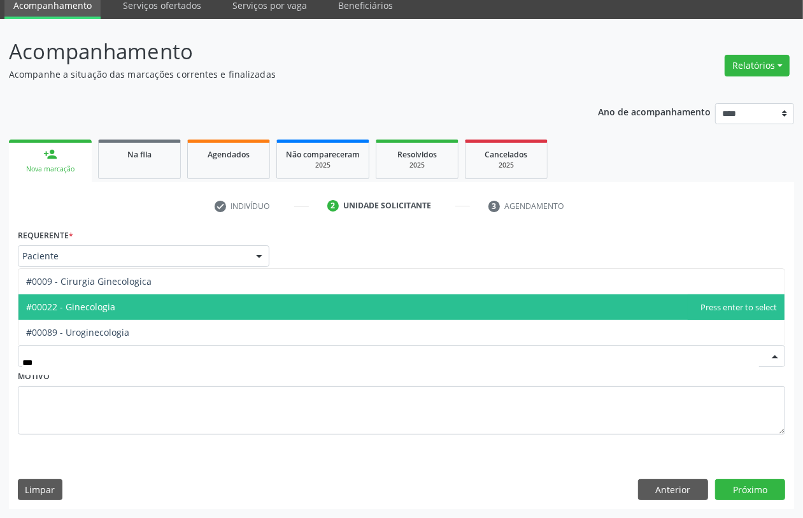
click at [84, 301] on span "#00022 - Ginecologia" at bounding box center [70, 306] width 89 height 12
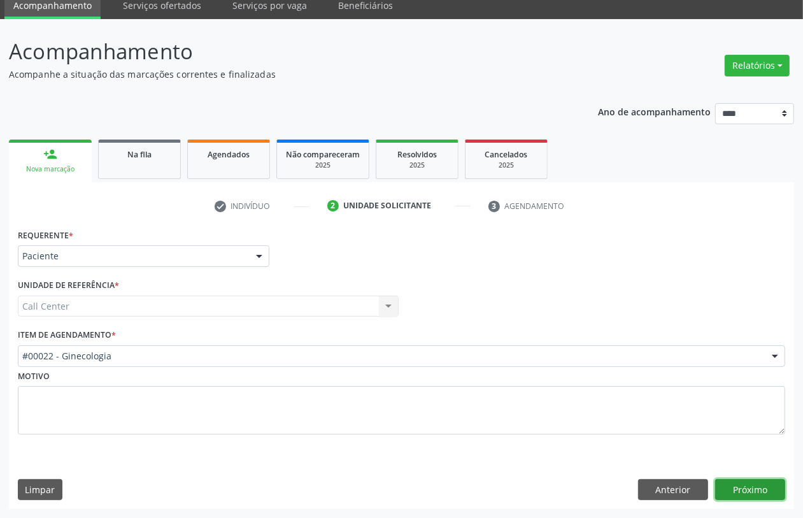
click at [749, 484] on button "Próximo" at bounding box center [750, 490] width 70 height 22
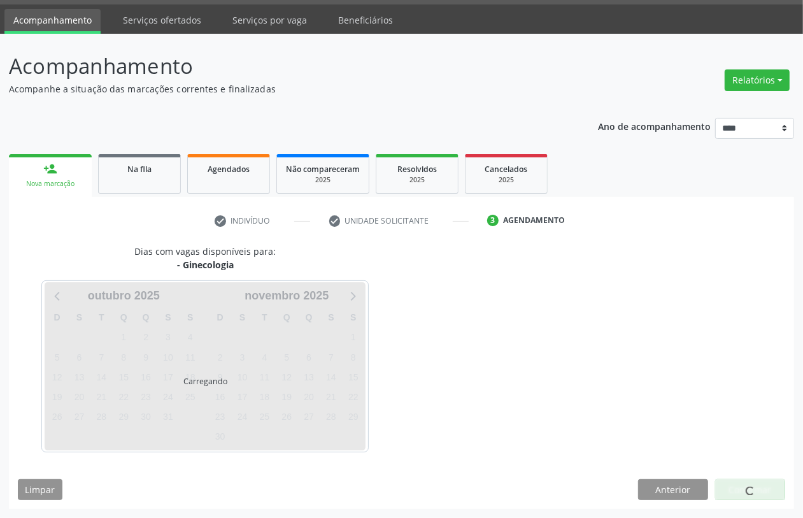
scroll to position [36, 0]
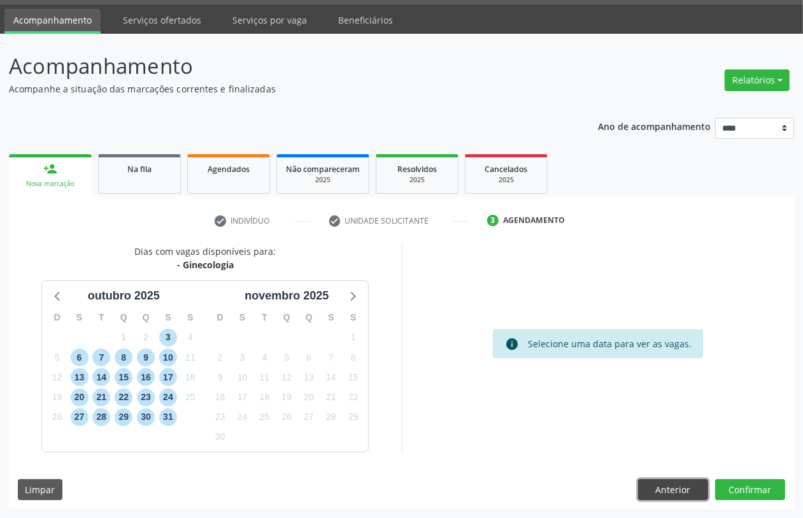
click at [661, 487] on button "Anterior" at bounding box center [673, 490] width 70 height 22
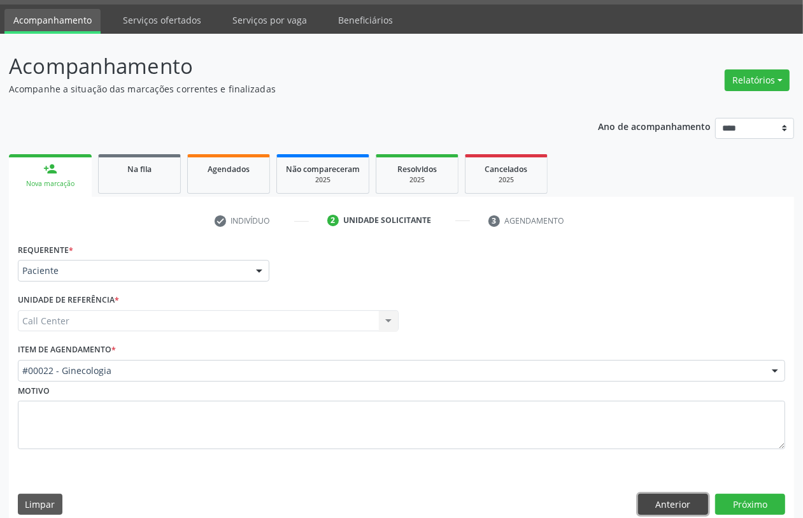
click at [666, 500] on button "Anterior" at bounding box center [673, 504] width 70 height 22
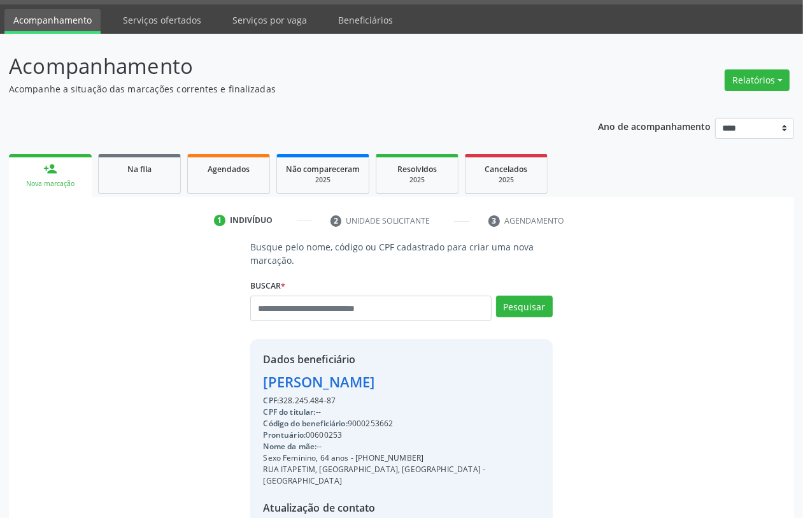
click at [374, 421] on div "Código do beneficiário: 9000253662" at bounding box center [401, 423] width 276 height 11
copy div "9000253662"
click at [244, 169] on span "Agendados" at bounding box center [229, 169] width 42 height 11
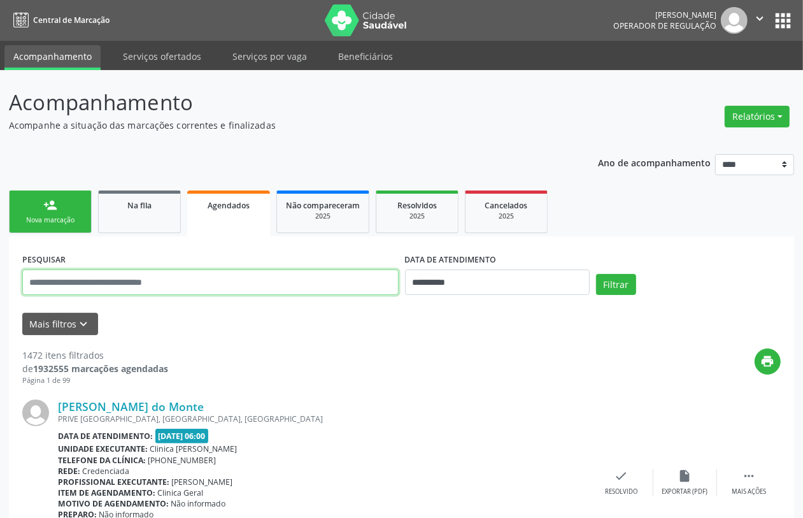
paste input "**********"
type input "**********"
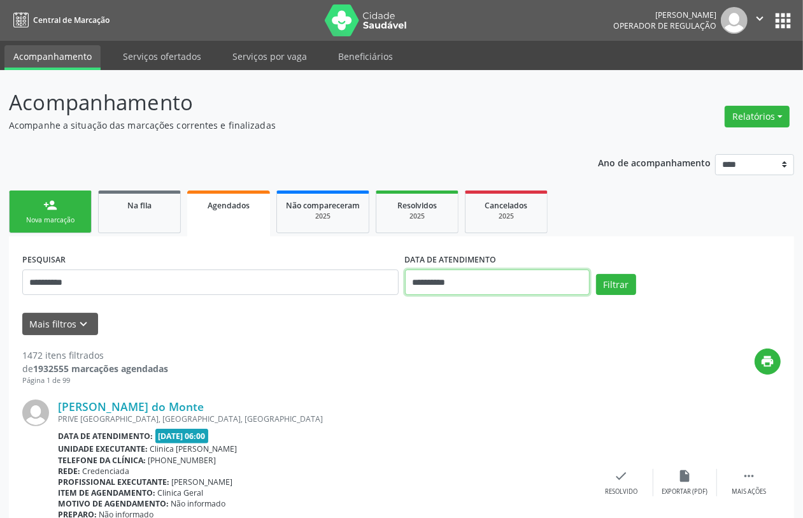
click at [484, 281] on input "**********" at bounding box center [497, 281] width 185 height 25
click at [615, 282] on button "Filtrar" at bounding box center [616, 285] width 40 height 22
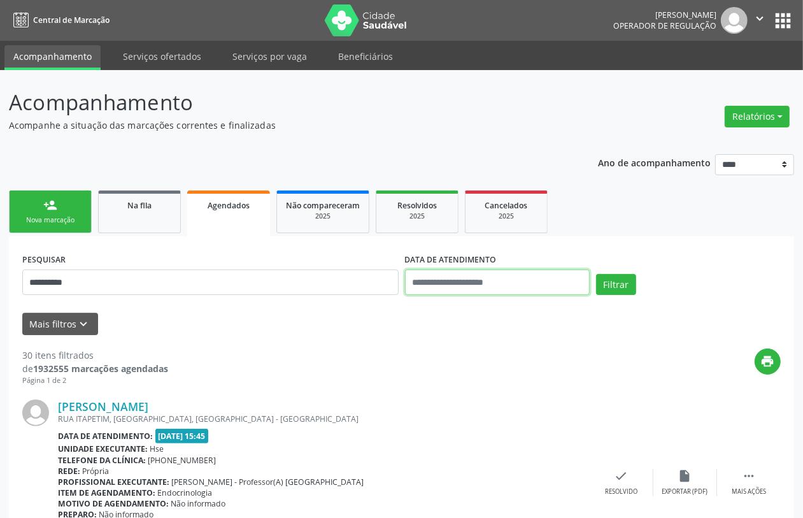
click at [463, 282] on input "text" at bounding box center [497, 281] width 185 height 25
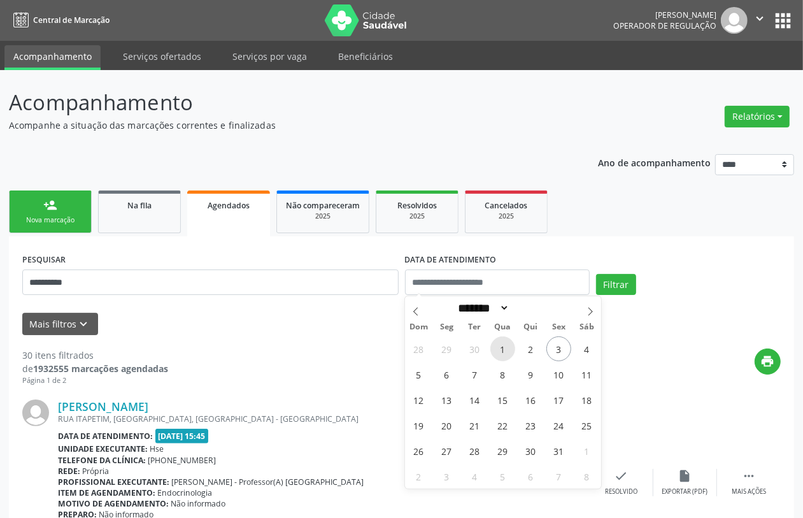
click at [498, 349] on span "1" at bounding box center [502, 348] width 25 height 25
type input "**********"
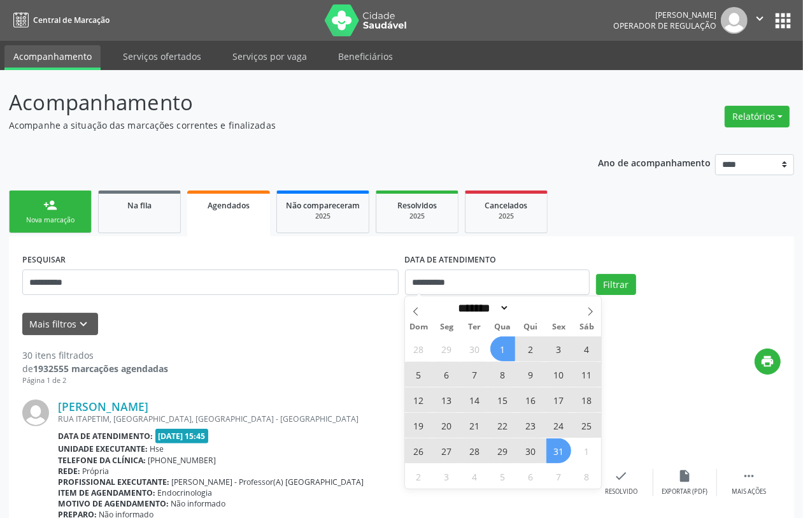
click at [556, 449] on span "31" at bounding box center [558, 450] width 25 height 25
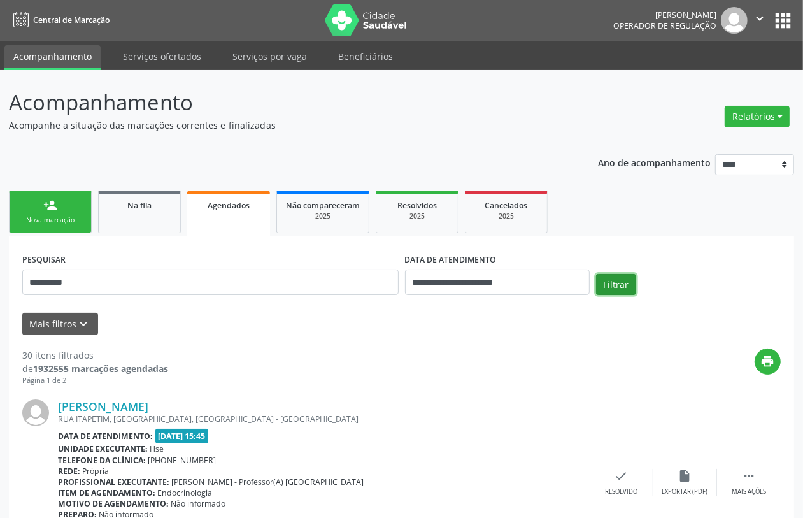
click at [617, 281] on button "Filtrar" at bounding box center [616, 285] width 40 height 22
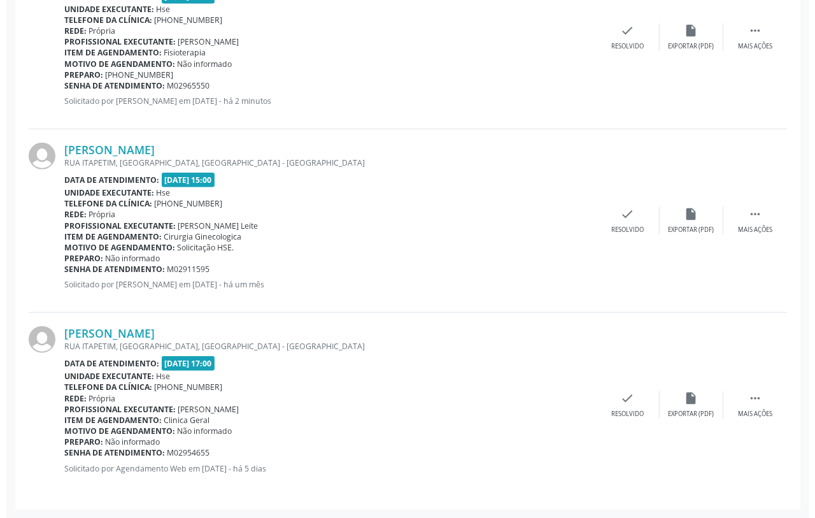
scroll to position [554, 0]
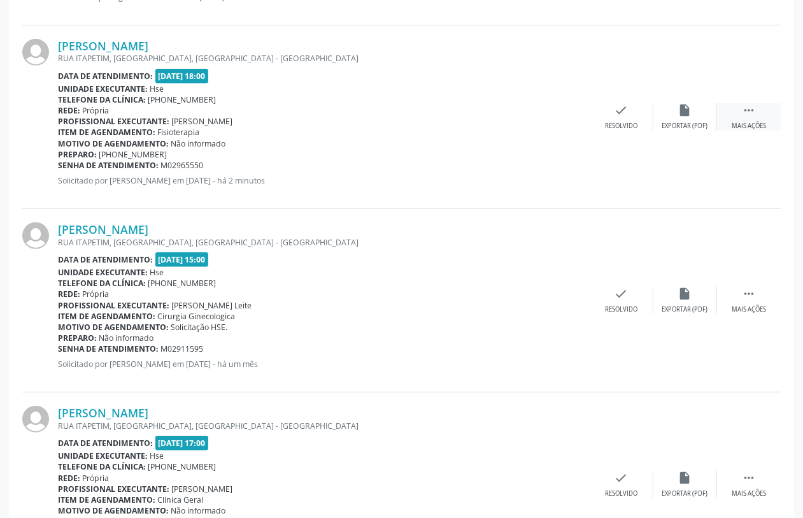
click at [752, 110] on icon "" at bounding box center [749, 110] width 14 height 14
click at [558, 115] on icon "cancel" at bounding box center [558, 110] width 14 height 14
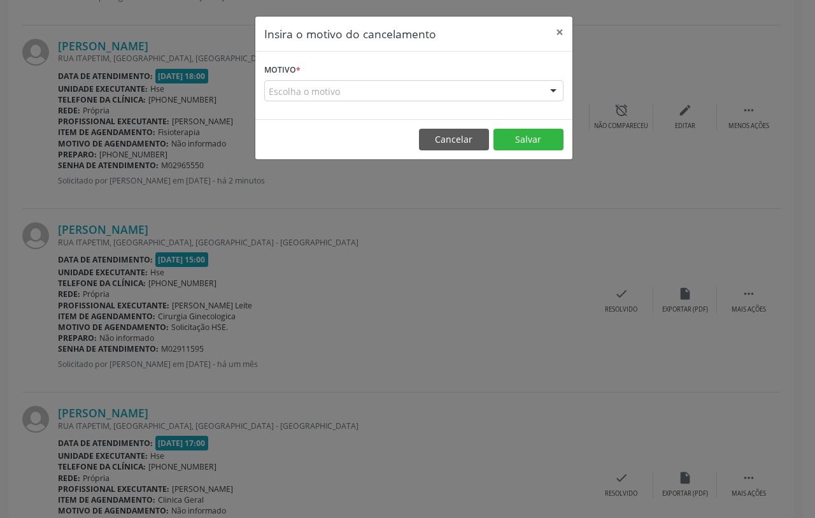
click at [390, 87] on div "Escolha o motivo" at bounding box center [413, 91] width 299 height 22
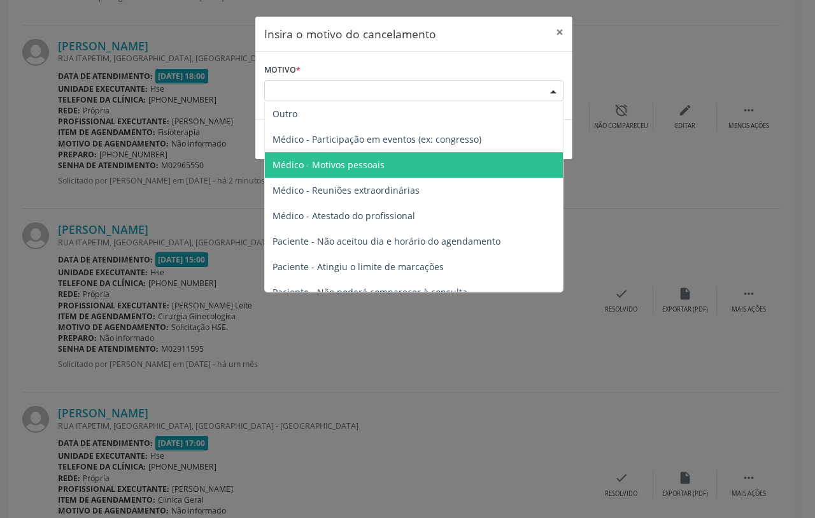
scroll to position [64, 0]
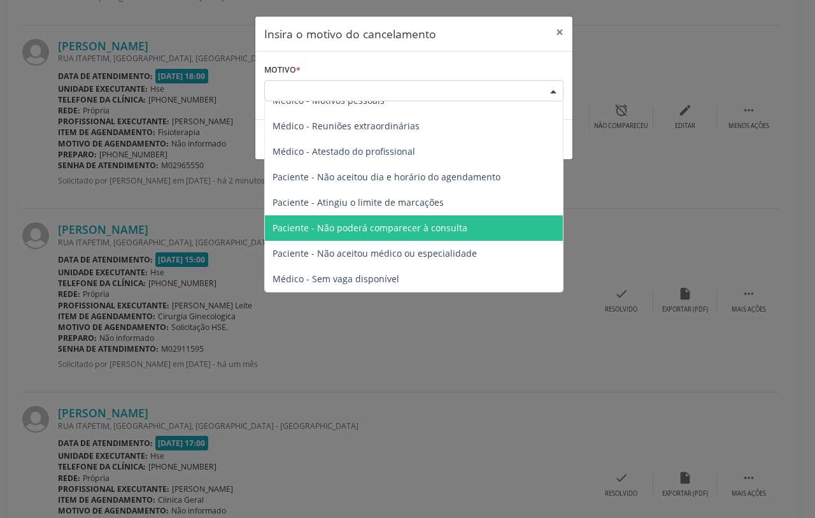
click at [428, 227] on span "Paciente - Não poderá comparecer à consulta" at bounding box center [369, 228] width 195 height 12
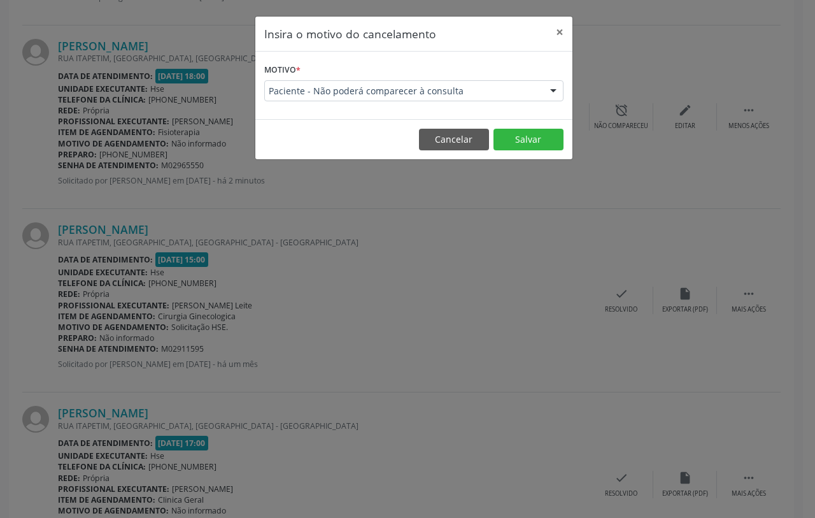
click at [526, 125] on footer "Cancelar Salvar" at bounding box center [413, 139] width 317 height 40
click at [516, 139] on button "Salvar" at bounding box center [528, 140] width 70 height 22
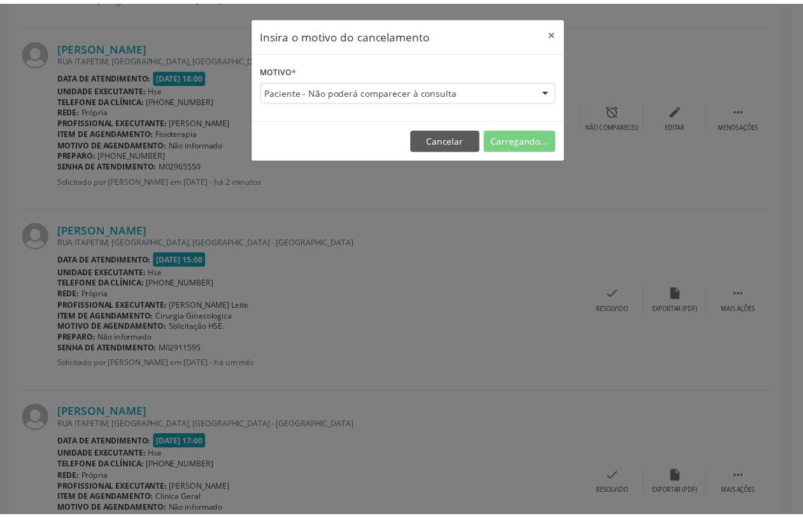
scroll to position [0, 0]
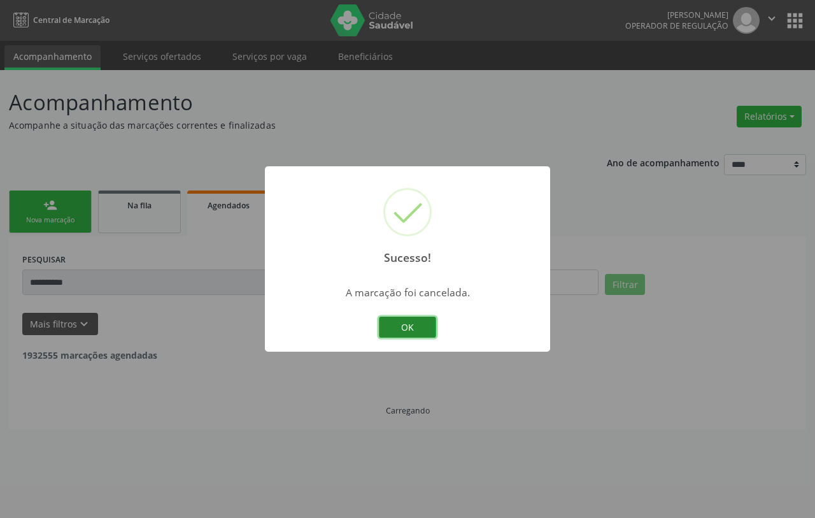
click at [397, 327] on button "OK" at bounding box center [407, 327] width 57 height 22
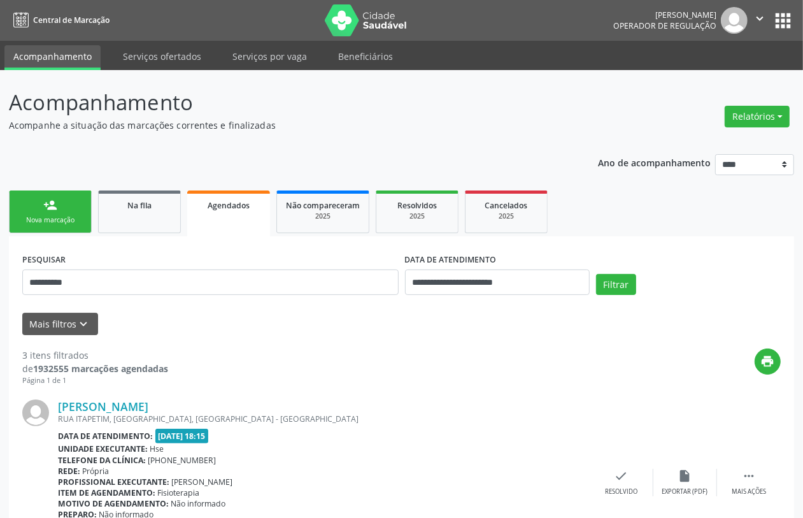
click at [45, 213] on link "person_add Nova marcação" at bounding box center [50, 211] width 83 height 43
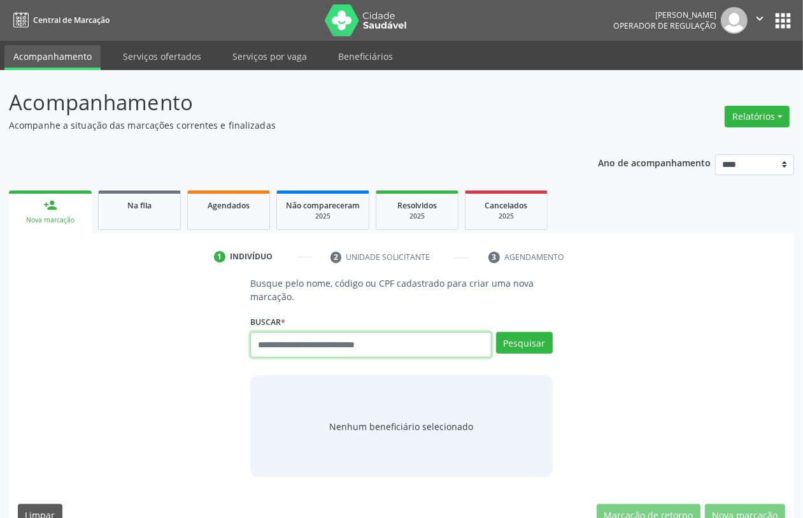
paste input "**********"
type input "**********"
click at [522, 331] on div "**********" at bounding box center [401, 339] width 302 height 54
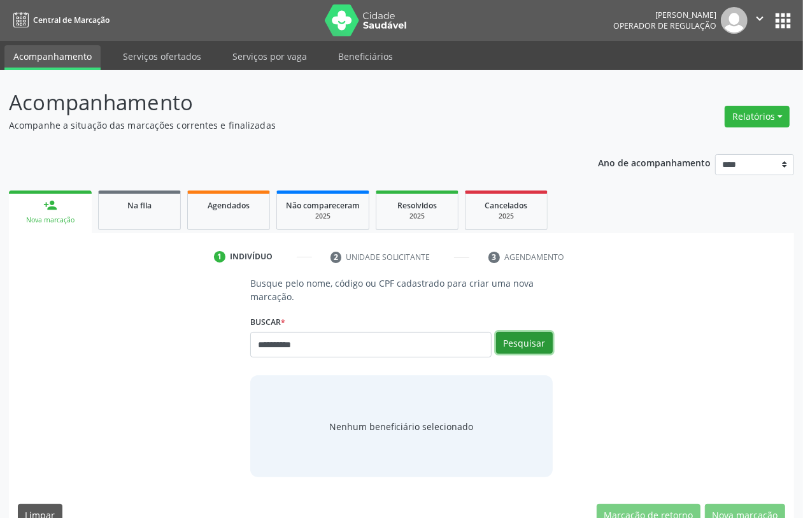
click at [540, 335] on button "Pesquisar" at bounding box center [524, 343] width 57 height 22
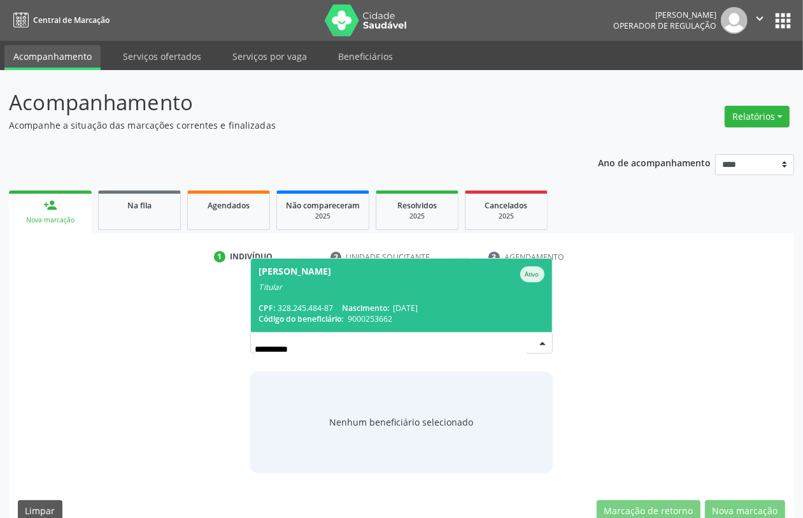
click at [323, 296] on span "Katia Batista de Brito Ativo Titular CPF: 328.245.484-87 Nascimento: 03/07/1961…" at bounding box center [401, 294] width 300 height 73
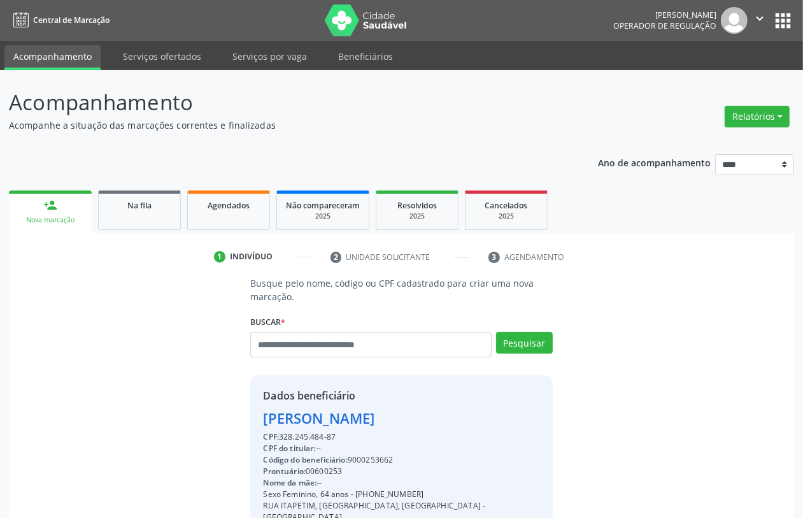
scroll to position [167, 0]
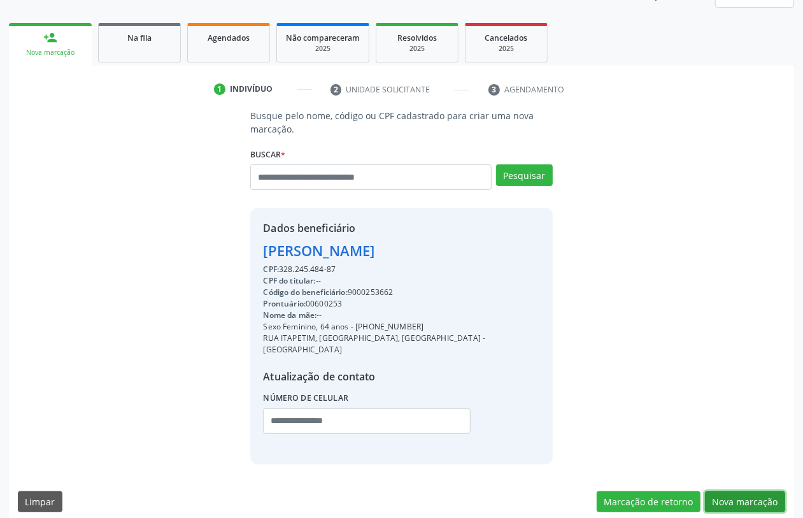
click at [761, 491] on button "Nova marcação" at bounding box center [745, 502] width 80 height 22
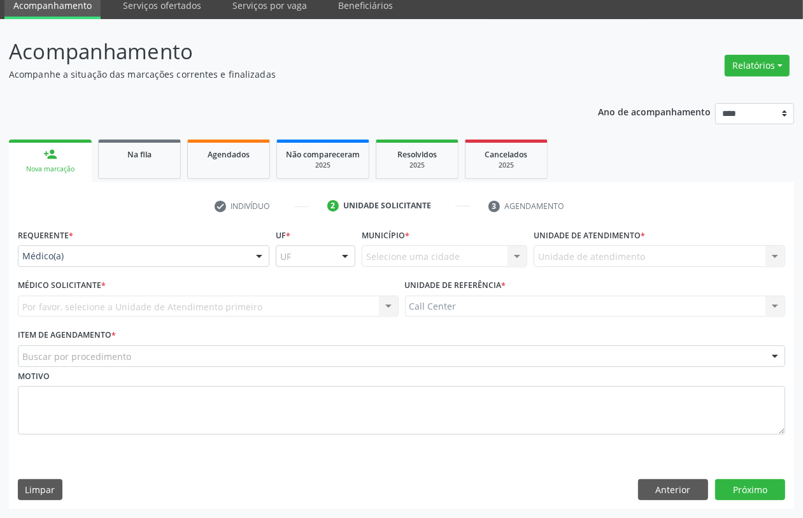
scroll to position [51, 0]
drag, startPoint x: 110, startPoint y: 256, endPoint x: 95, endPoint y: 268, distance: 19.0
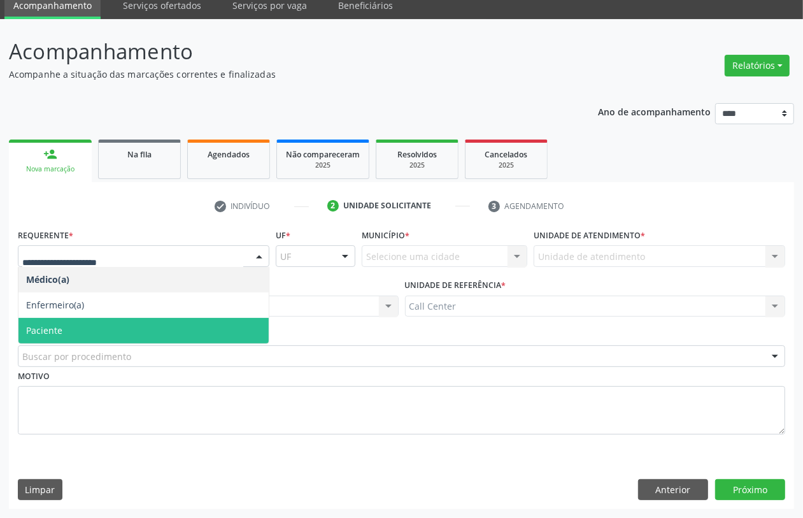
click at [70, 325] on span "Paciente" at bounding box center [143, 330] width 250 height 25
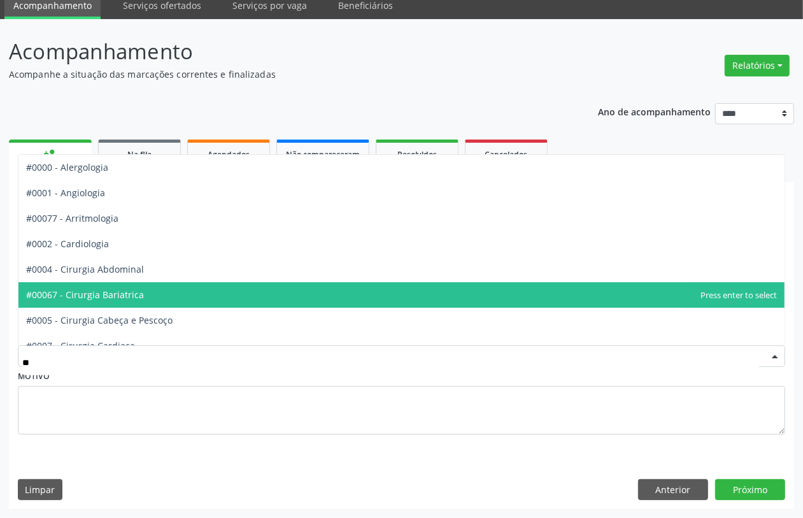
type input "***"
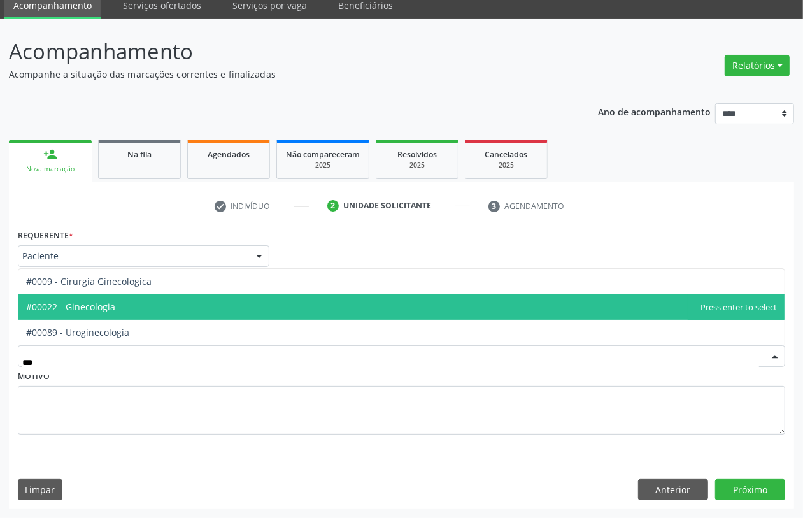
click at [123, 312] on span "#00022 - Ginecologia" at bounding box center [401, 306] width 766 height 25
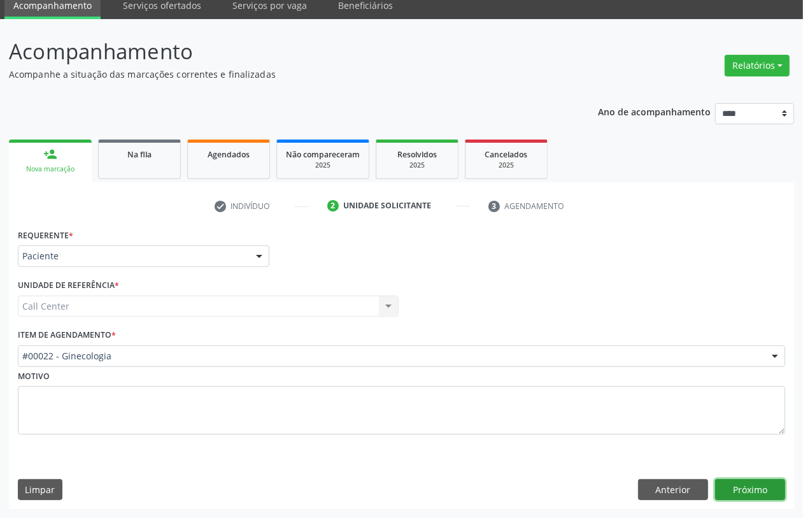
drag, startPoint x: 749, startPoint y: 484, endPoint x: 743, endPoint y: 479, distance: 7.7
click at [743, 479] on button "Próximo" at bounding box center [750, 490] width 70 height 22
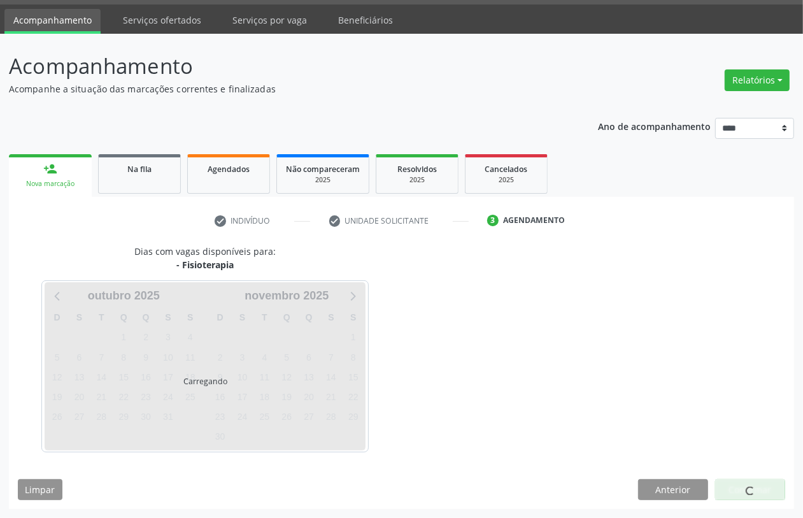
scroll to position [36, 0]
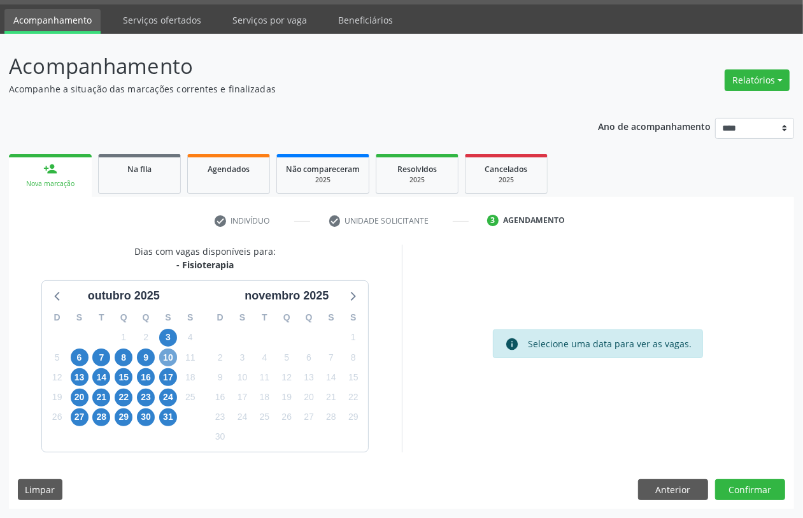
click at [166, 357] on span "10" at bounding box center [168, 357] width 18 height 18
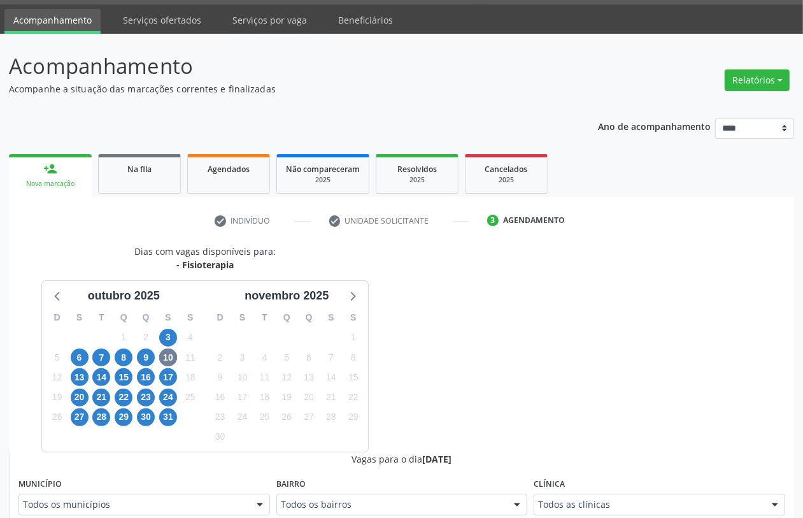
scroll to position [42, 0]
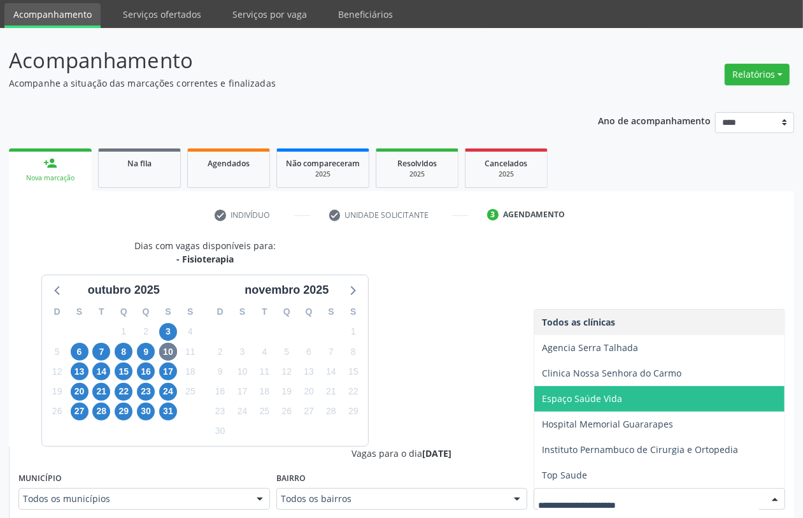
click at [589, 404] on span "Espaço Saúde Vida" at bounding box center [659, 398] width 250 height 25
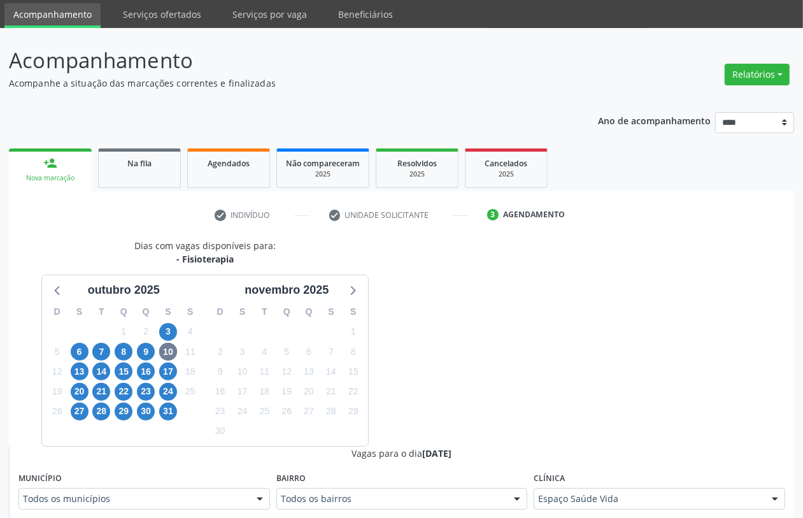
scroll to position [281, 0]
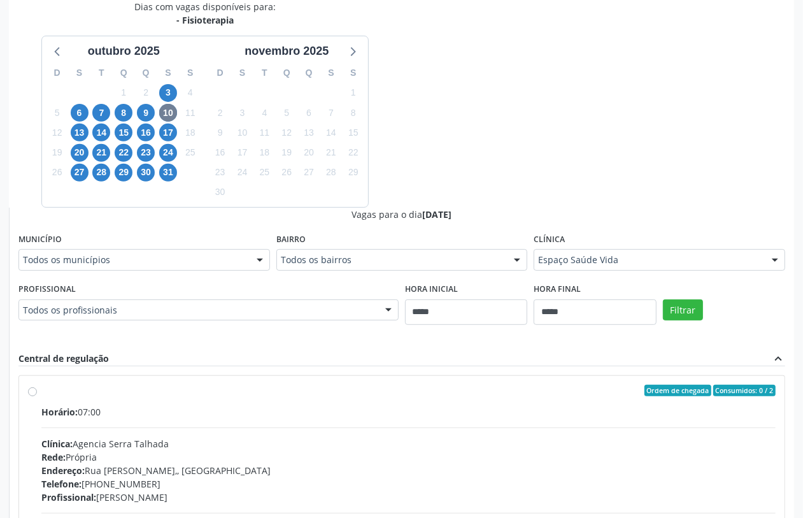
click at [701, 304] on div "Filtrar" at bounding box center [723, 308] width 129 height 59
click at [693, 310] on button "Filtrar" at bounding box center [683, 310] width 40 height 22
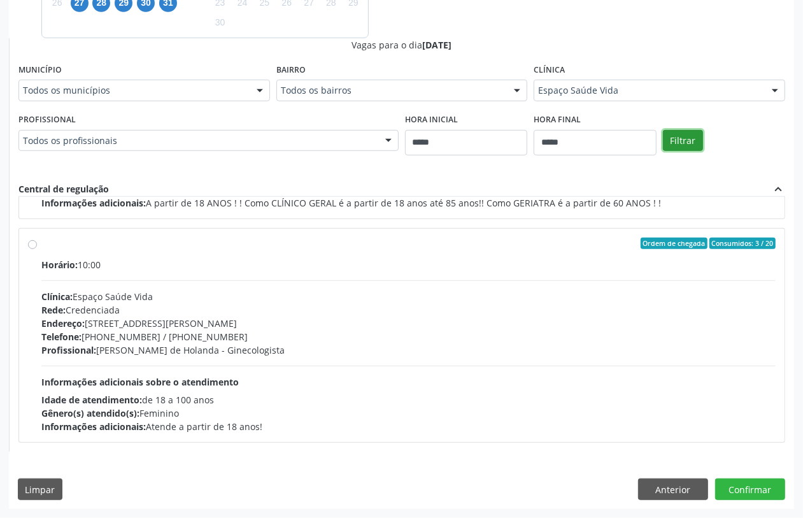
scroll to position [211, 0]
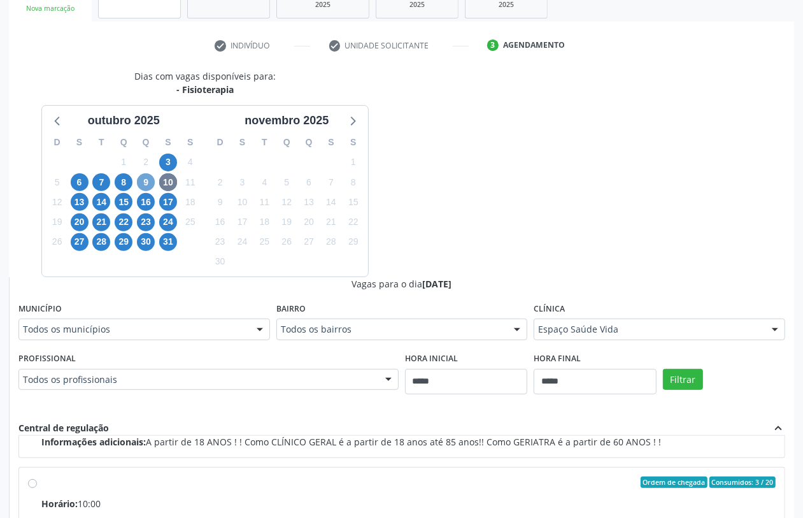
click at [143, 181] on span "9" at bounding box center [146, 182] width 18 height 18
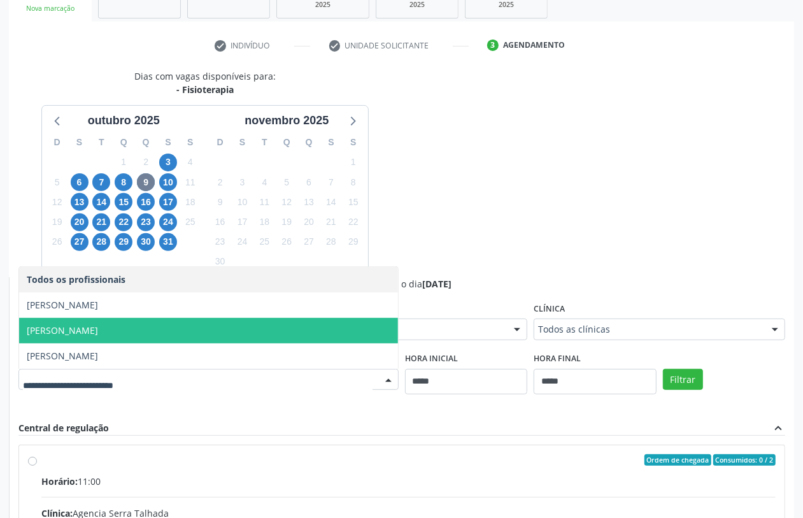
click at [218, 328] on span "Maria de Lourdes Pinto Rolim" at bounding box center [208, 330] width 379 height 25
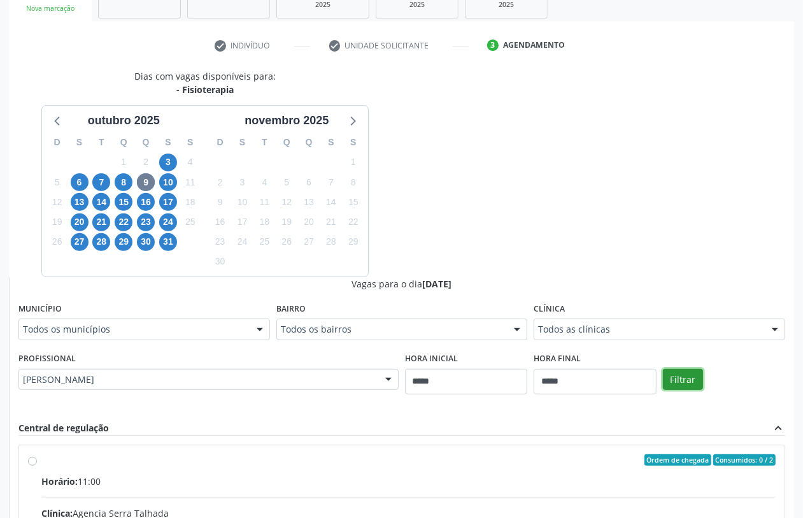
click at [691, 374] on button "Filtrar" at bounding box center [683, 380] width 40 height 22
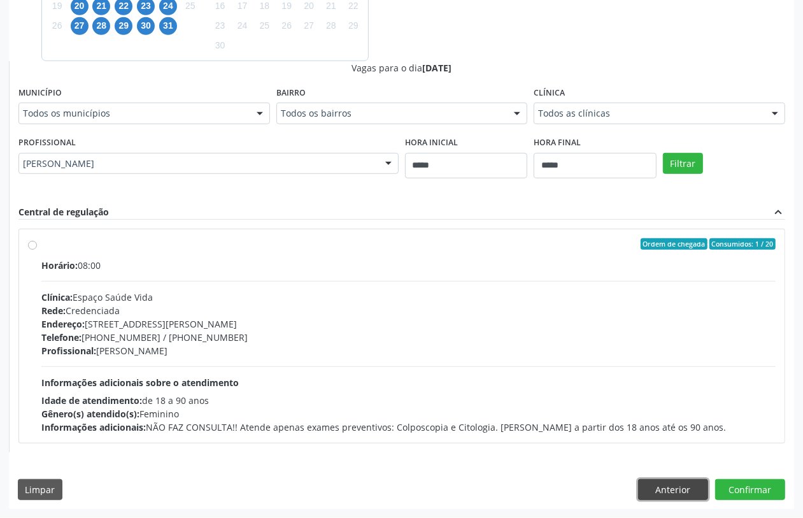
click at [675, 481] on button "Anterior" at bounding box center [673, 490] width 70 height 22
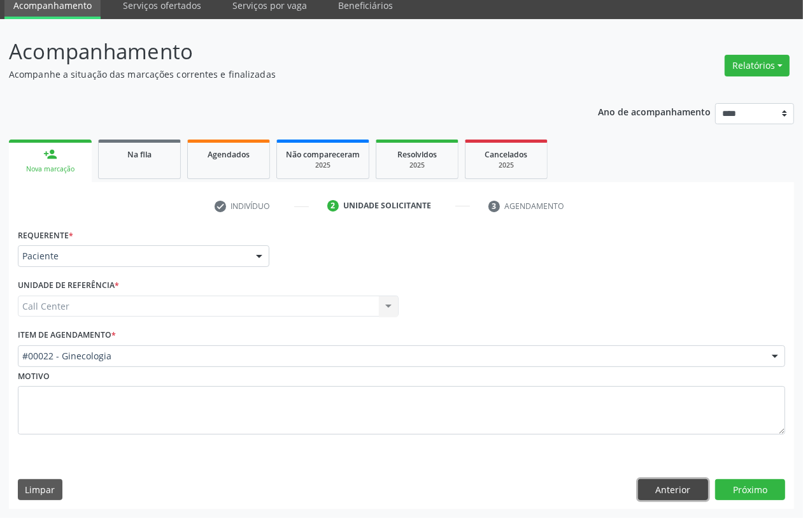
click at [675, 481] on button "Anterior" at bounding box center [673, 490] width 70 height 22
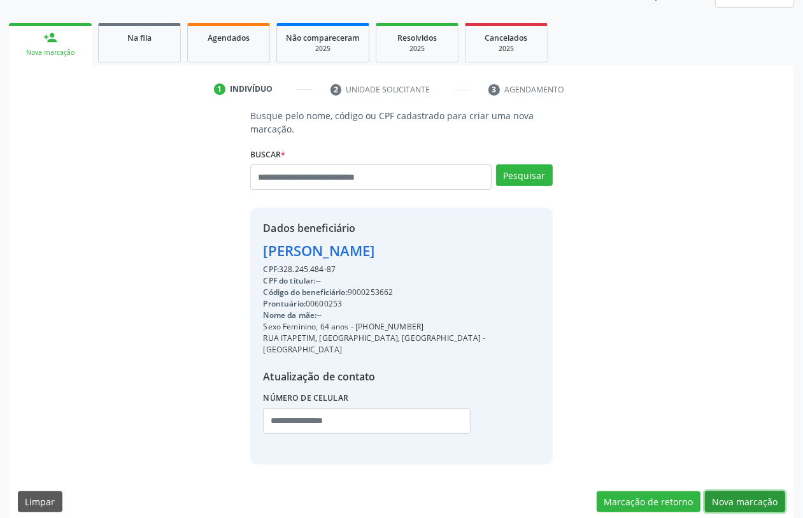
click at [753, 491] on button "Nova marcação" at bounding box center [745, 502] width 80 height 22
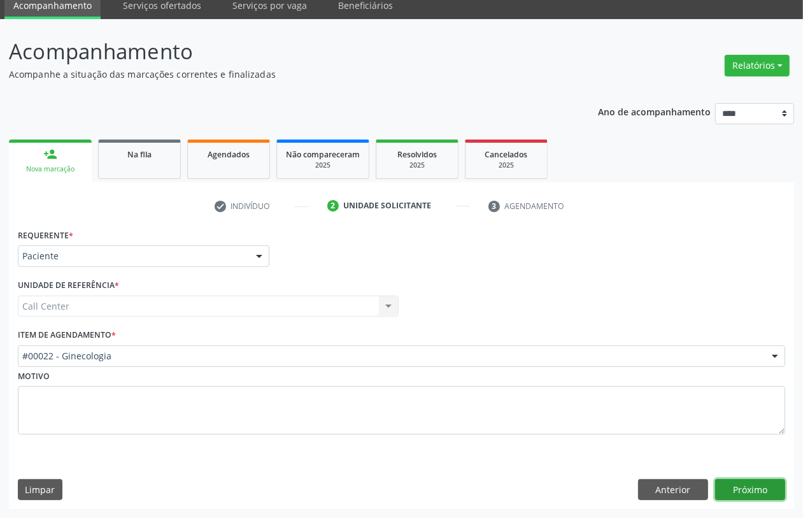
click at [753, 486] on button "Próximo" at bounding box center [750, 490] width 70 height 22
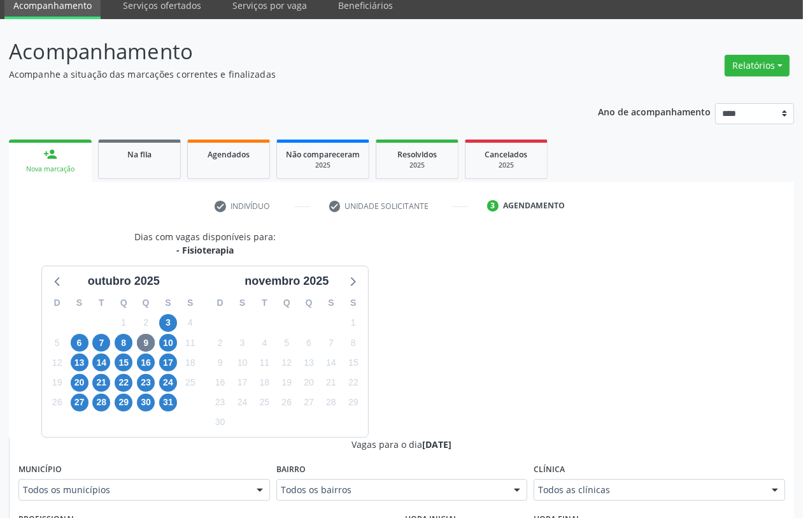
scroll to position [369, 0]
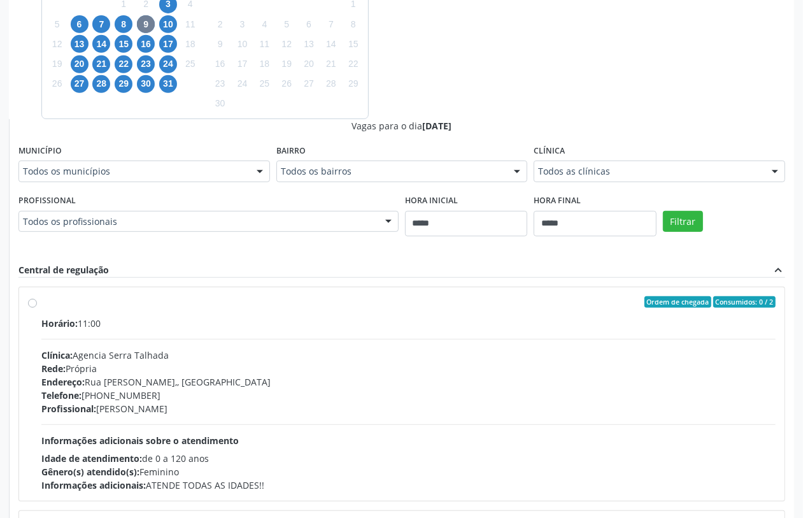
drag, startPoint x: 178, startPoint y: 218, endPoint x: 179, endPoint y: 227, distance: 8.9
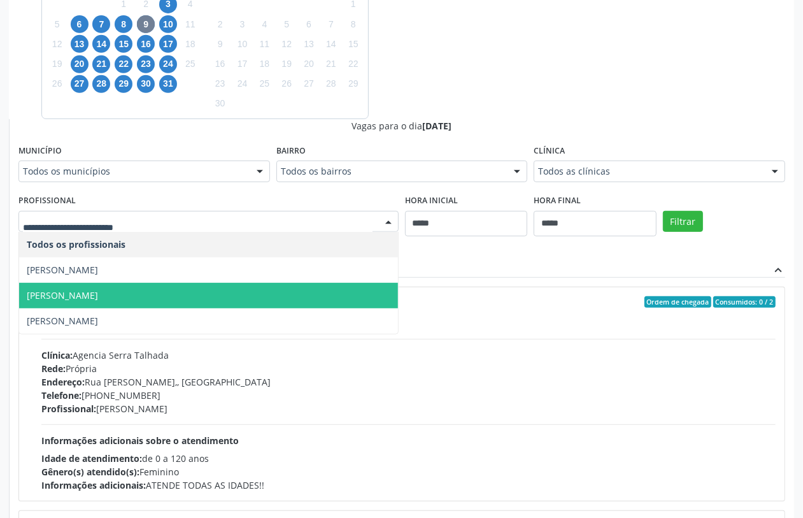
drag, startPoint x: 143, startPoint y: 285, endPoint x: 137, endPoint y: 281, distance: 7.1
click at [141, 285] on span "Maria de Lourdes Pinto Rolim" at bounding box center [208, 295] width 379 height 25
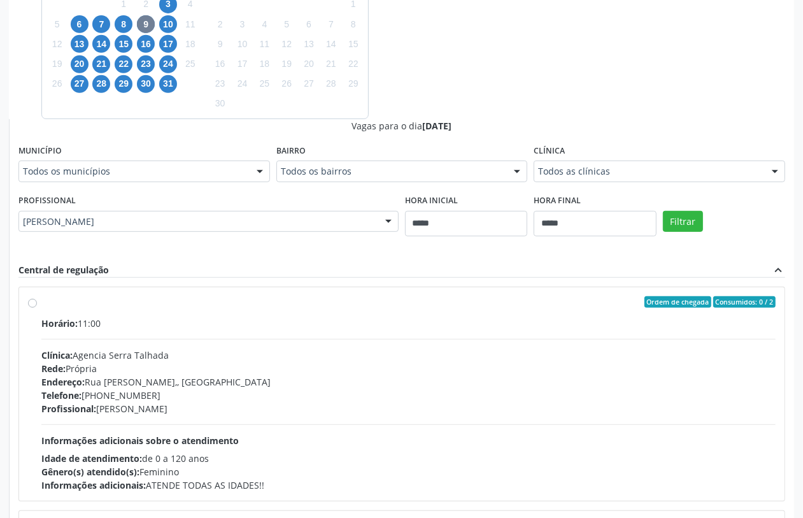
drag, startPoint x: 276, startPoint y: 356, endPoint x: 281, endPoint y: 339, distance: 18.7
click at [276, 355] on div "Clínica: Agencia Serra Talhada" at bounding box center [408, 354] width 734 height 13
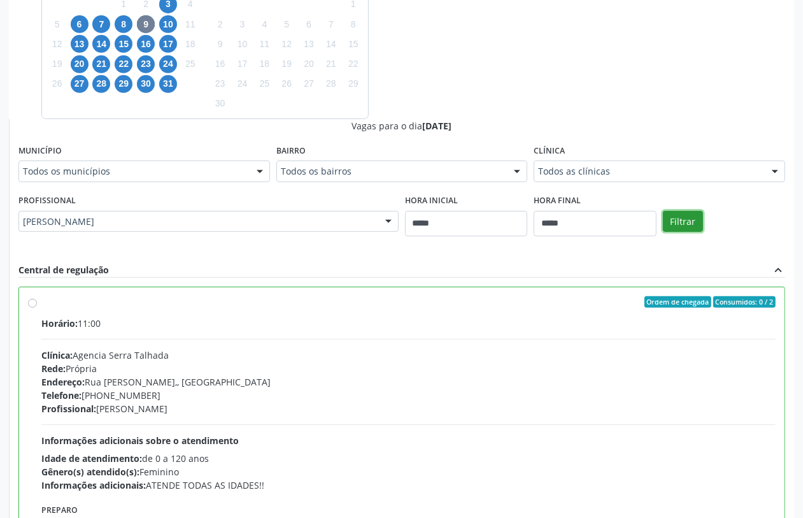
click at [681, 216] on button "Filtrar" at bounding box center [683, 222] width 40 height 22
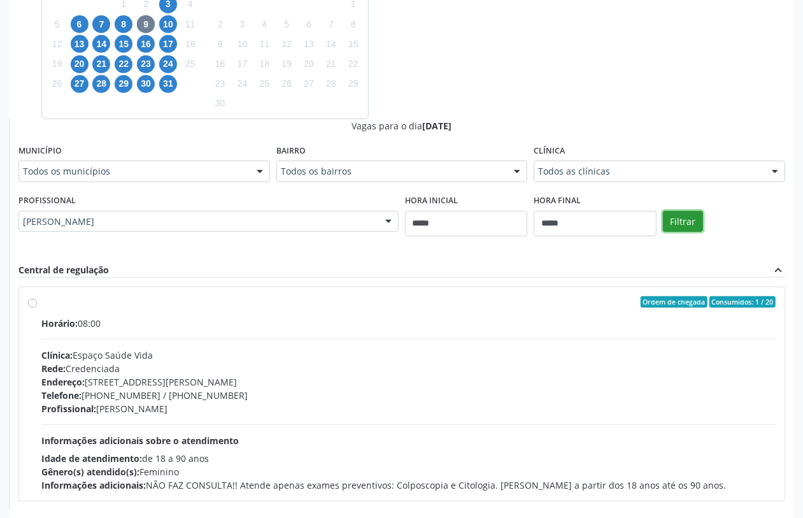
scroll to position [428, 0]
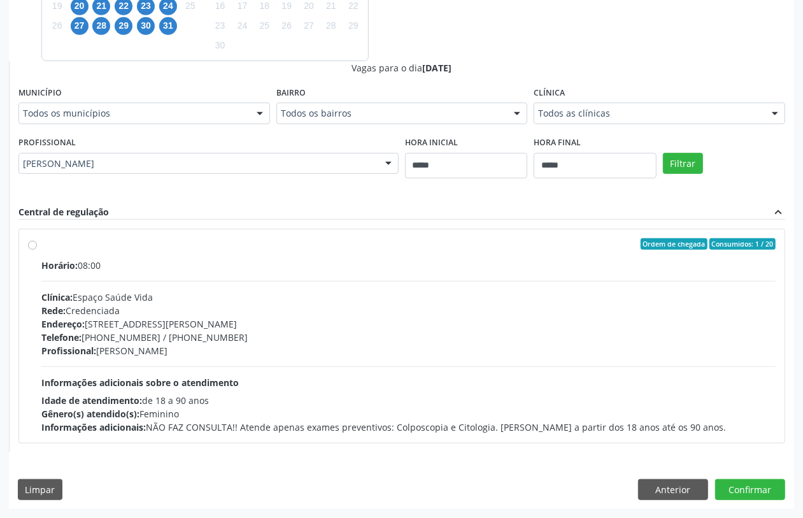
click at [261, 298] on div "Clínica: Espaço Saúde Vida" at bounding box center [408, 296] width 734 height 13
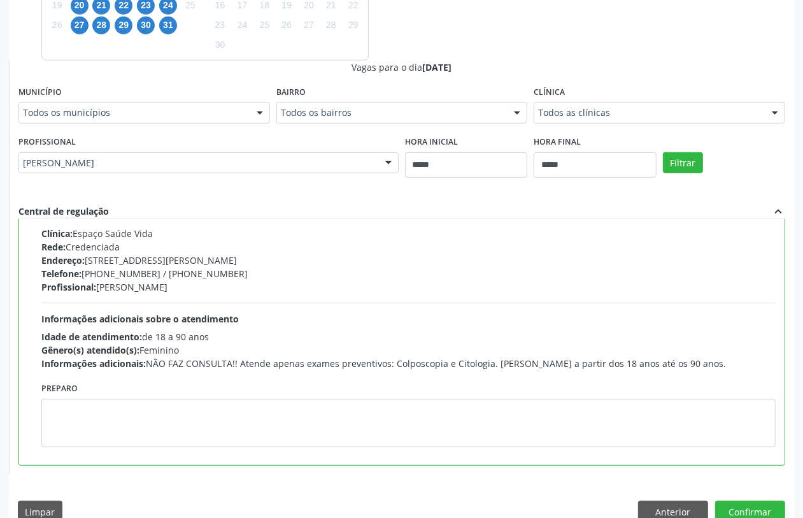
scroll to position [450, 0]
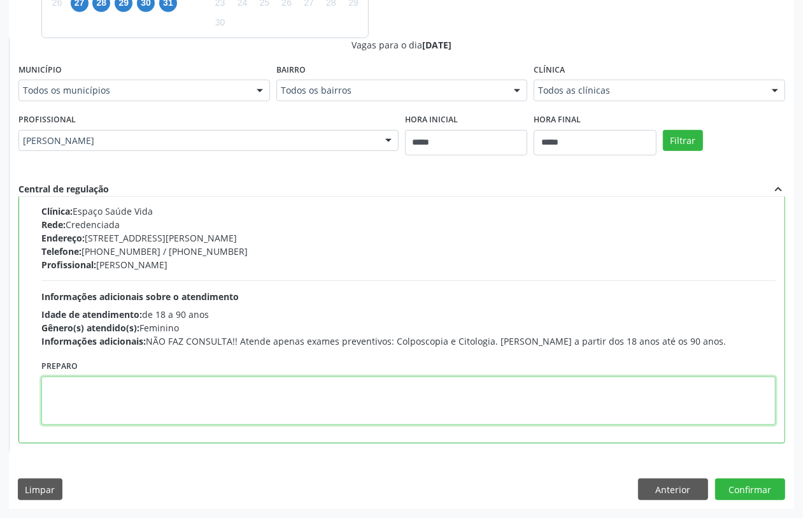
paste textarea "**********"
type textarea "**********"
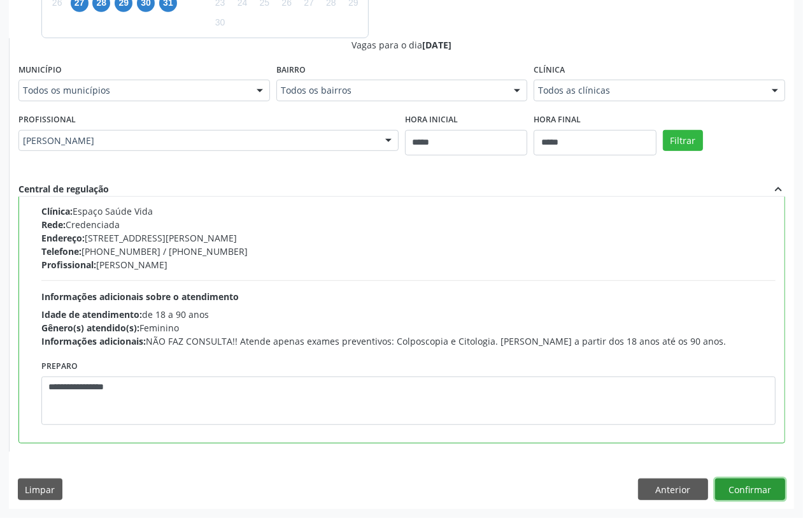
click at [733, 481] on button "Confirmar" at bounding box center [750, 489] width 70 height 22
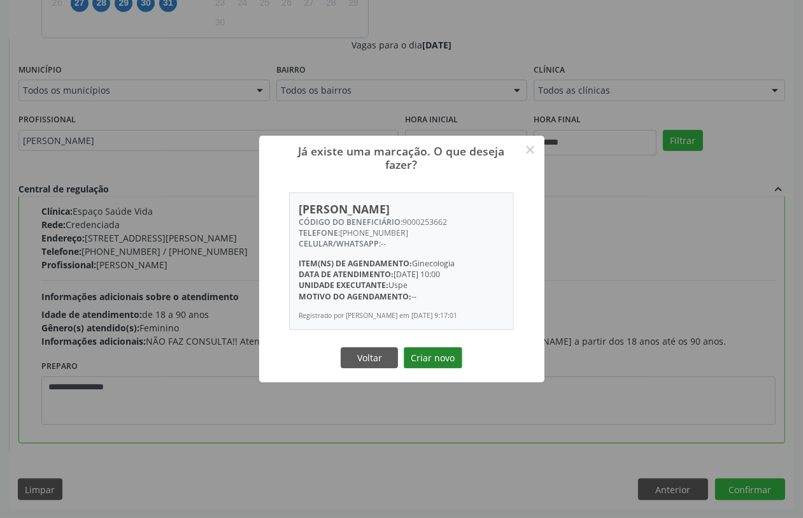
click at [425, 363] on button "Criar novo" at bounding box center [433, 358] width 59 height 22
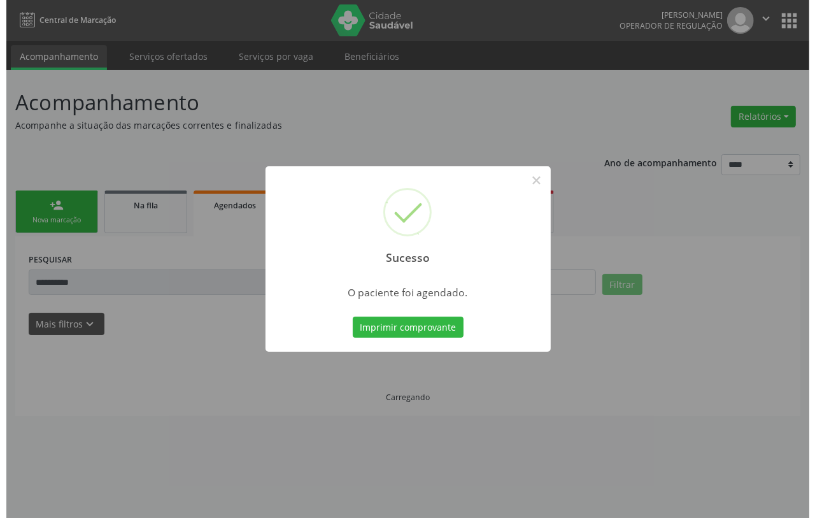
scroll to position [0, 0]
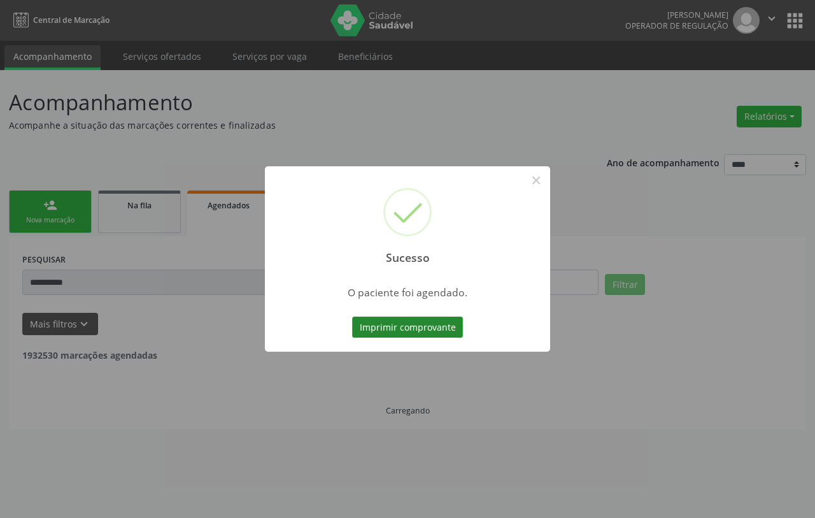
click at [417, 323] on button "Imprimir comprovante" at bounding box center [407, 327] width 111 height 22
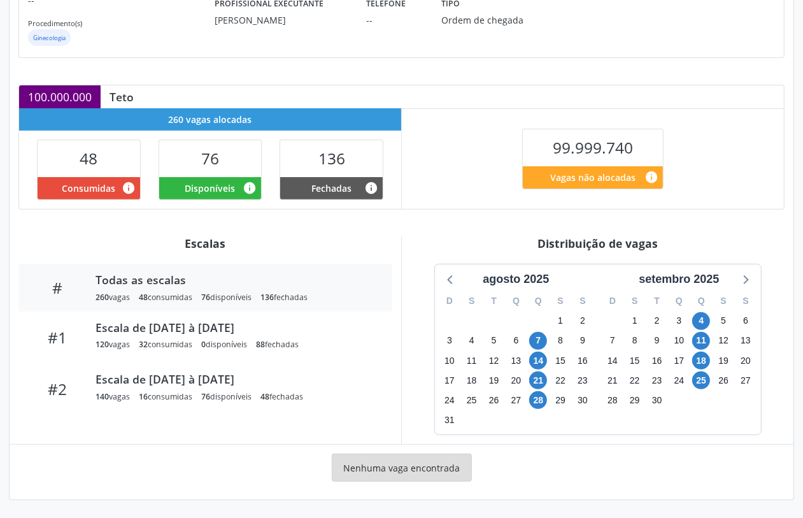
scroll to position [204, 0]
click at [740, 278] on icon at bounding box center [744, 279] width 17 height 17
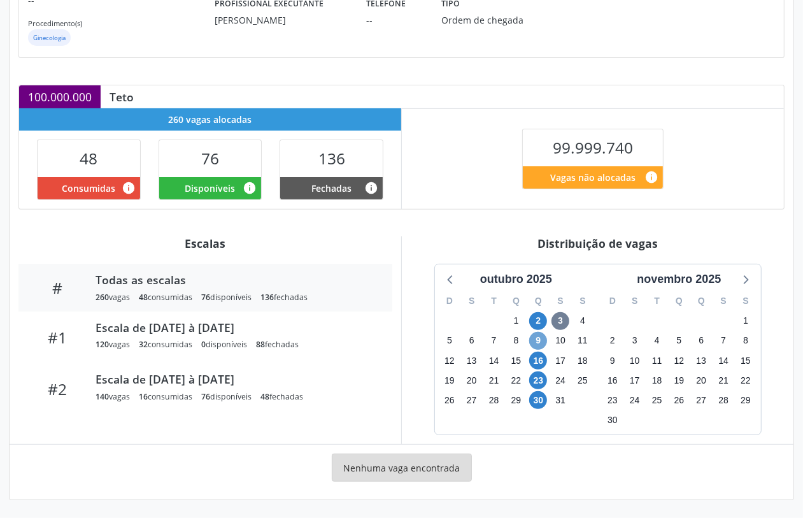
drag, startPoint x: 532, startPoint y: 338, endPoint x: 549, endPoint y: 360, distance: 27.2
click at [535, 339] on span "9" at bounding box center [538, 341] width 18 height 18
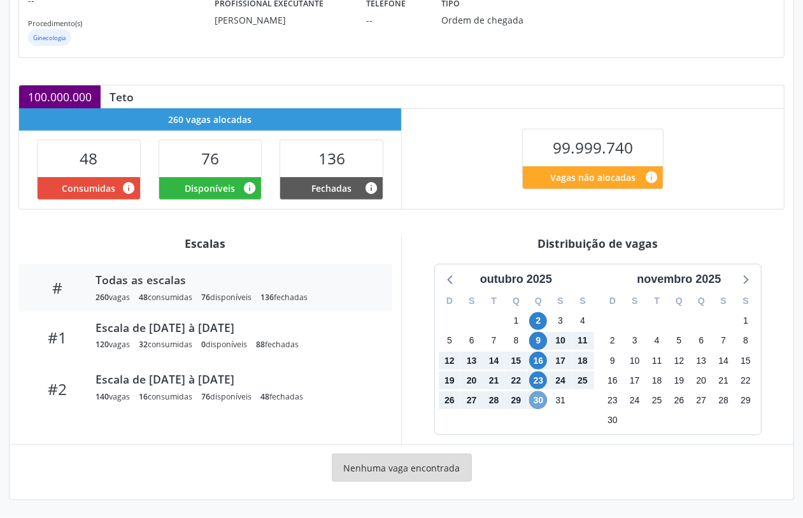
click at [532, 396] on span "30" at bounding box center [538, 400] width 18 height 18
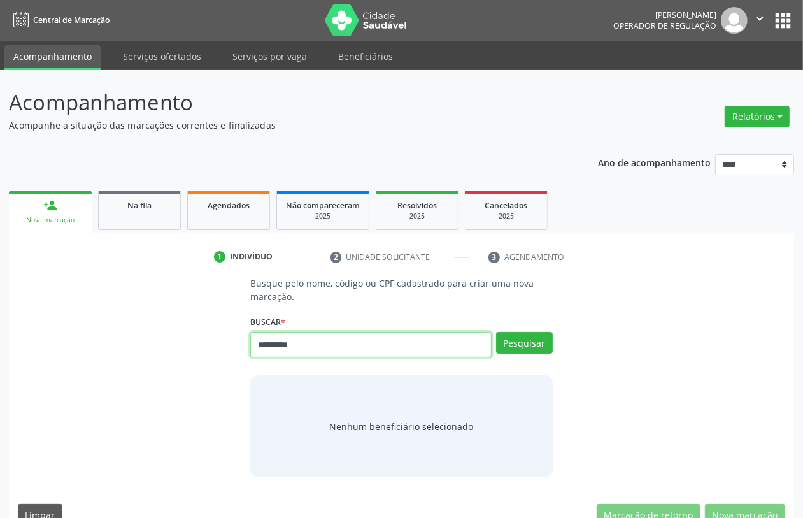
type input "*********"
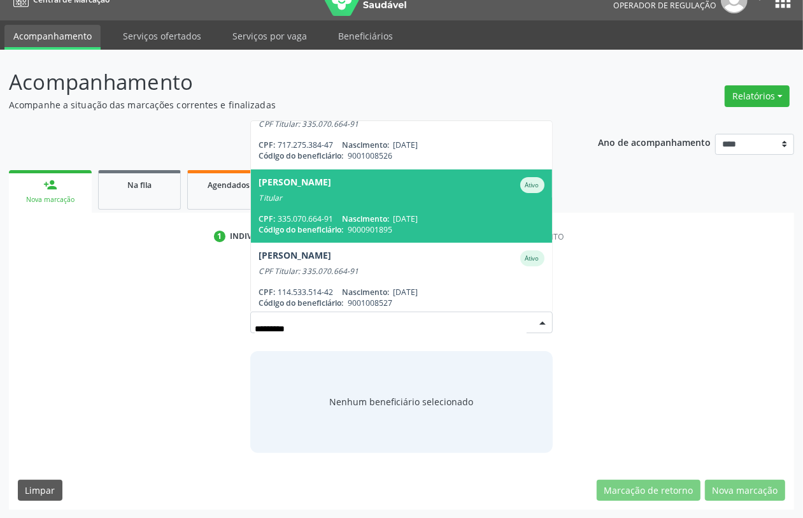
scroll to position [167, 0]
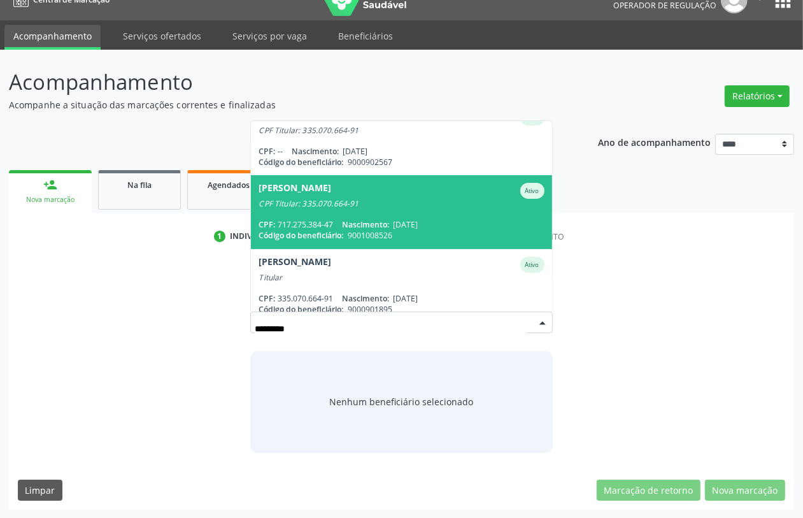
click at [329, 219] on div "CPF: 717.275.384-47 Nascimento: [DATE]" at bounding box center [400, 224] width 285 height 11
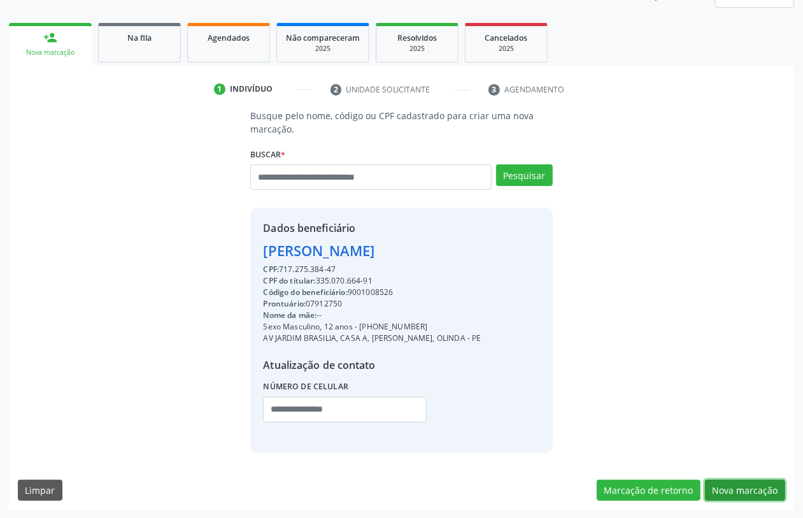
click at [751, 488] on button "Nova marcação" at bounding box center [745, 490] width 80 height 22
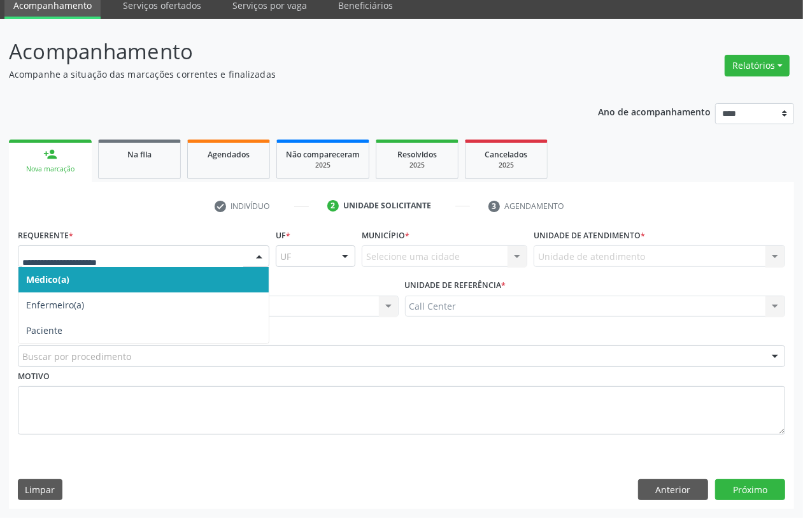
drag, startPoint x: 116, startPoint y: 264, endPoint x: 146, endPoint y: 265, distance: 29.9
click at [120, 264] on div at bounding box center [143, 256] width 251 height 22
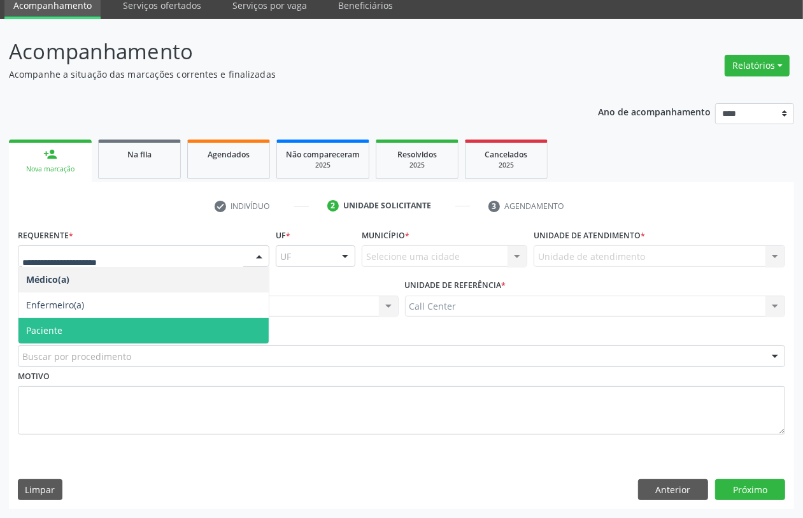
click at [109, 332] on span "Paciente" at bounding box center [143, 330] width 250 height 25
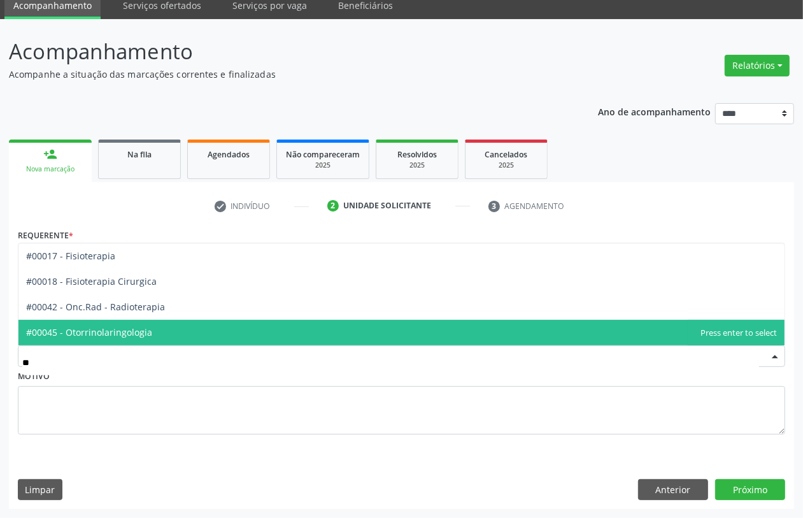
type input "***"
drag, startPoint x: 89, startPoint y: 330, endPoint x: 243, endPoint y: 364, distance: 157.8
click at [91, 332] on span "#00045 - Otorrinolaringologia" at bounding box center [89, 332] width 126 height 12
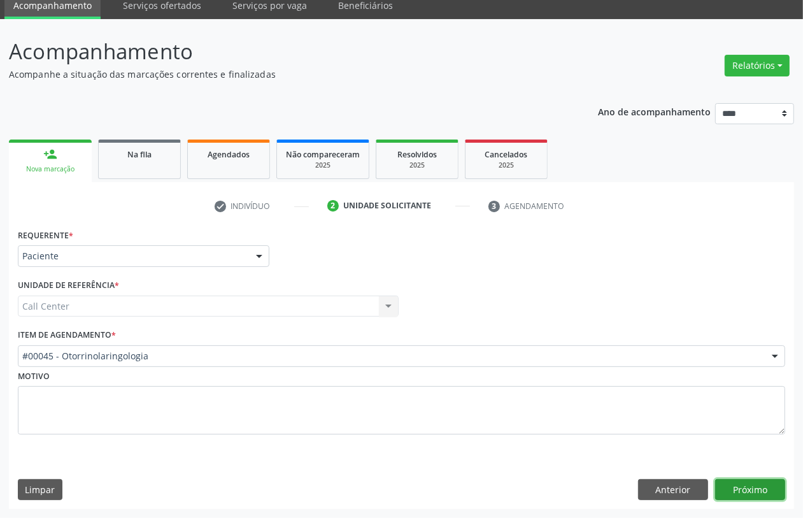
click at [732, 488] on button "Próximo" at bounding box center [750, 490] width 70 height 22
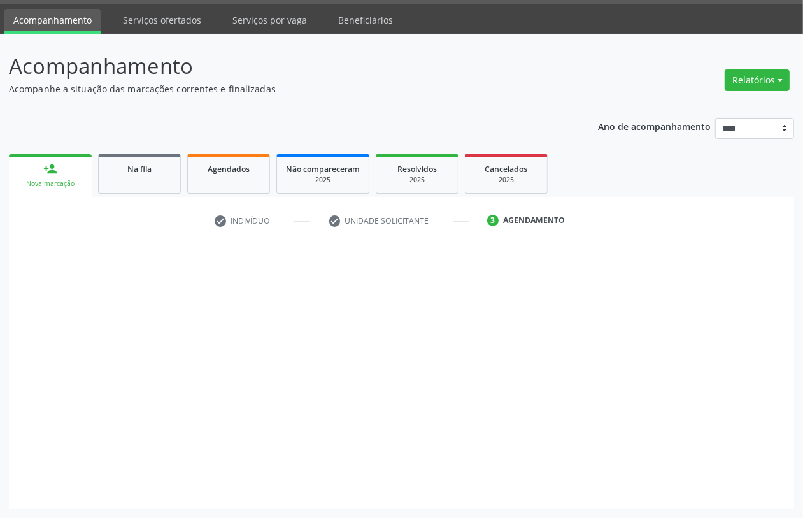
scroll to position [36, 0]
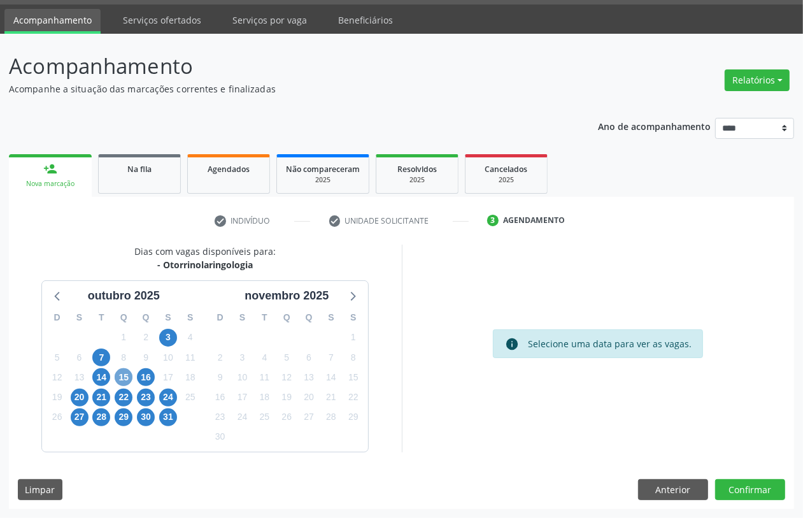
click at [124, 379] on span "15" at bounding box center [124, 377] width 18 height 18
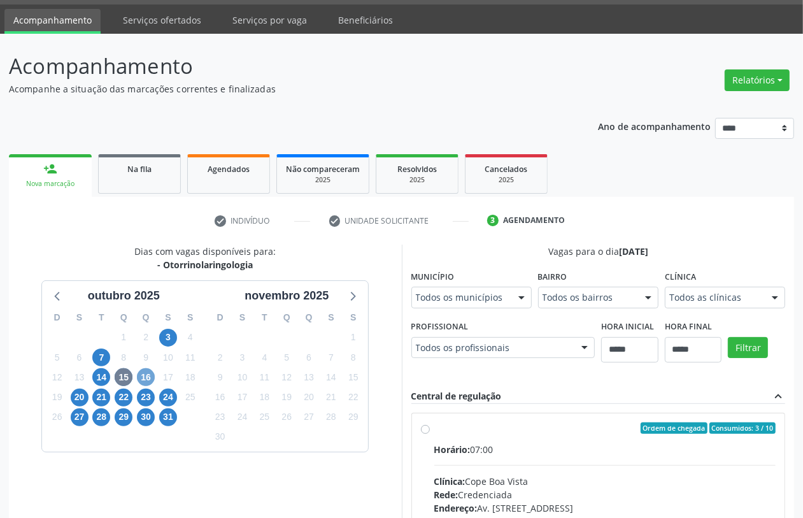
click at [145, 377] on span "16" at bounding box center [146, 377] width 18 height 18
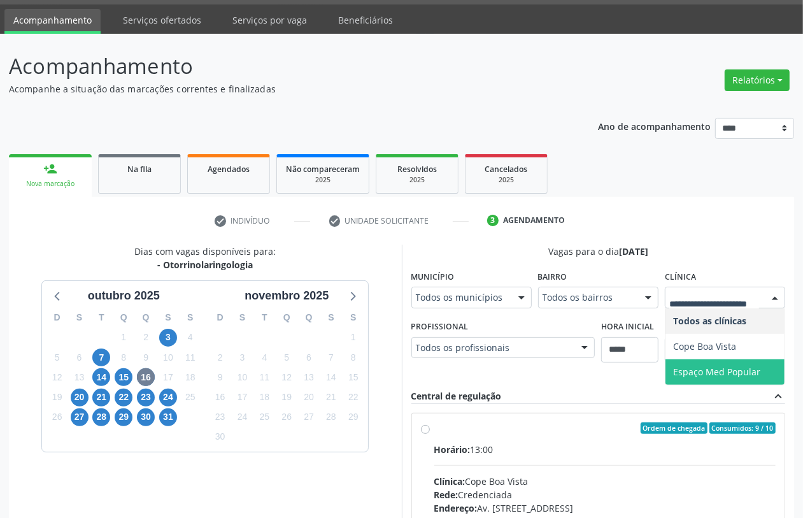
click at [724, 370] on span "Espaço Med Popular" at bounding box center [716, 371] width 87 height 12
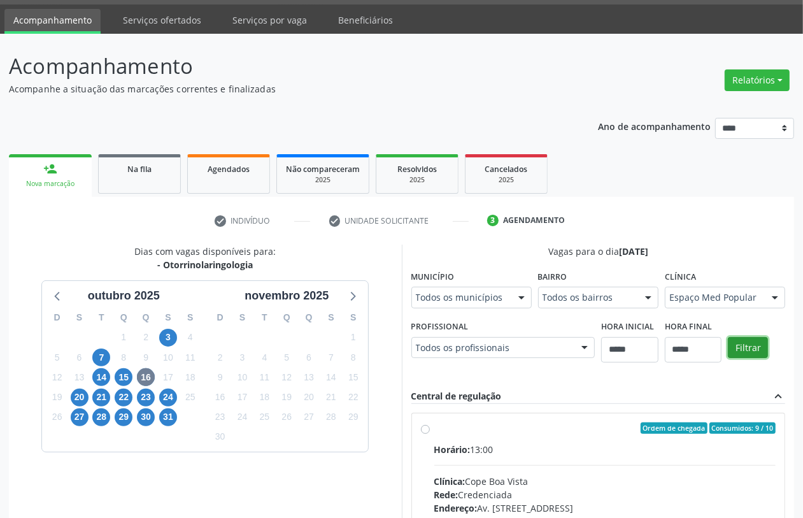
click at [746, 348] on button "Filtrar" at bounding box center [748, 348] width 40 height 22
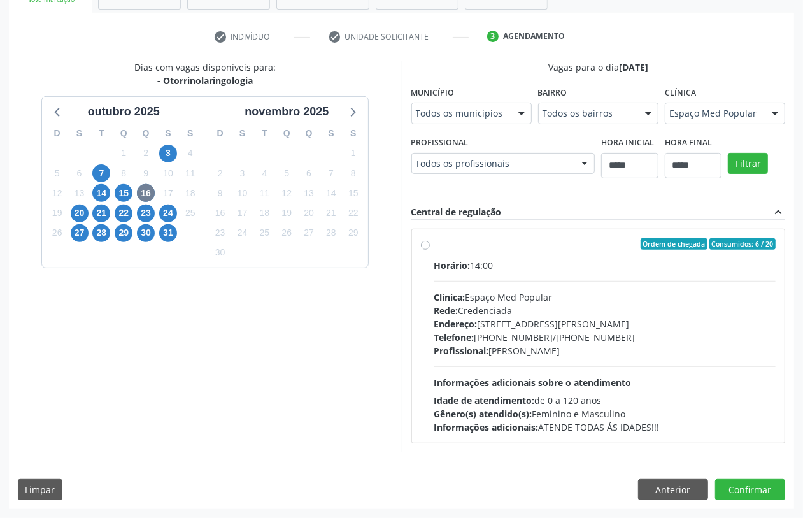
drag, startPoint x: 524, startPoint y: 335, endPoint x: 516, endPoint y: 339, distance: 9.1
click at [523, 335] on div "Telefone: (81)33184421/(81)992379388" at bounding box center [605, 336] width 342 height 13
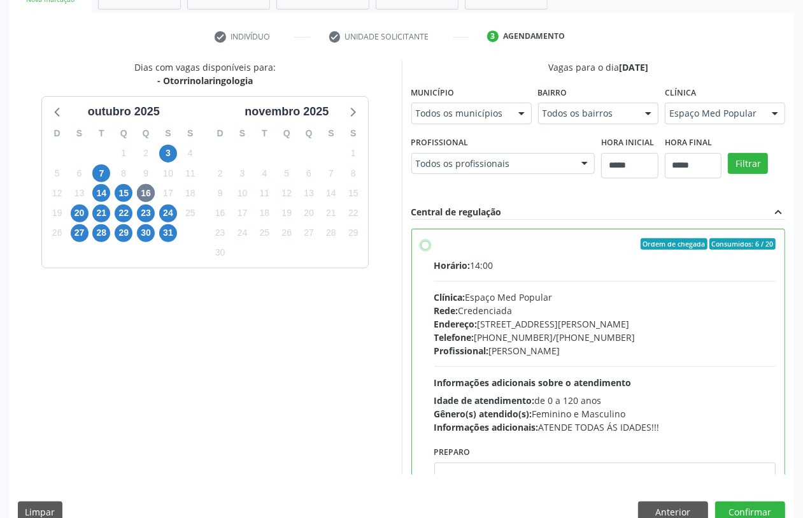
scroll to position [64, 0]
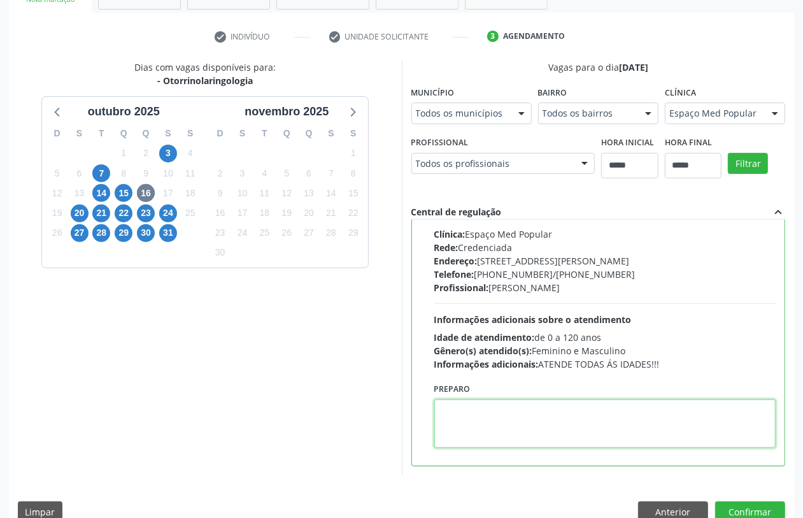
paste textarea "**********"
type textarea "**********"
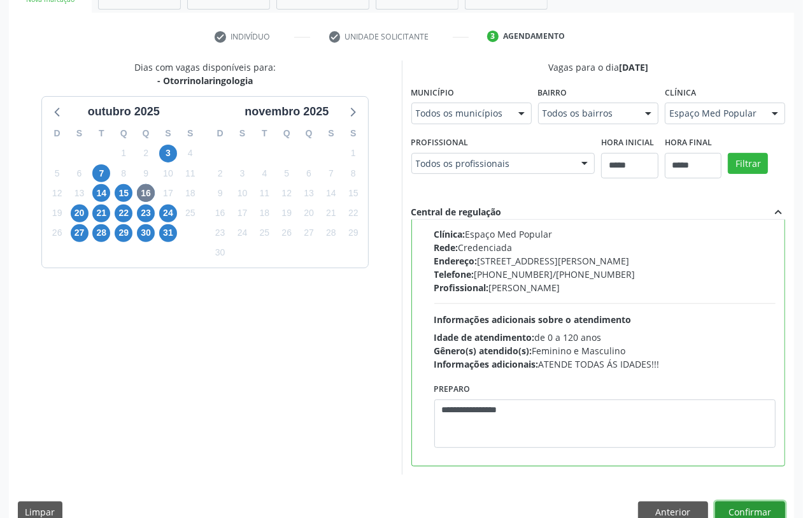
click at [740, 507] on button "Confirmar" at bounding box center [750, 512] width 70 height 22
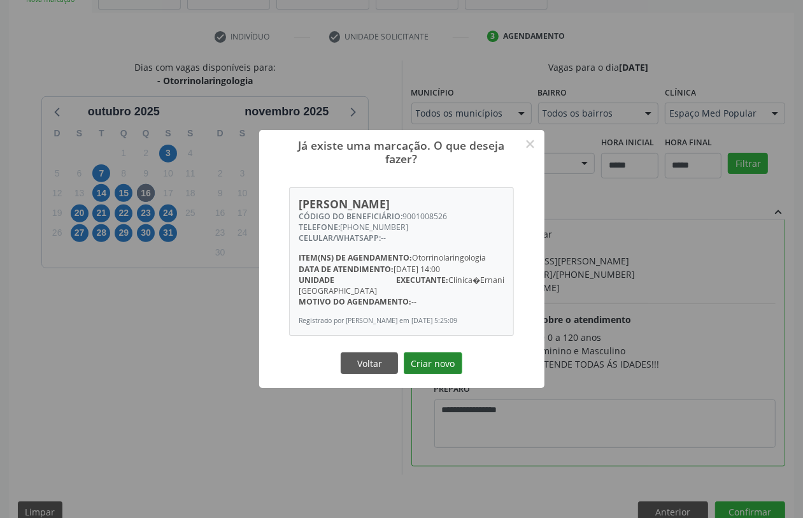
click at [444, 362] on button "Criar novo" at bounding box center [433, 363] width 59 height 22
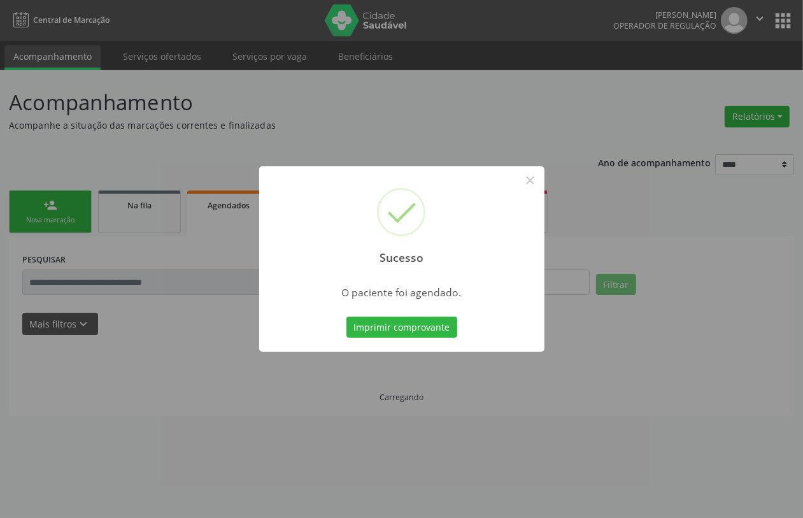
scroll to position [0, 0]
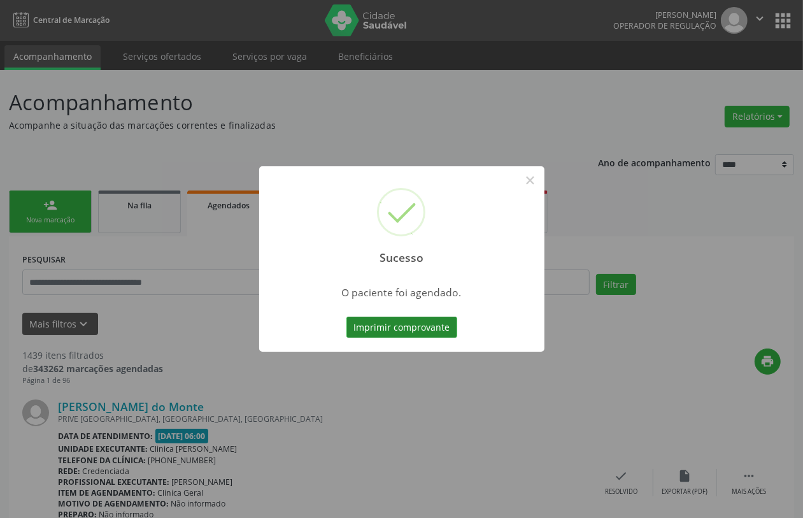
click at [442, 326] on button "Imprimir comprovante" at bounding box center [401, 327] width 111 height 22
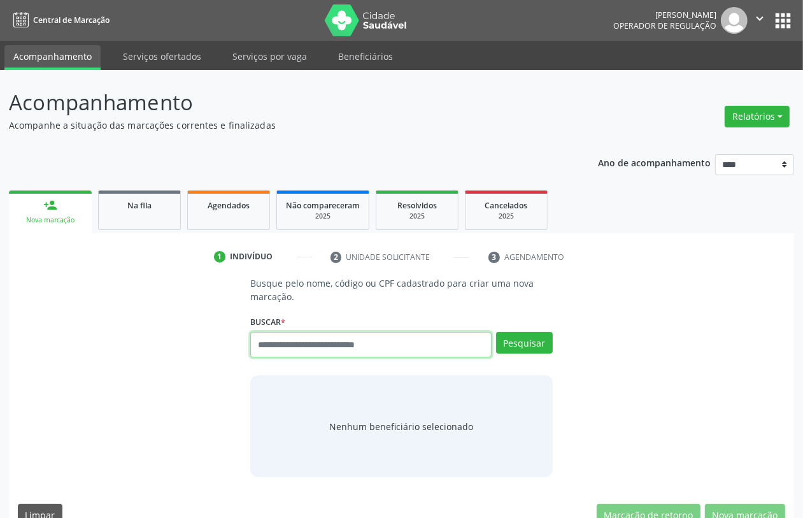
paste input "**********"
type input "**********"
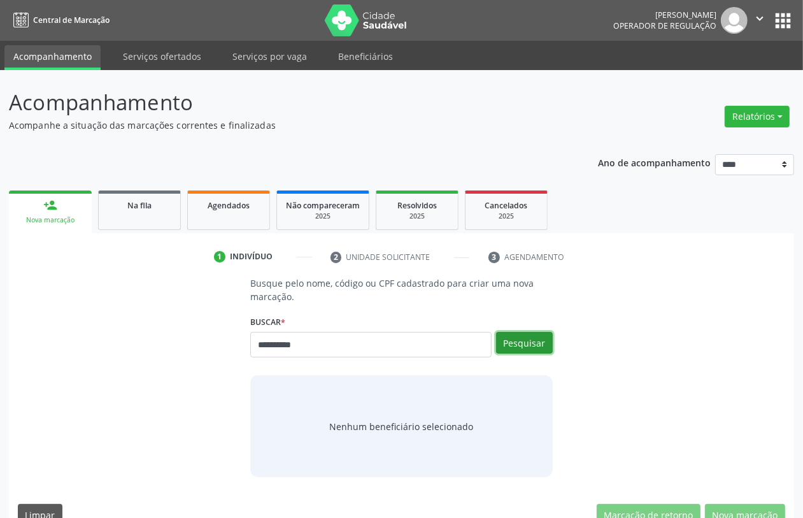
click at [517, 341] on button "Pesquisar" at bounding box center [524, 343] width 57 height 22
type input "**********"
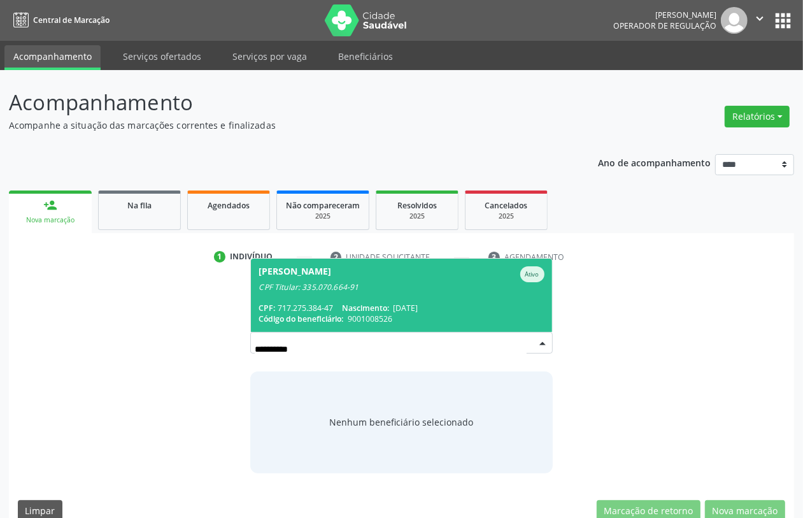
click at [418, 304] on span "[DATE]" at bounding box center [405, 307] width 25 height 11
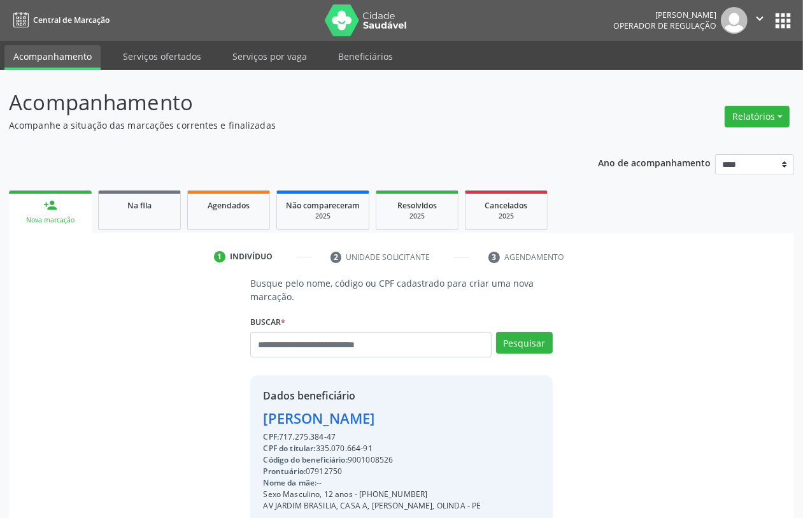
scroll to position [167, 0]
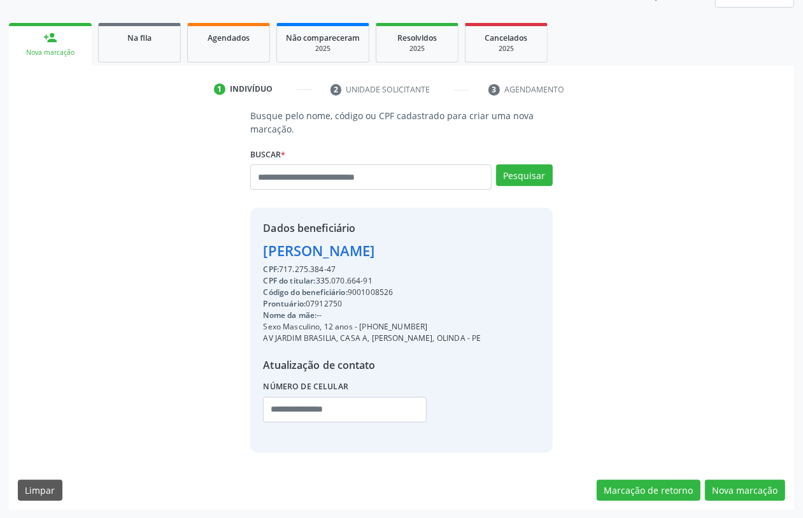
click at [346, 276] on div "CPF do titular: 335.070.664-91" at bounding box center [372, 280] width 218 height 11
copy div "335.070.664"
paste input "**********"
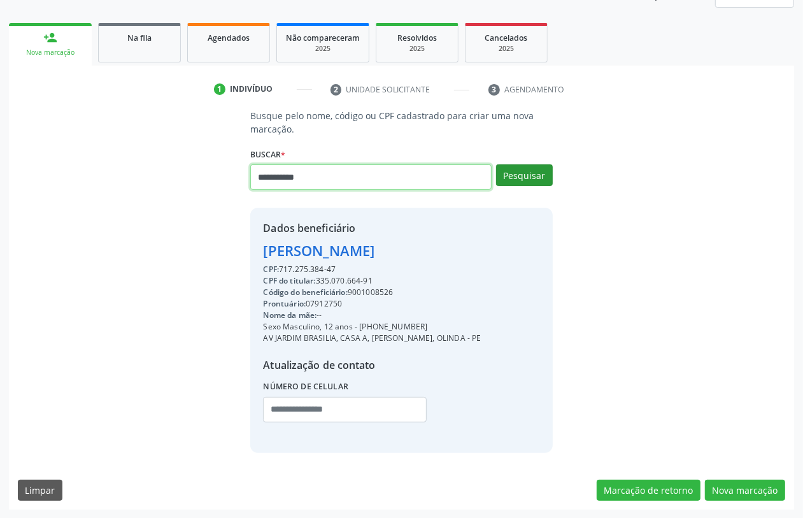
type input "**********"
click at [525, 177] on button "Pesquisar" at bounding box center [524, 175] width 57 height 22
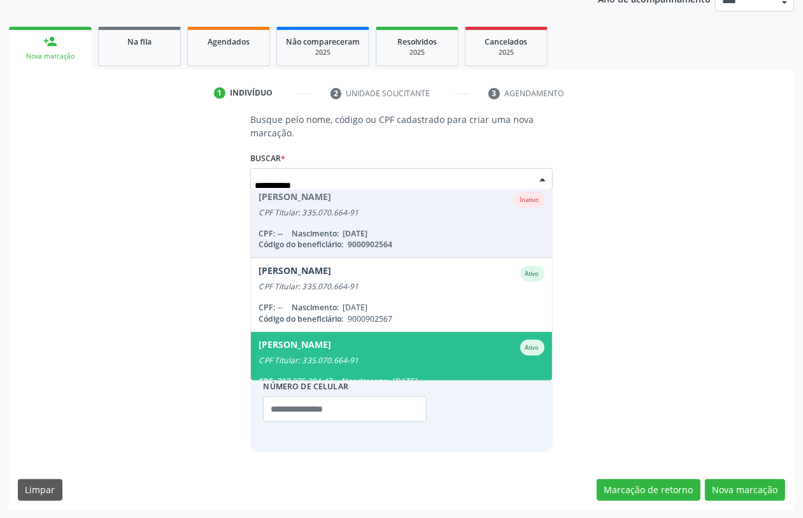
scroll to position [239, 0]
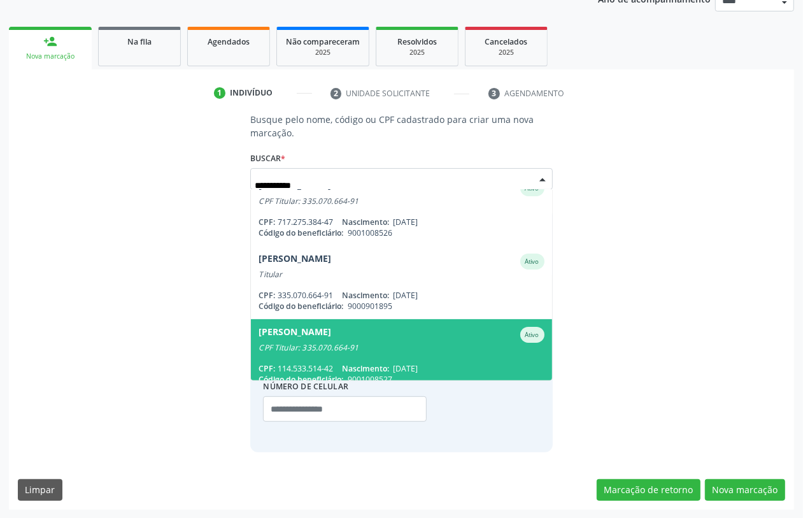
click at [373, 363] on span "Nascimento:" at bounding box center [365, 368] width 47 height 11
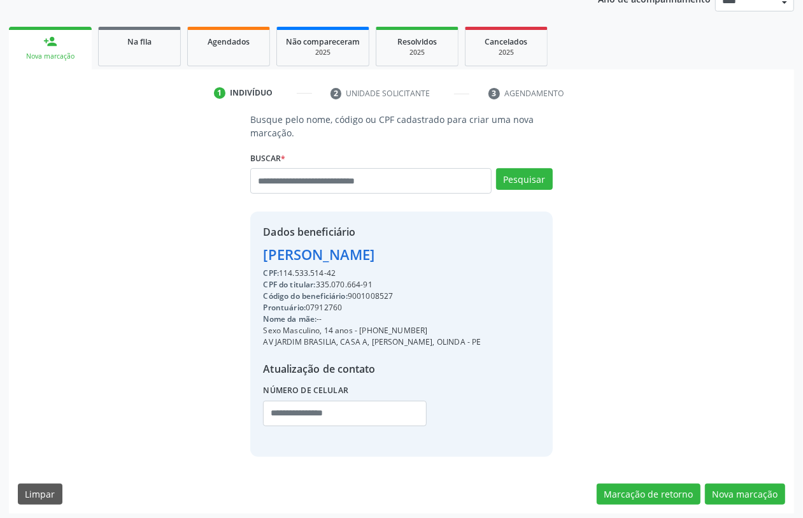
scroll to position [167, 0]
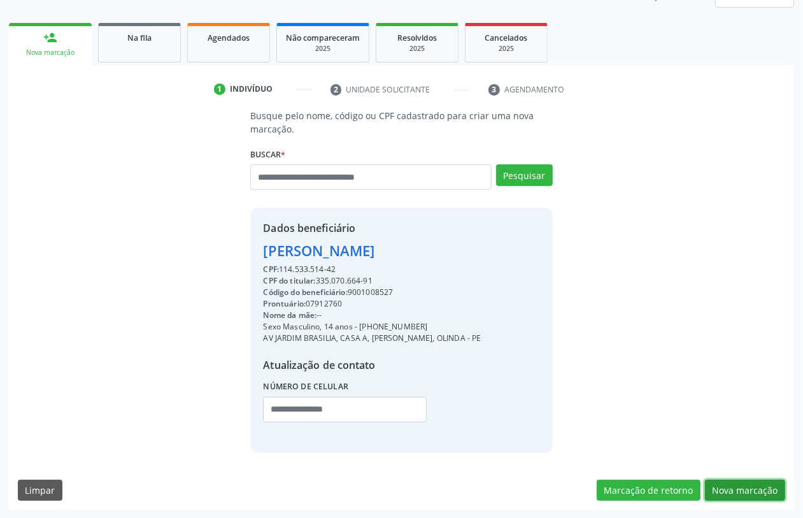
click at [752, 495] on button "Nova marcação" at bounding box center [745, 490] width 80 height 22
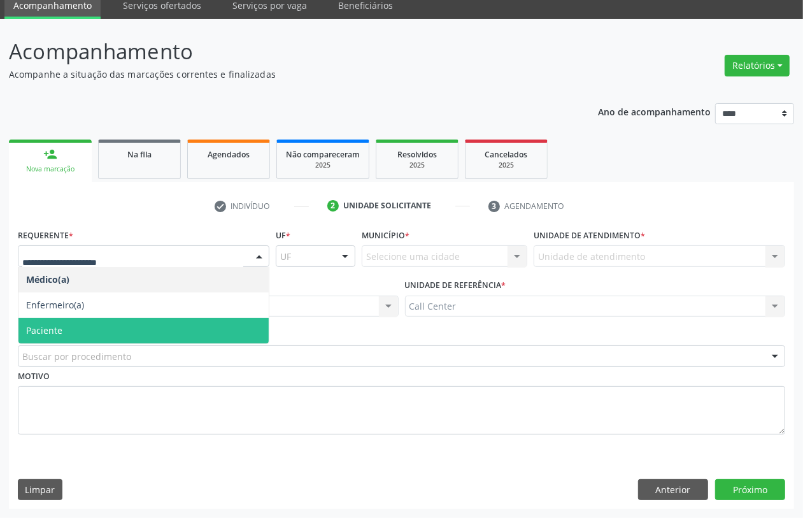
click at [123, 319] on span "Paciente" at bounding box center [143, 330] width 250 height 25
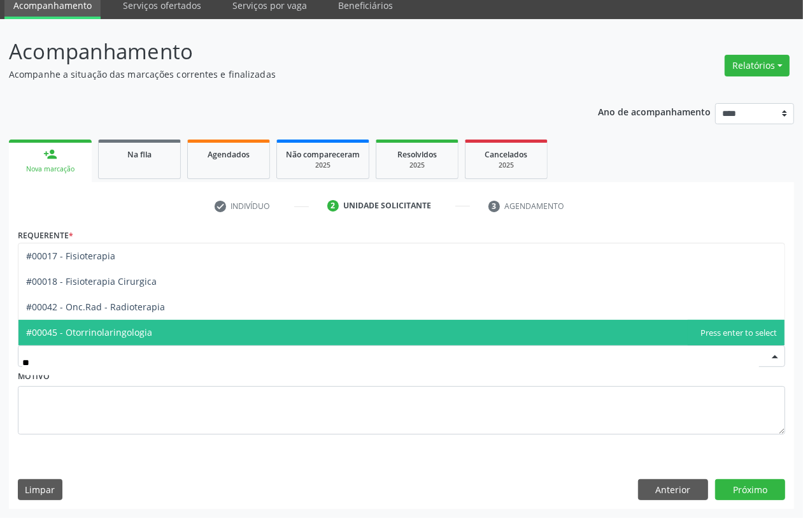
type input "***"
click at [132, 339] on span "#00045 - Otorrinolaringologia" at bounding box center [401, 332] width 766 height 25
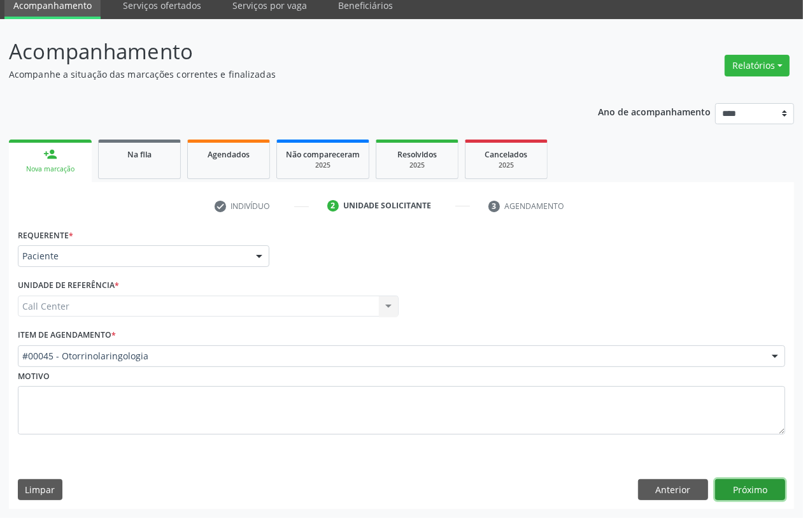
click at [742, 484] on button "Próximo" at bounding box center [750, 490] width 70 height 22
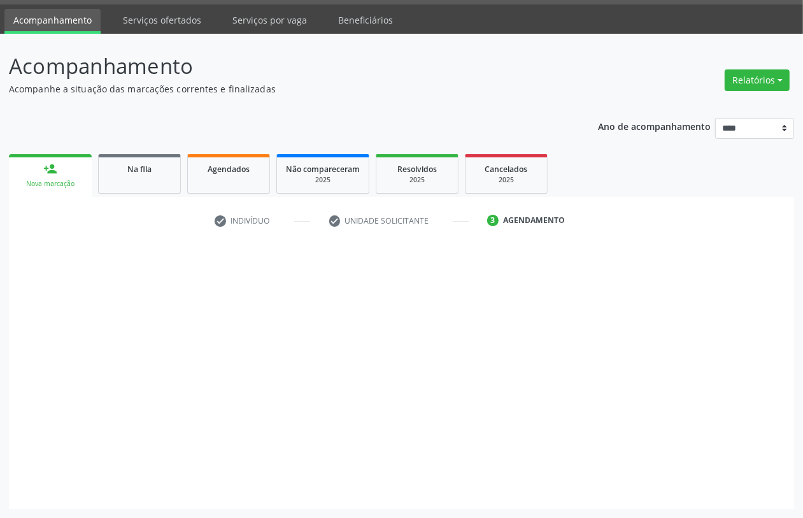
scroll to position [36, 0]
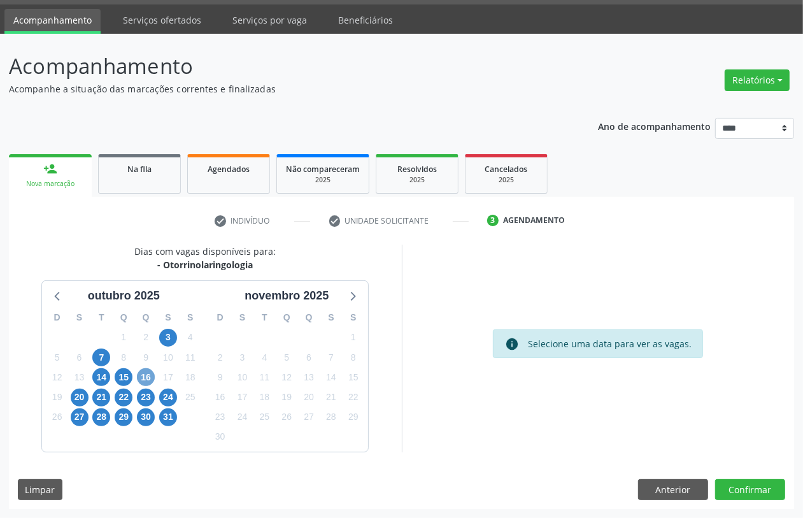
click at [146, 379] on span "16" at bounding box center [146, 377] width 18 height 18
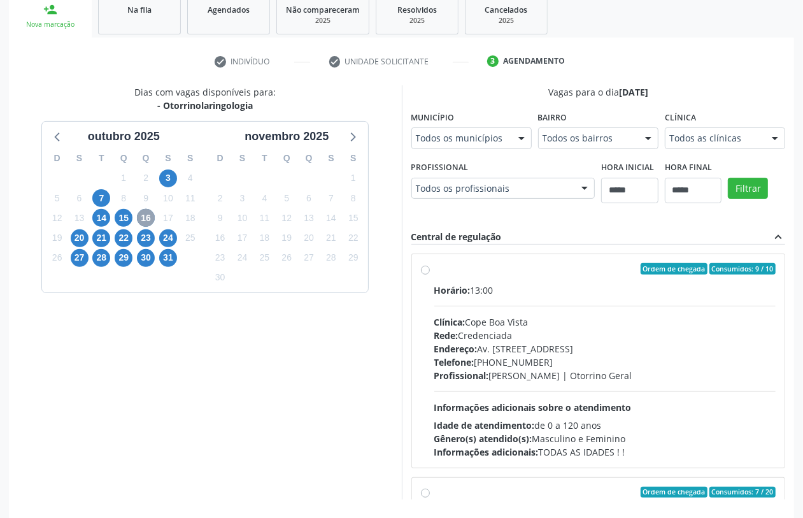
scroll to position [243, 0]
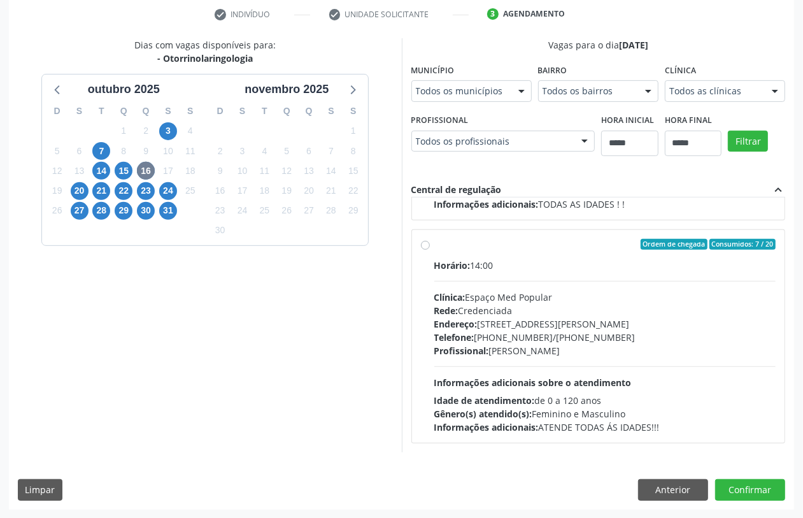
click at [504, 369] on div "Horário: 14:00 Clínica: Espaço Med Popular Rede: Credenciada Endereço: Avenida …" at bounding box center [605, 345] width 342 height 175
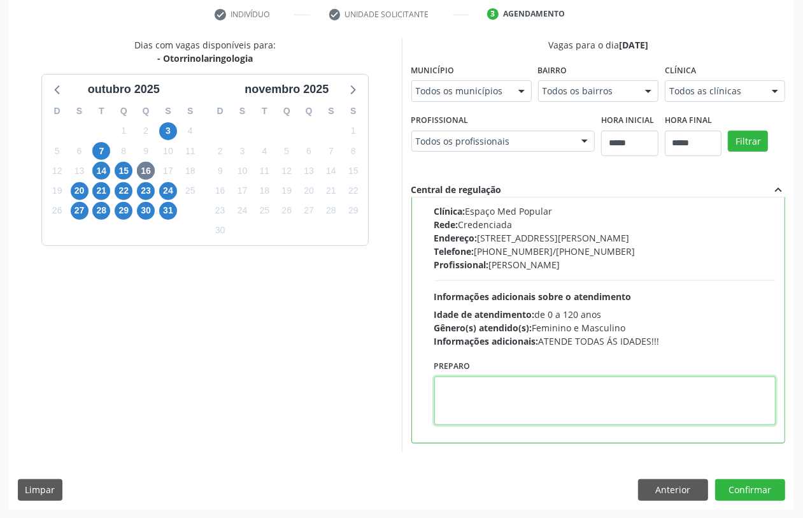
paste textarea "**********"
type textarea "**********"
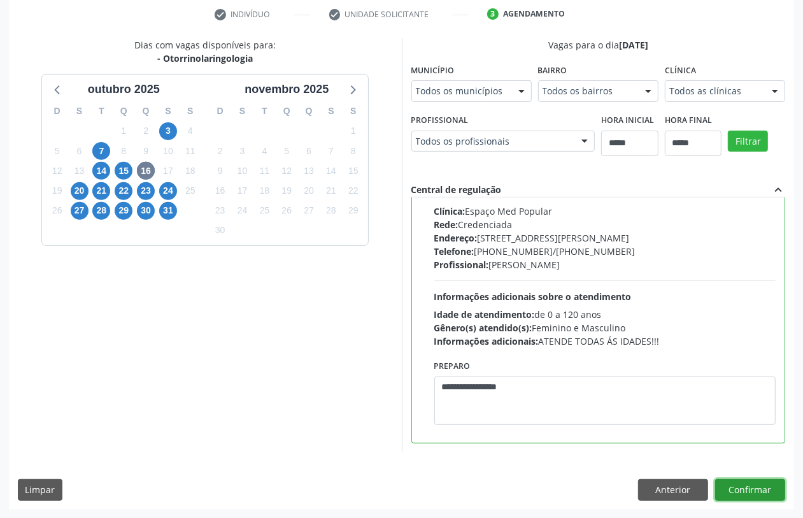
click at [751, 488] on button "Confirmar" at bounding box center [750, 490] width 70 height 22
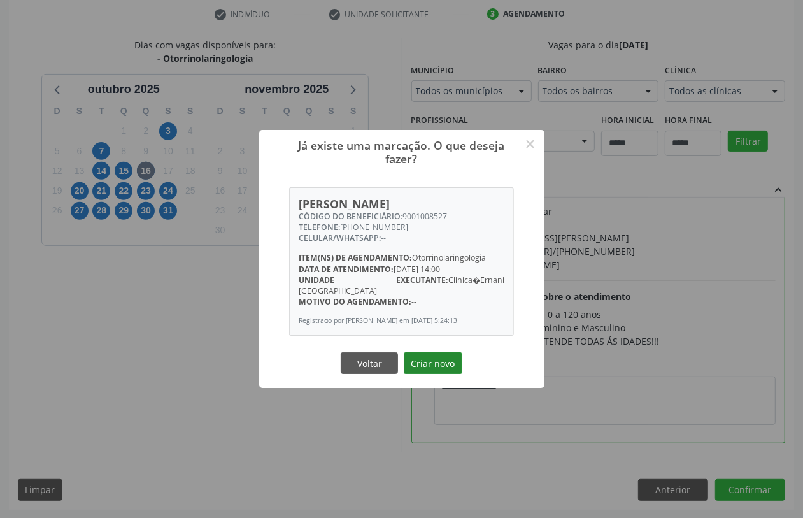
click at [426, 357] on button "Criar novo" at bounding box center [433, 363] width 59 height 22
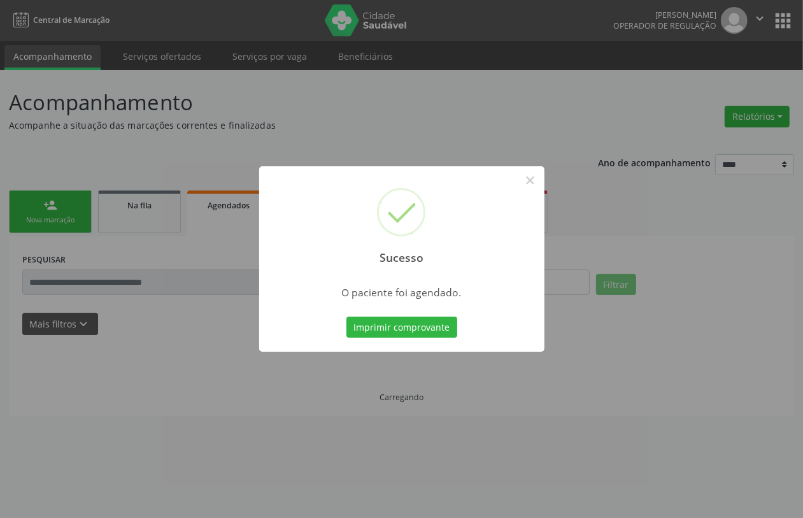
scroll to position [0, 0]
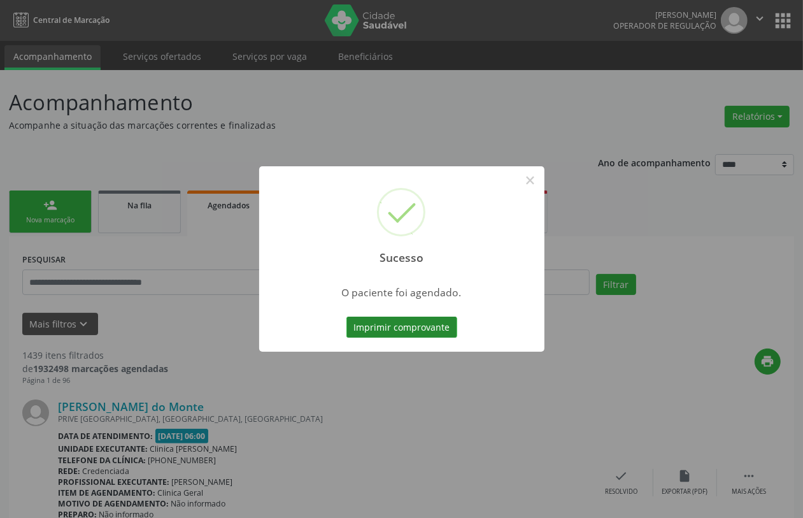
click at [425, 328] on button "Imprimir comprovante" at bounding box center [401, 327] width 111 height 22
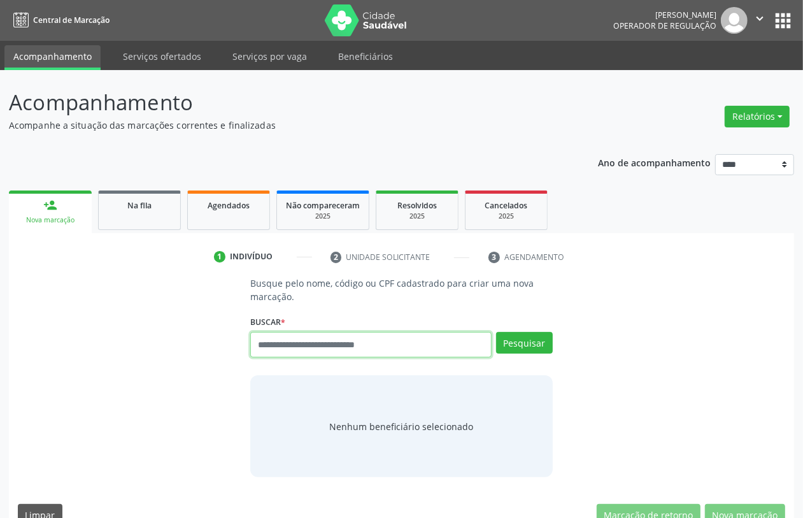
drag, startPoint x: 417, startPoint y: 341, endPoint x: 411, endPoint y: 344, distance: 6.9
paste input "**********"
type input "**********"
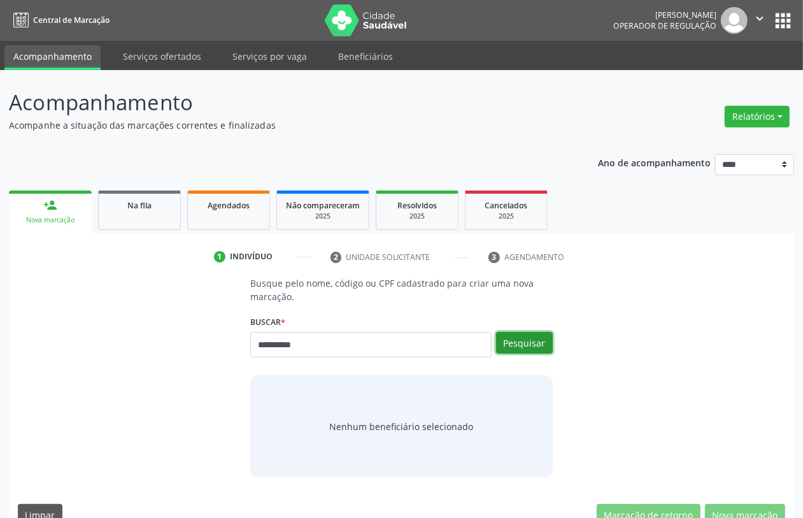
click at [521, 341] on button "Pesquisar" at bounding box center [524, 343] width 57 height 22
type input "**********"
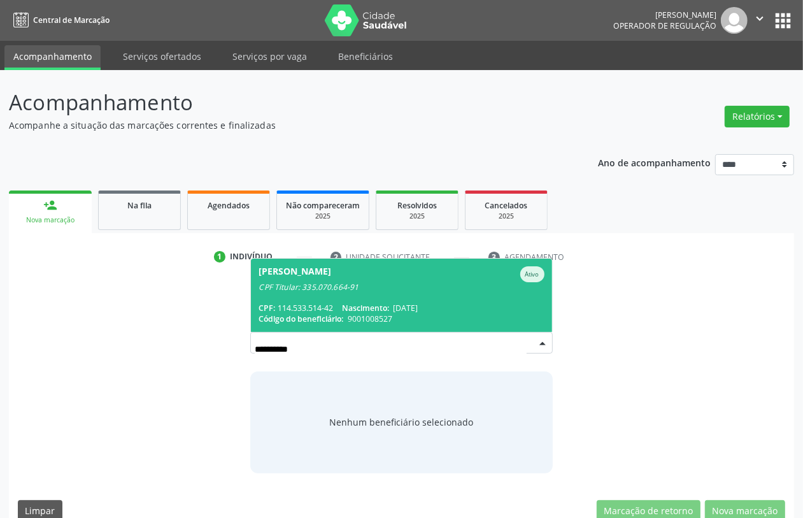
click at [411, 307] on span "24/03/2011" at bounding box center [405, 307] width 25 height 11
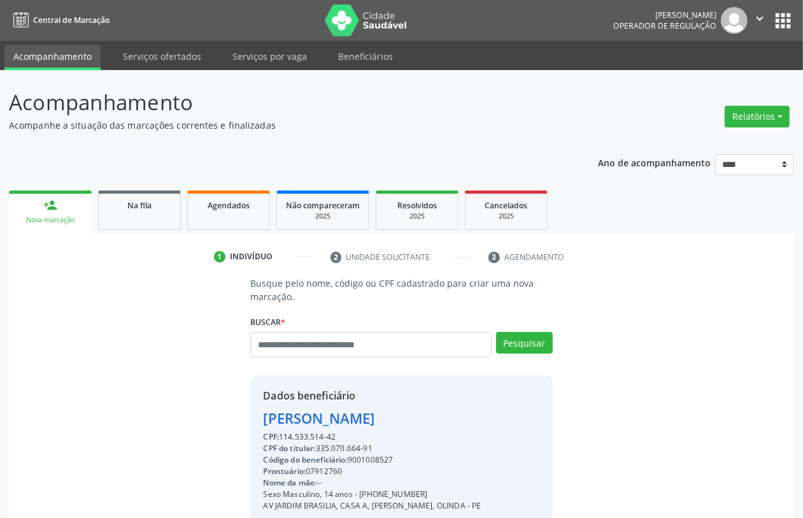
scroll to position [167, 0]
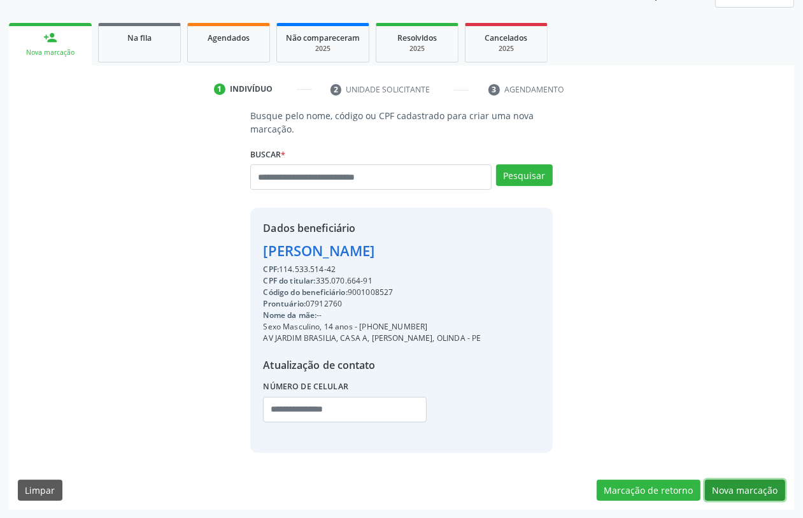
click at [734, 479] on button "Nova marcação" at bounding box center [745, 490] width 80 height 22
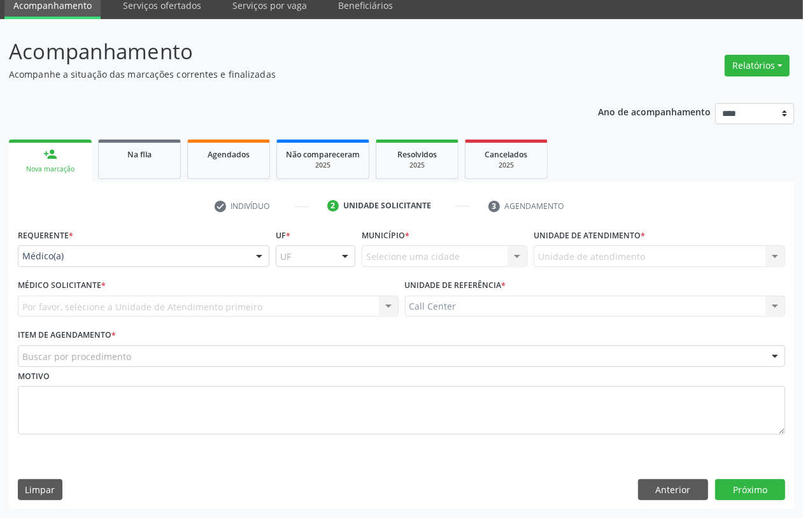
scroll to position [51, 0]
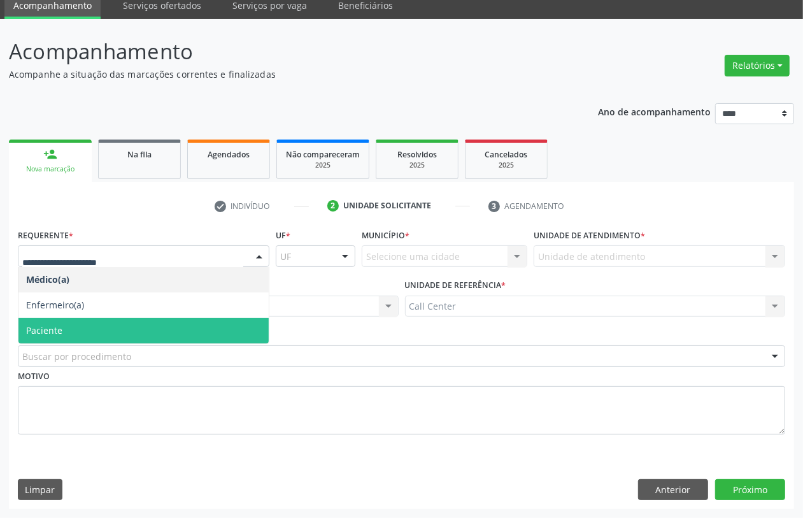
drag, startPoint x: 122, startPoint y: 328, endPoint x: 124, endPoint y: 342, distance: 13.6
click at [122, 331] on span "Paciente" at bounding box center [143, 330] width 250 height 25
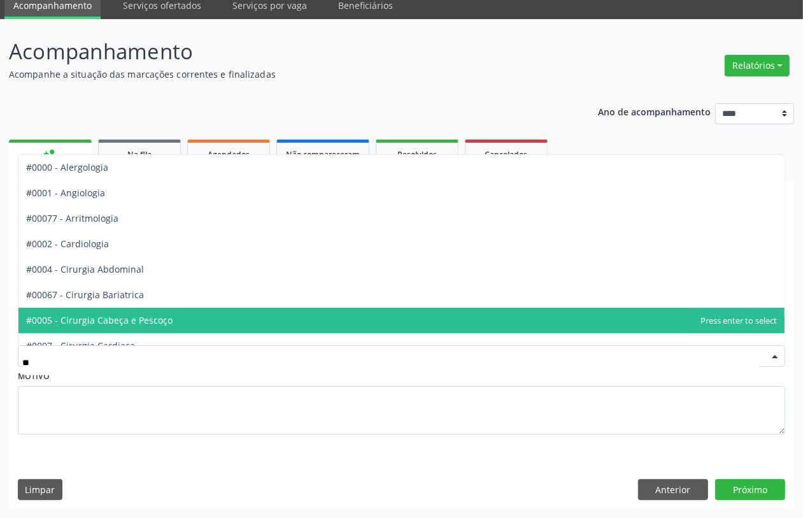
type input "***"
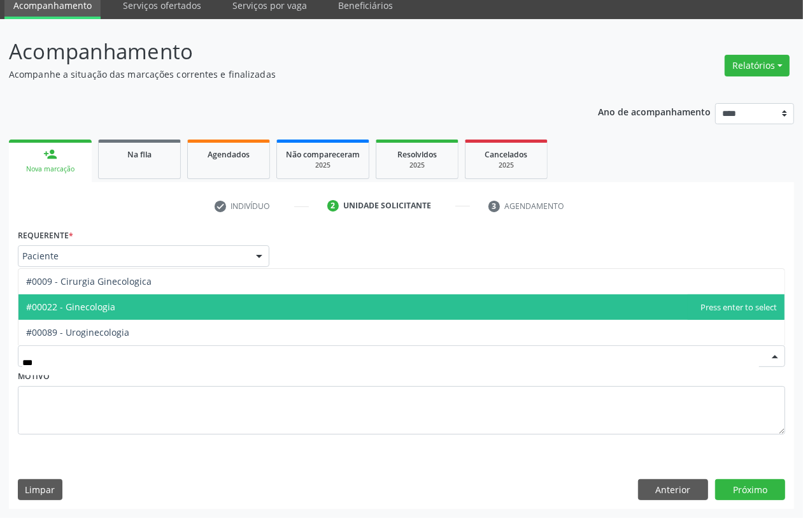
click at [106, 304] on span "#00022 - Ginecologia" at bounding box center [70, 306] width 89 height 12
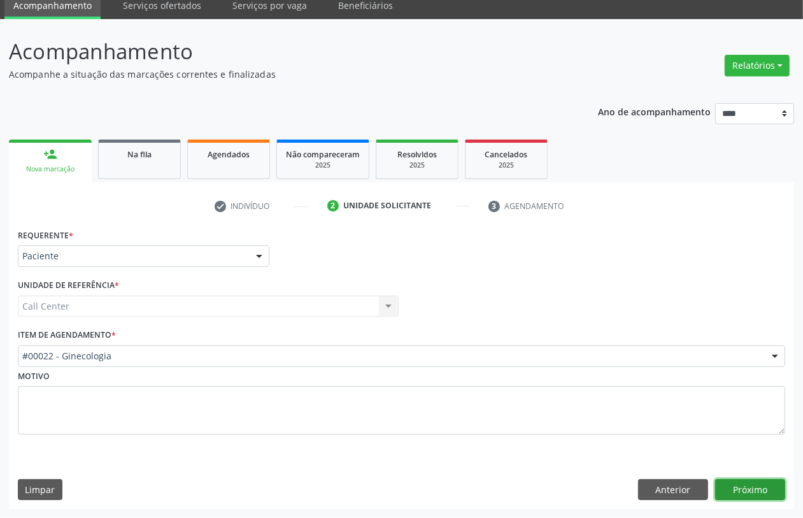
click at [754, 481] on button "Próximo" at bounding box center [750, 490] width 70 height 22
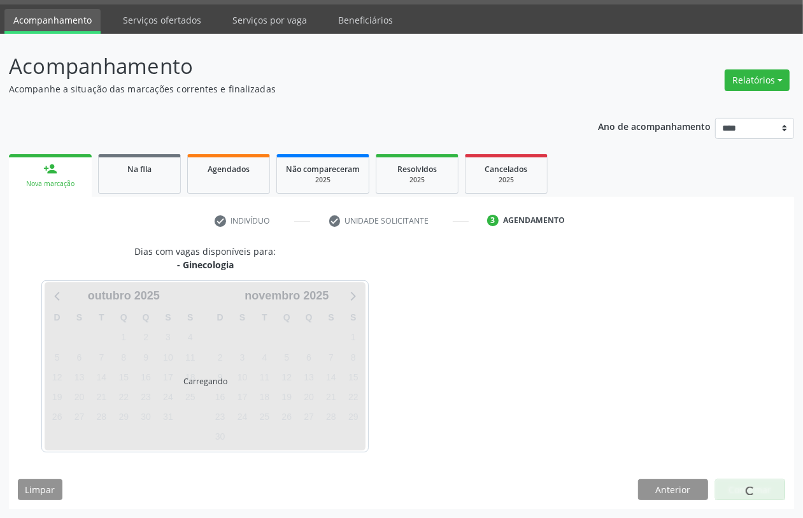
scroll to position [36, 0]
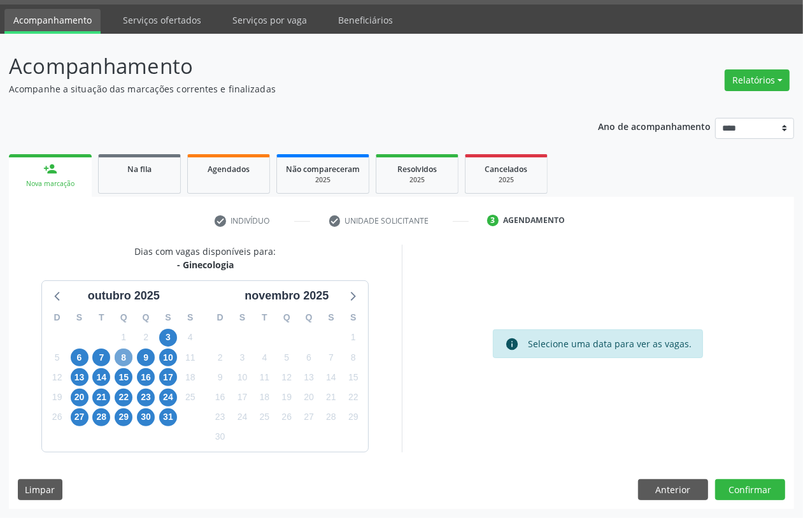
click at [125, 360] on span "8" at bounding box center [124, 357] width 18 height 18
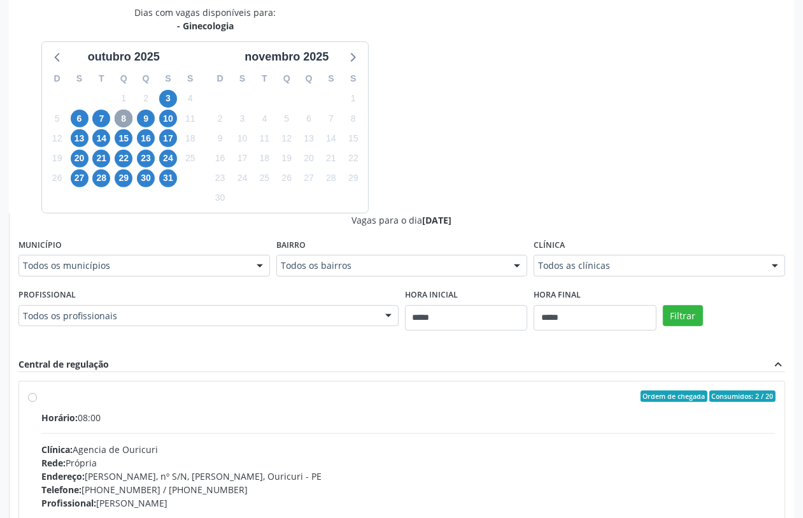
scroll to position [80, 0]
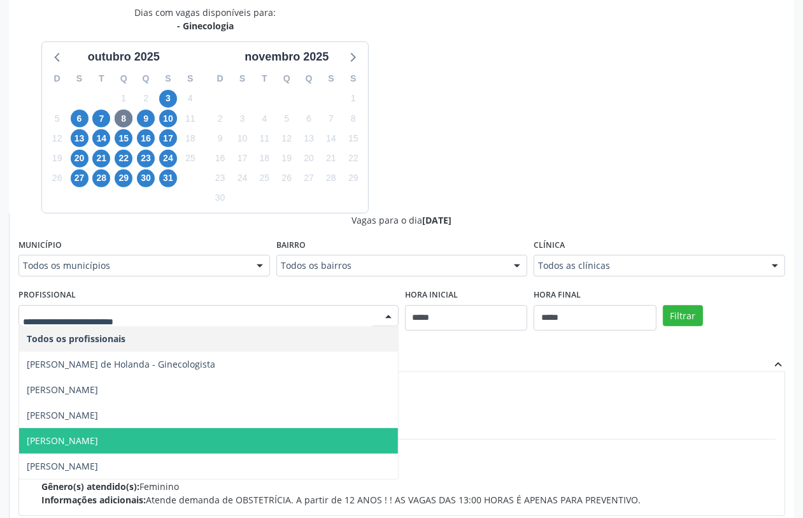
drag, startPoint x: 188, startPoint y: 437, endPoint x: 230, endPoint y: 409, distance: 51.0
click at [186, 437] on span "Paula Aliano - Ginecologia" at bounding box center [208, 440] width 379 height 25
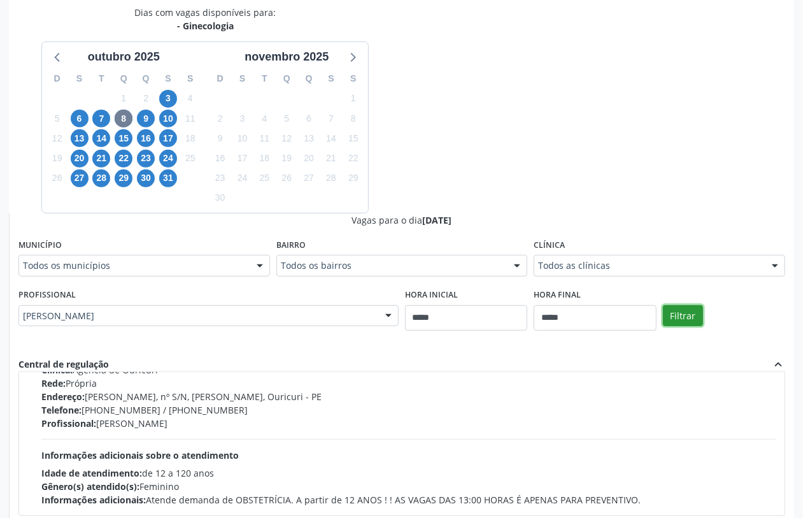
click at [676, 314] on button "Filtrar" at bounding box center [683, 316] width 40 height 22
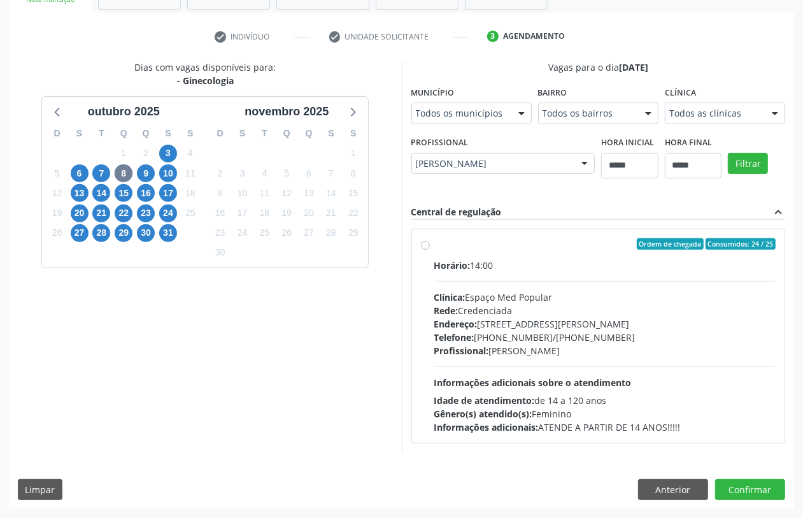
click at [557, 307] on div "Rede: Credenciada" at bounding box center [605, 310] width 342 height 13
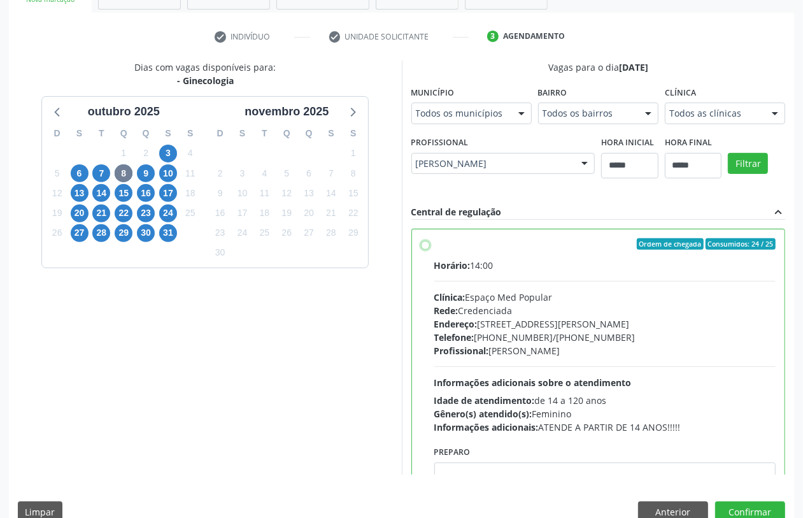
scroll to position [64, 0]
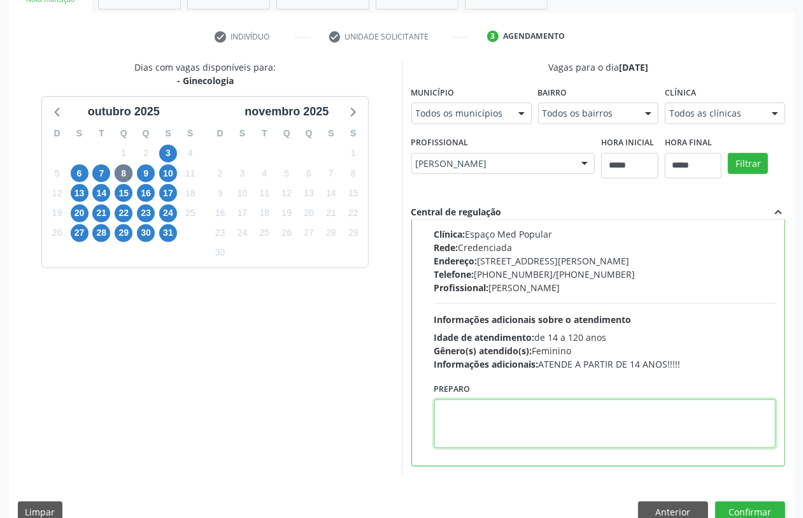
paste textarea "**********"
type textarea "**********"
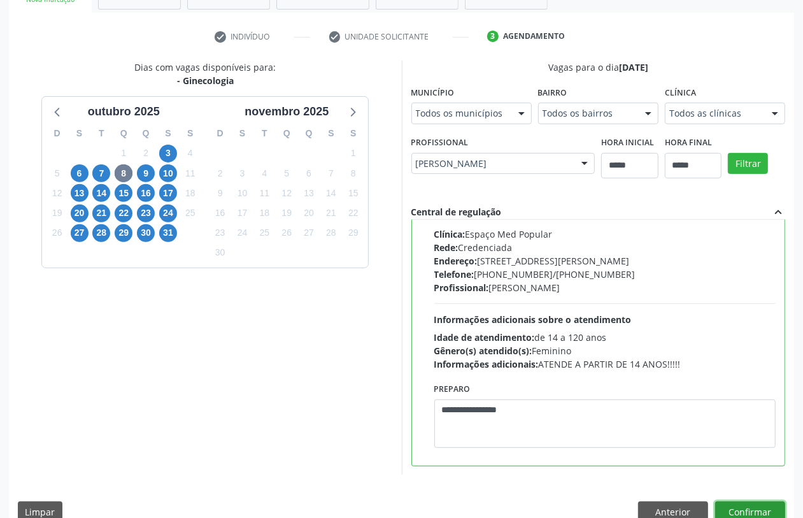
click at [742, 507] on button "Confirmar" at bounding box center [750, 512] width 70 height 22
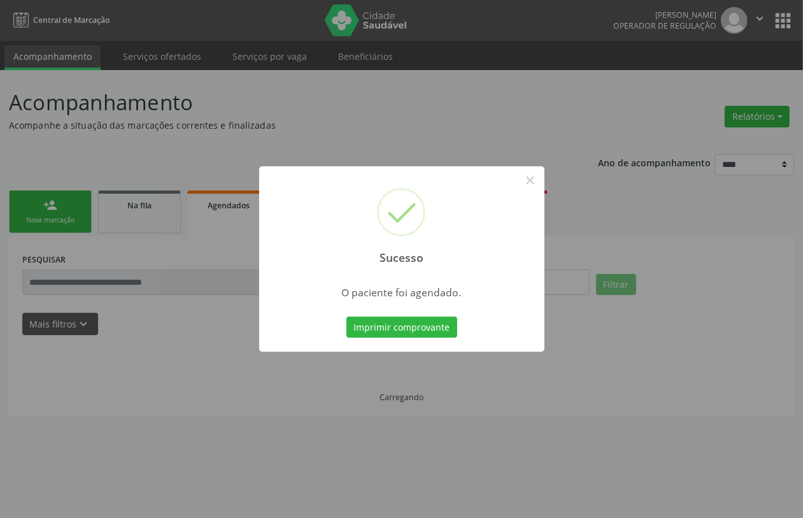
scroll to position [0, 0]
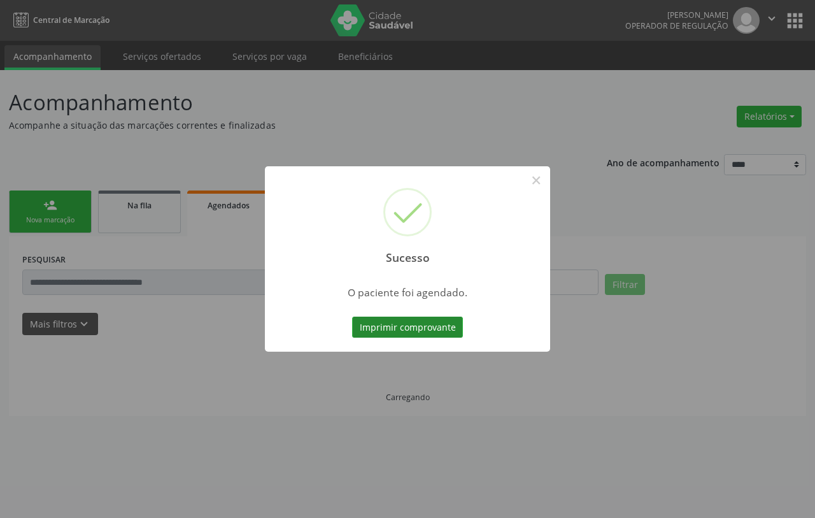
click at [430, 332] on button "Imprimir comprovante" at bounding box center [407, 327] width 111 height 22
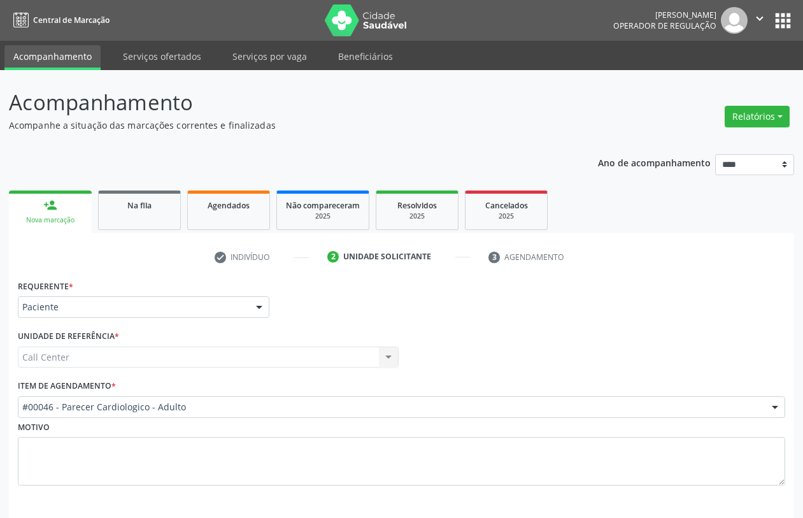
scroll to position [51, 0]
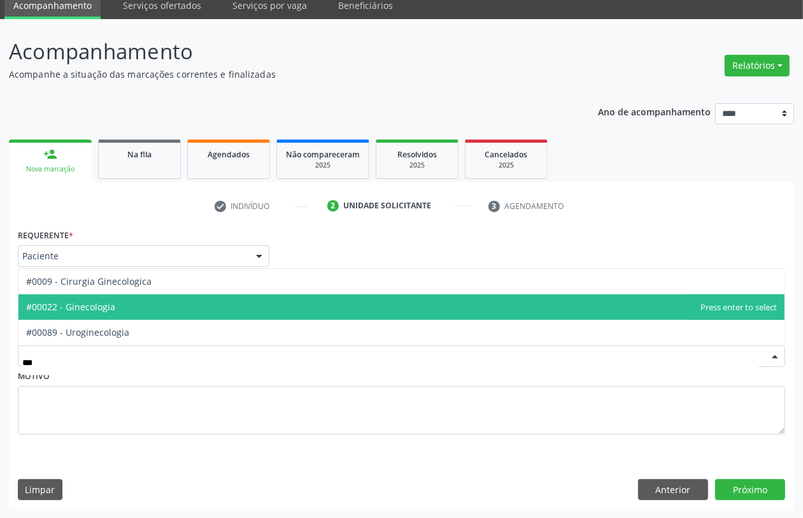
click at [166, 313] on span "#00022 - Ginecologia" at bounding box center [401, 306] width 766 height 25
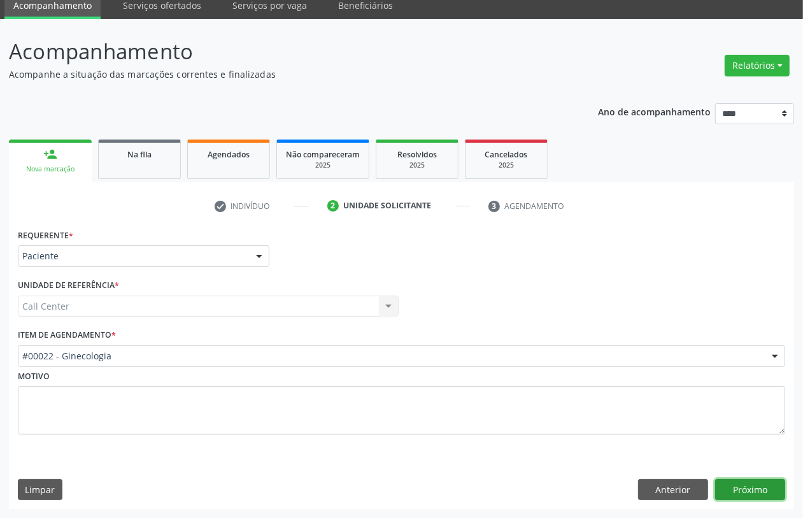
click at [763, 488] on button "Próximo" at bounding box center [750, 490] width 70 height 22
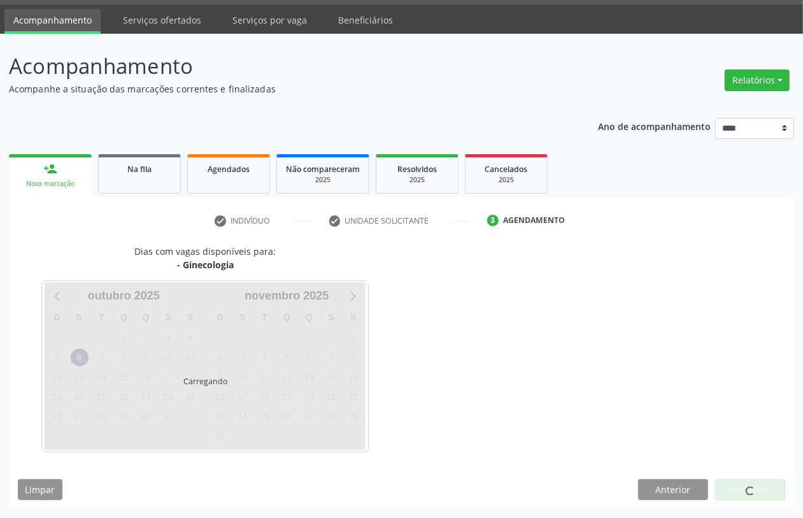
scroll to position [36, 0]
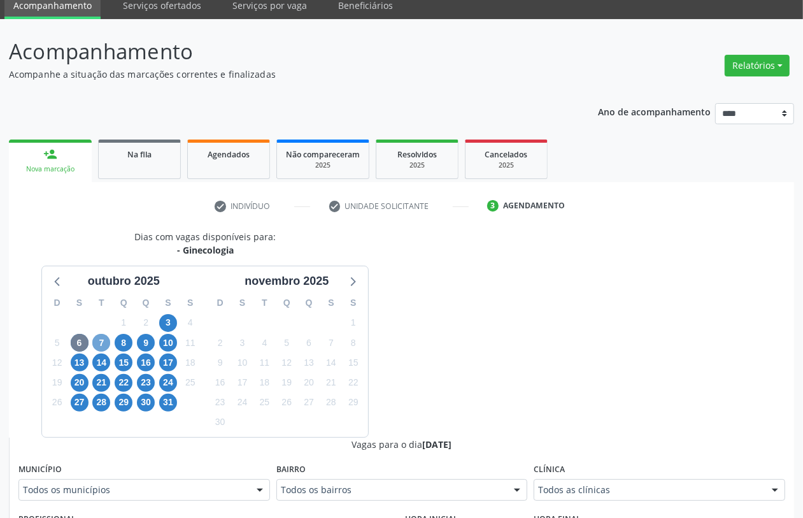
click at [99, 346] on span "7" at bounding box center [101, 343] width 18 height 18
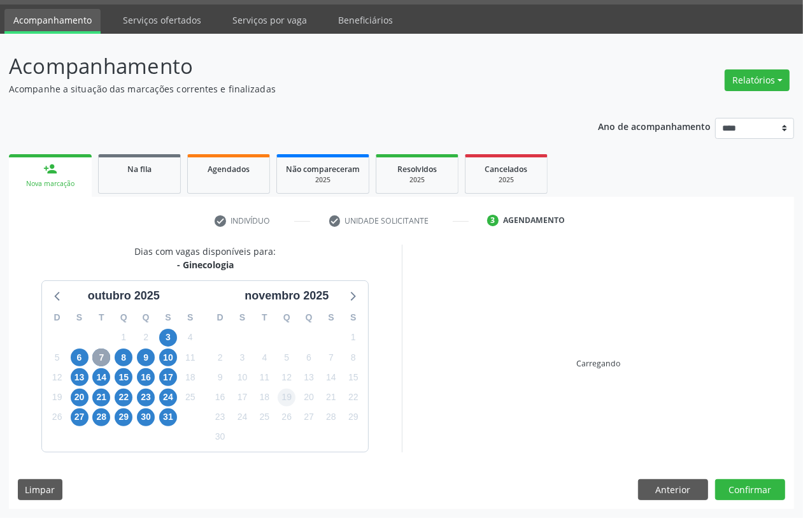
scroll to position [51, 0]
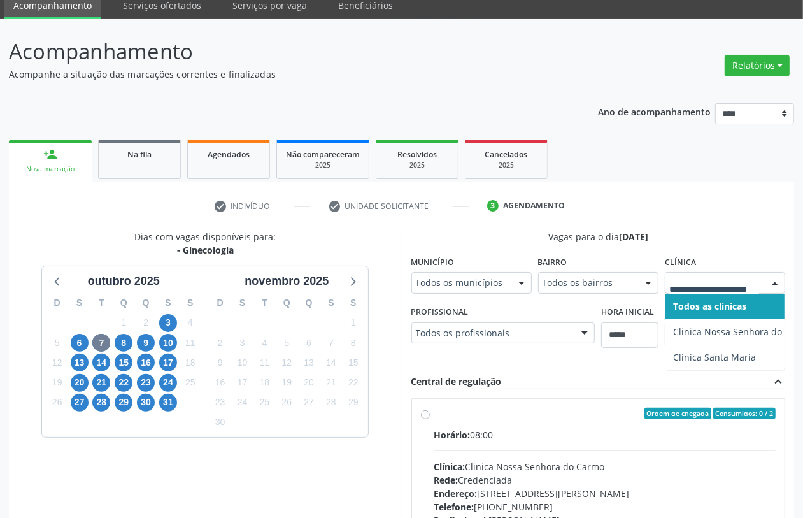
click at [727, 272] on div at bounding box center [725, 283] width 120 height 22
click at [121, 342] on span "8" at bounding box center [124, 343] width 18 height 18
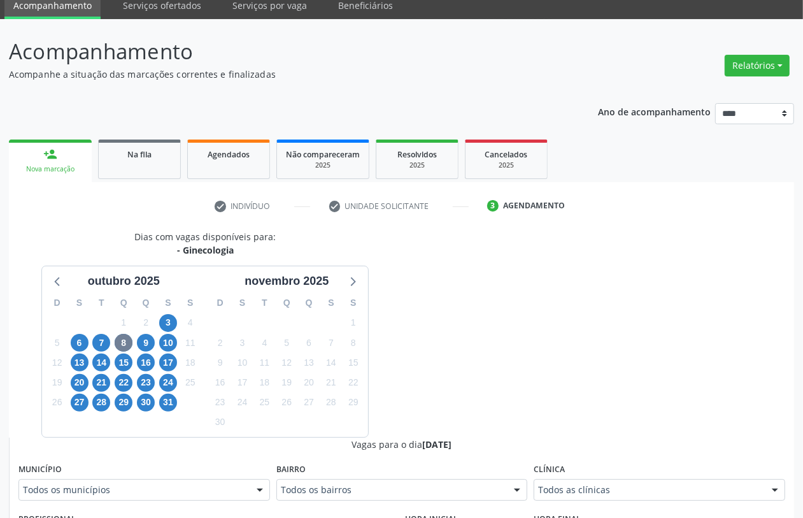
drag, startPoint x: 621, startPoint y: 486, endPoint x: 600, endPoint y: 484, distance: 20.4
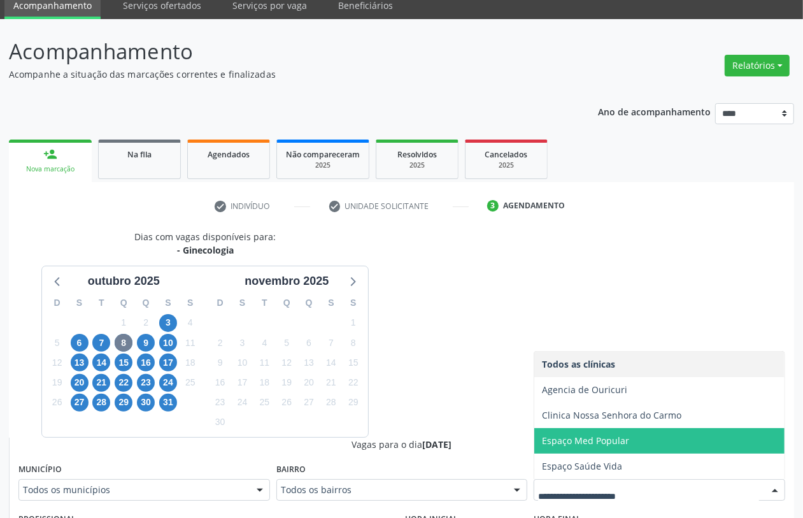
click at [574, 442] on span "Espaço Med Popular" at bounding box center [585, 440] width 87 height 12
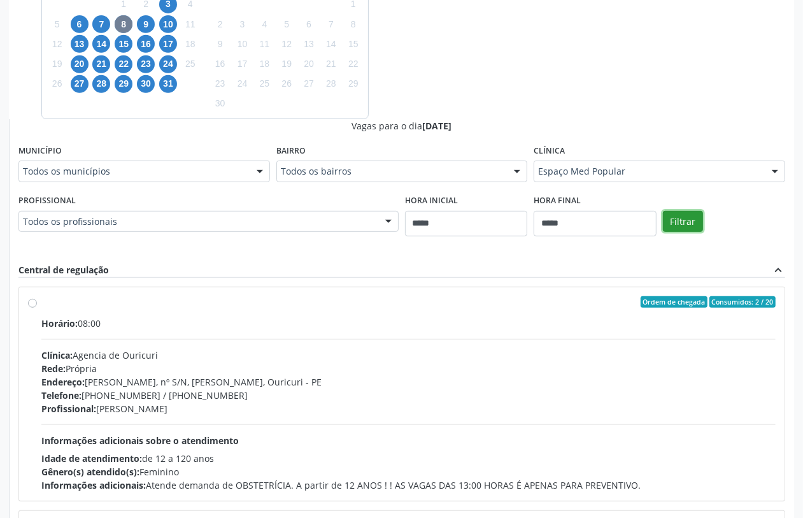
click at [693, 221] on button "Filtrar" at bounding box center [683, 222] width 40 height 22
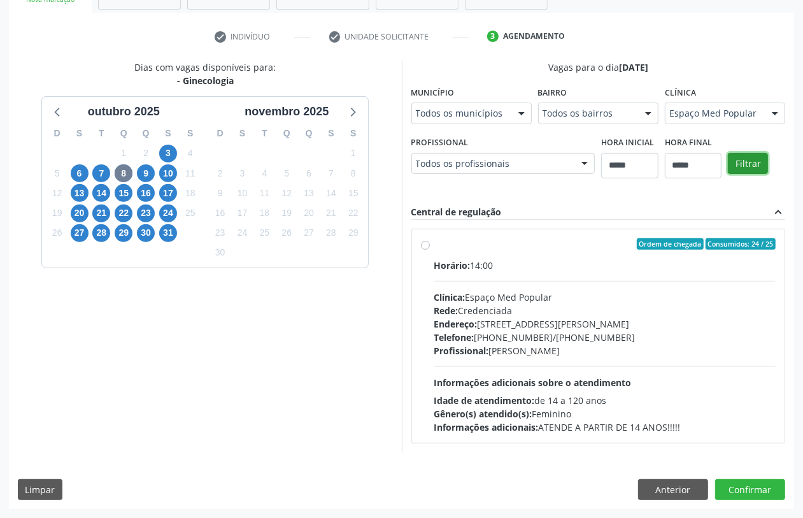
scroll to position [220, 0]
drag, startPoint x: 667, startPoint y: 488, endPoint x: 660, endPoint y: 485, distance: 7.5
click at [666, 489] on button "Anterior" at bounding box center [673, 490] width 70 height 22
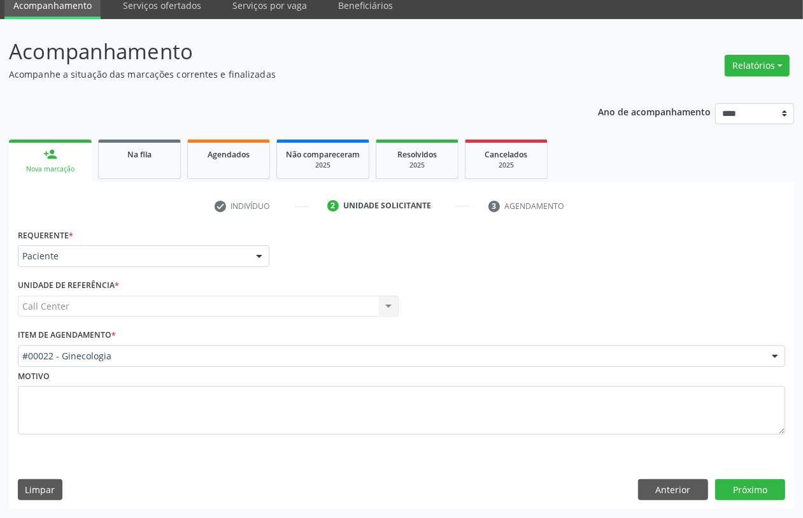
scroll to position [51, 0]
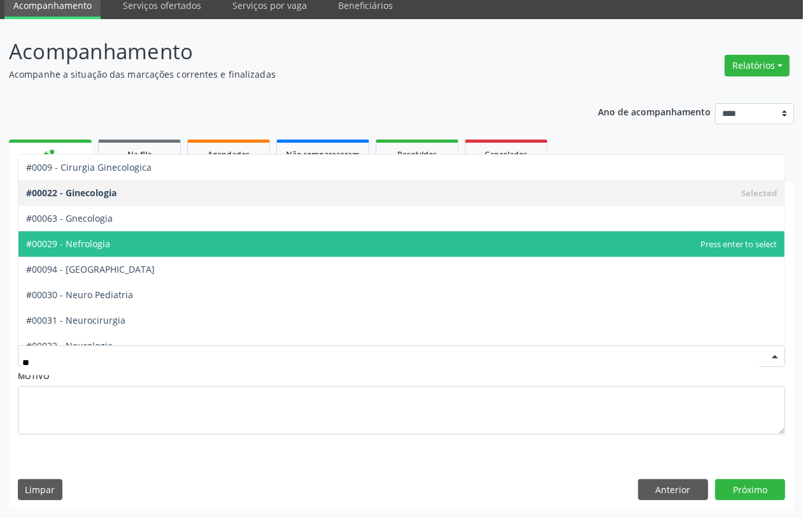
type input "***"
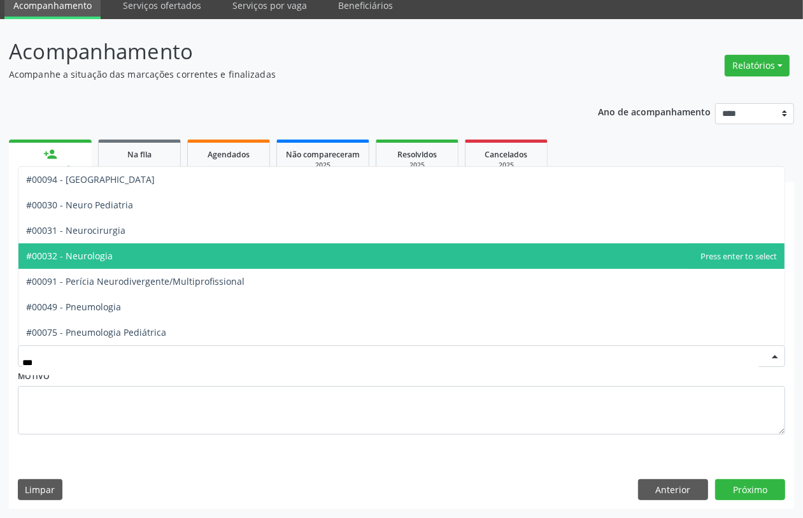
click at [421, 260] on span "#00032 - Neurologia" at bounding box center [401, 255] width 766 height 25
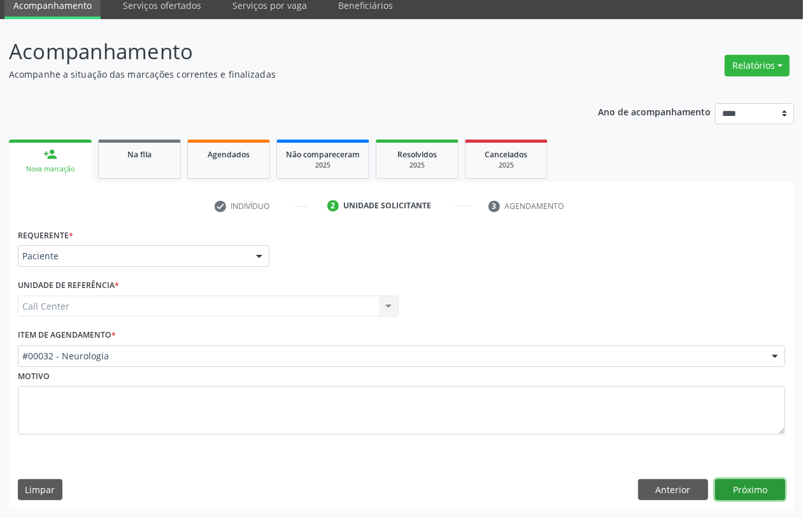
click at [764, 490] on button "Próximo" at bounding box center [750, 490] width 70 height 22
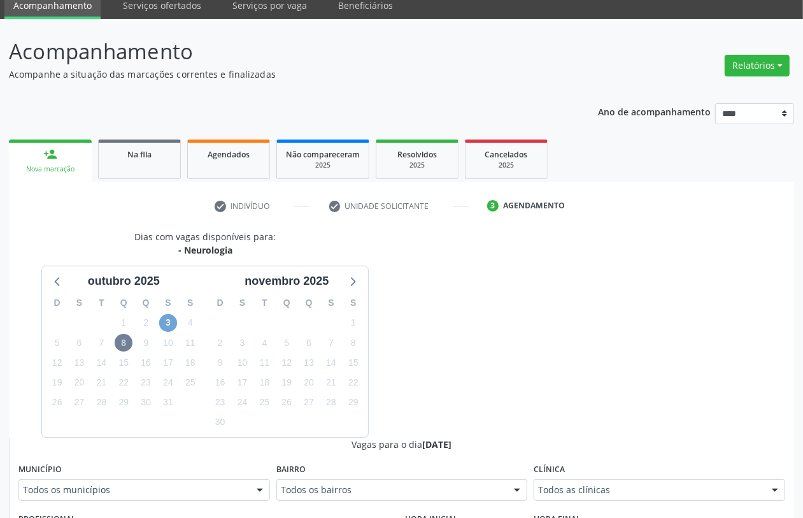
click at [167, 325] on span "3" at bounding box center [168, 323] width 18 height 18
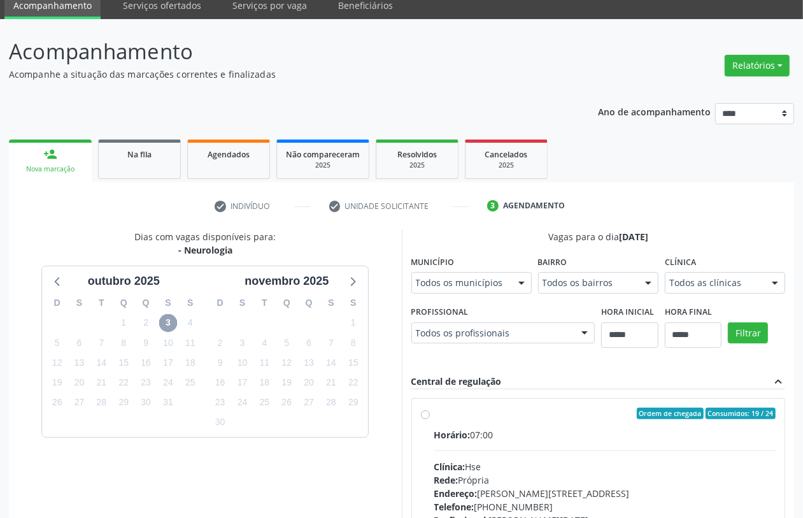
scroll to position [220, 0]
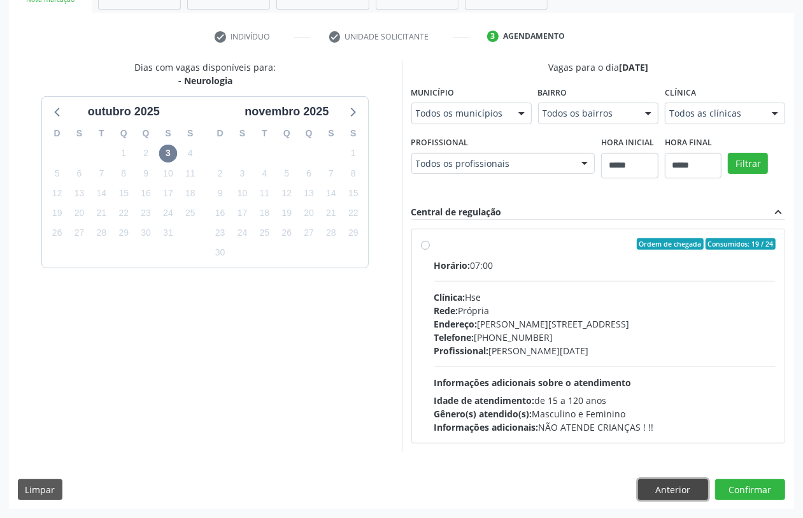
click at [673, 491] on button "Anterior" at bounding box center [673, 490] width 70 height 22
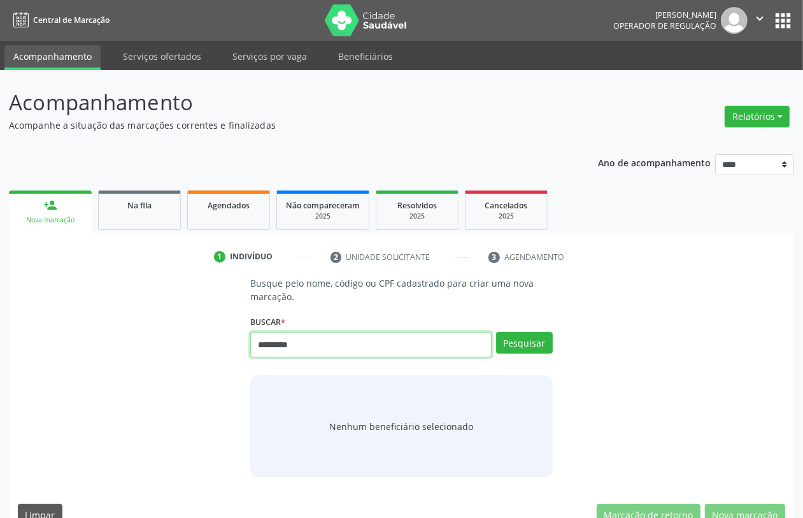
type input "*********"
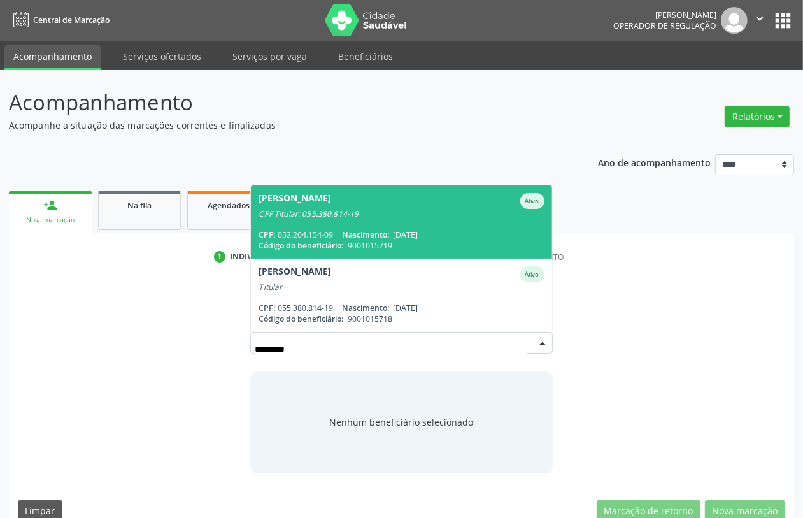
click at [354, 226] on span "[PERSON_NAME] CPF Titular: 055.380.814-19 CPF: 052.204.154-09 Nascimento: [DATE…" at bounding box center [401, 221] width 300 height 73
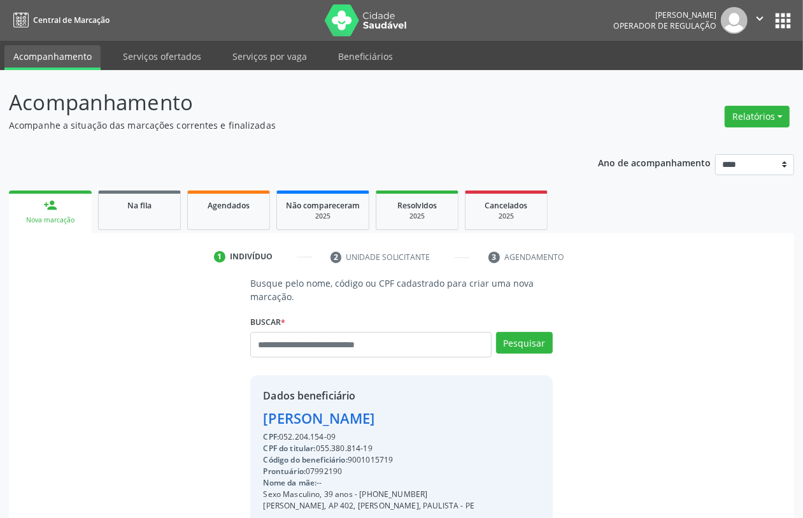
scroll to position [167, 0]
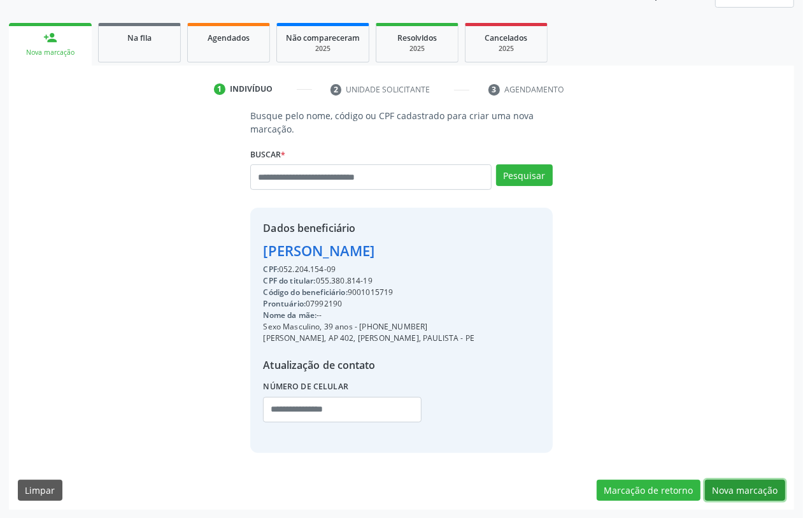
click at [742, 488] on button "Nova marcação" at bounding box center [745, 490] width 80 height 22
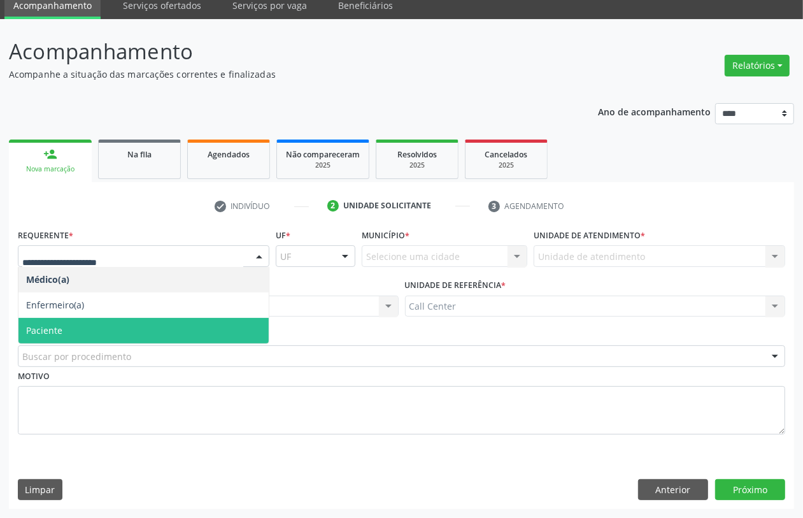
click at [77, 326] on span "Paciente" at bounding box center [143, 330] width 250 height 25
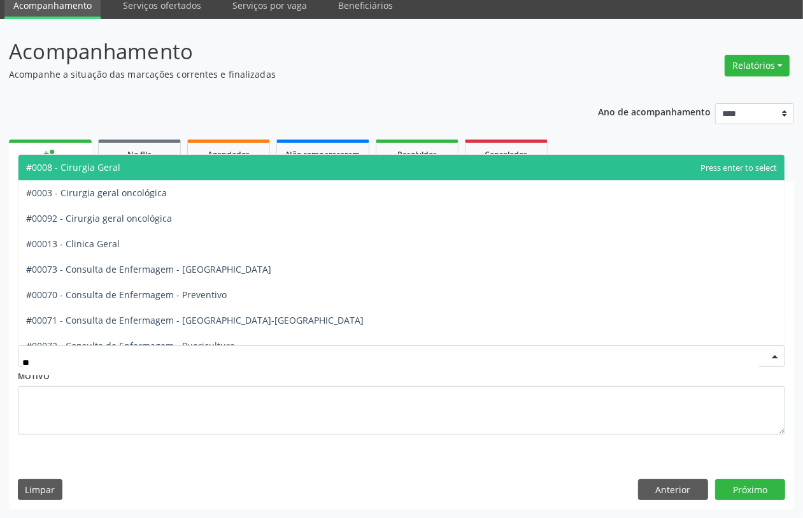
type input "***"
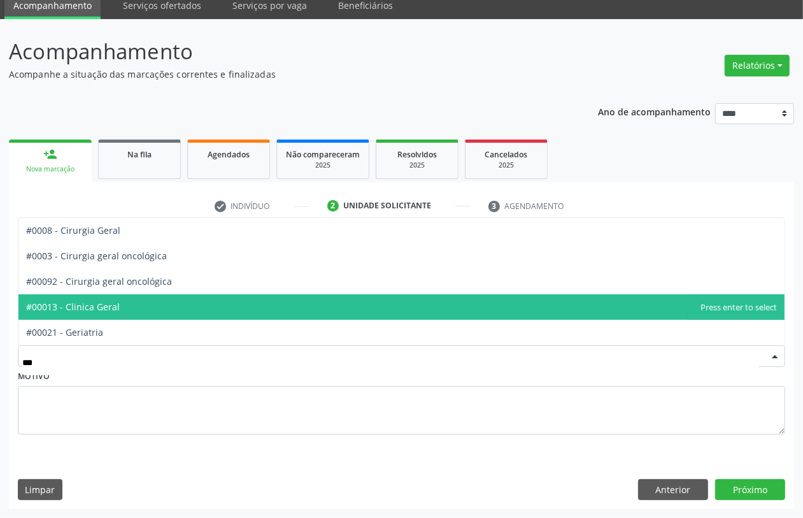
click at [126, 301] on span "#00013 - Clinica Geral" at bounding box center [401, 306] width 766 height 25
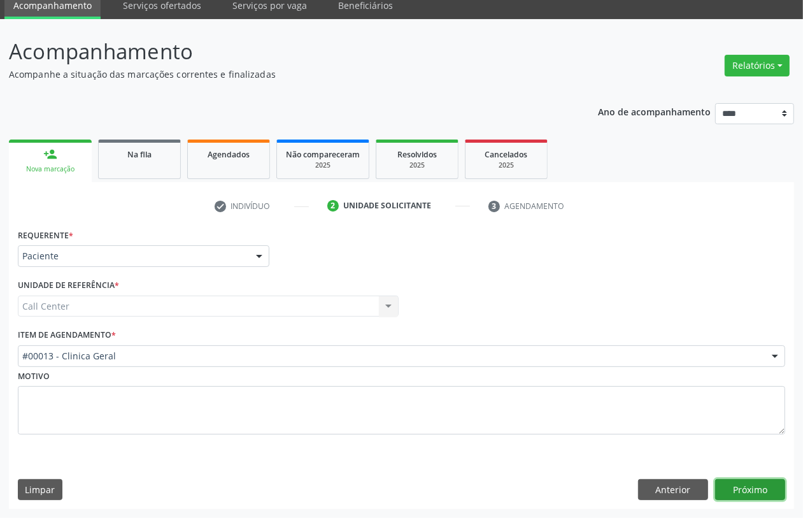
click at [745, 493] on button "Próximo" at bounding box center [750, 490] width 70 height 22
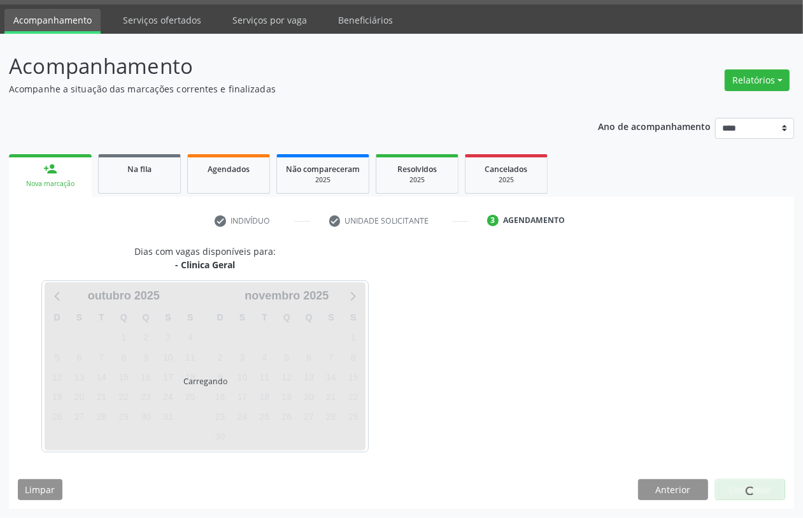
scroll to position [36, 0]
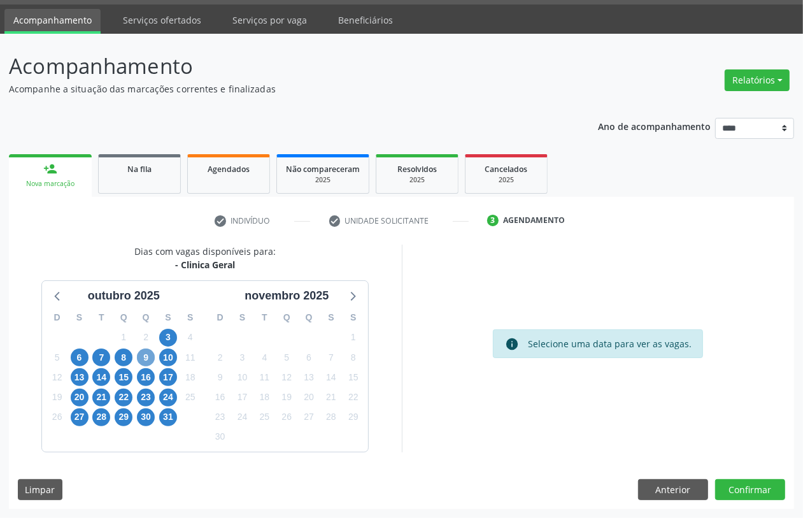
drag, startPoint x: 146, startPoint y: 354, endPoint x: 148, endPoint y: 362, distance: 7.9
click at [146, 355] on span "9" at bounding box center [146, 357] width 18 height 18
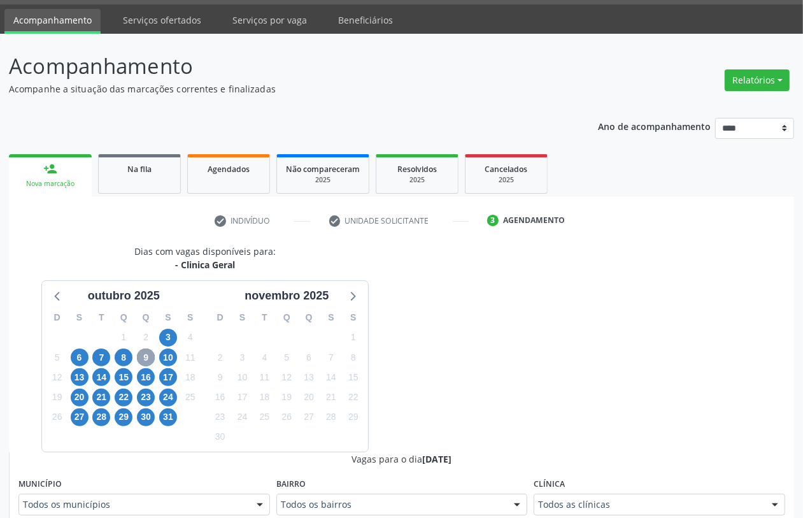
scroll to position [355, 0]
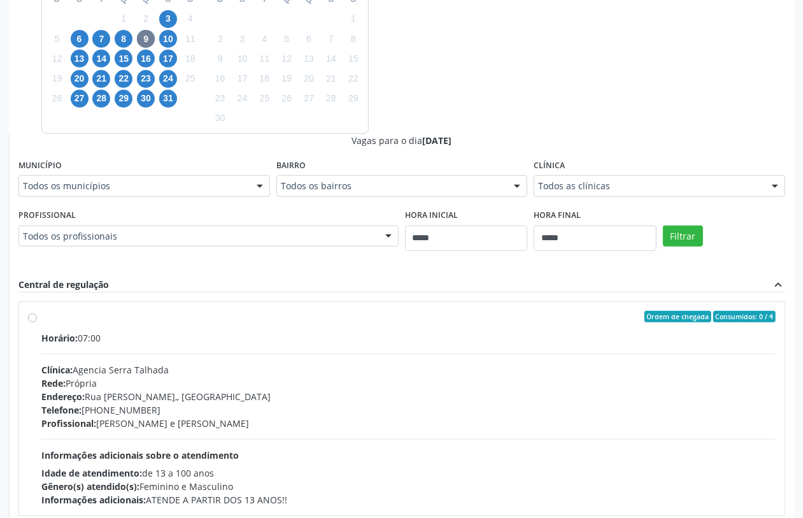
click at [176, 223] on div "Profissional Todos os profissionais Todos os profissionais Ana Elizabeth Macedo…" at bounding box center [208, 226] width 380 height 41
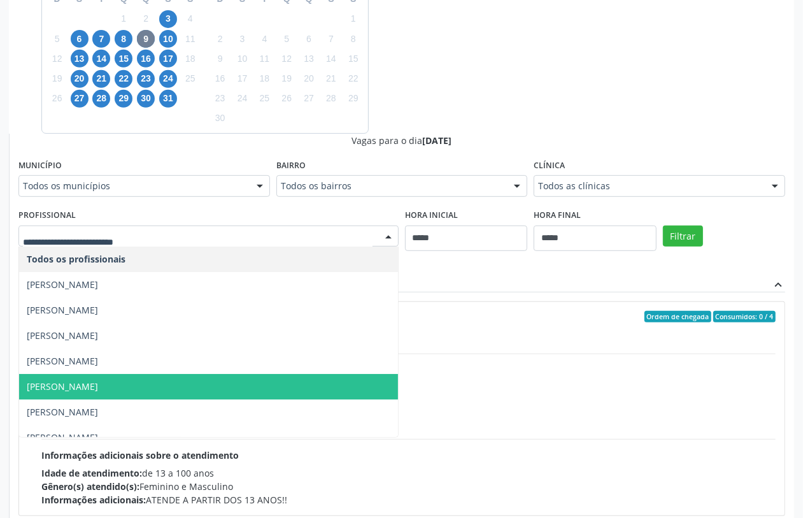
click at [98, 382] on span "[PERSON_NAME]" at bounding box center [62, 386] width 71 height 12
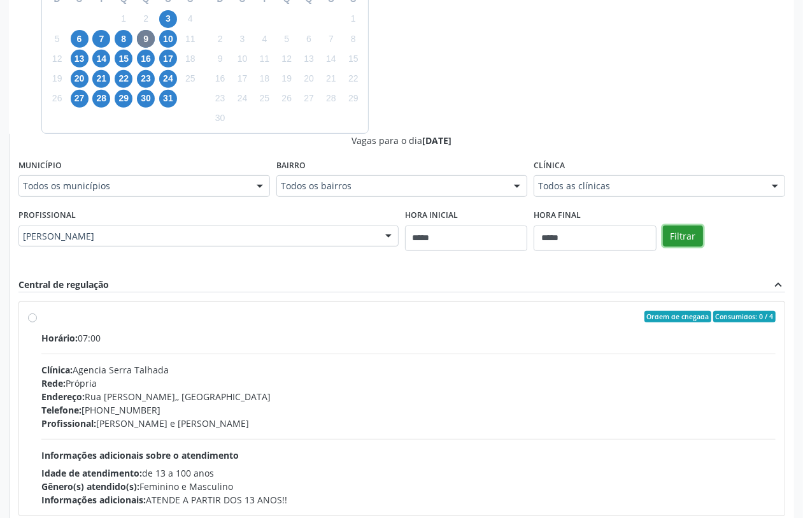
click at [677, 242] on button "Filtrar" at bounding box center [683, 236] width 40 height 22
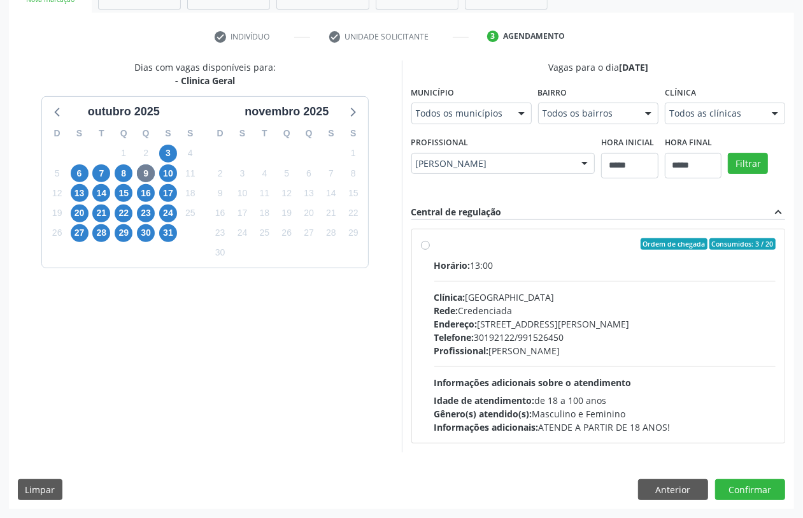
click at [516, 309] on div "Rede: Credenciada" at bounding box center [605, 310] width 342 height 13
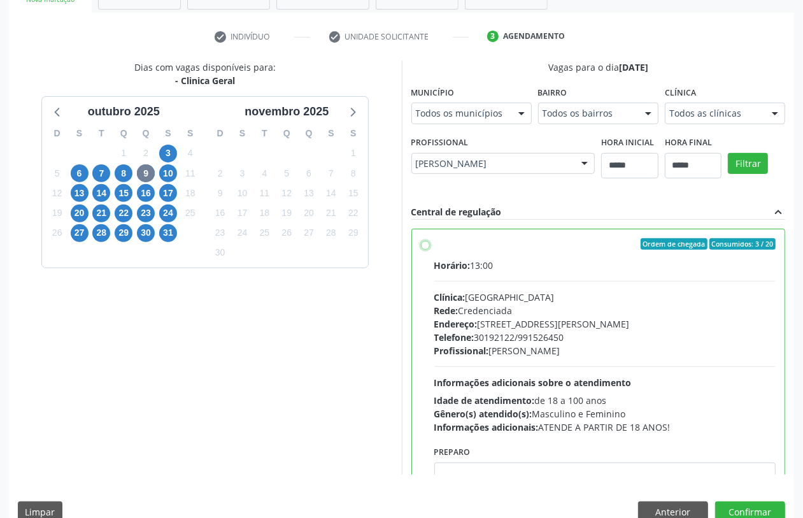
scroll to position [64, 0]
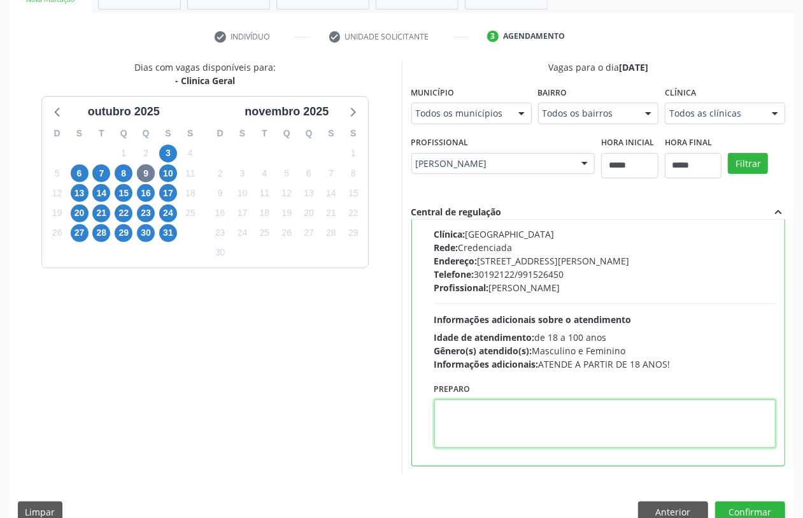
paste textarea "**********"
type textarea "**********"
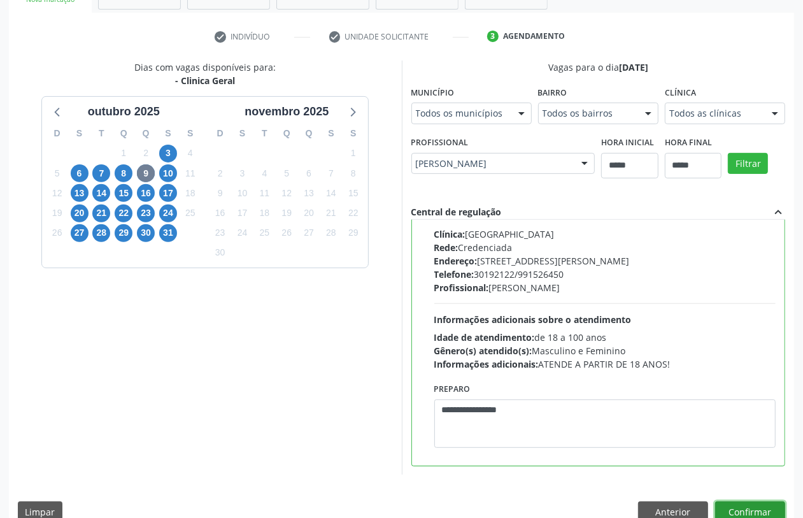
click at [738, 508] on button "Confirmar" at bounding box center [750, 512] width 70 height 22
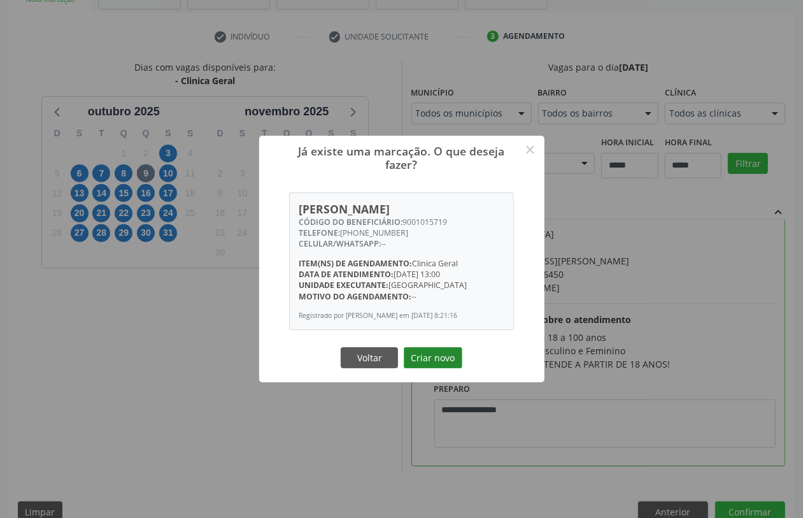
click at [447, 356] on button "Criar novo" at bounding box center [433, 358] width 59 height 22
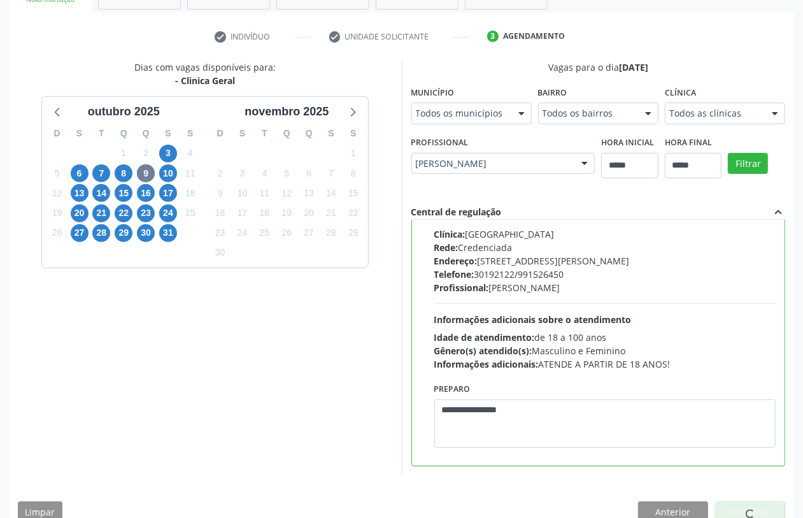
scroll to position [0, 0]
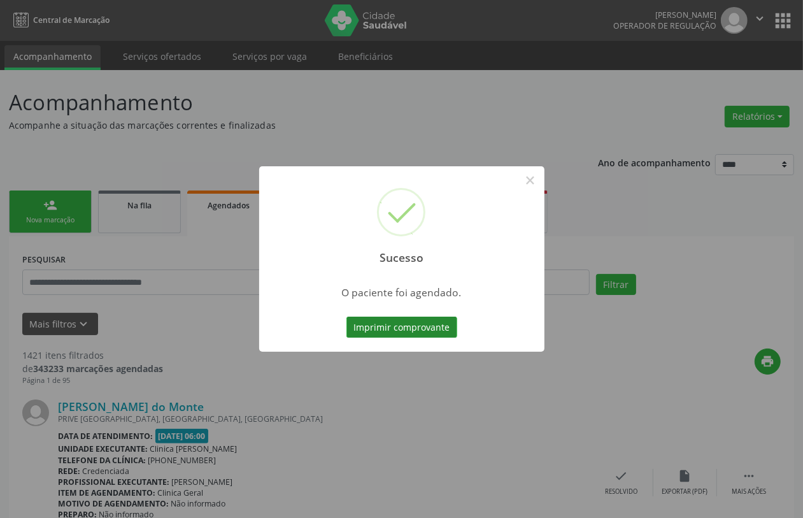
click at [425, 329] on button "Imprimir comprovante" at bounding box center [401, 327] width 111 height 22
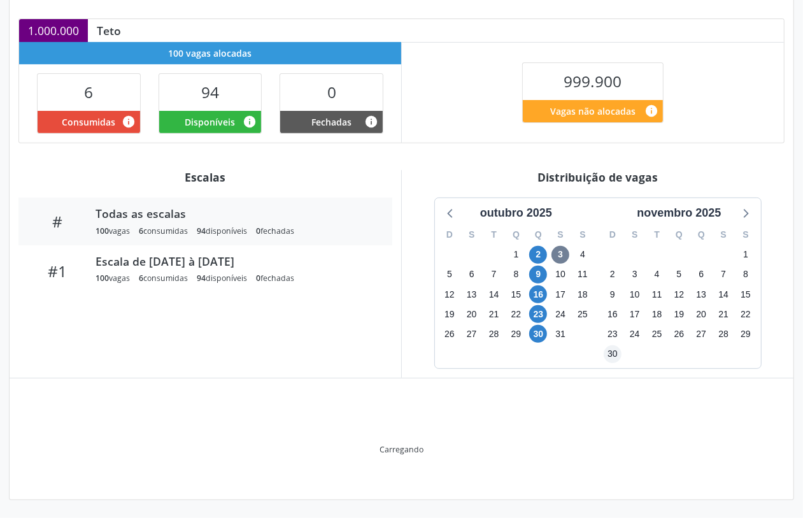
scroll to position [204, 0]
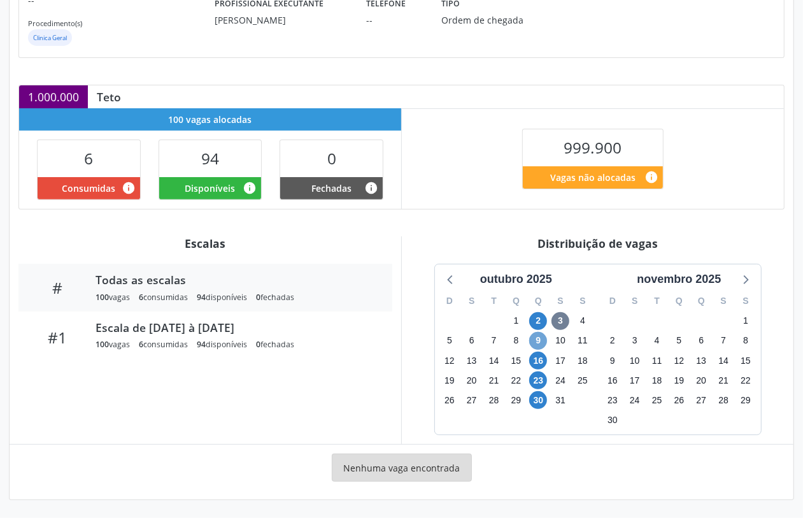
click at [538, 344] on span "9" at bounding box center [538, 341] width 18 height 18
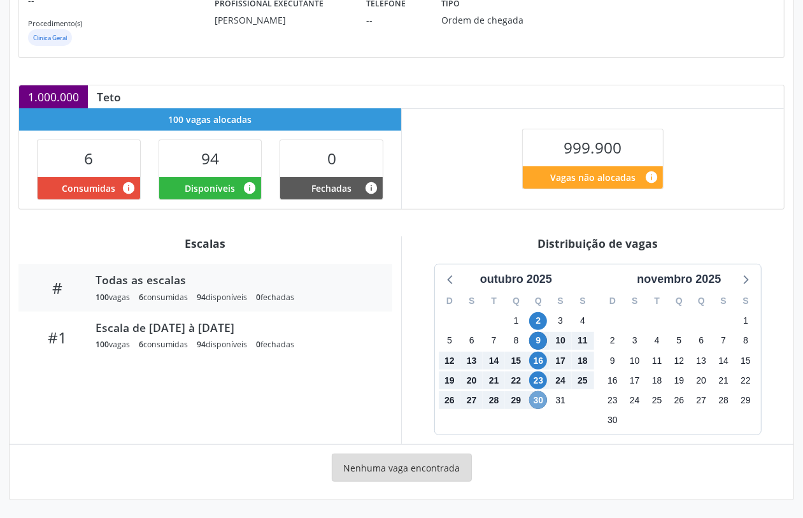
click at [536, 400] on span "30" at bounding box center [538, 400] width 18 height 18
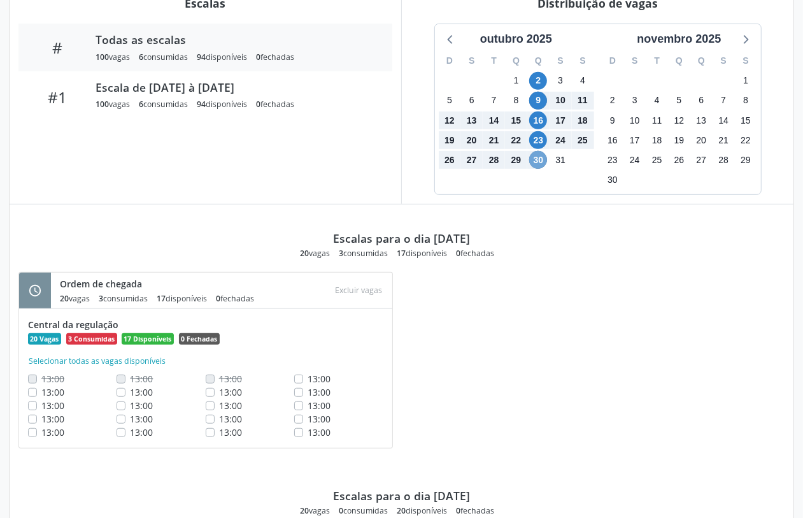
scroll to position [523, 0]
